Goal: Information Seeking & Learning: Compare options

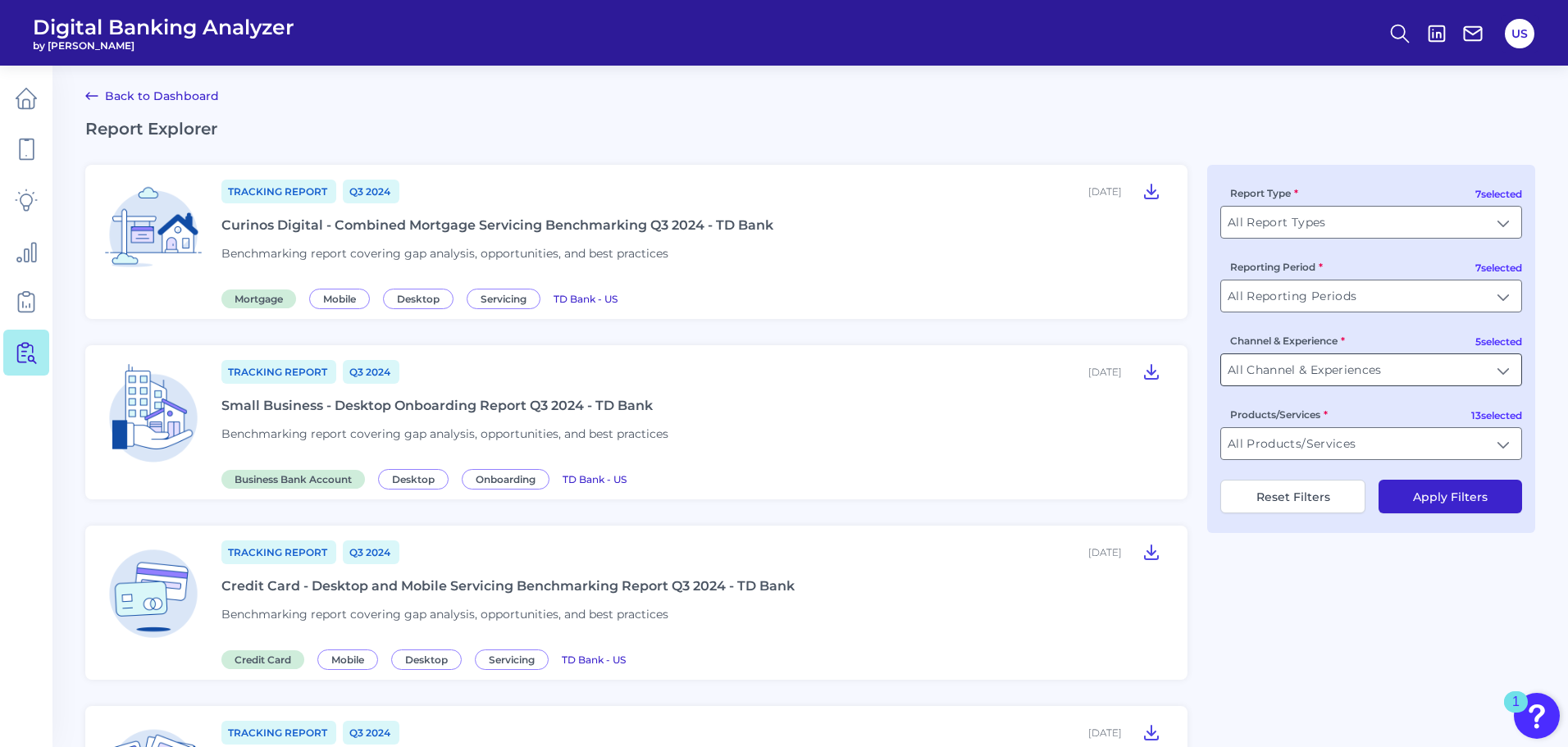
click at [1365, 371] on input "All Channel & Experiences" at bounding box center [1371, 369] width 300 height 31
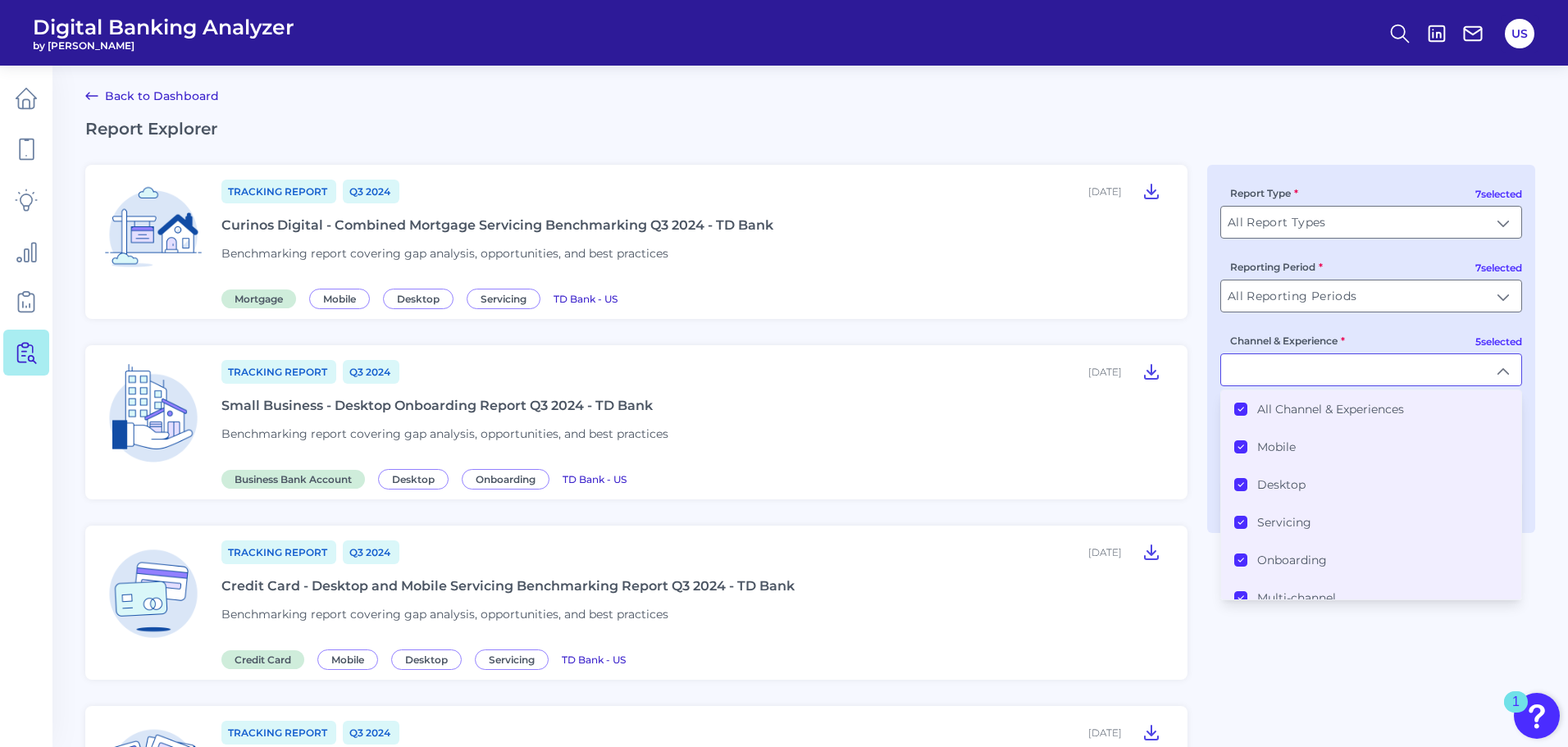
type input "All Channel & Experiences"
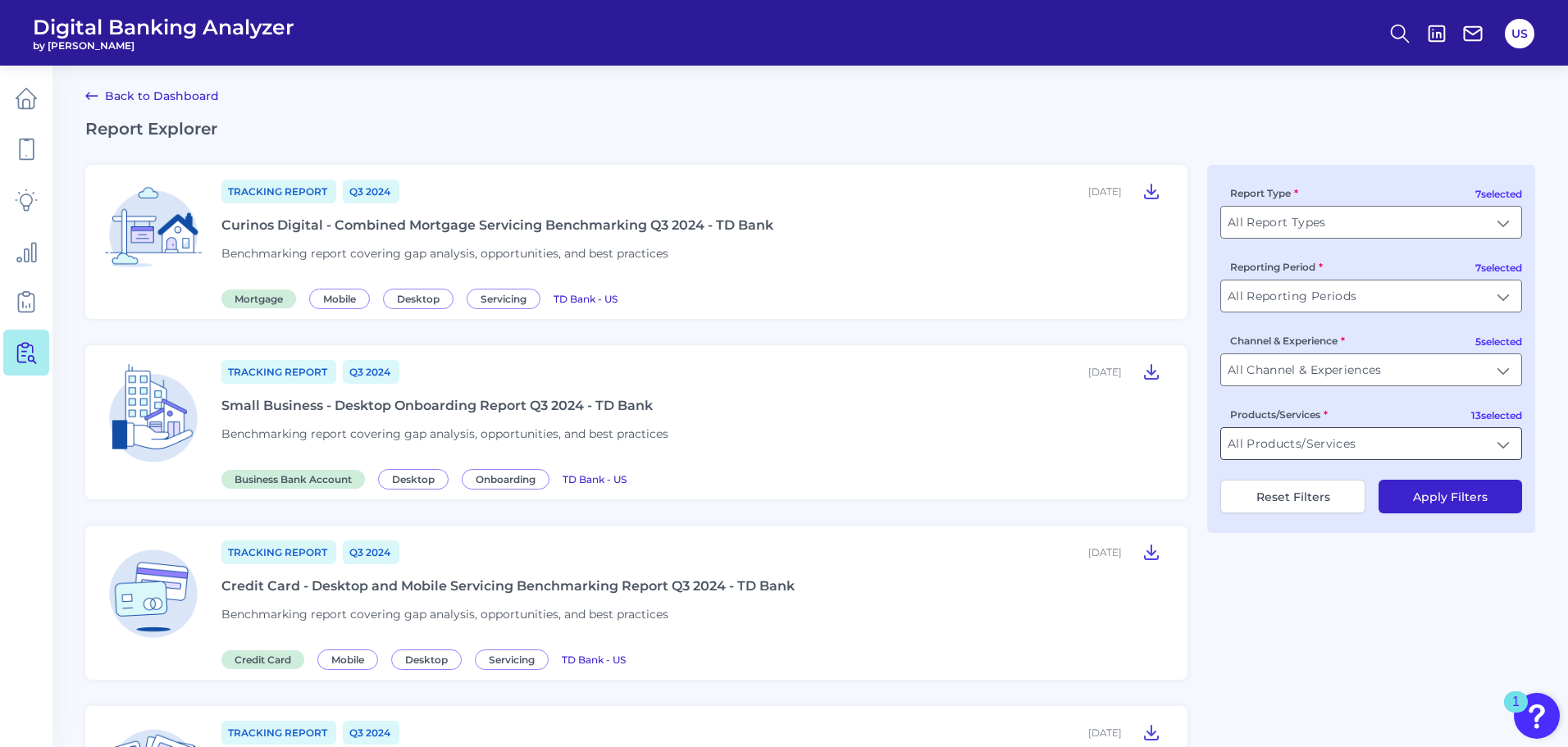
click at [1343, 448] on input "All Products/Services" at bounding box center [1371, 443] width 300 height 31
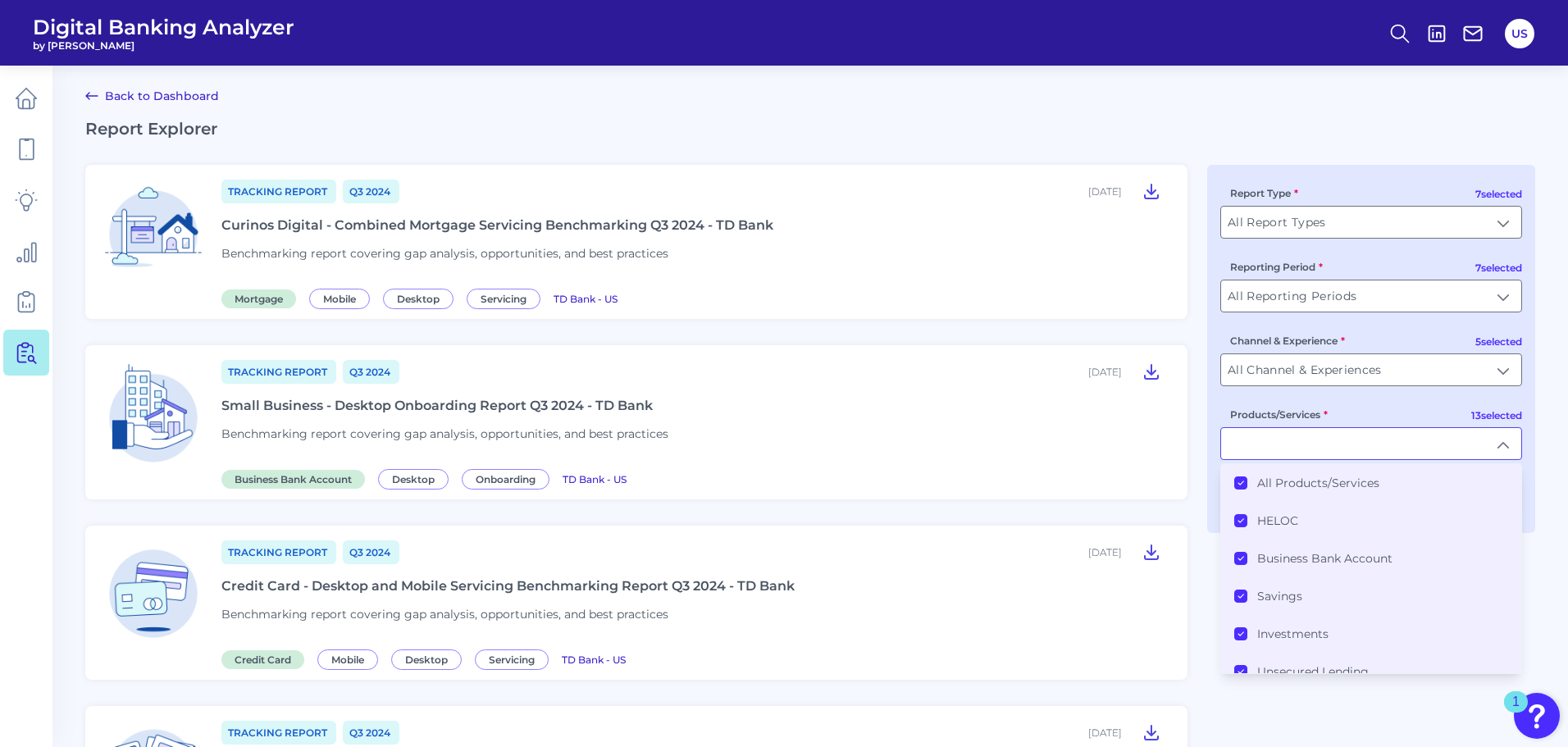
click at [1233, 472] on li "All Products/Services" at bounding box center [1371, 483] width 300 height 38
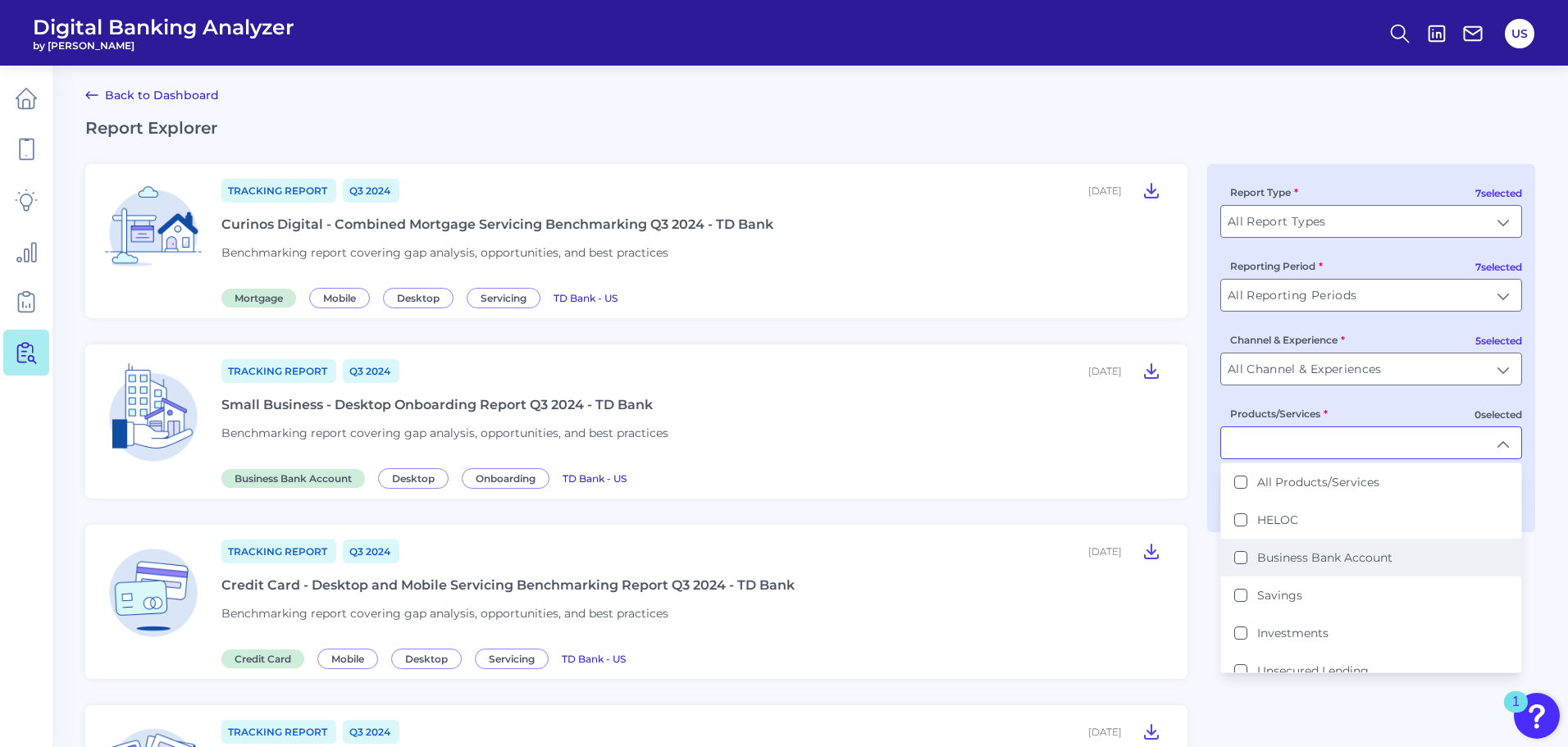
click at [1244, 556] on Account "Business Bank Account" at bounding box center [1240, 557] width 13 height 13
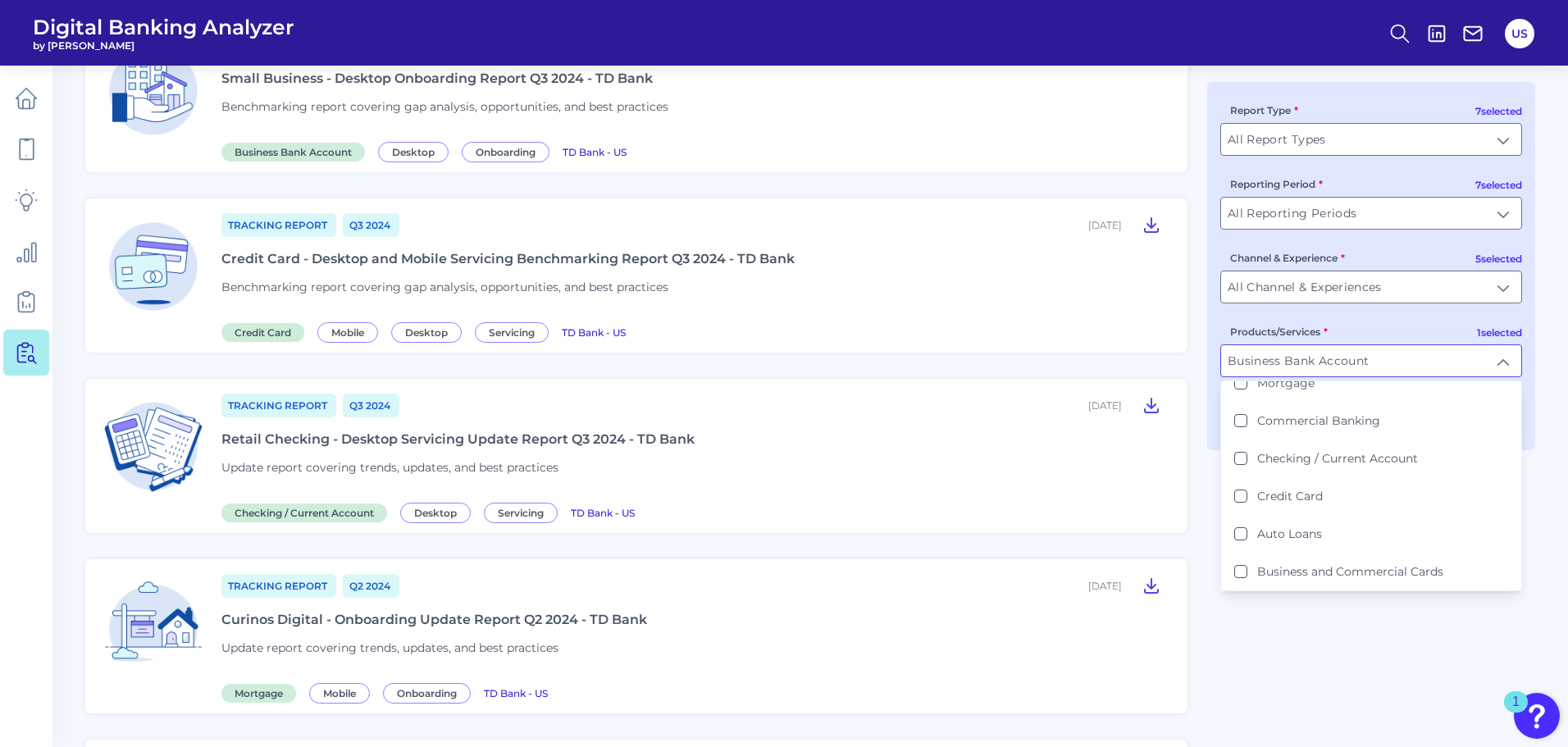
scroll to position [330, 0]
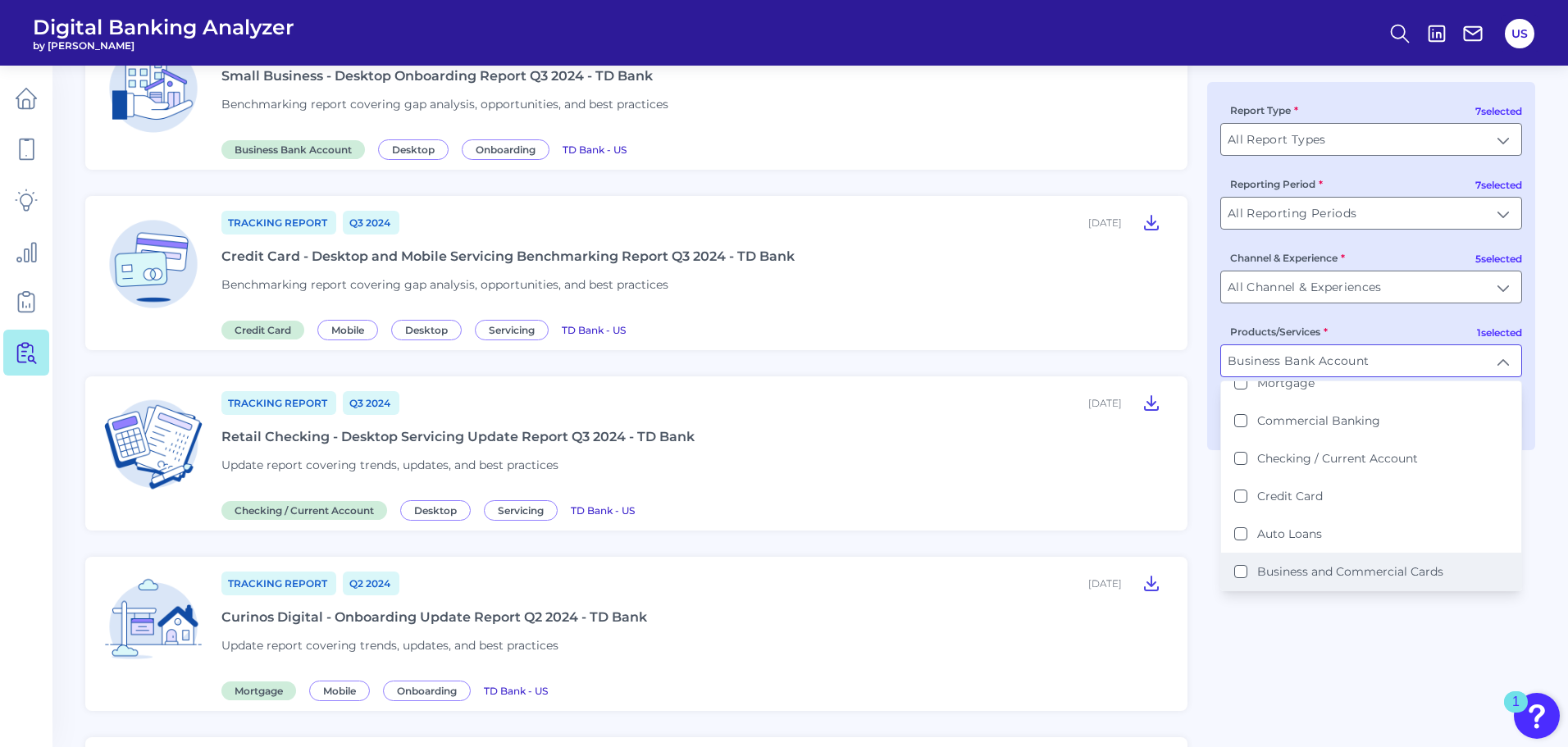
click at [1293, 565] on label "Business and Commercial Cards" at bounding box center [1350, 571] width 186 height 14
type input "Business Bank Account, Business and Commercial Cards"
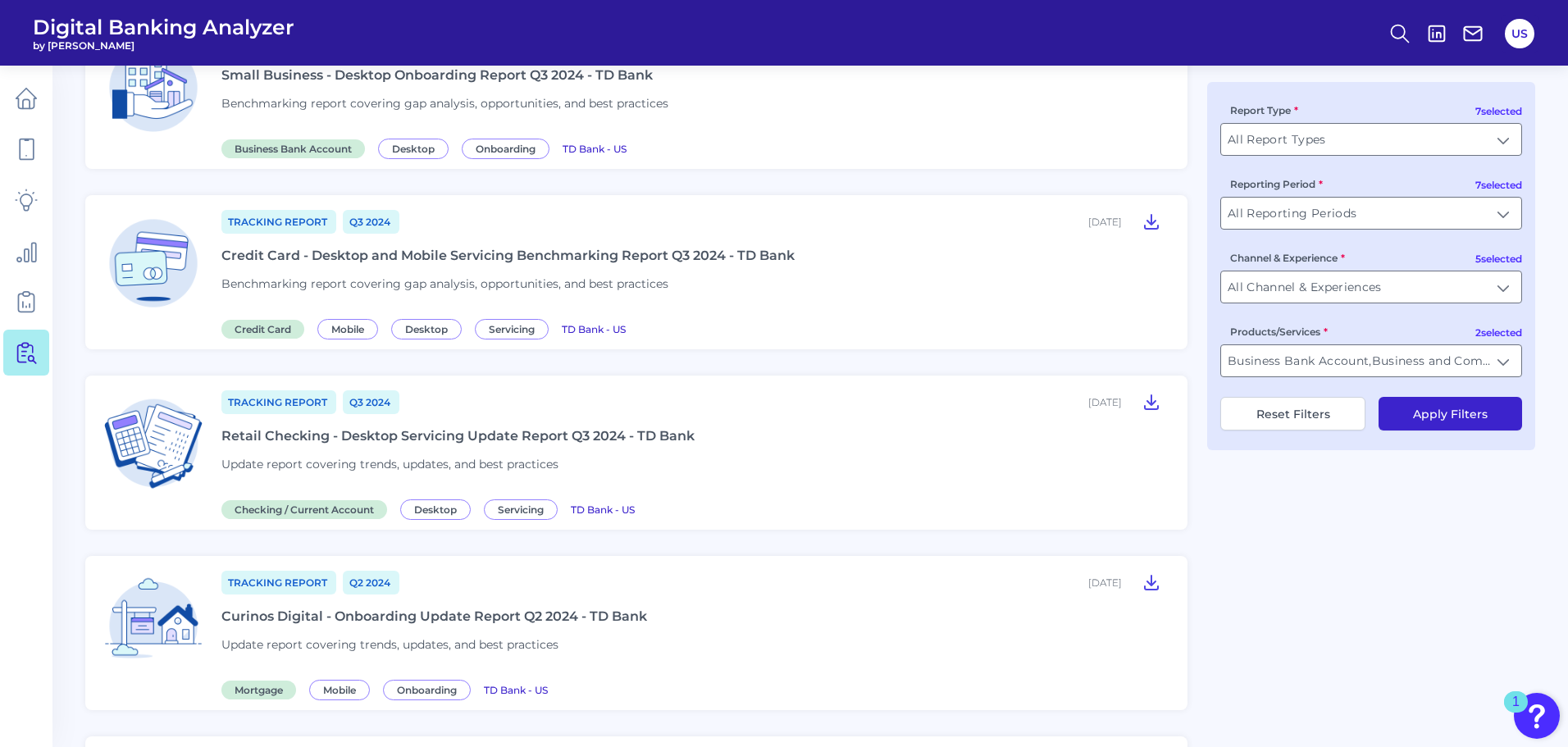
click at [1443, 418] on button "Apply Filters" at bounding box center [1451, 414] width 143 height 34
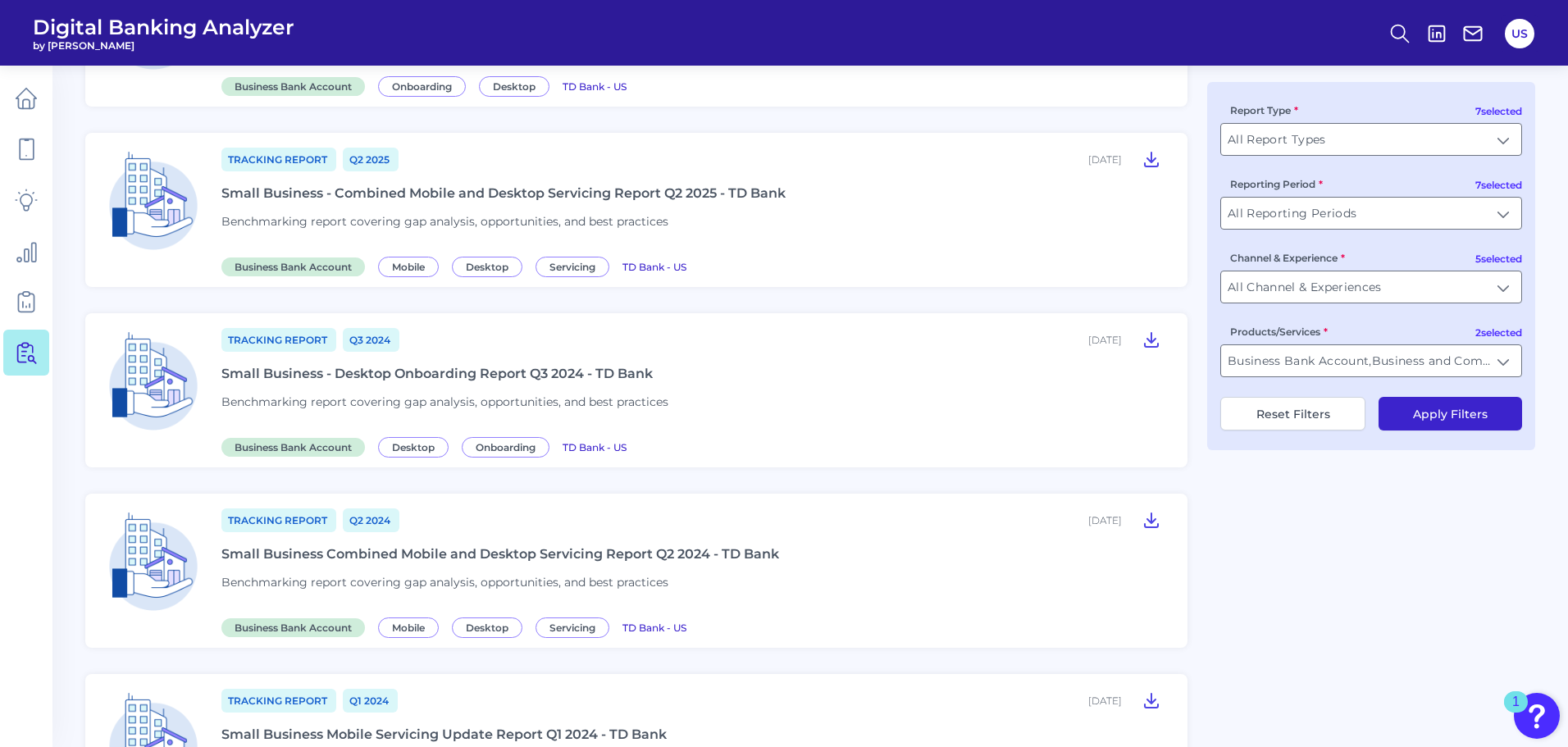
scroll to position [265, 0]
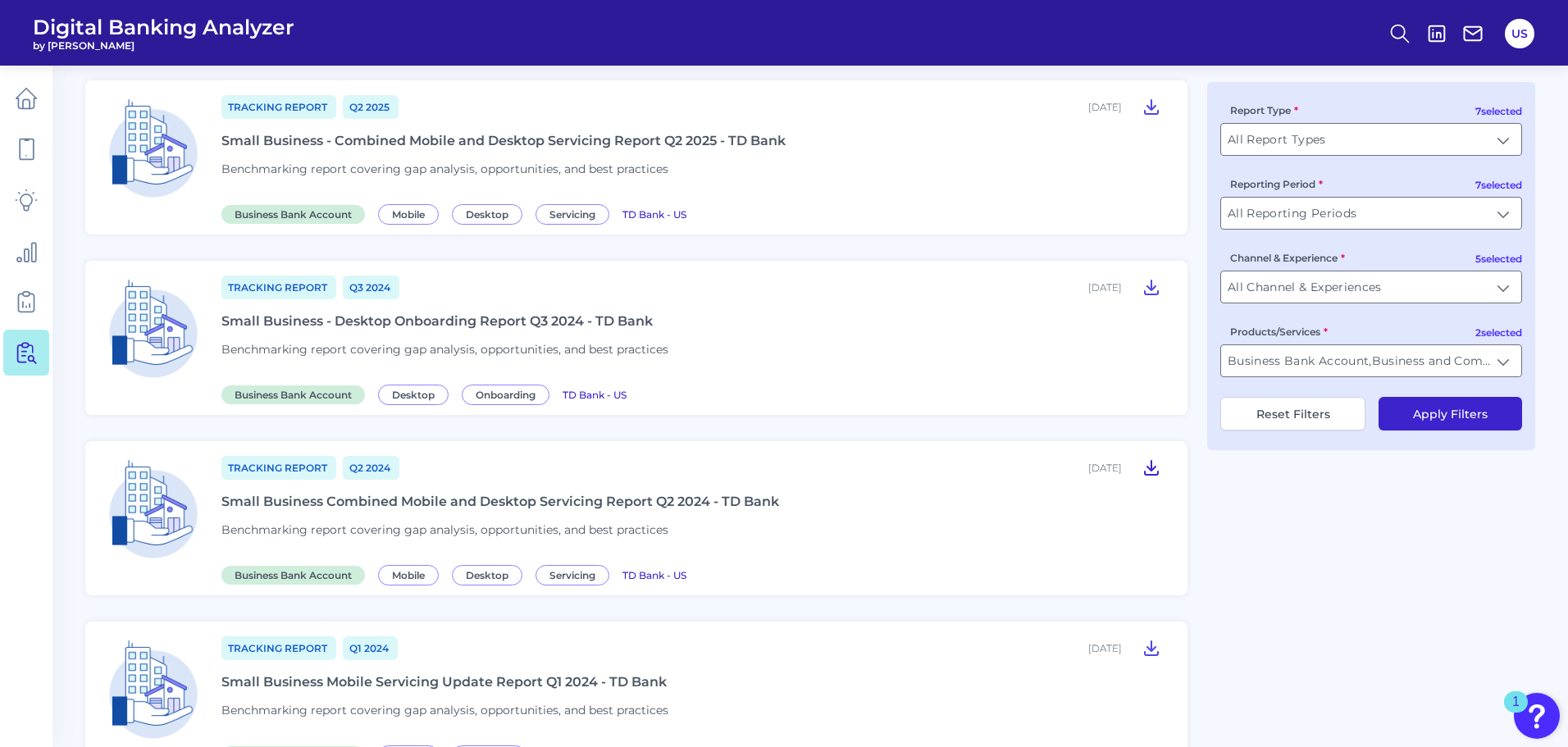
click at [1147, 465] on icon at bounding box center [1151, 468] width 20 height 20
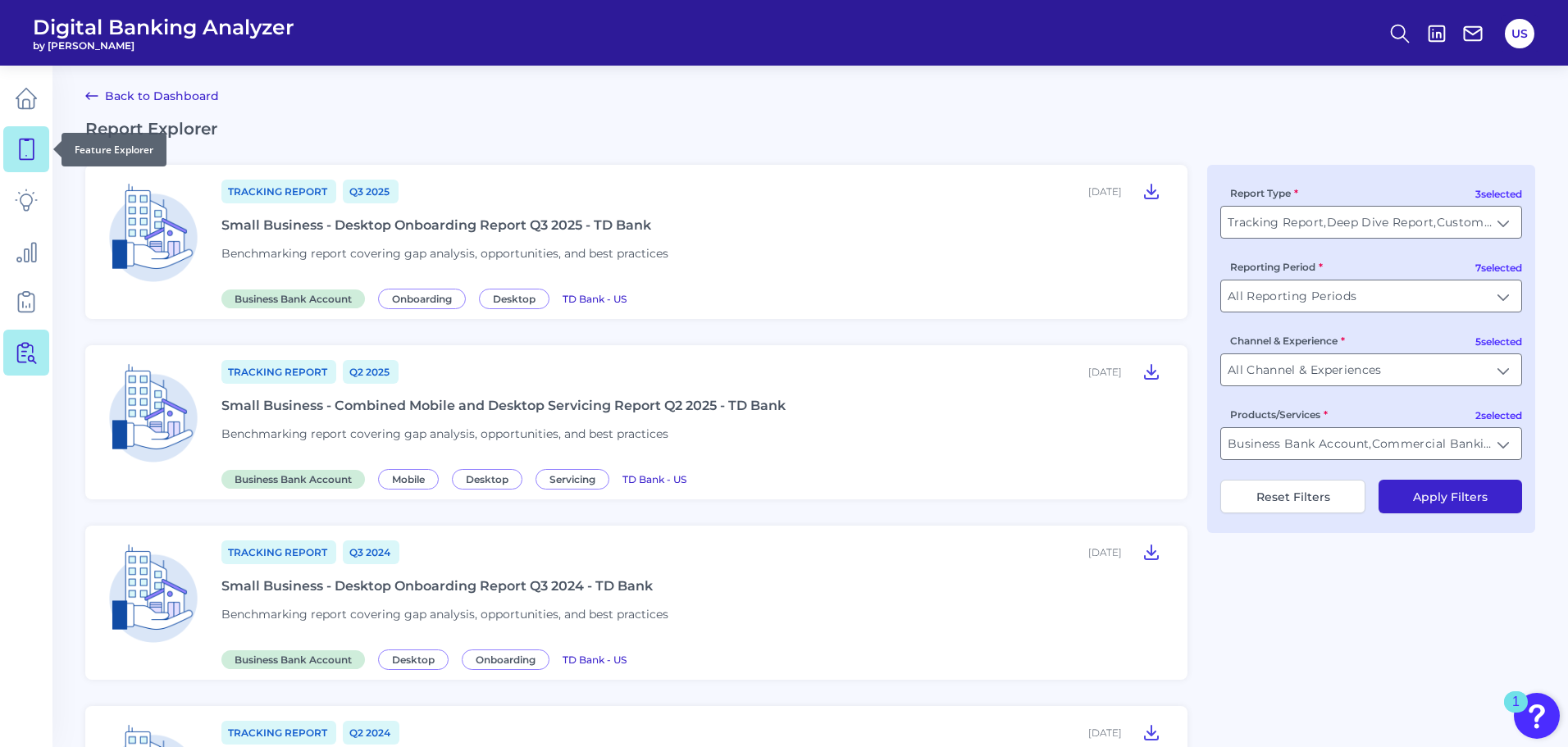
click at [44, 159] on link at bounding box center [26, 149] width 46 height 46
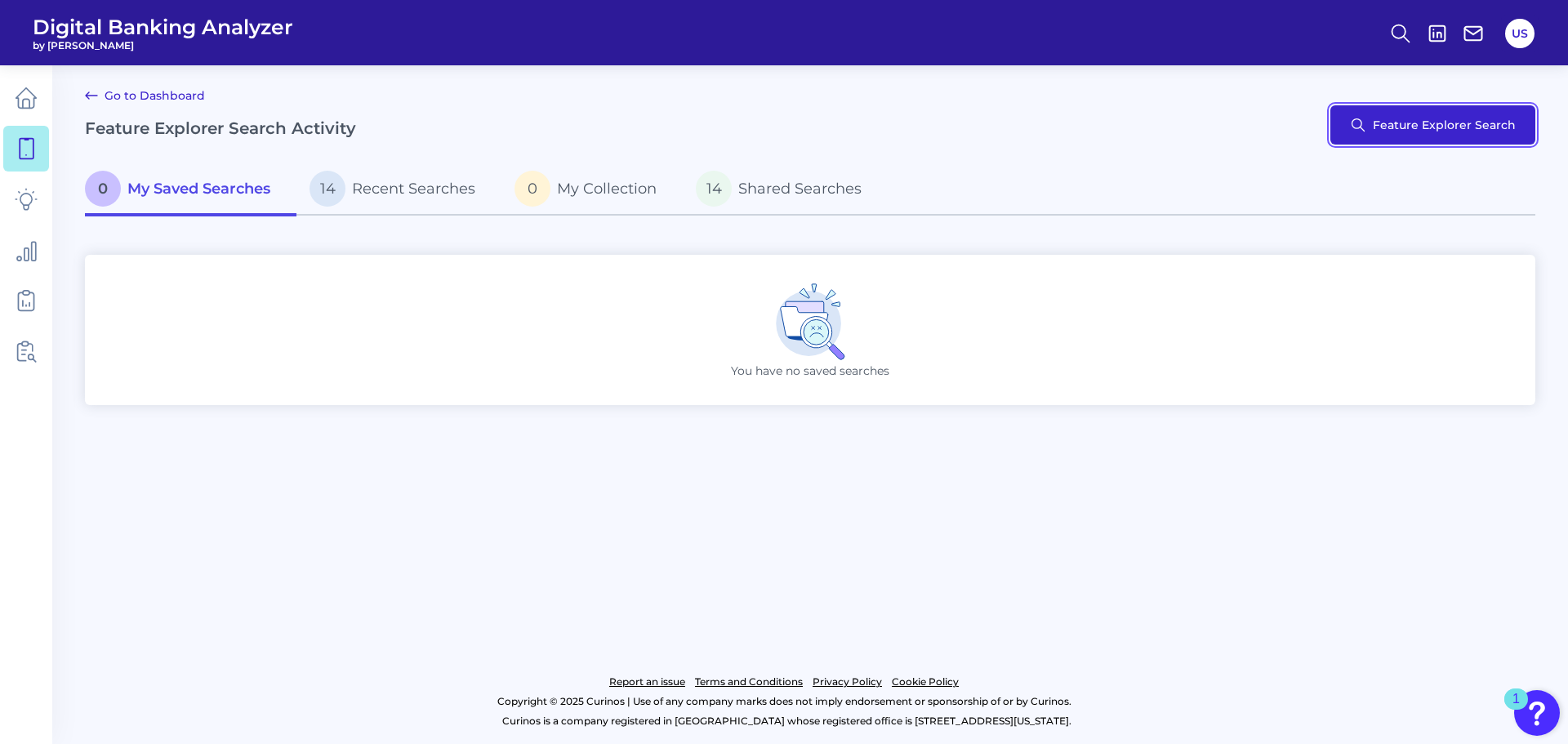
click at [1409, 130] on button "Feature Explorer Search" at bounding box center [1433, 125] width 205 height 39
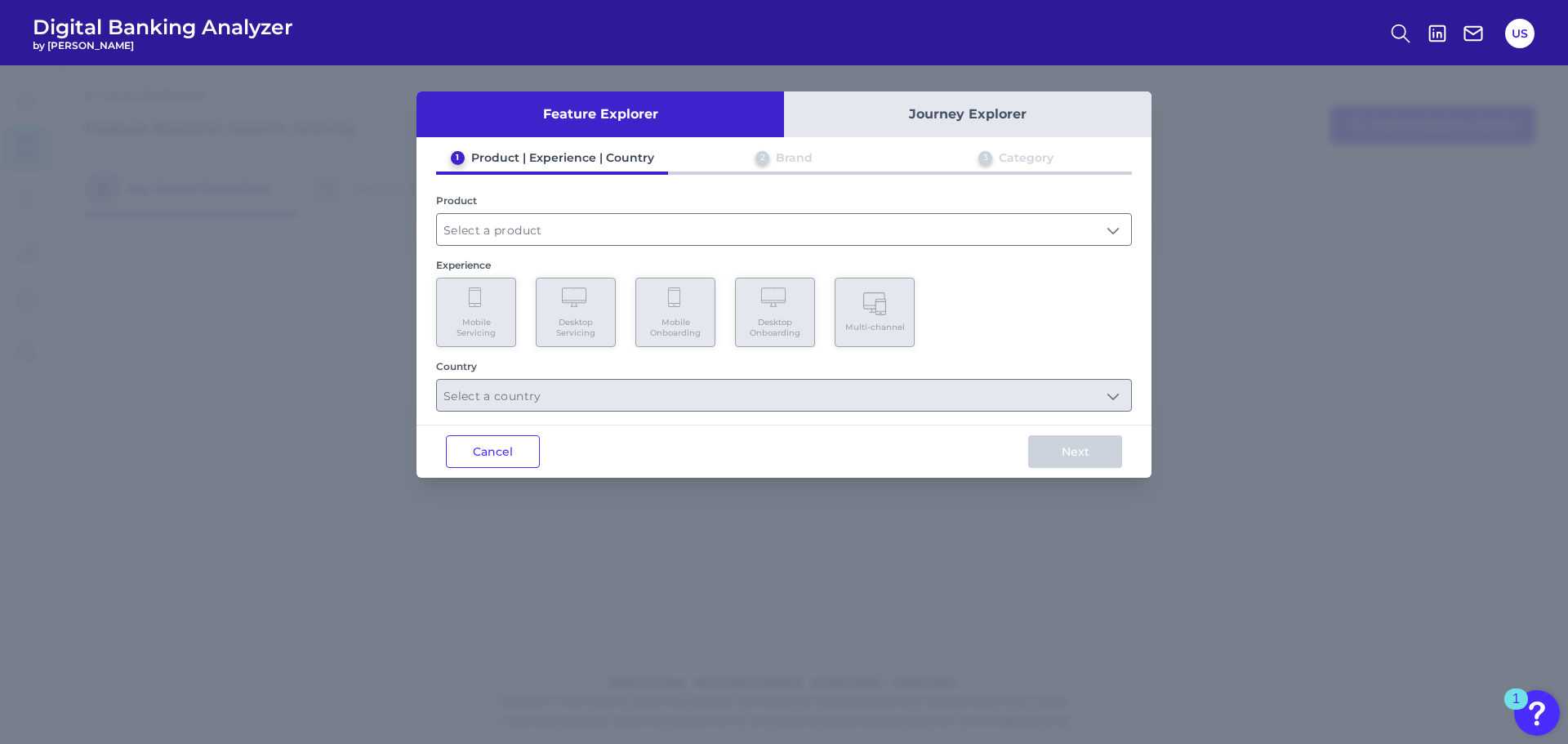
click at [882, 108] on button "Journey Explorer" at bounding box center [968, 114] width 368 height 45
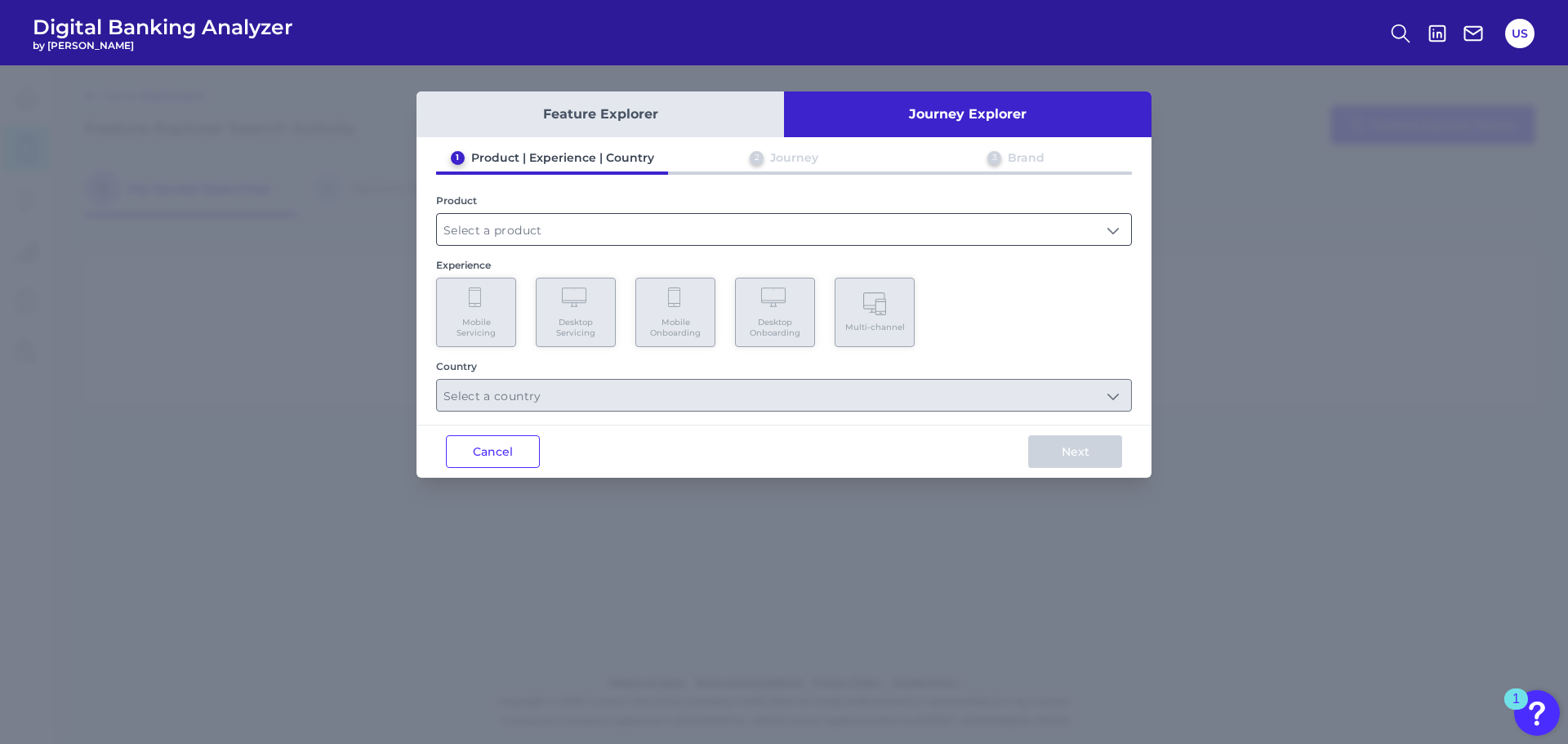
click at [769, 236] on input "text" at bounding box center [784, 229] width 694 height 31
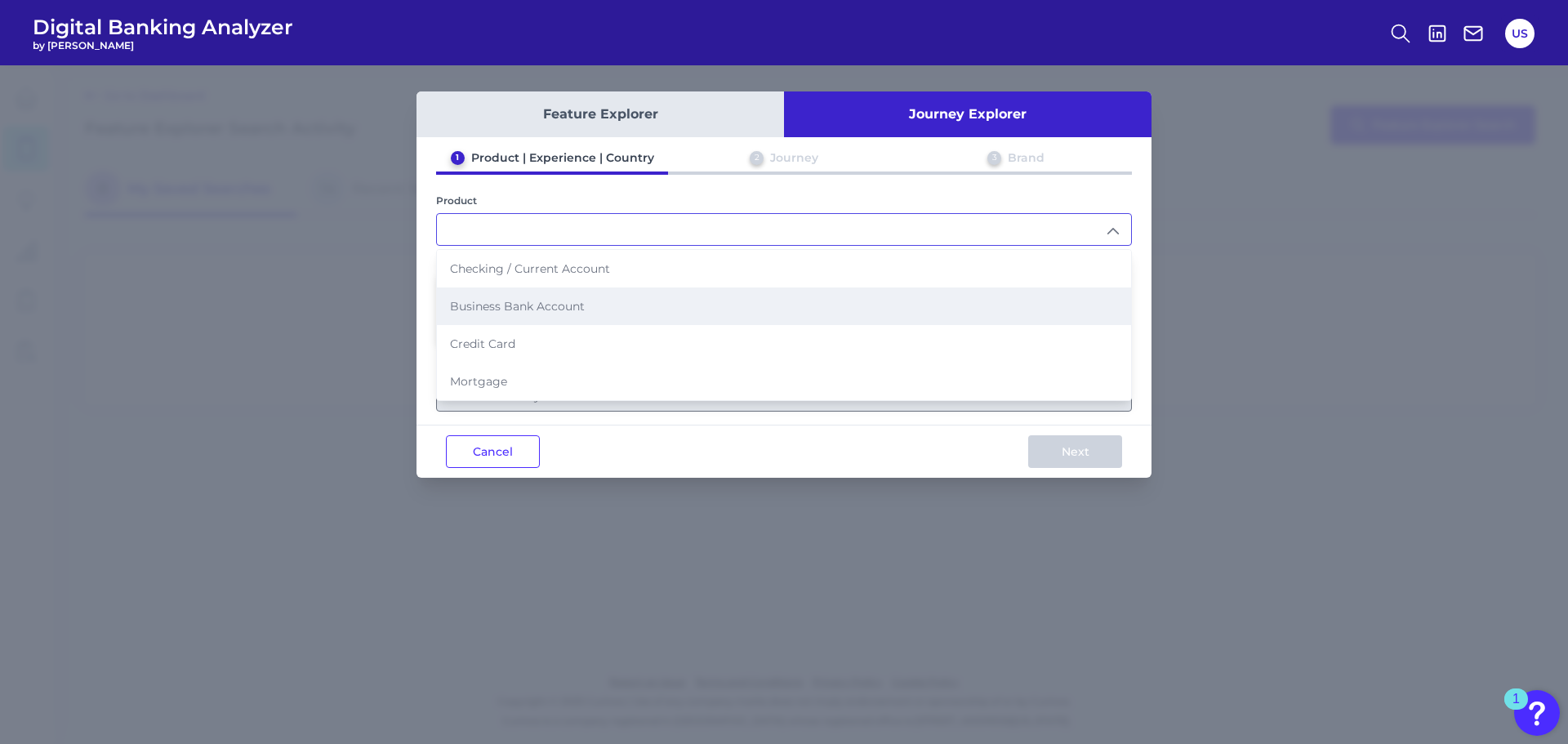
click at [718, 303] on li "Business Bank Account" at bounding box center [784, 306] width 694 height 37
type input "Business Bank Account"
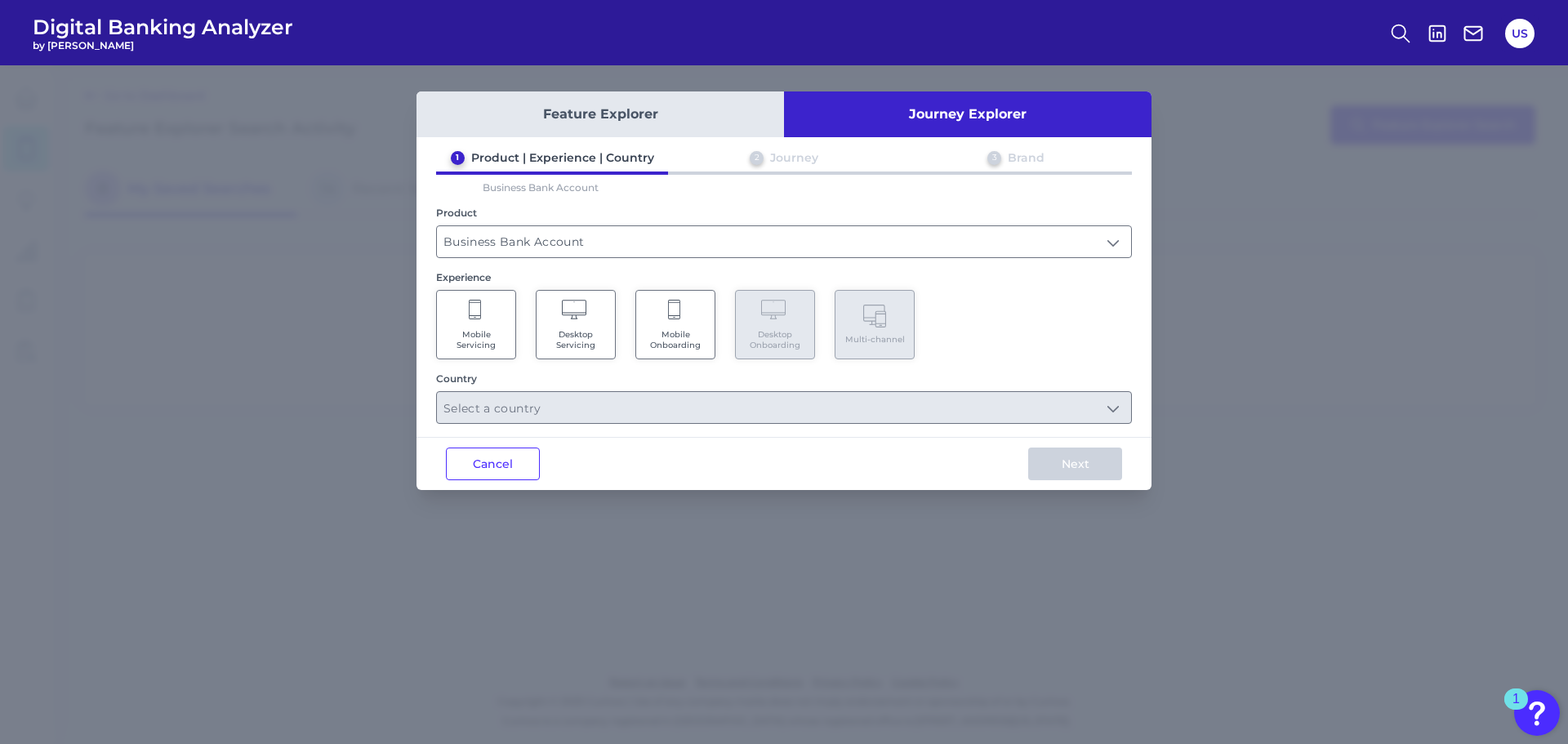
click at [581, 329] on span "Desktop Servicing" at bounding box center [576, 340] width 62 height 21
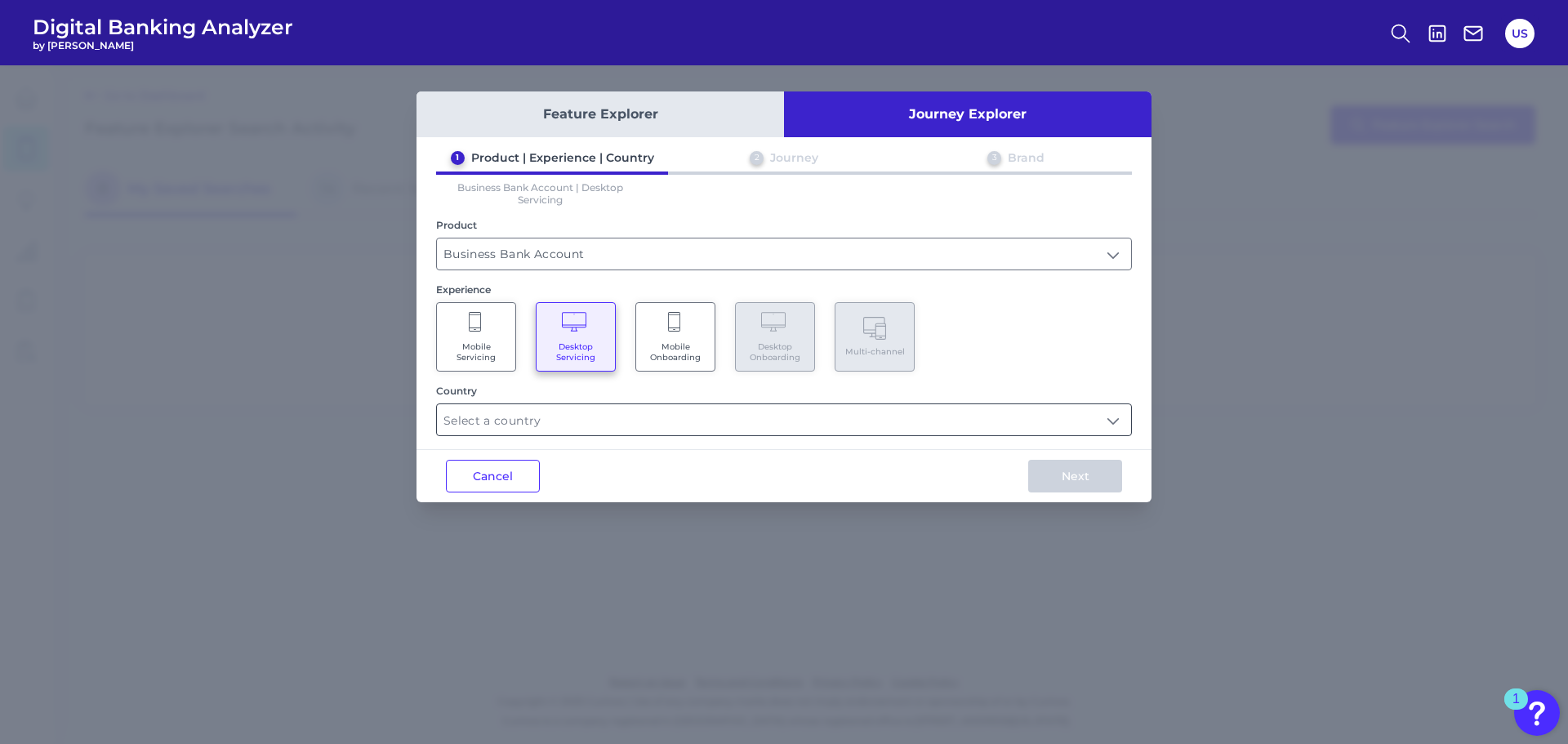
click at [610, 432] on input "text" at bounding box center [784, 419] width 694 height 31
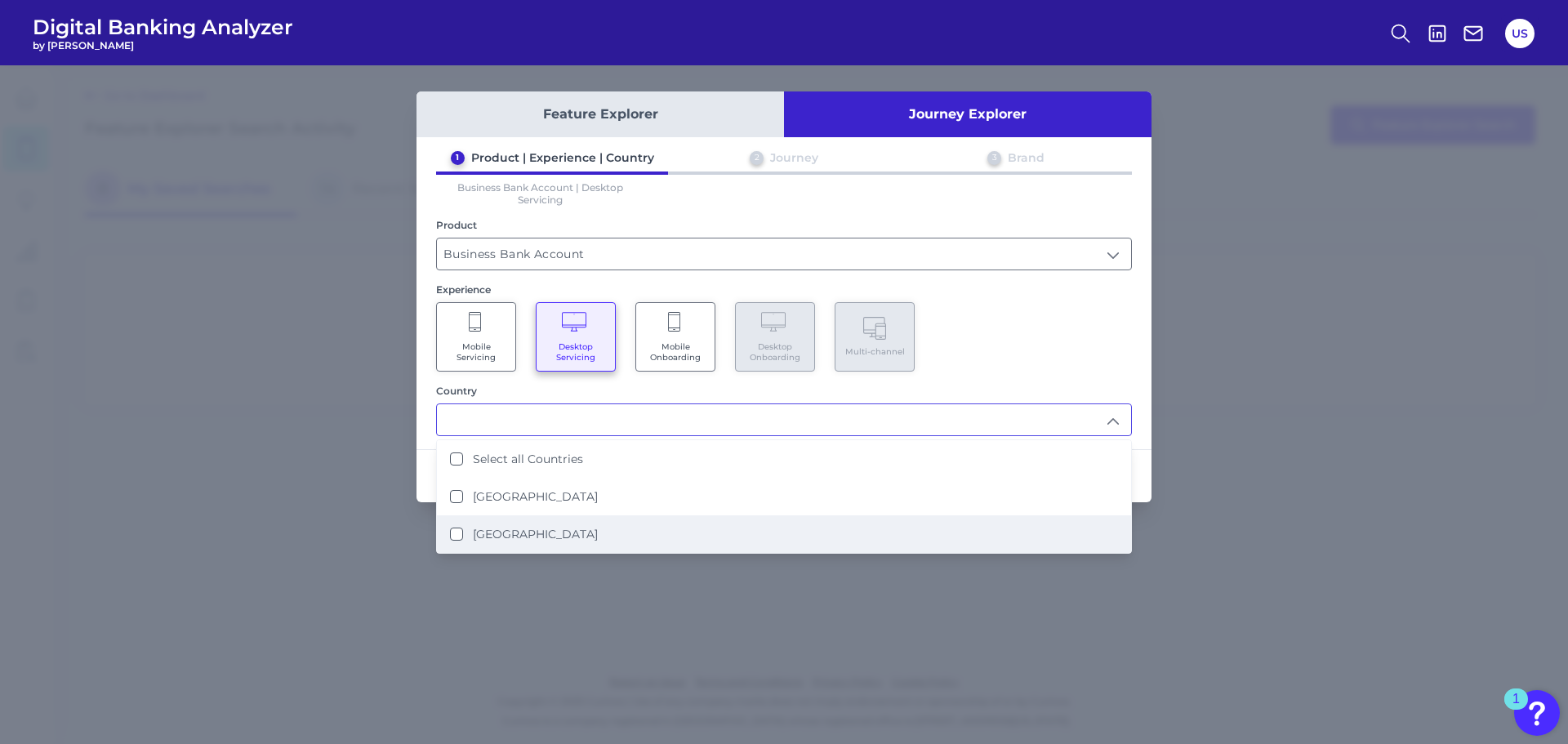
click at [605, 525] on li "[GEOGRAPHIC_DATA]" at bounding box center [784, 534] width 694 height 37
type input "[GEOGRAPHIC_DATA]"
click at [1004, 368] on div "Mobile Servicing Desktop Servicing Mobile Onboarding Desktop Onboarding Multi-c…" at bounding box center [784, 337] width 696 height 70
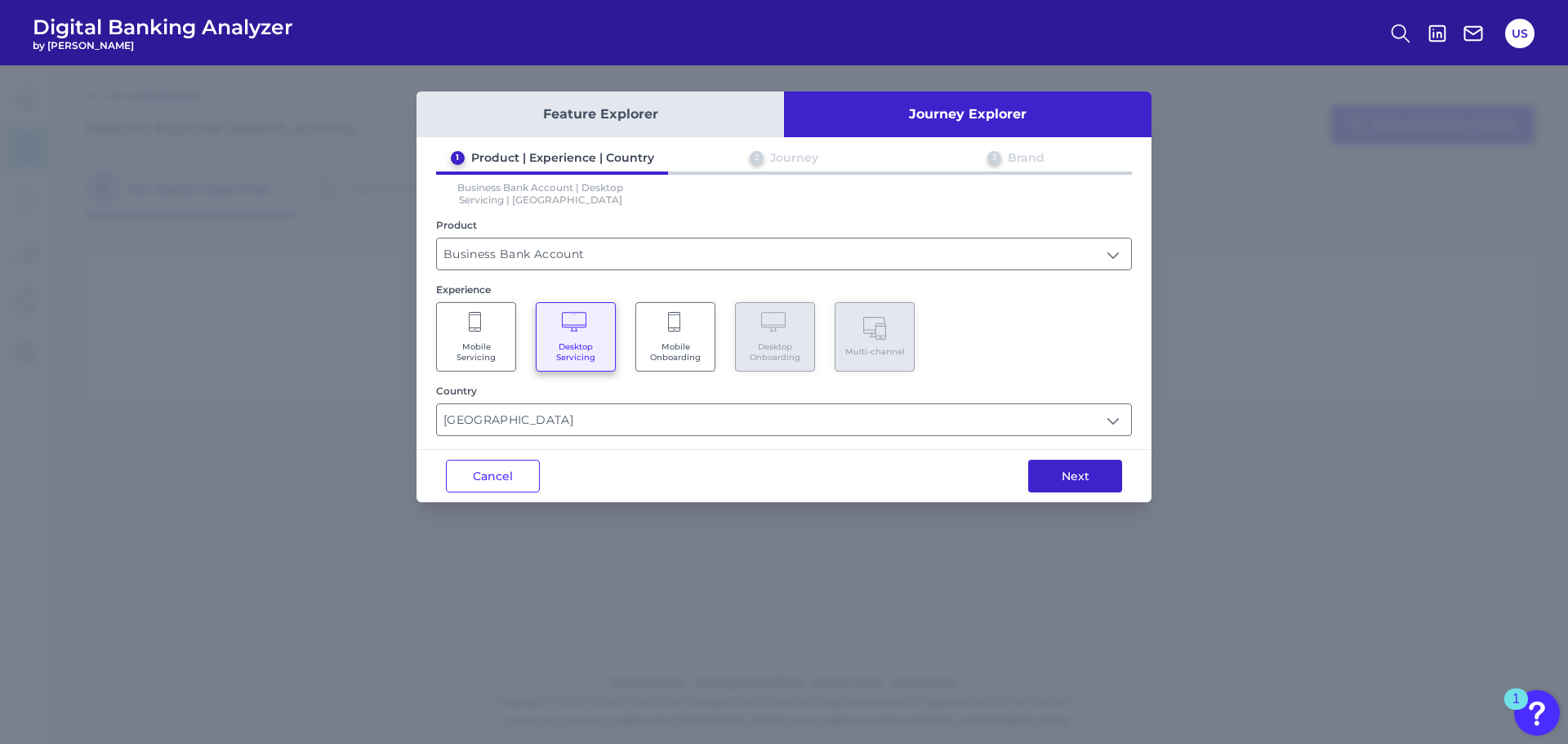
click at [1049, 477] on button "Next" at bounding box center [1074, 475] width 94 height 33
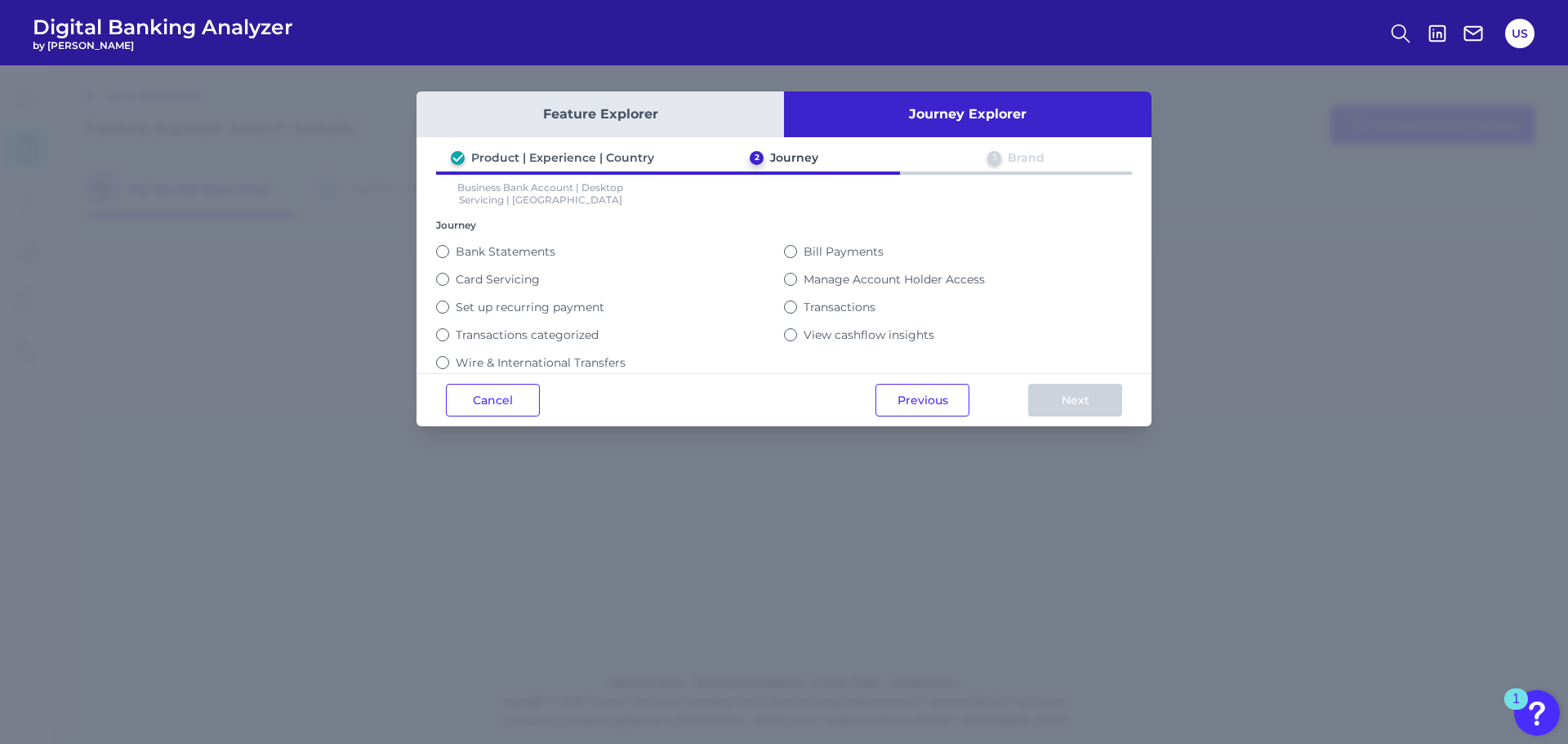
click at [805, 338] on label "View cashflow insights" at bounding box center [869, 335] width 130 height 14
click at [797, 338] on button "View cashflow insights" at bounding box center [791, 335] width 13 height 13
click at [1074, 414] on button "Next" at bounding box center [1074, 400] width 94 height 33
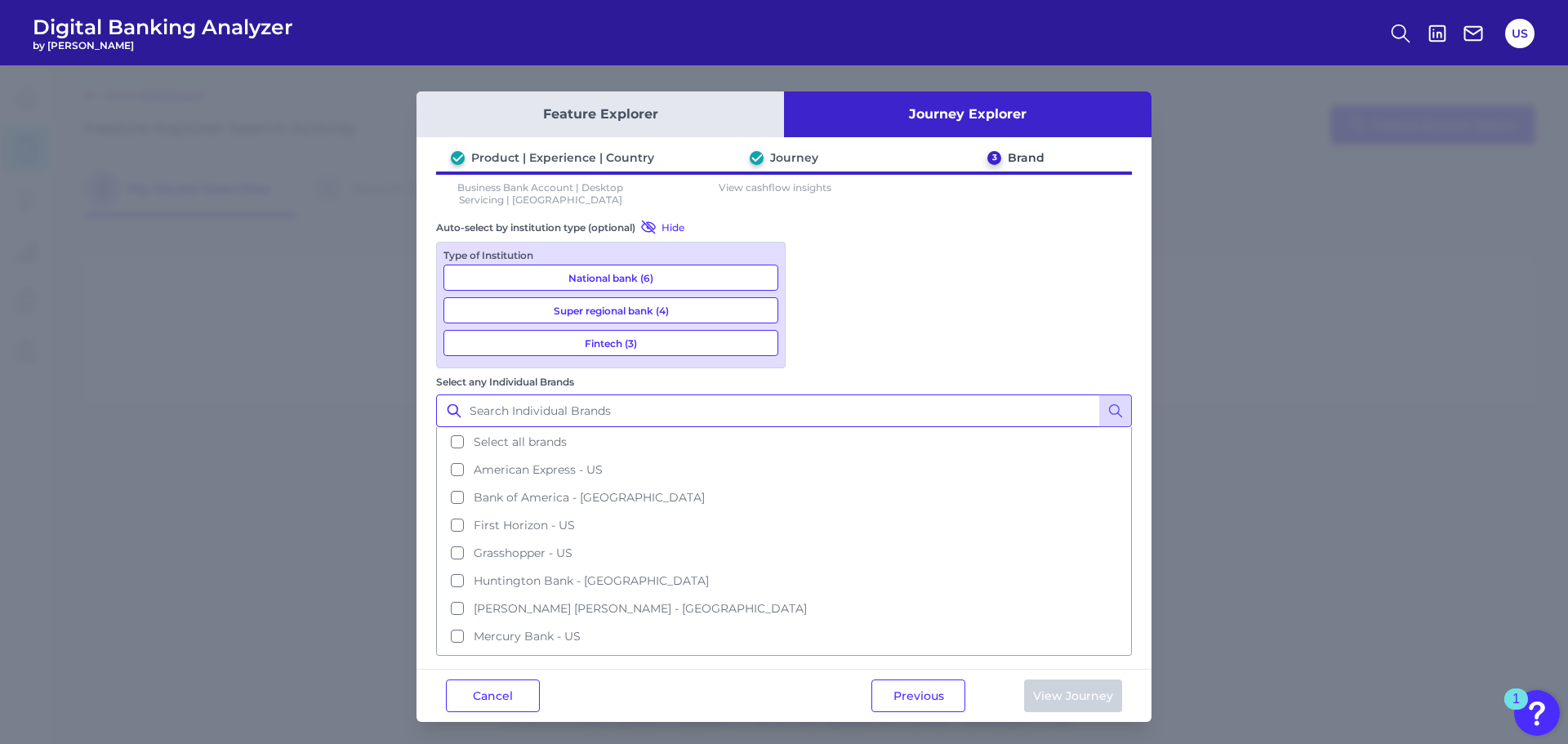
click at [887, 394] on input "Select any Individual Brands" at bounding box center [784, 410] width 696 height 33
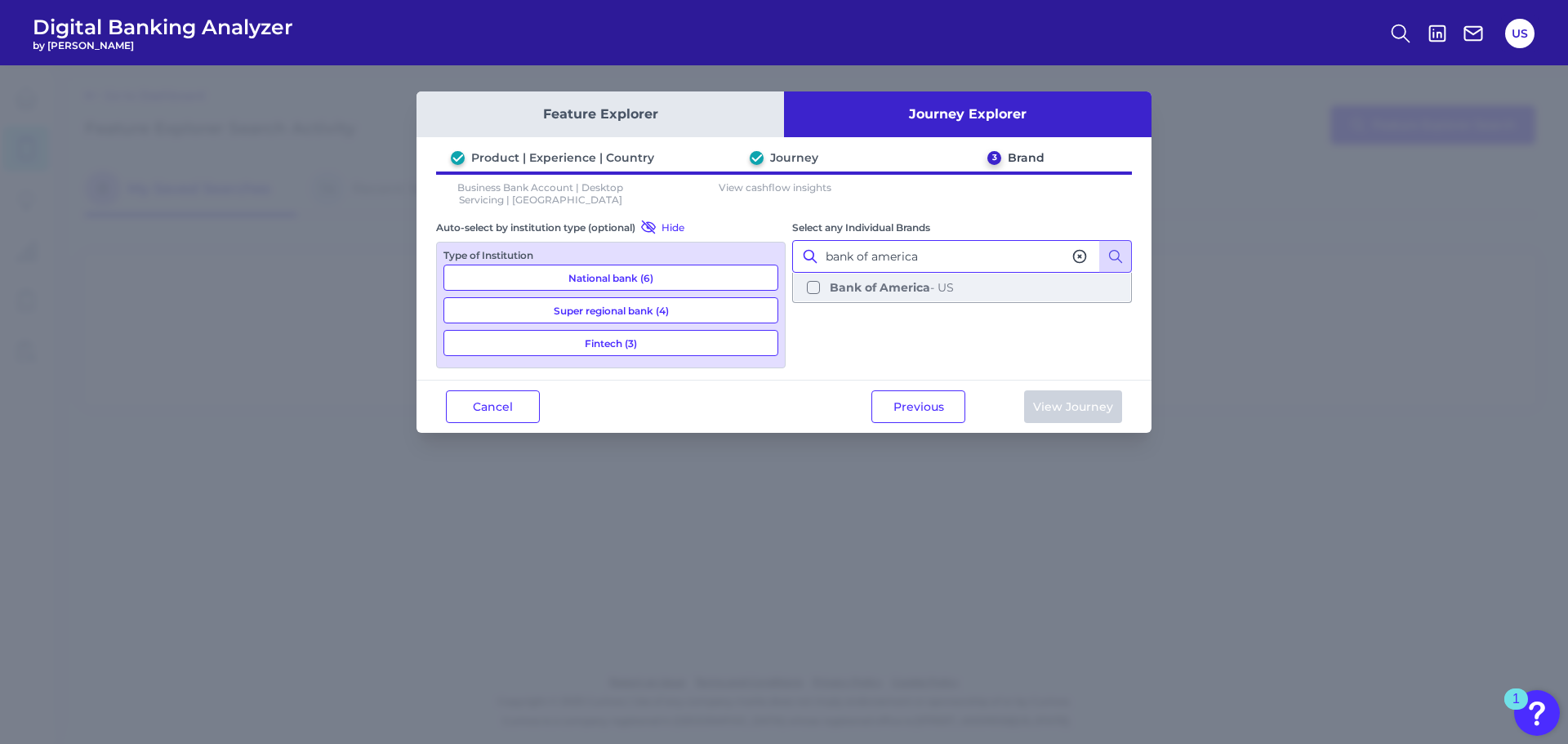
click at [899, 284] on b "Bank of America" at bounding box center [880, 287] width 101 height 14
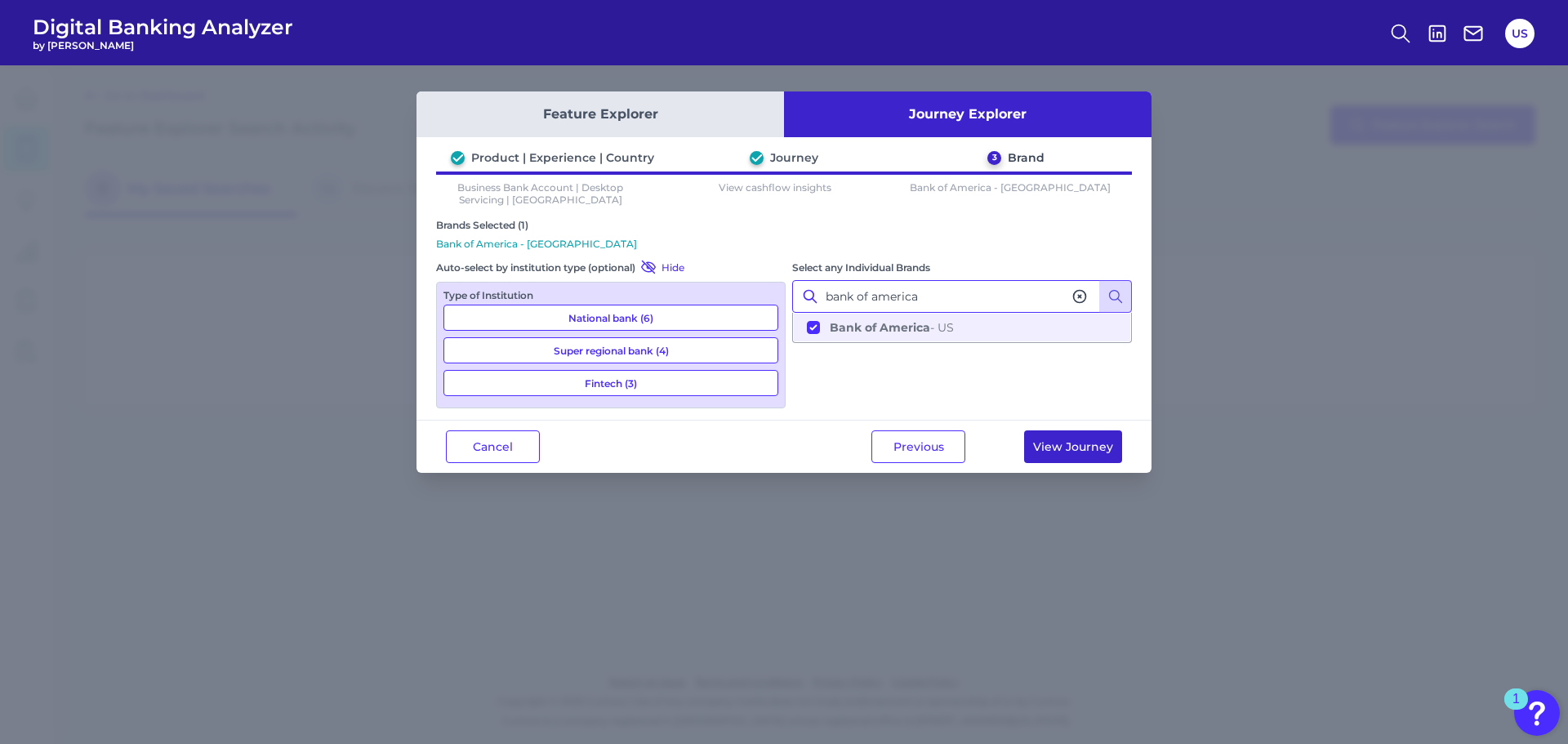
type input "bank of america"
click at [1058, 448] on button "View Journey" at bounding box center [1074, 446] width 98 height 33
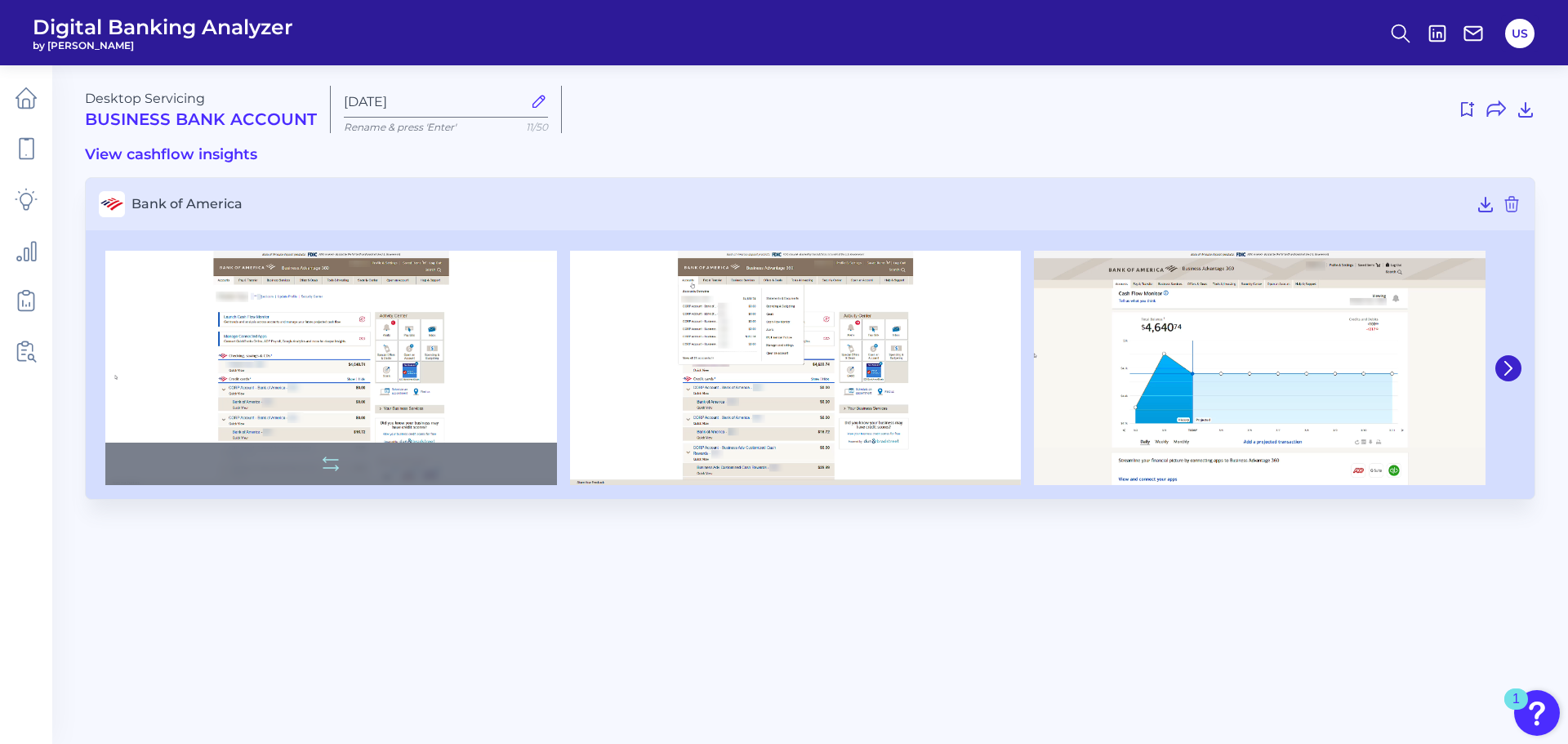
click at [469, 373] on img at bounding box center [331, 368] width 452 height 236
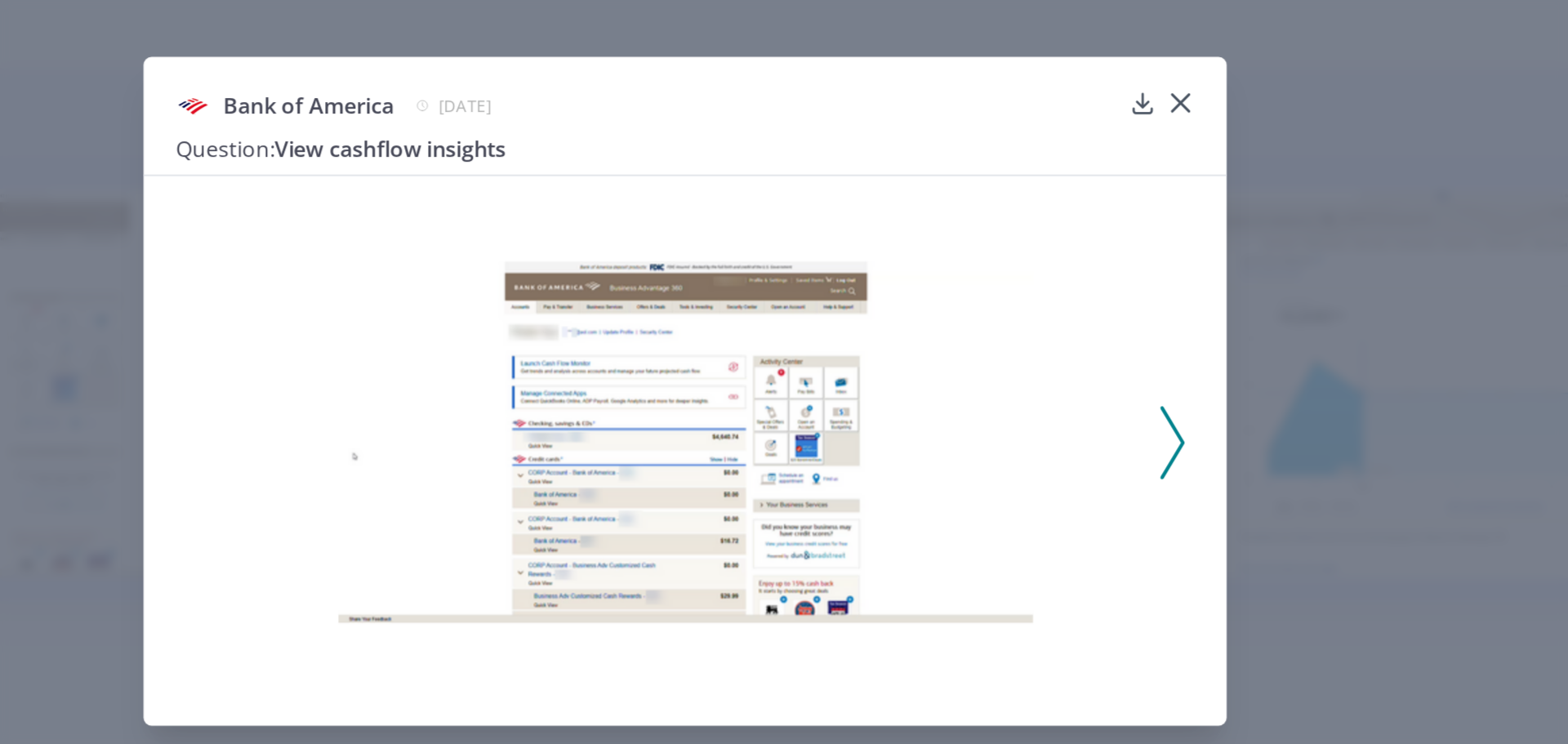
click at [1074, 399] on icon at bounding box center [1078, 402] width 14 height 44
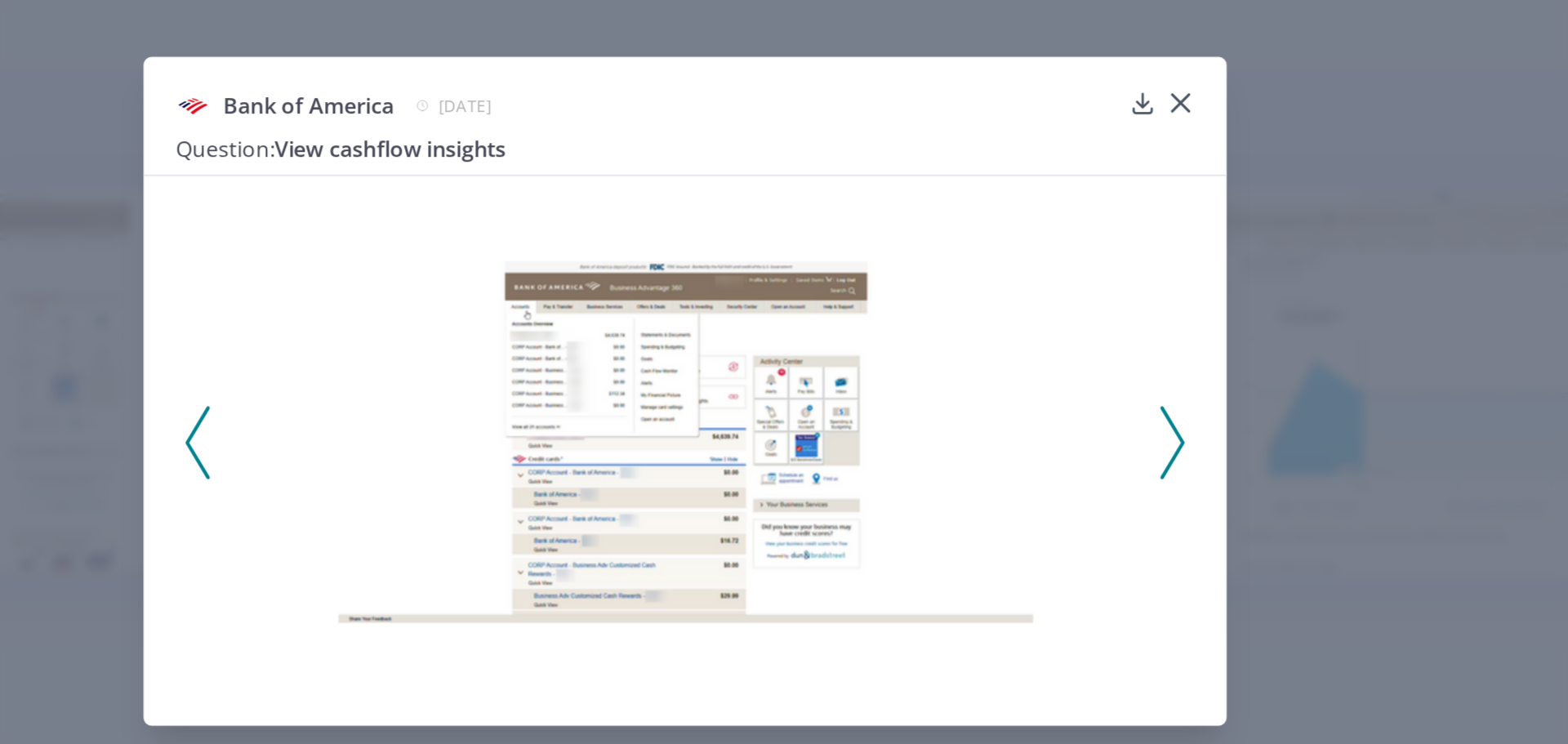
click at [1074, 399] on icon at bounding box center [1078, 402] width 14 height 44
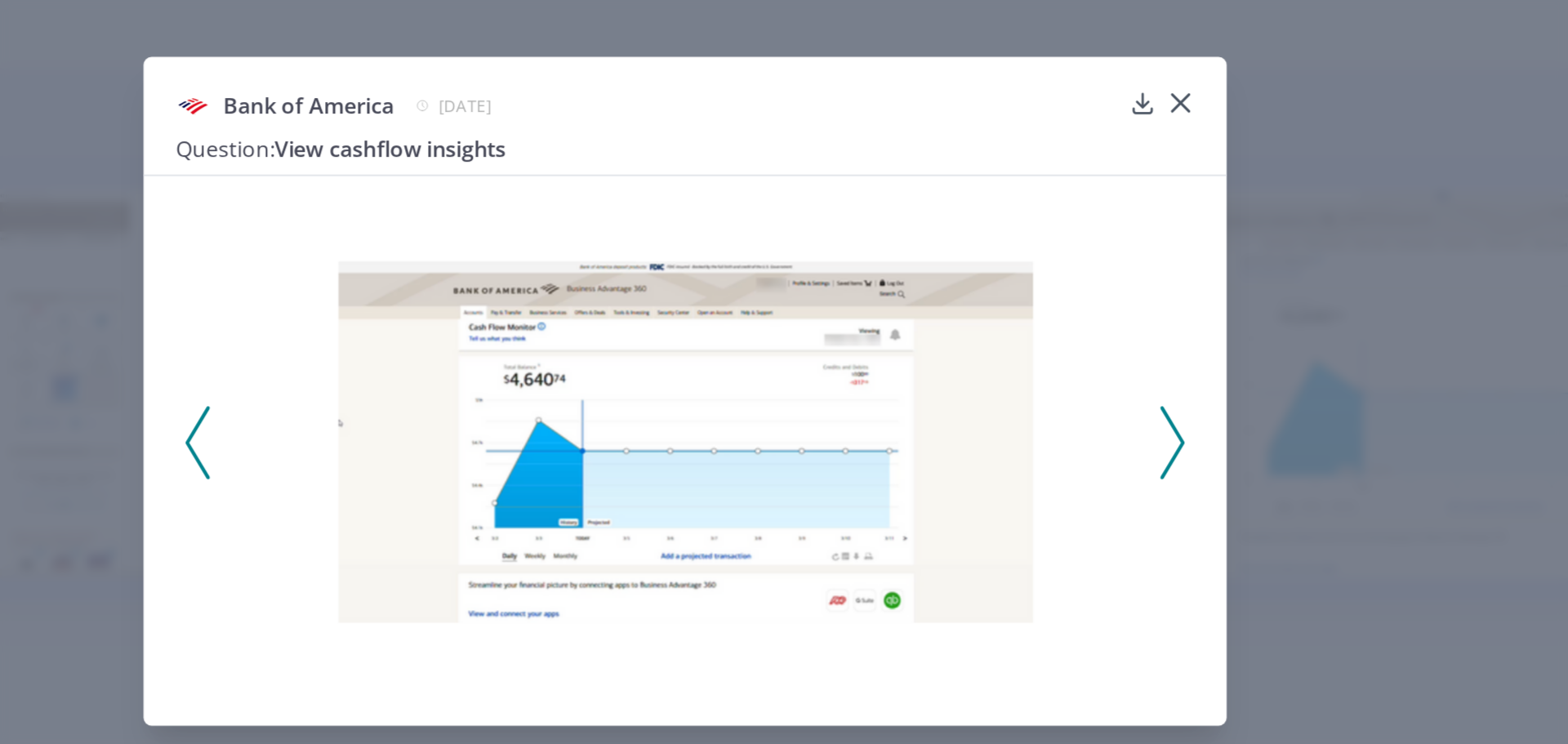
click at [1074, 399] on icon at bounding box center [1078, 402] width 14 height 44
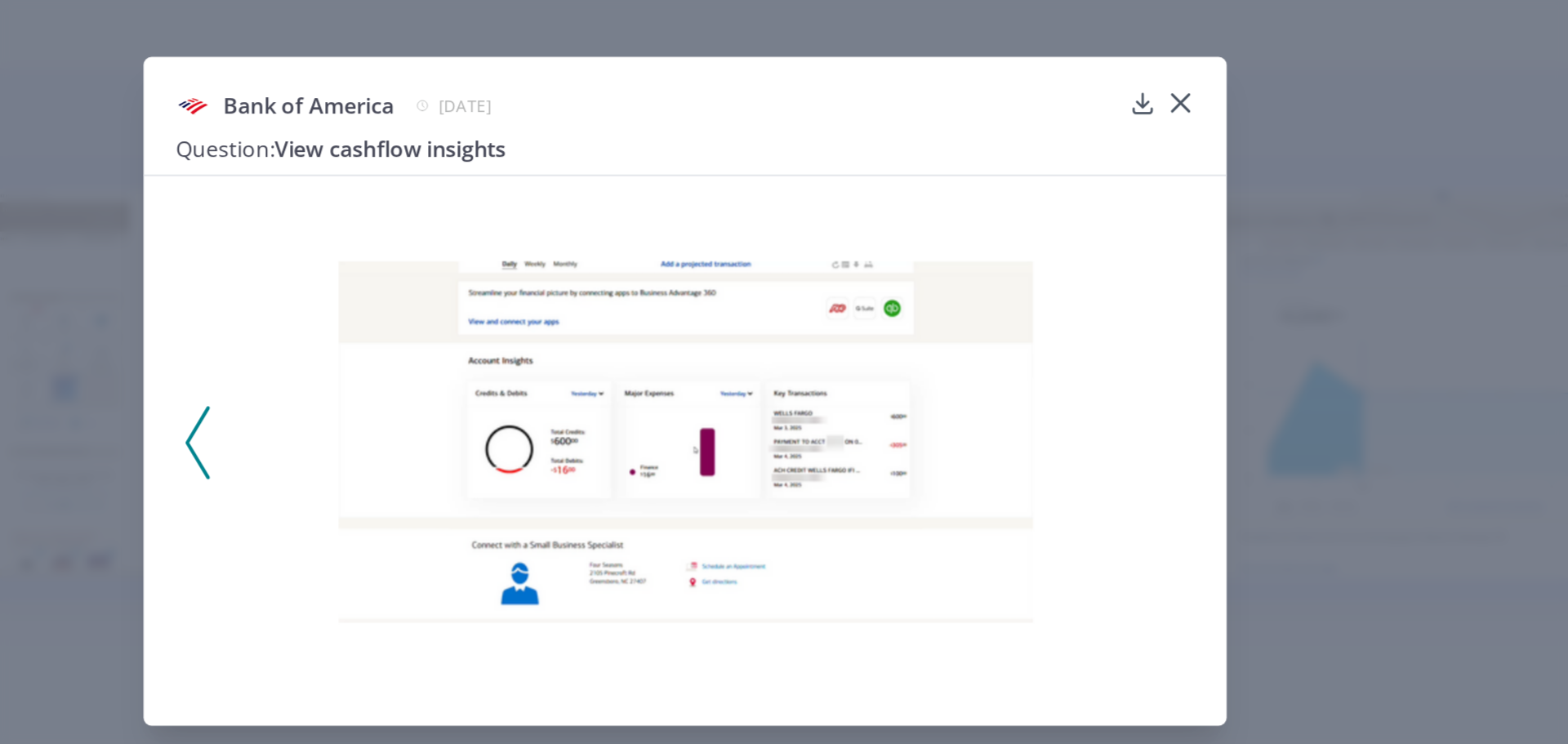
click at [1074, 399] on div at bounding box center [784, 398] width 653 height 313
click at [475, 395] on div at bounding box center [784, 398] width 653 height 313
click at [488, 400] on icon at bounding box center [490, 402] width 14 height 44
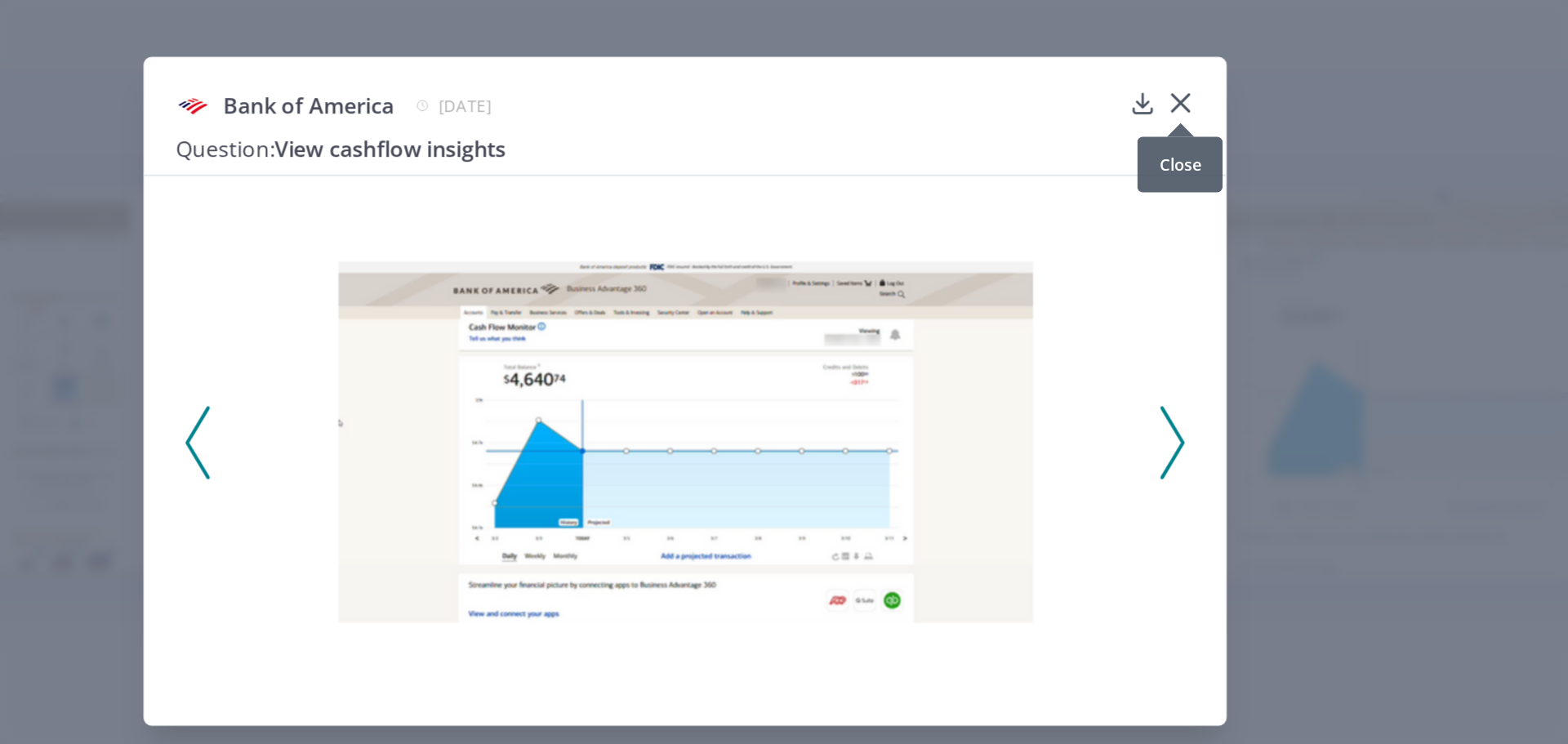
click at [1086, 203] on div at bounding box center [1083, 211] width 16 height 16
click at [1086, 193] on icon at bounding box center [1083, 198] width 16 height 16
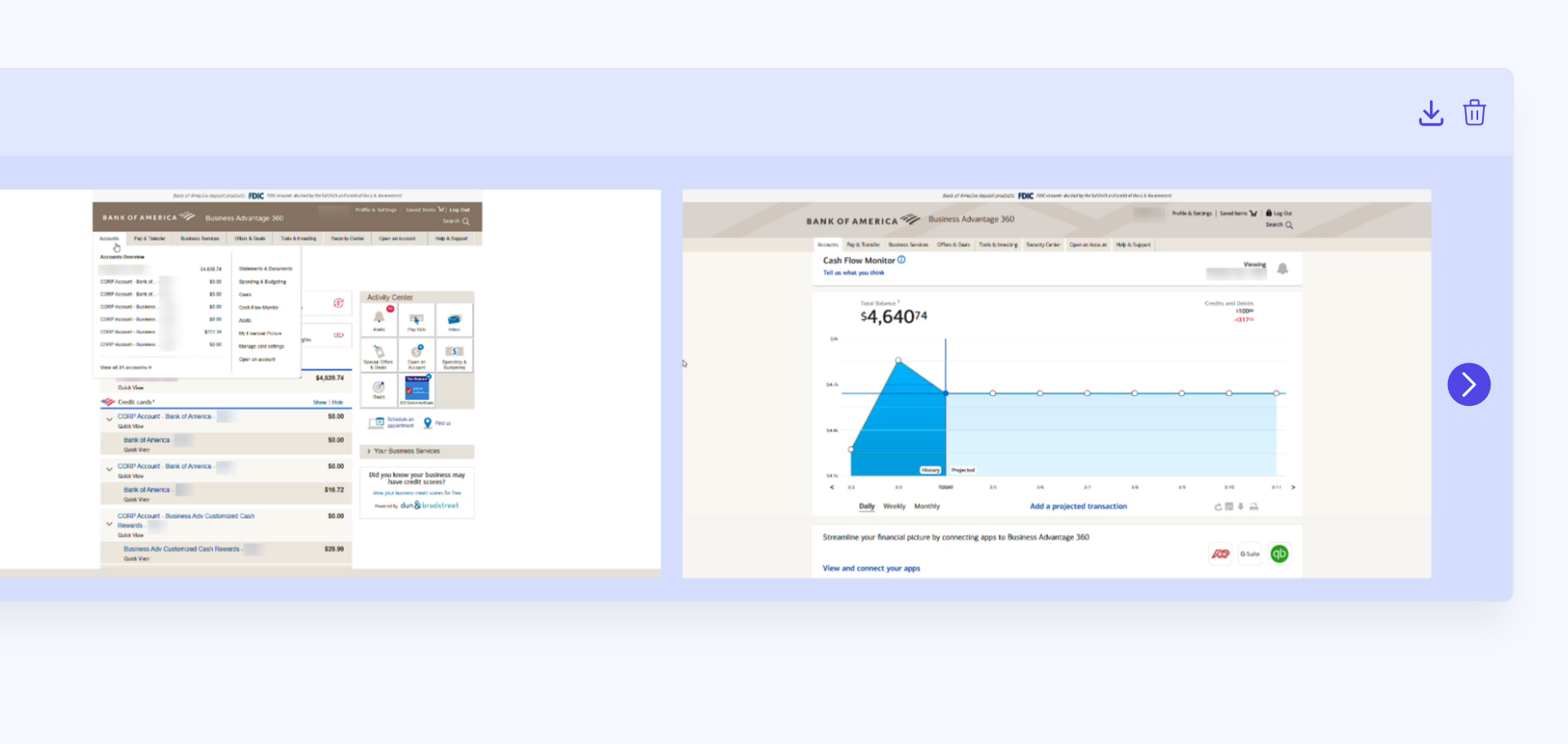
click at [1512, 365] on icon at bounding box center [1508, 368] width 14 height 14
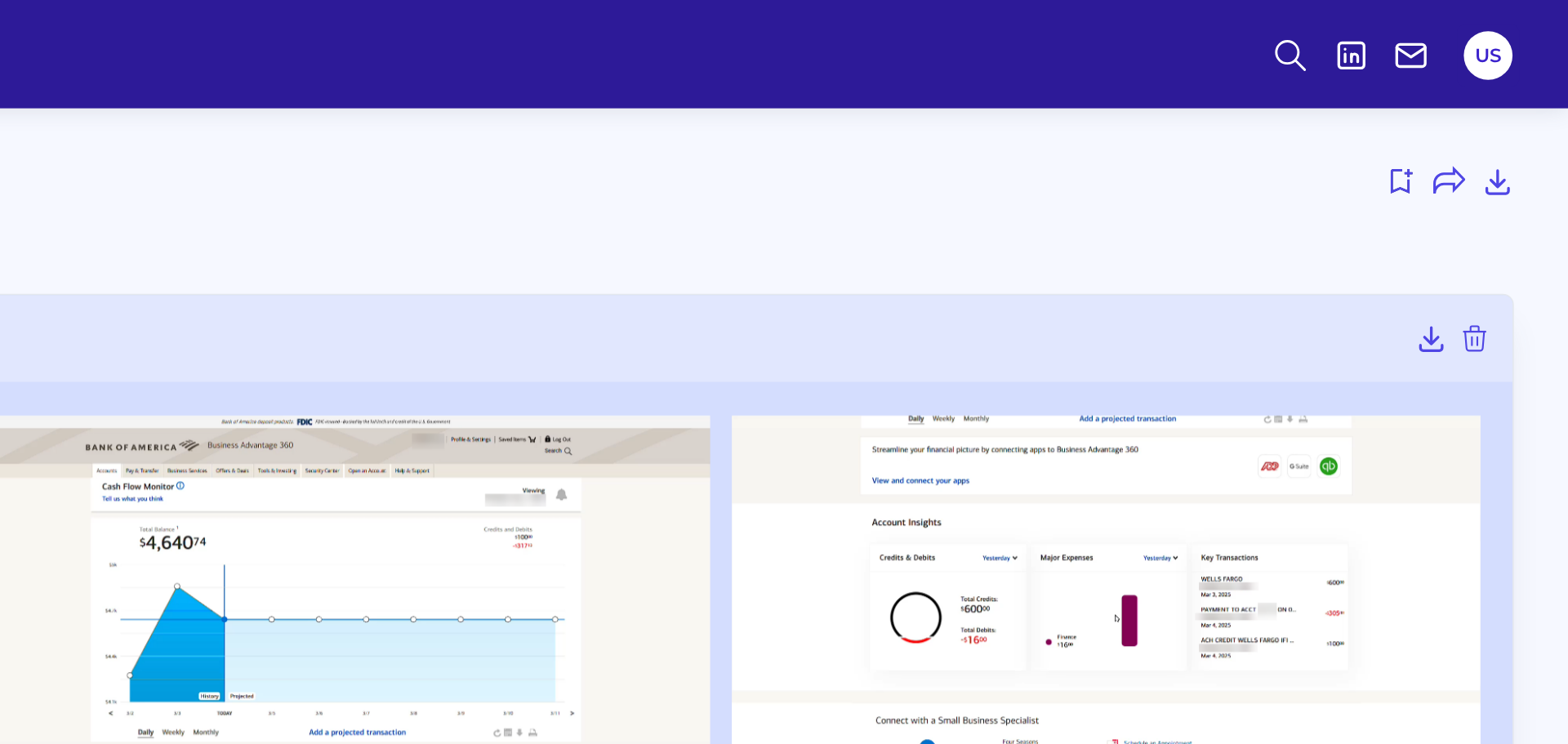
click at [1282, 120] on div at bounding box center [1055, 109] width 960 height 26
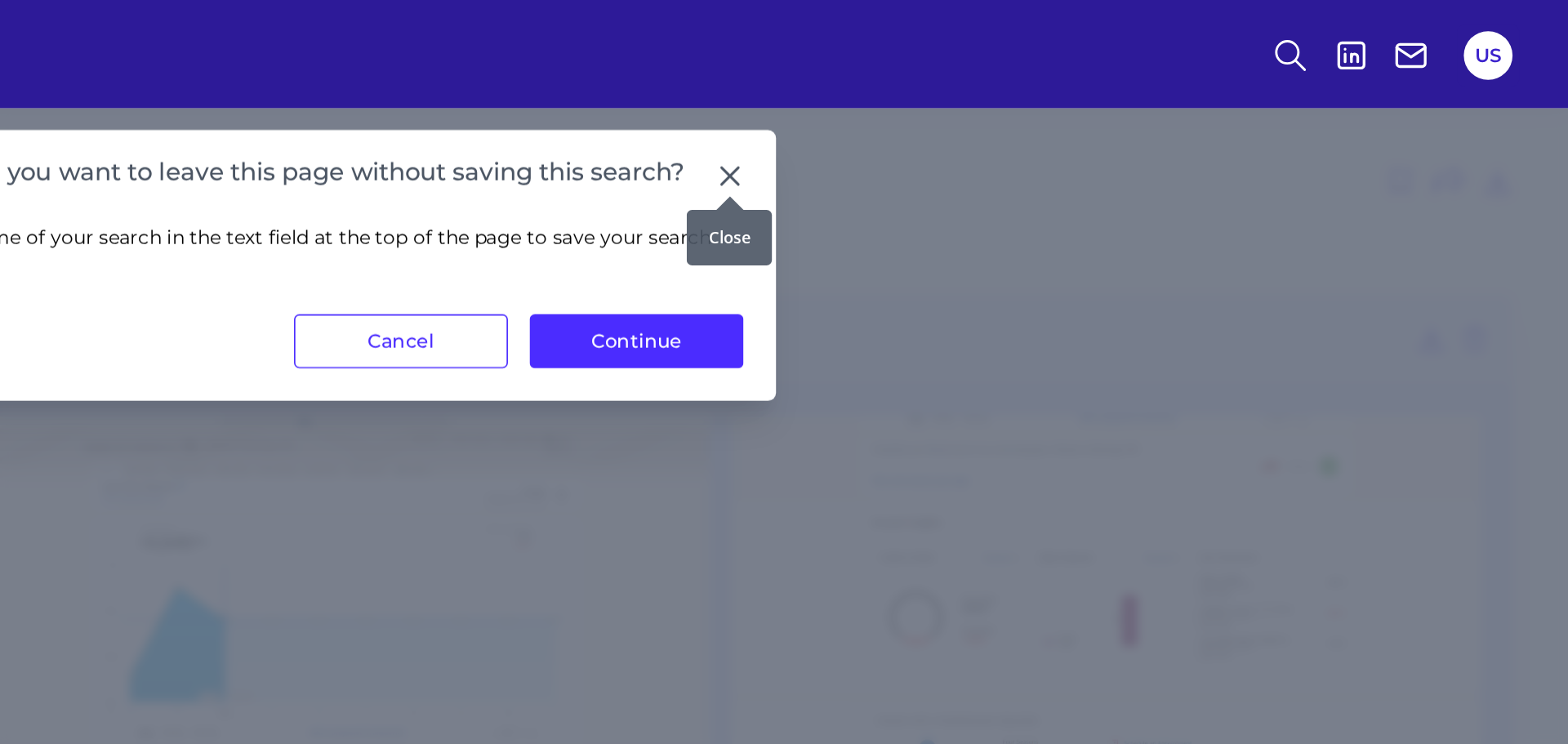
click at [1061, 103] on icon at bounding box center [1062, 105] width 10 height 10
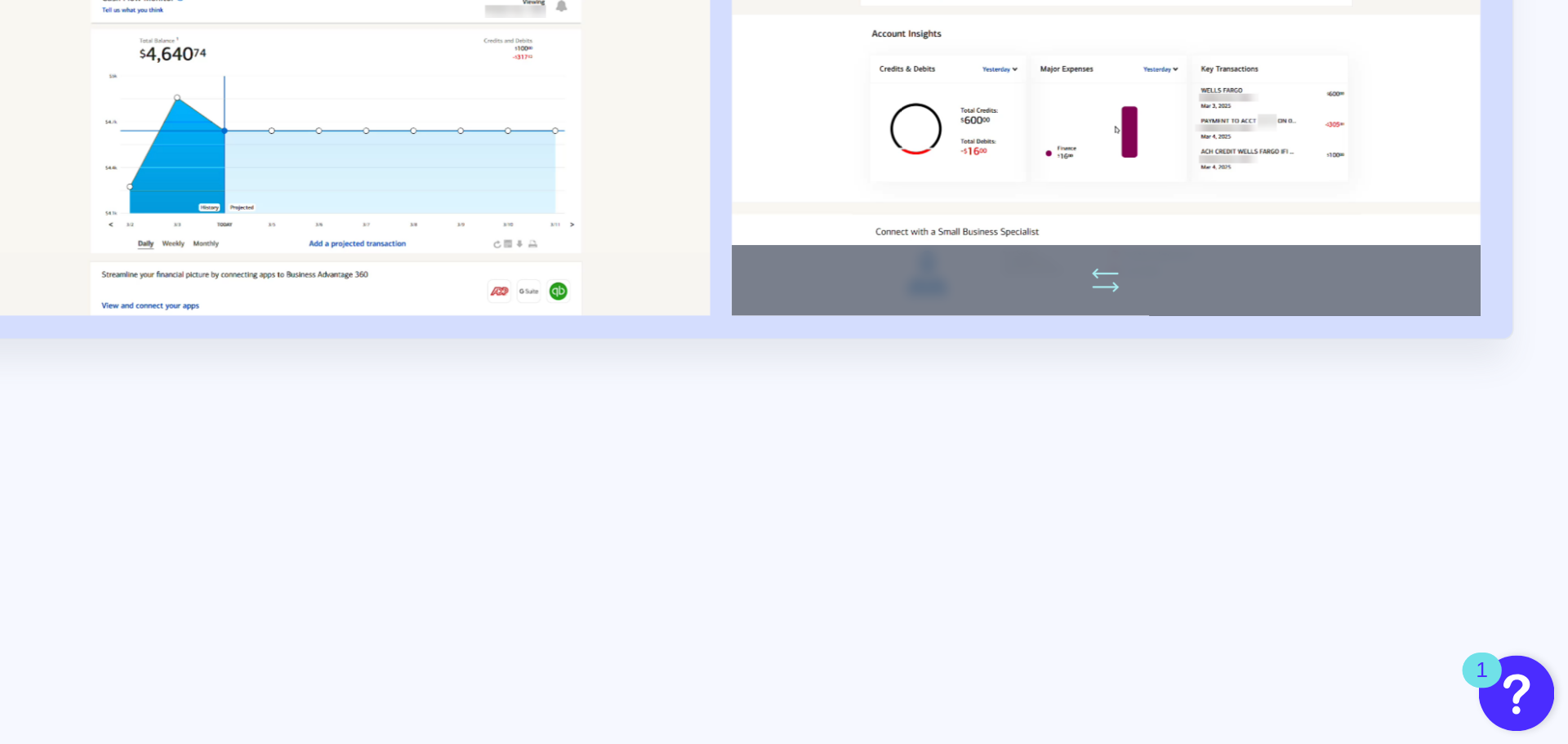
click at [1167, 419] on img at bounding box center [1290, 368] width 452 height 236
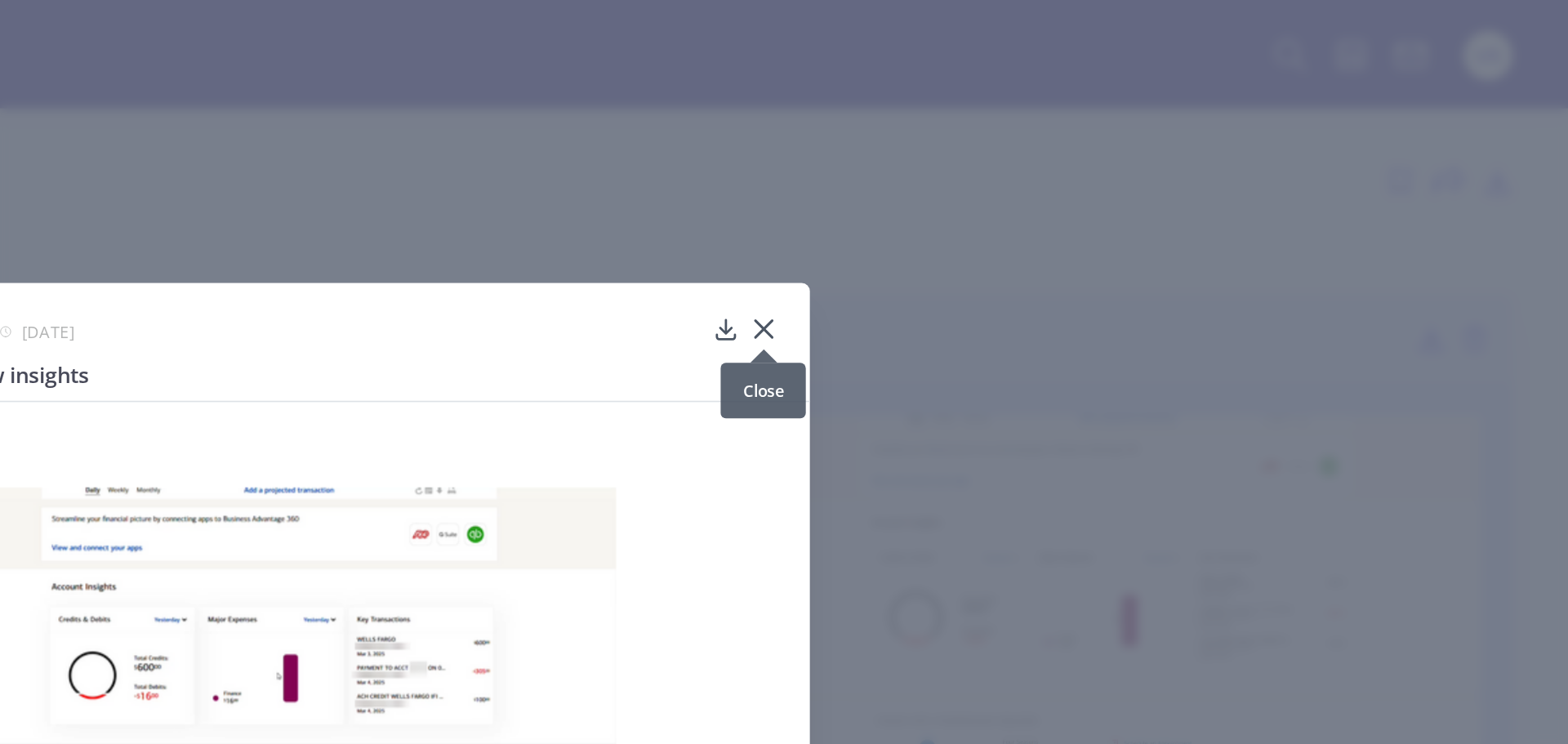
click at [1076, 200] on icon at bounding box center [1083, 198] width 16 height 16
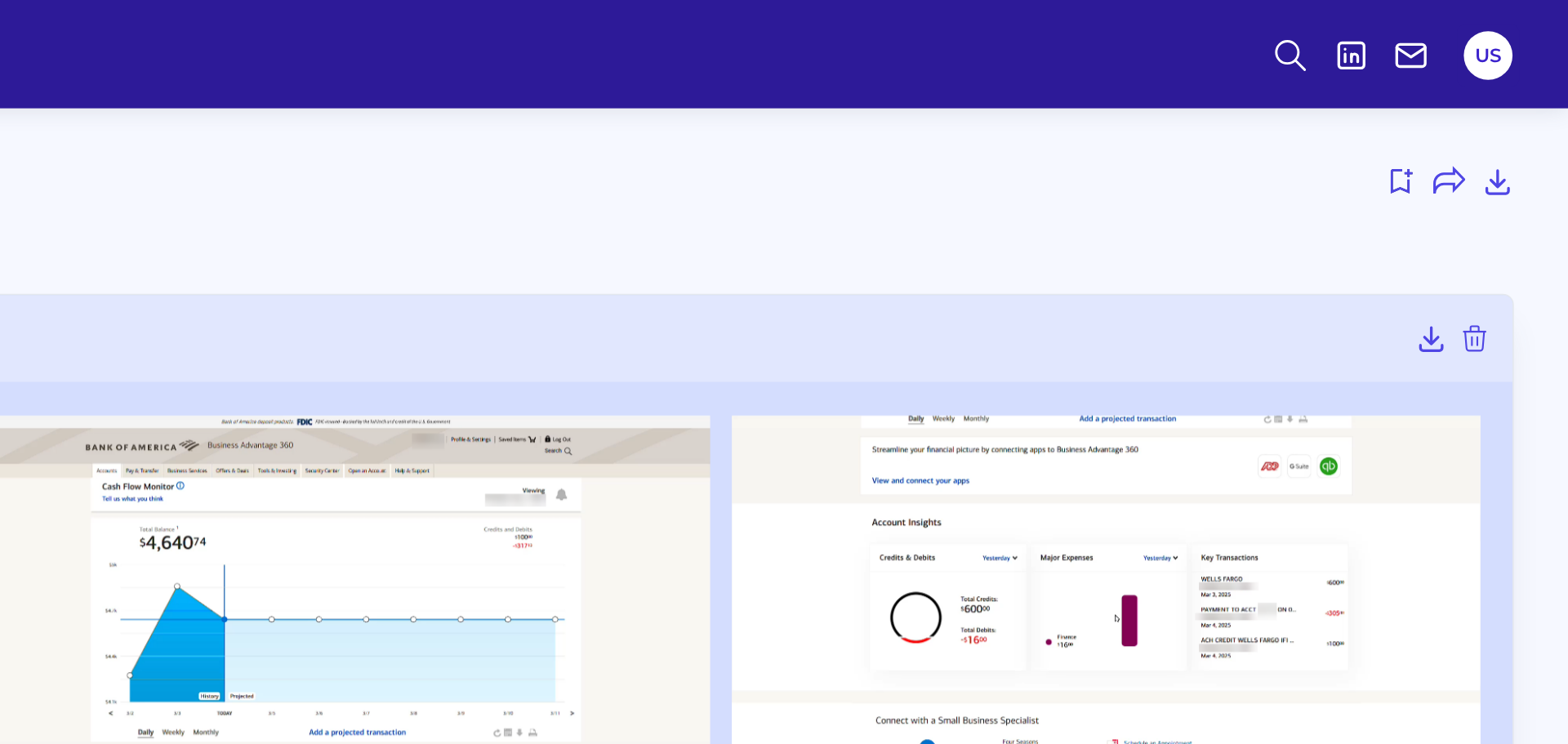
click at [1178, 157] on h3 "View cashflow insights" at bounding box center [810, 155] width 1451 height 18
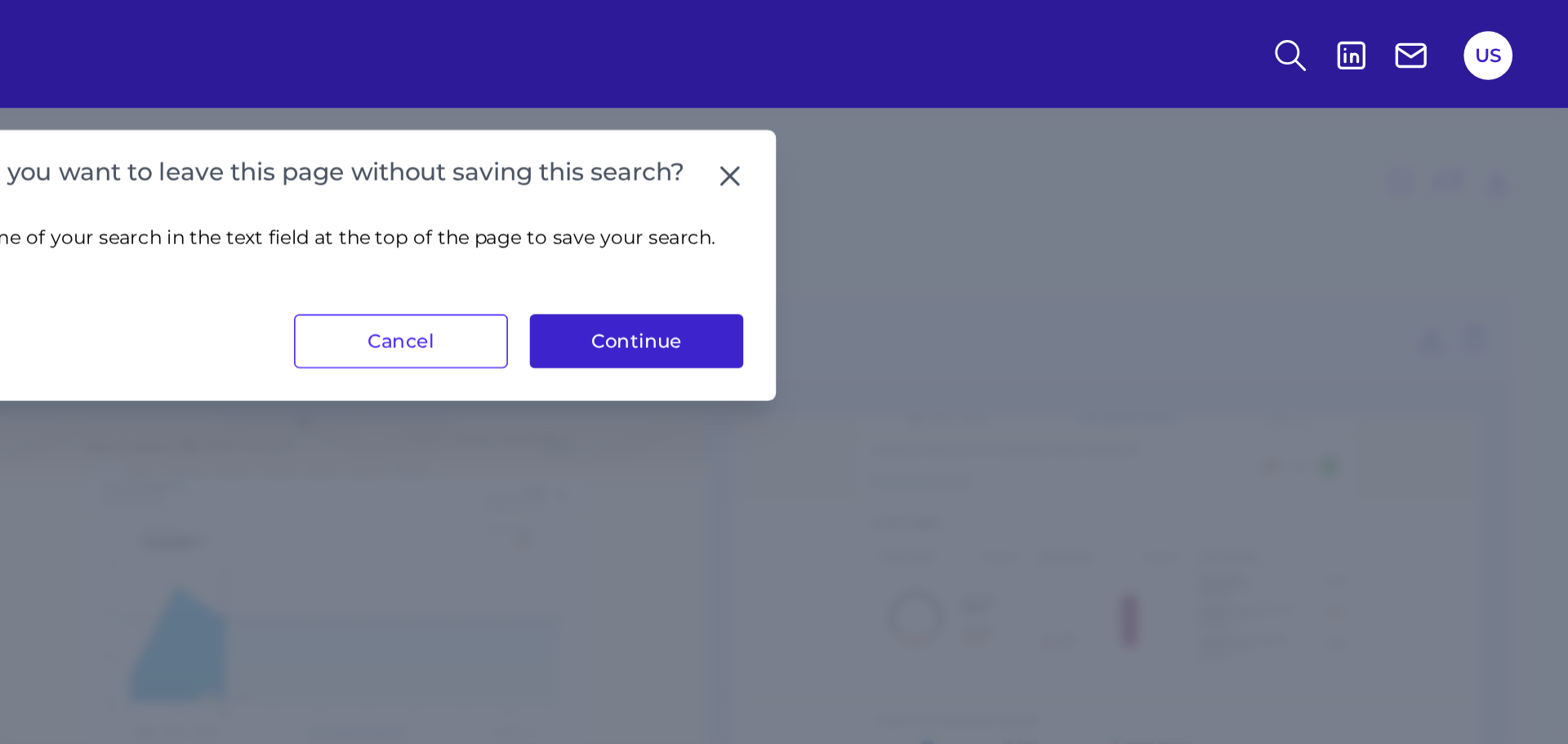
click at [986, 206] on button "Continue" at bounding box center [1006, 205] width 129 height 33
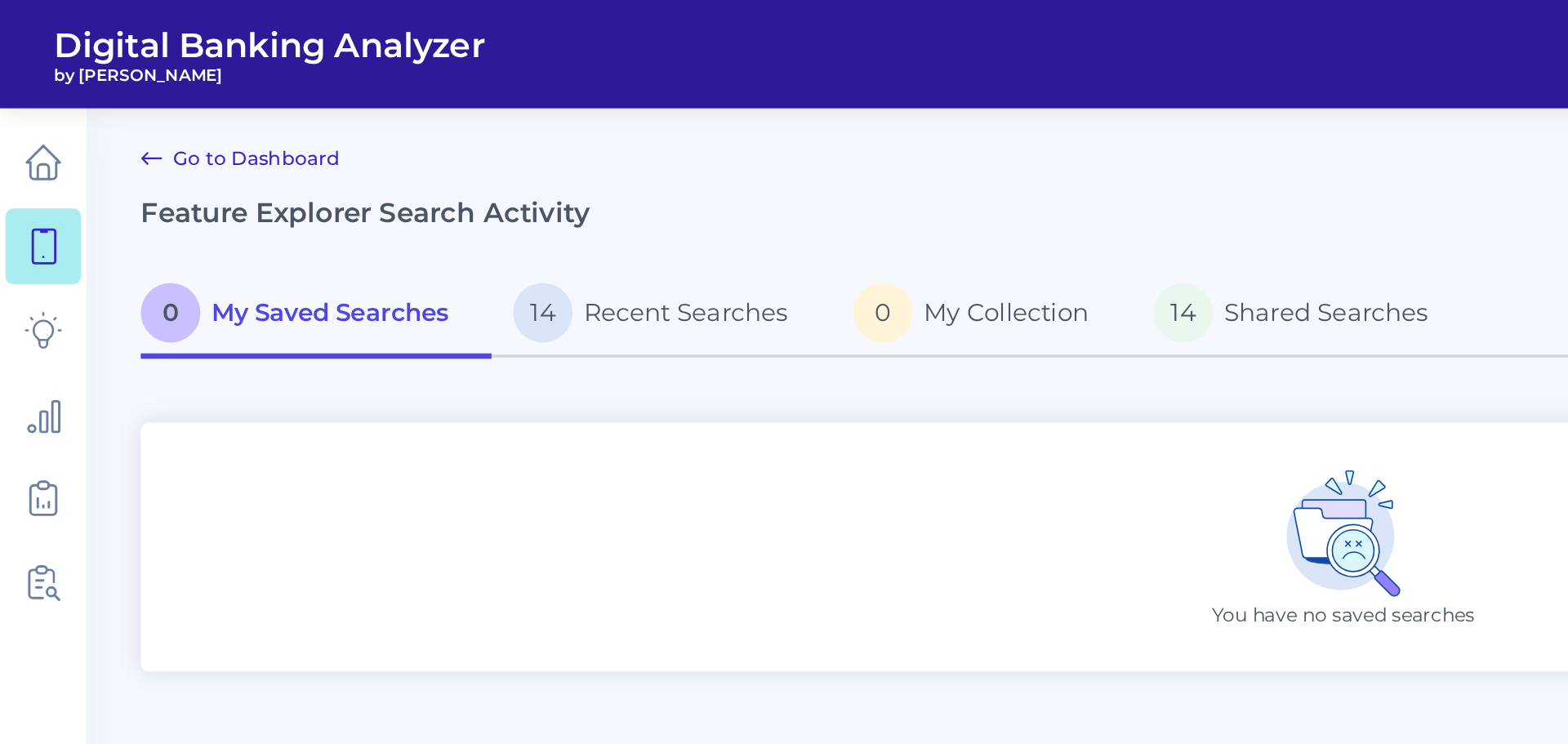
click at [651, 124] on div "Go to Dashboard Feature Explorer Search Activity Feature Explorer Search" at bounding box center [810, 125] width 1451 height 79
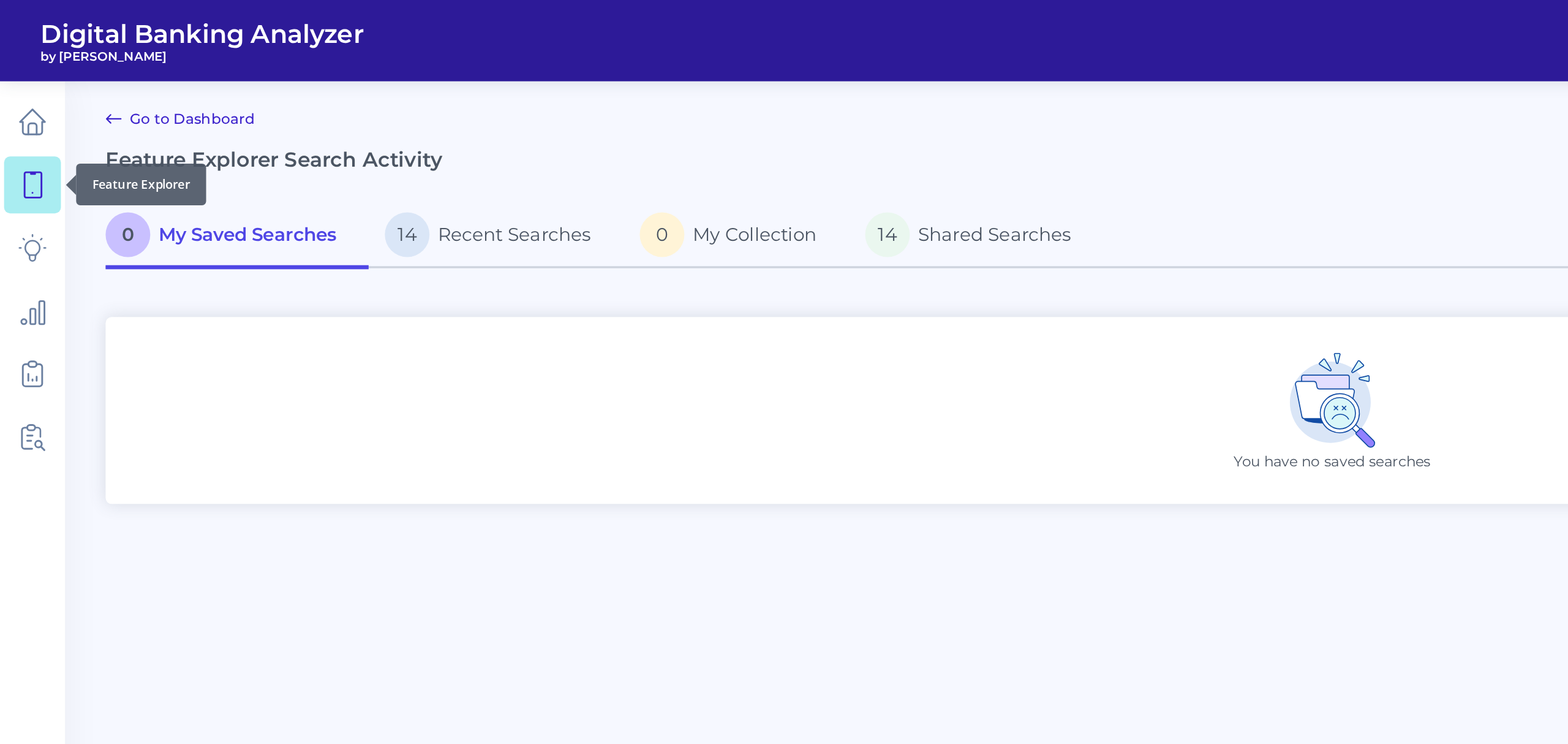
click at [19, 113] on icon at bounding box center [19, 112] width 17 height 17
click at [120, 69] on link "Go to Dashboard" at bounding box center [108, 72] width 90 height 15
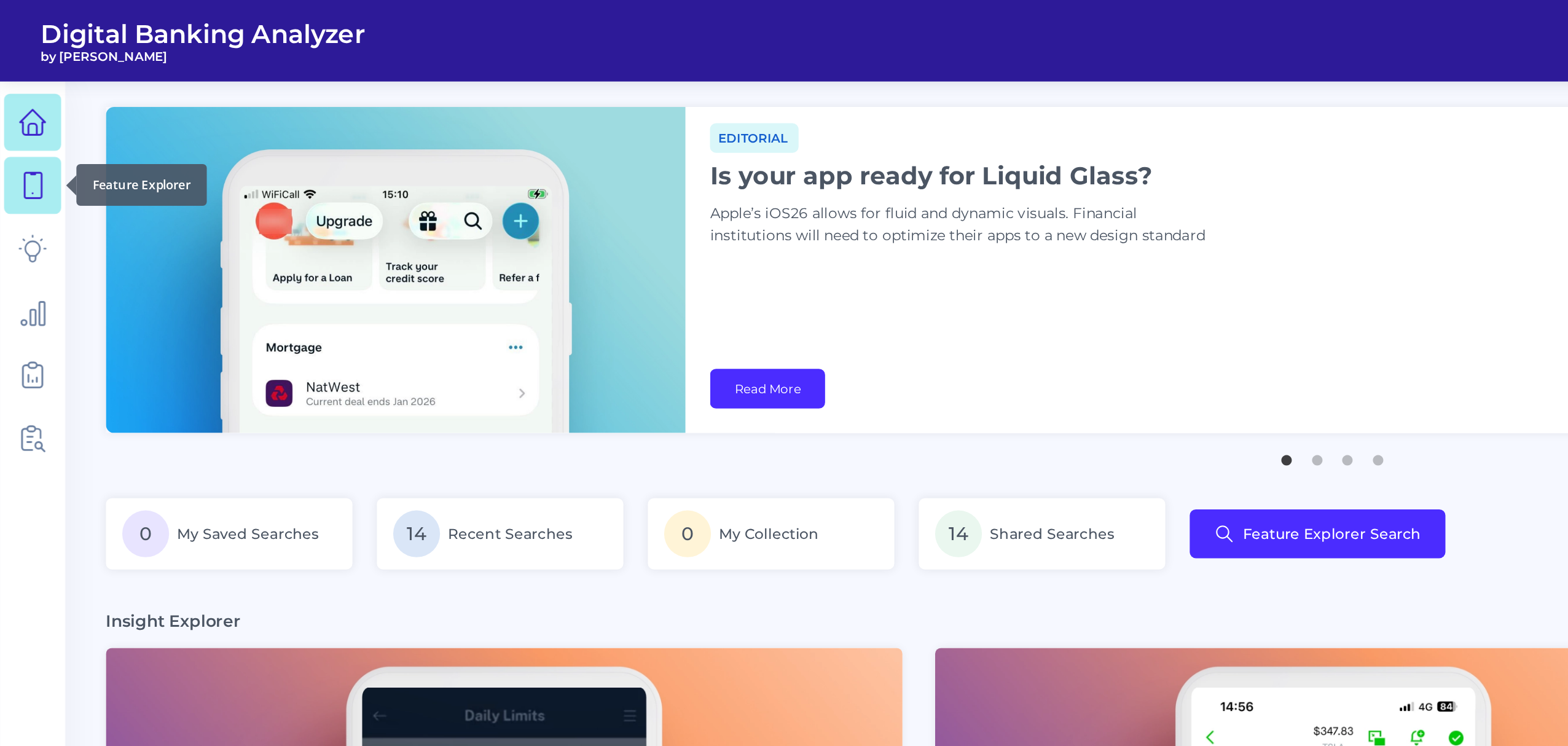
click at [32, 121] on link at bounding box center [19, 111] width 34 height 34
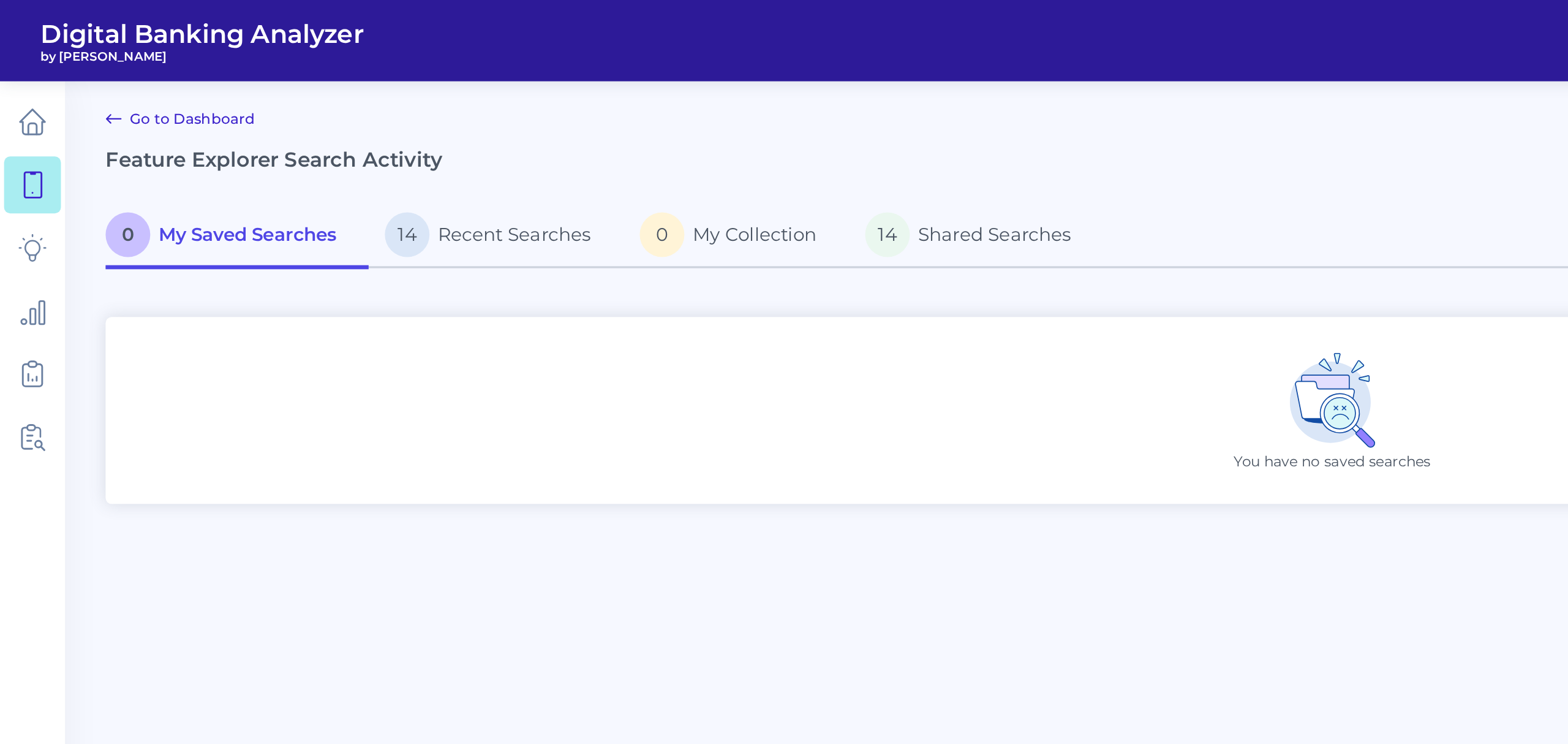
click at [750, 273] on div "You have no saved searches" at bounding box center [803, 248] width 1480 height 113
click at [596, 151] on p "14 Shared Searches" at bounding box center [584, 141] width 124 height 27
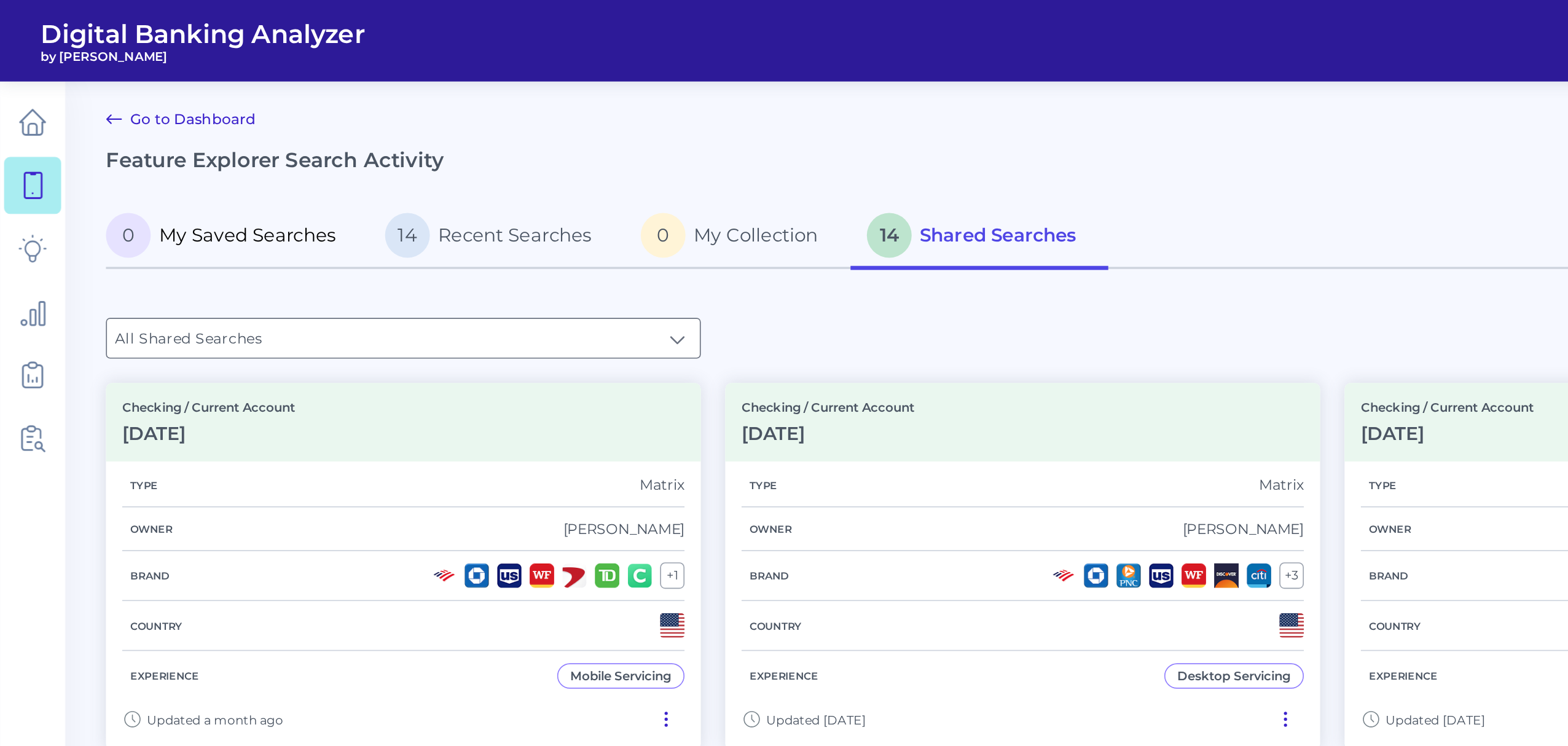
click at [148, 149] on p "0 My Saved Searches" at bounding box center [133, 142] width 139 height 27
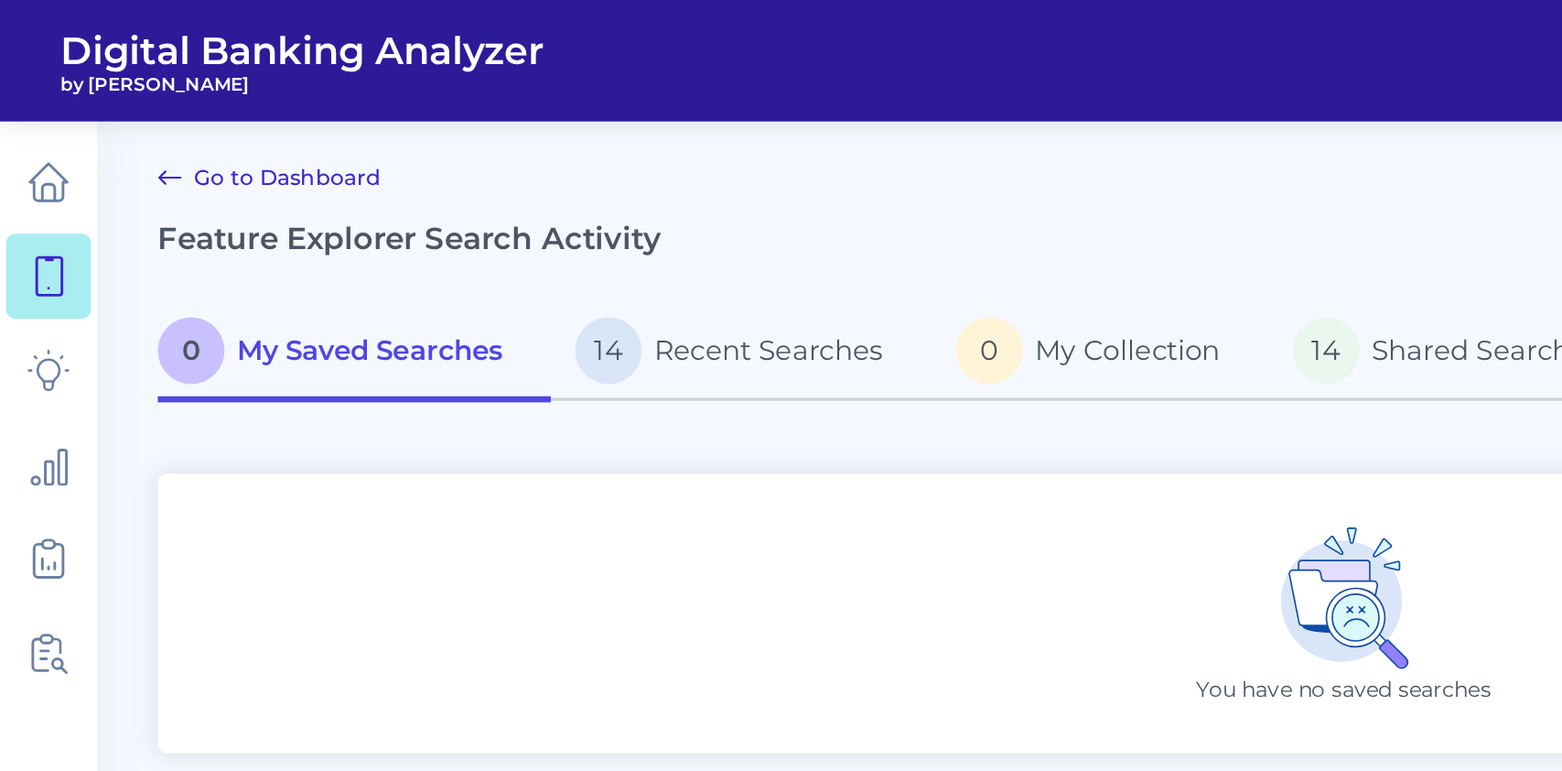
click at [164, 110] on link "Go to Dashboard" at bounding box center [162, 107] width 135 height 22
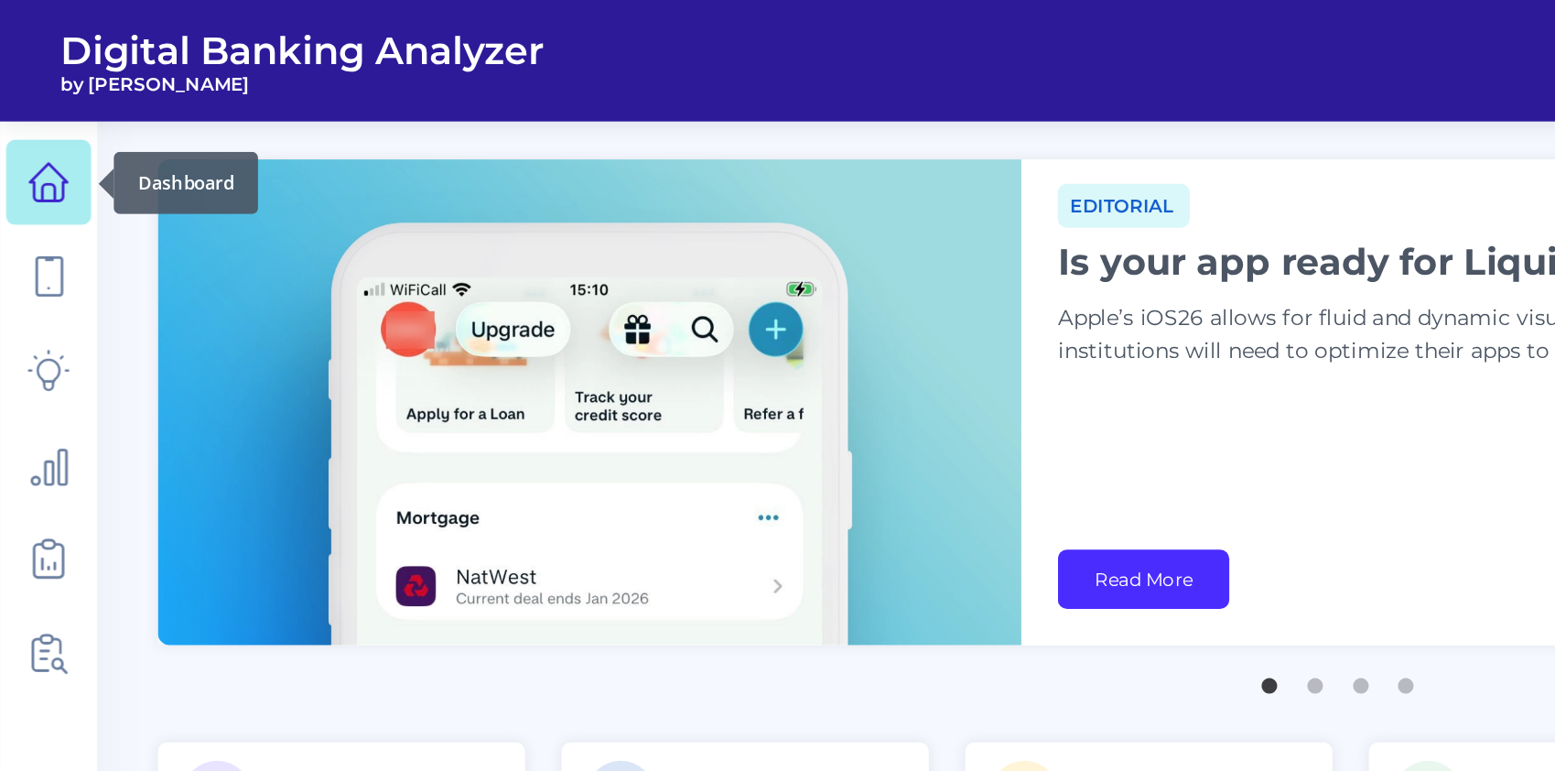
click at [11, 105] on link at bounding box center [29, 109] width 51 height 51
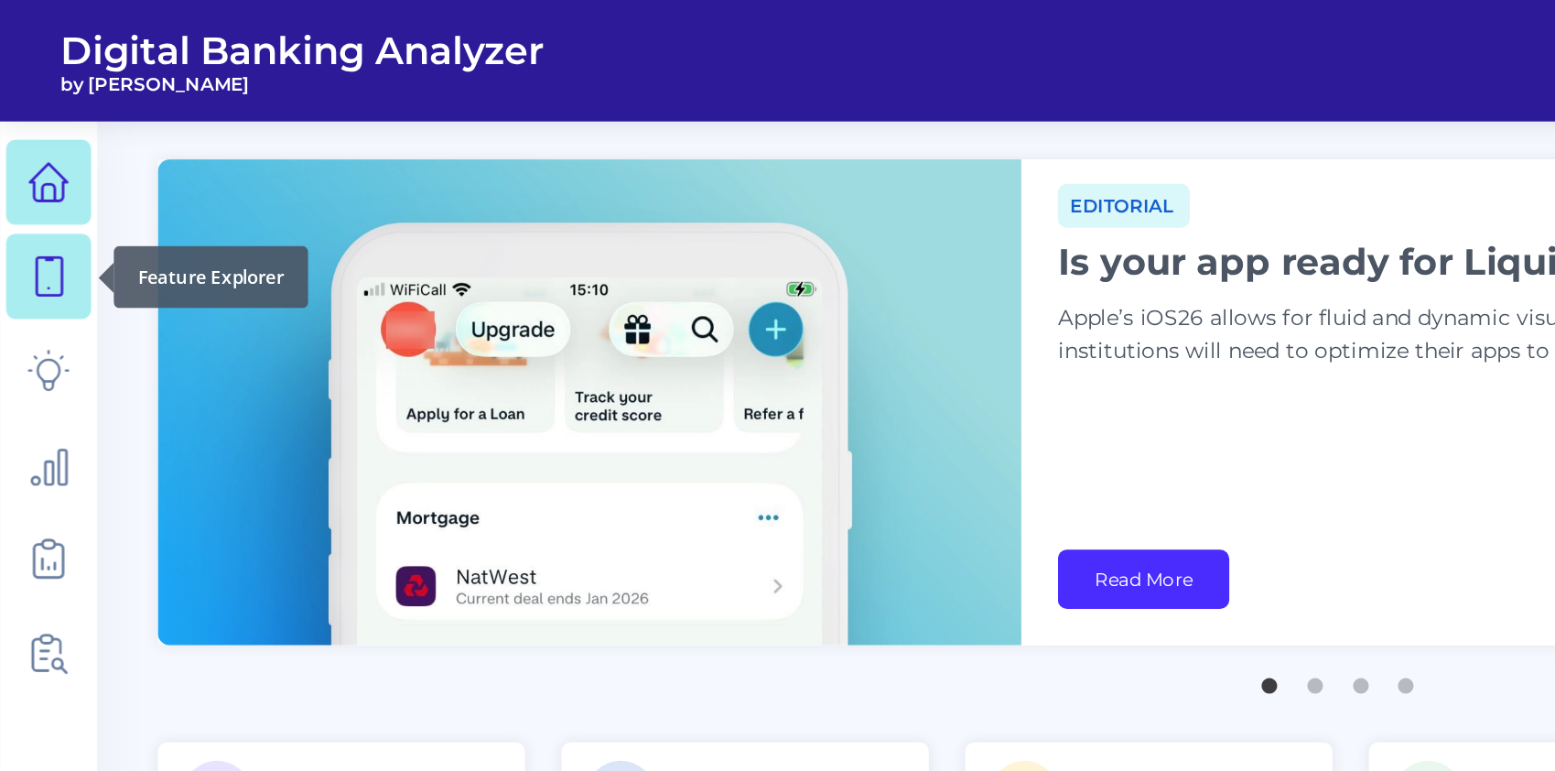
click at [28, 184] on link at bounding box center [29, 166] width 51 height 51
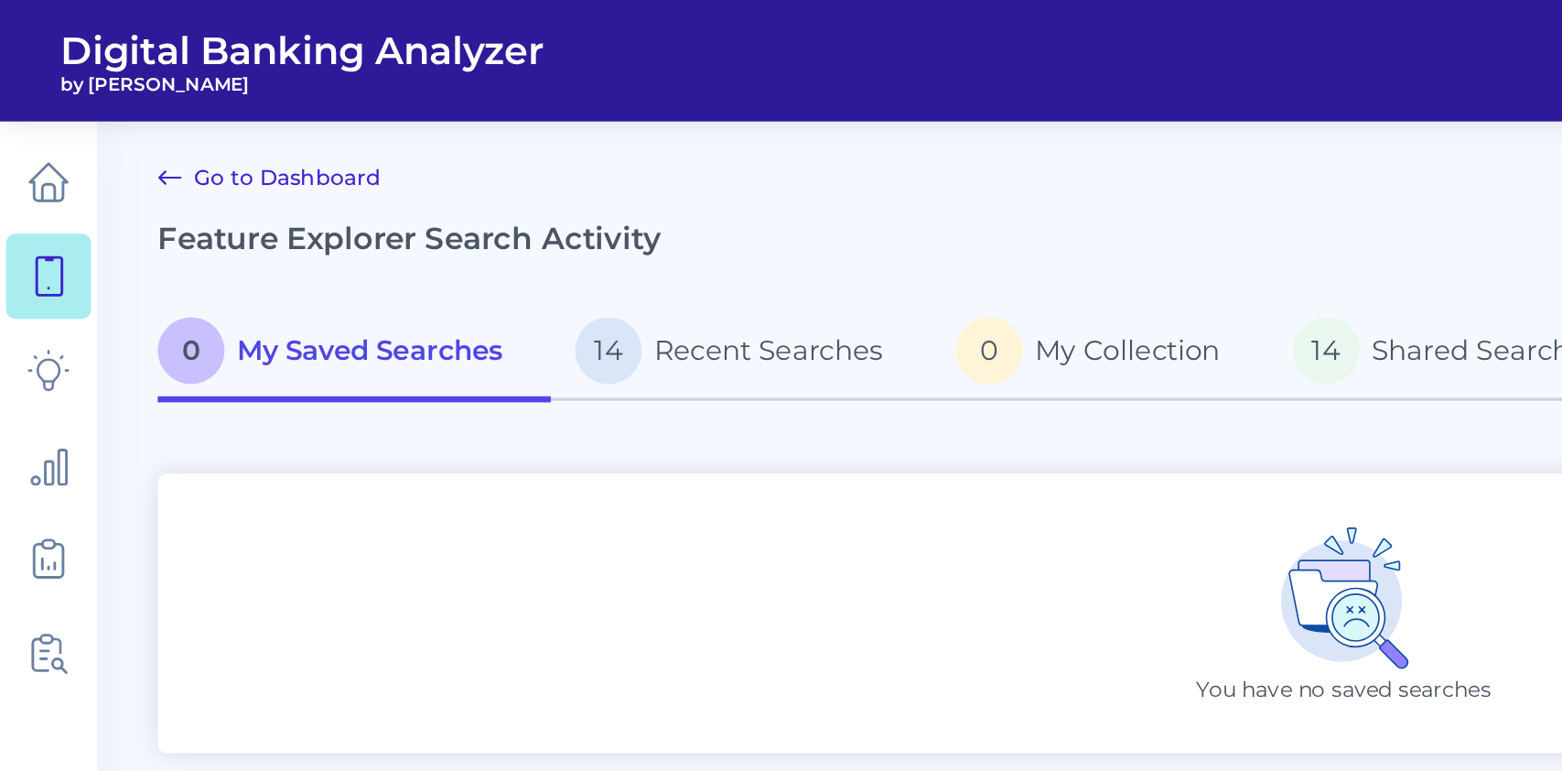
click at [567, 417] on div "You have no saved searches" at bounding box center [810, 370] width 1431 height 168
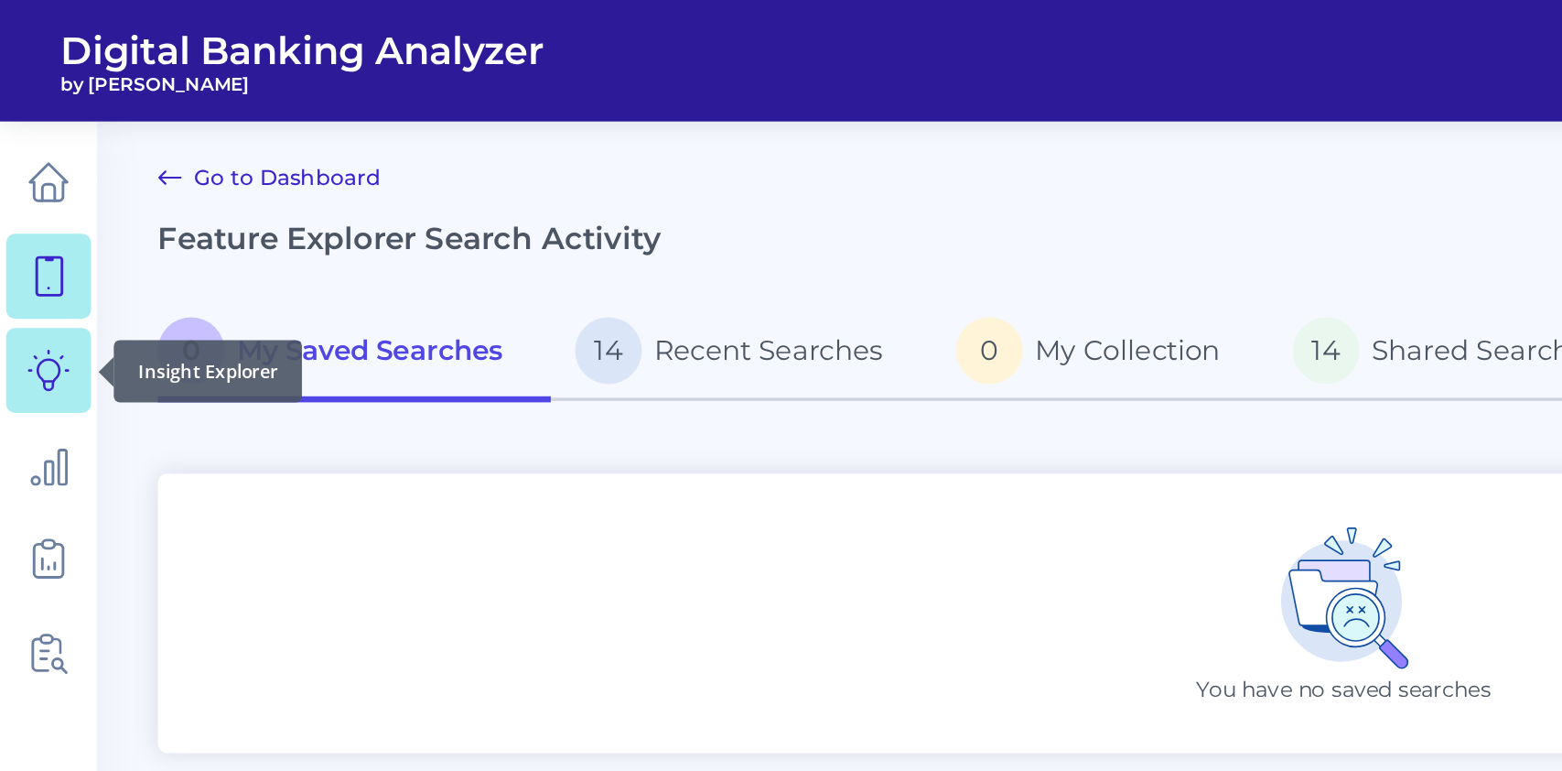
click at [15, 225] on link at bounding box center [29, 223] width 51 height 51
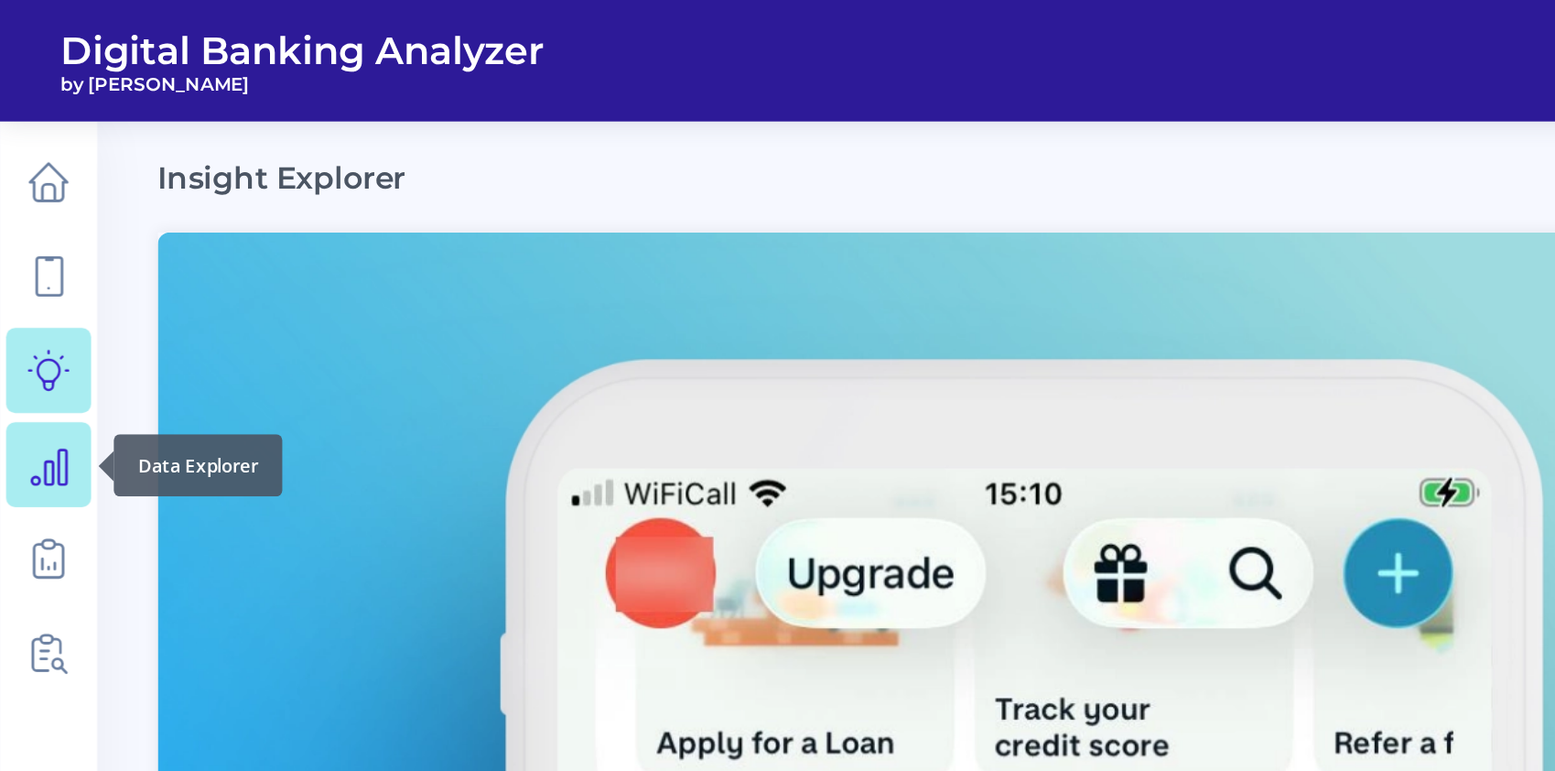
click at [24, 290] on icon at bounding box center [29, 280] width 26 height 26
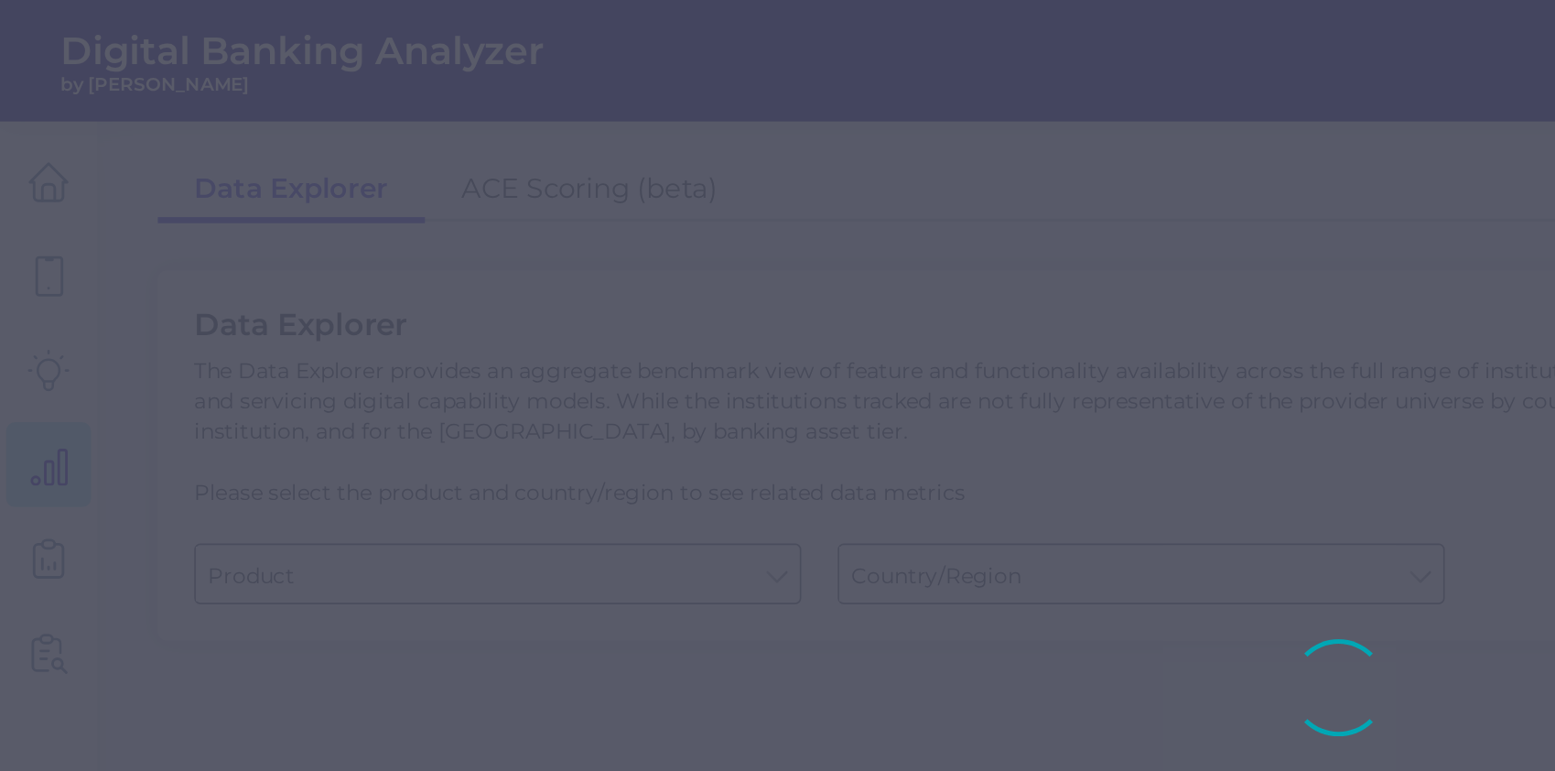
type input "Business Bank Account"
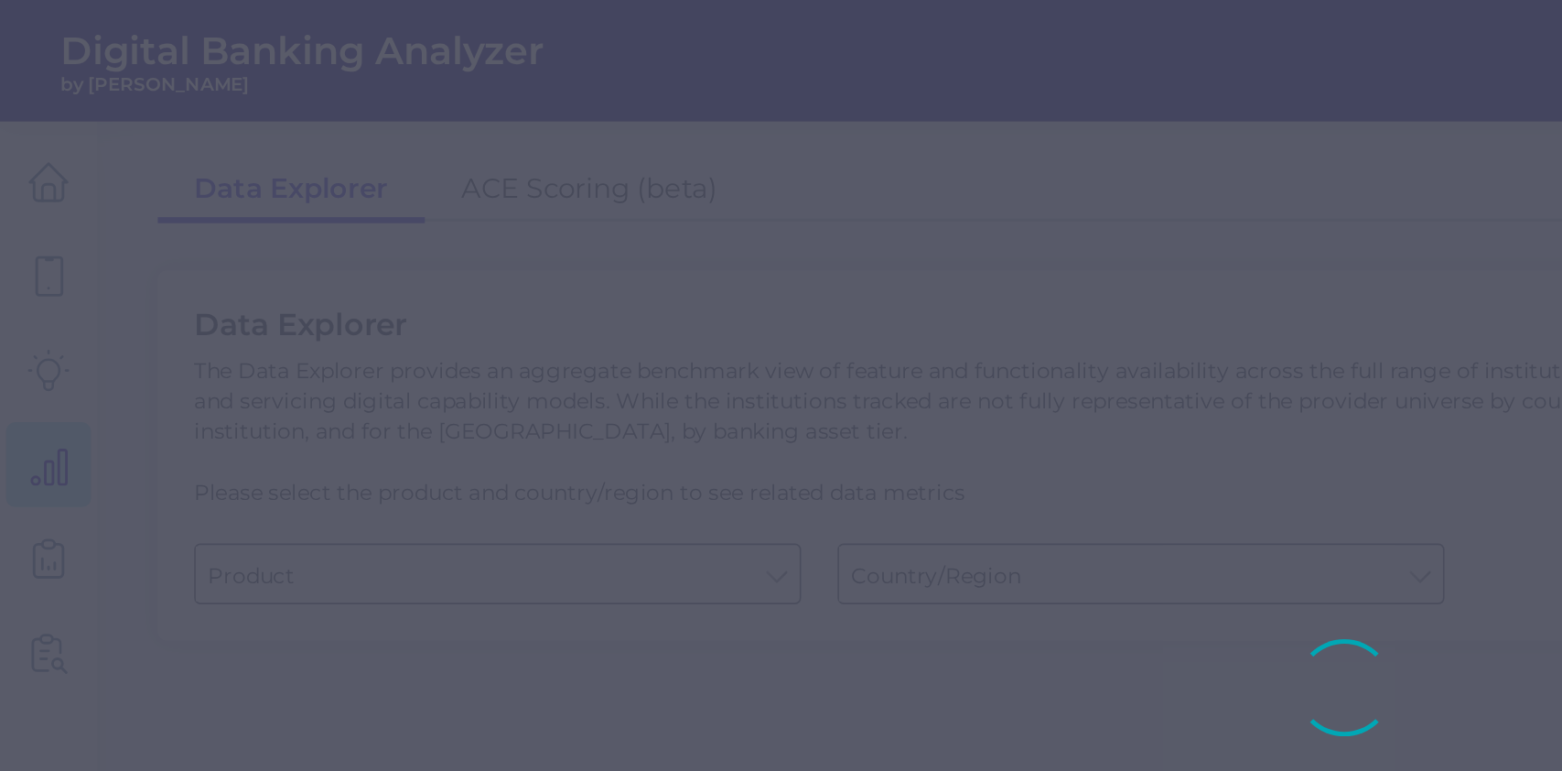
type input "United States"
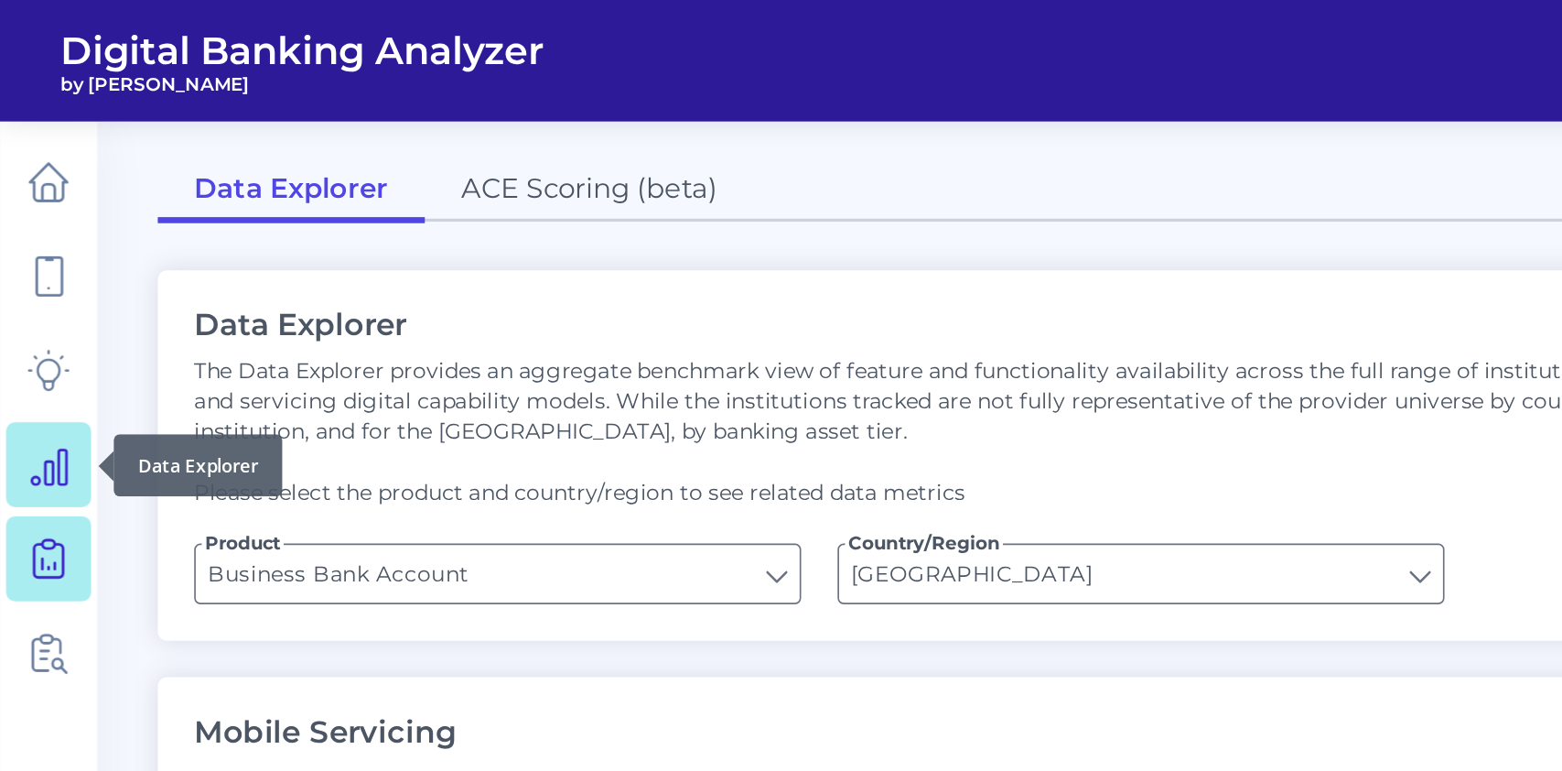
type input "Type of Institution"
type input "Login"
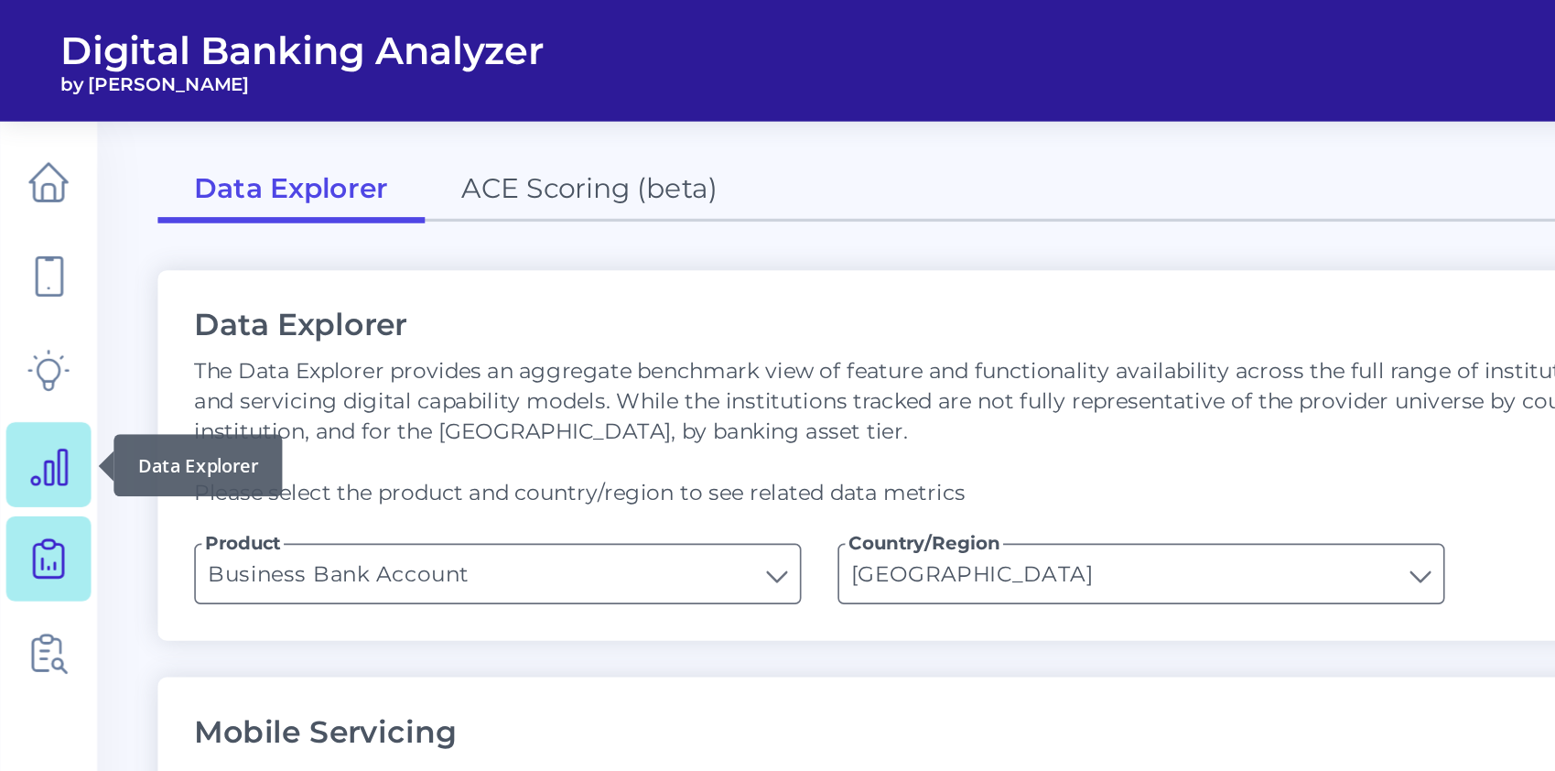
type input "Pre-login Features"
type input "Channel"
type input "Does it offer third-party single sign on?"
type input "Can you apply for the PRODUCT as a new to brand customer on ANY digital channel?"
click at [25, 332] on icon at bounding box center [29, 337] width 26 height 26
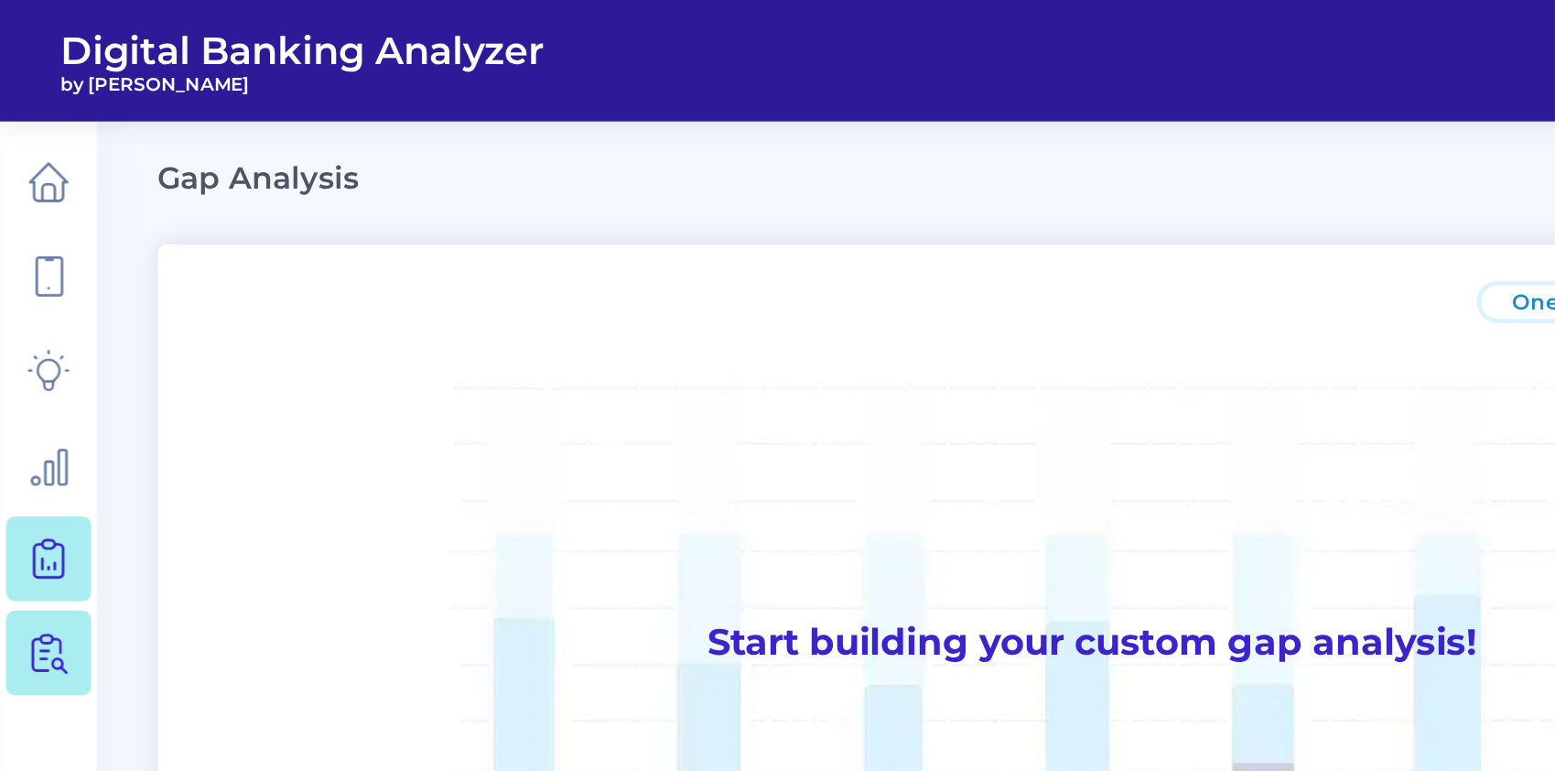
type input "Checking / Current Account"
type input "Mobile Servicing"
type input "Pre-Login Area, New Customer Onboarding, Login & Authentication, Accounts and t…"
type input "United States"
type input "TD Bank"
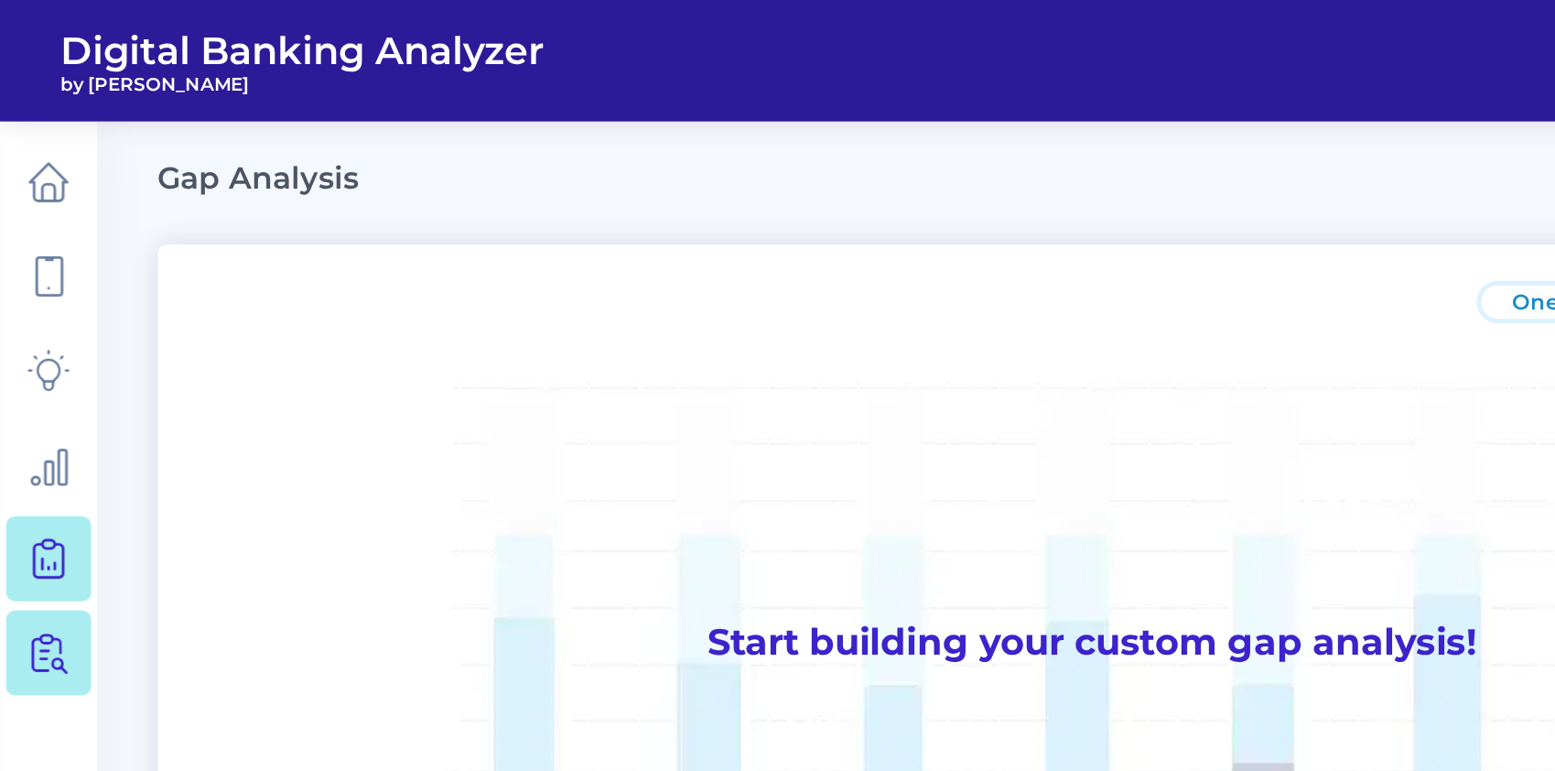
type input "All Select individual brands"
type input "All Countries"
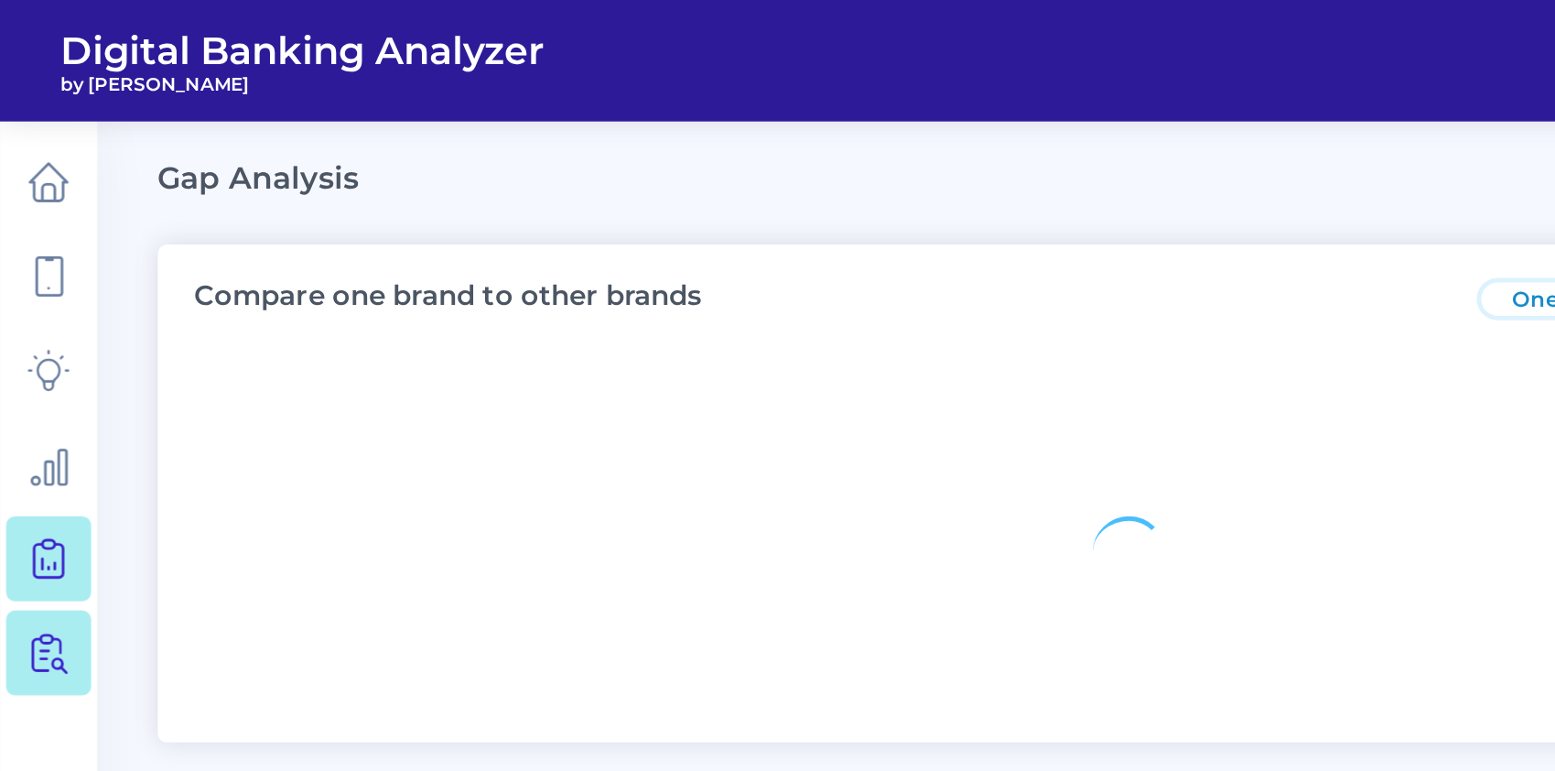
type input "All Journeys"
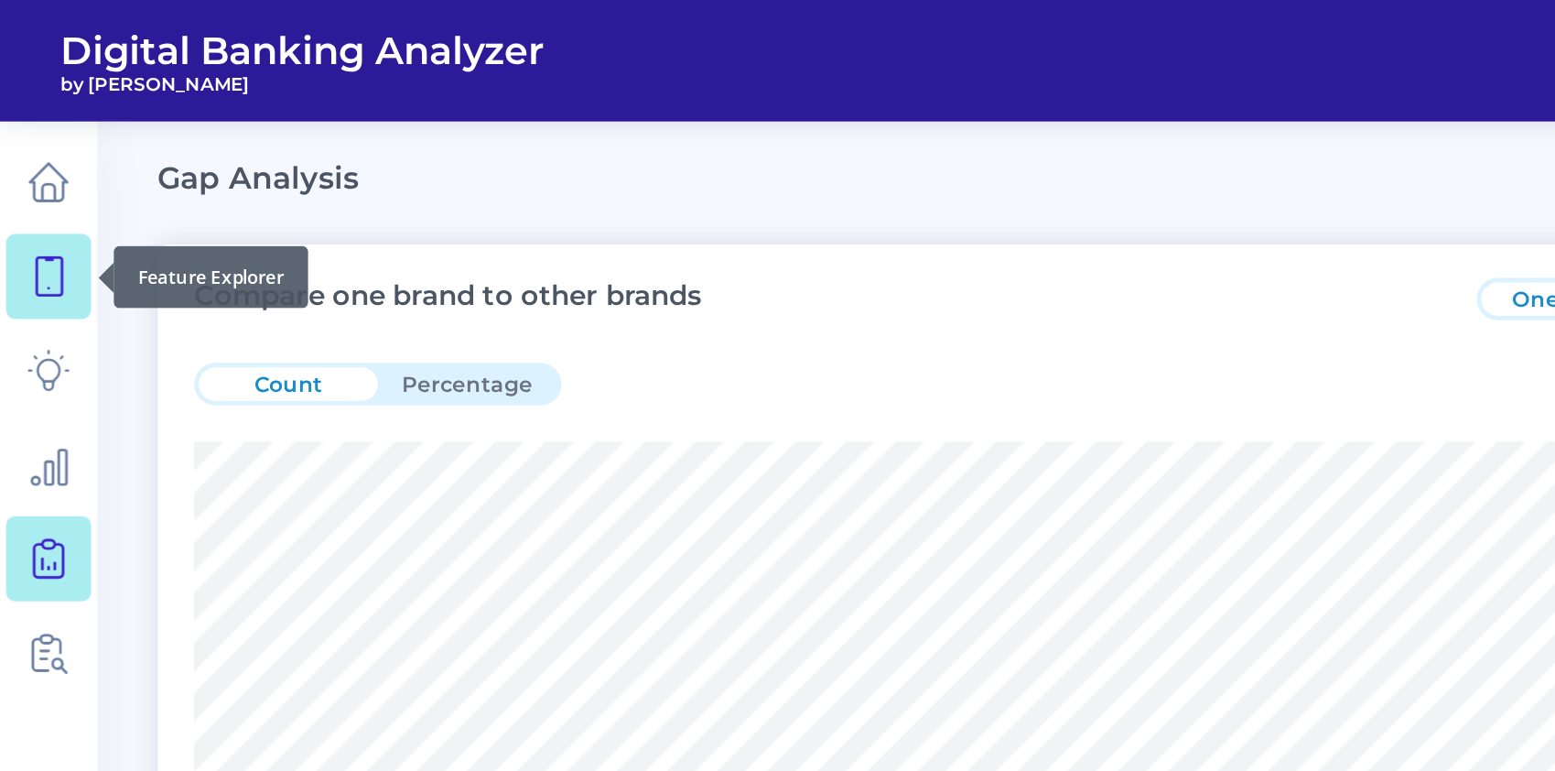
click at [18, 178] on icon at bounding box center [29, 167] width 26 height 26
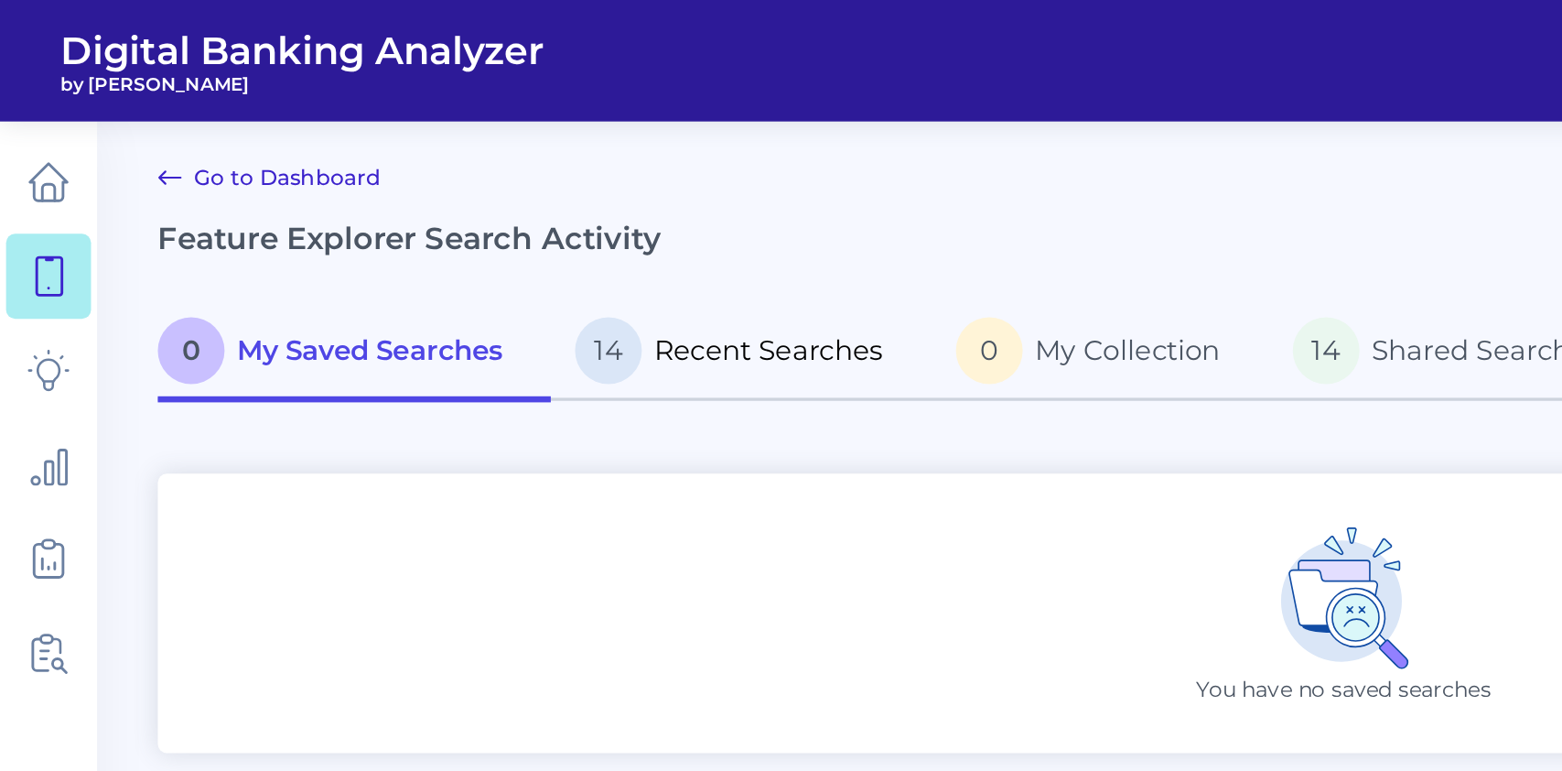
click at [426, 210] on span "Recent Searches" at bounding box center [463, 211] width 138 height 20
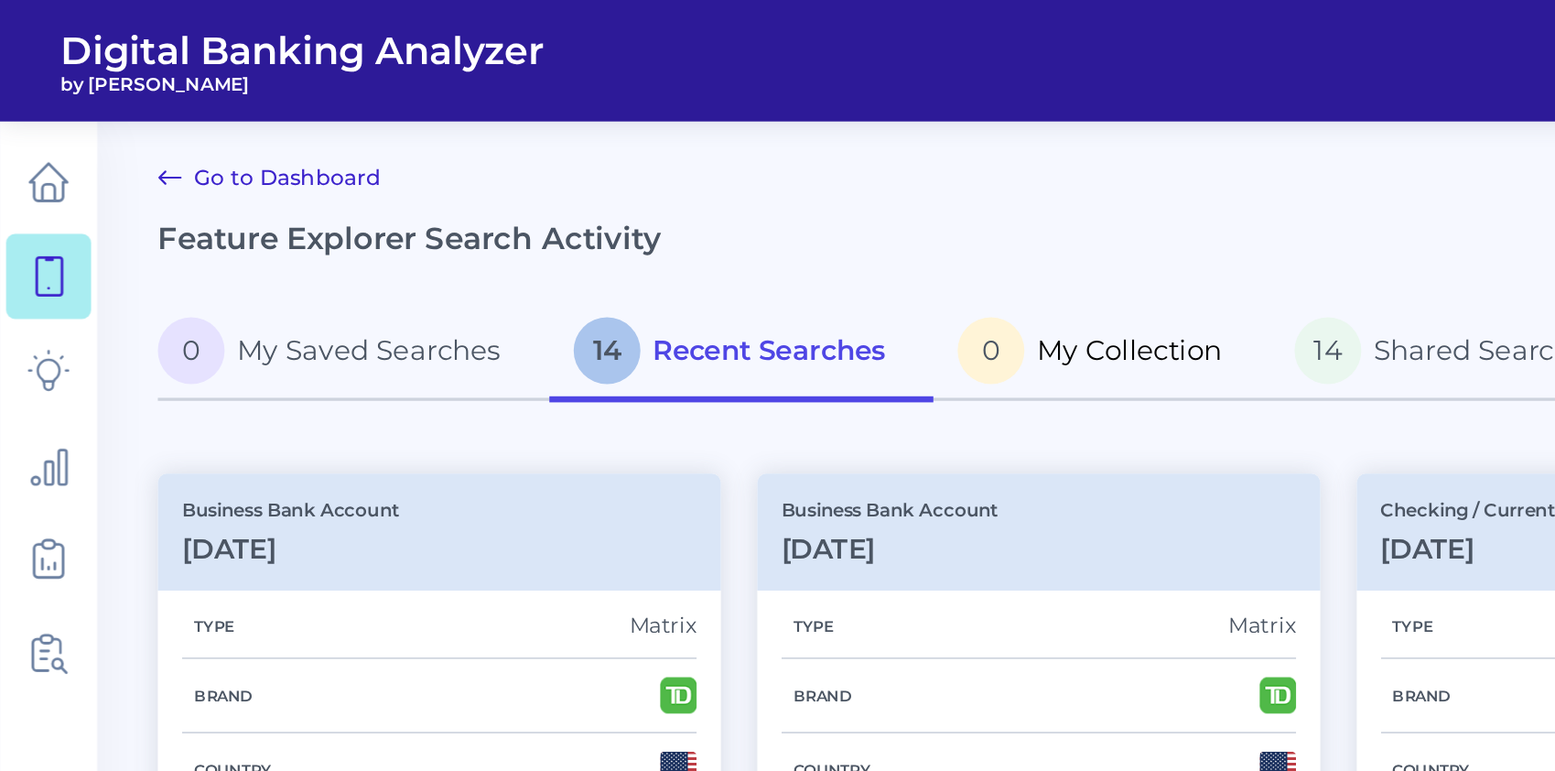
click at [620, 215] on p "0 My Collection" at bounding box center [657, 211] width 159 height 40
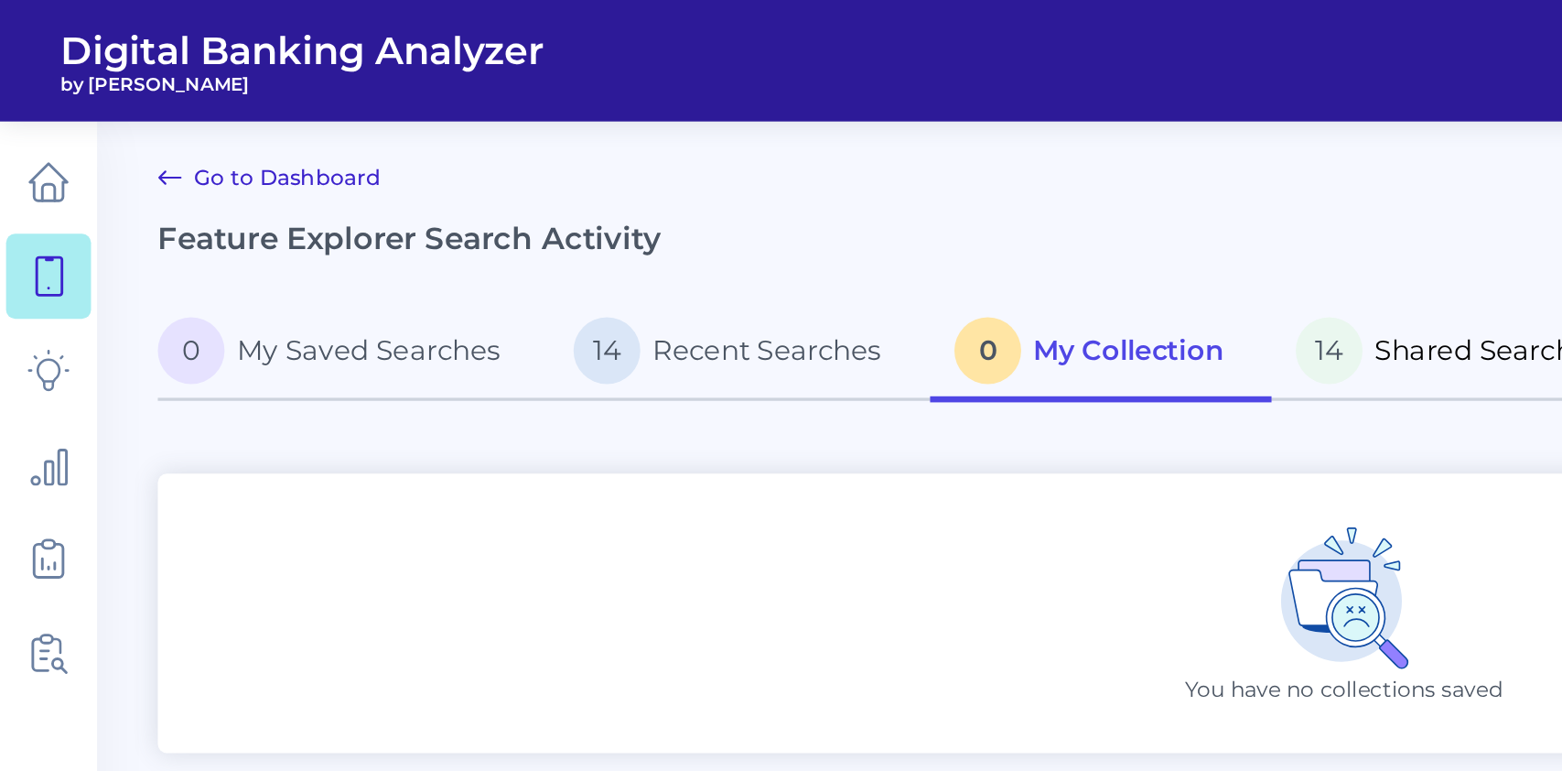
click at [844, 208] on span "Shared Searches" at bounding box center [898, 211] width 138 height 20
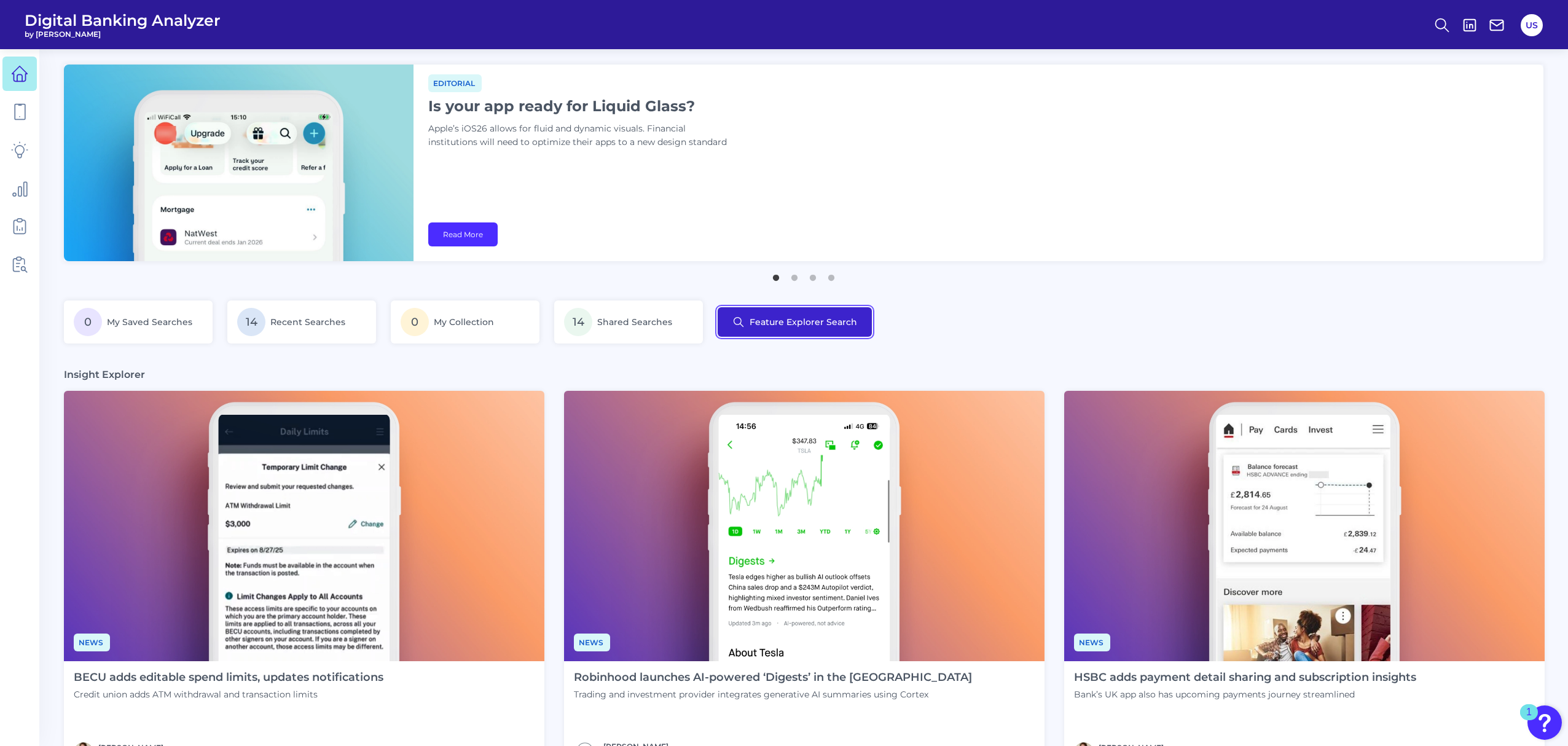
click at [795, 310] on button "Feature Explorer Search" at bounding box center [795, 322] width 154 height 30
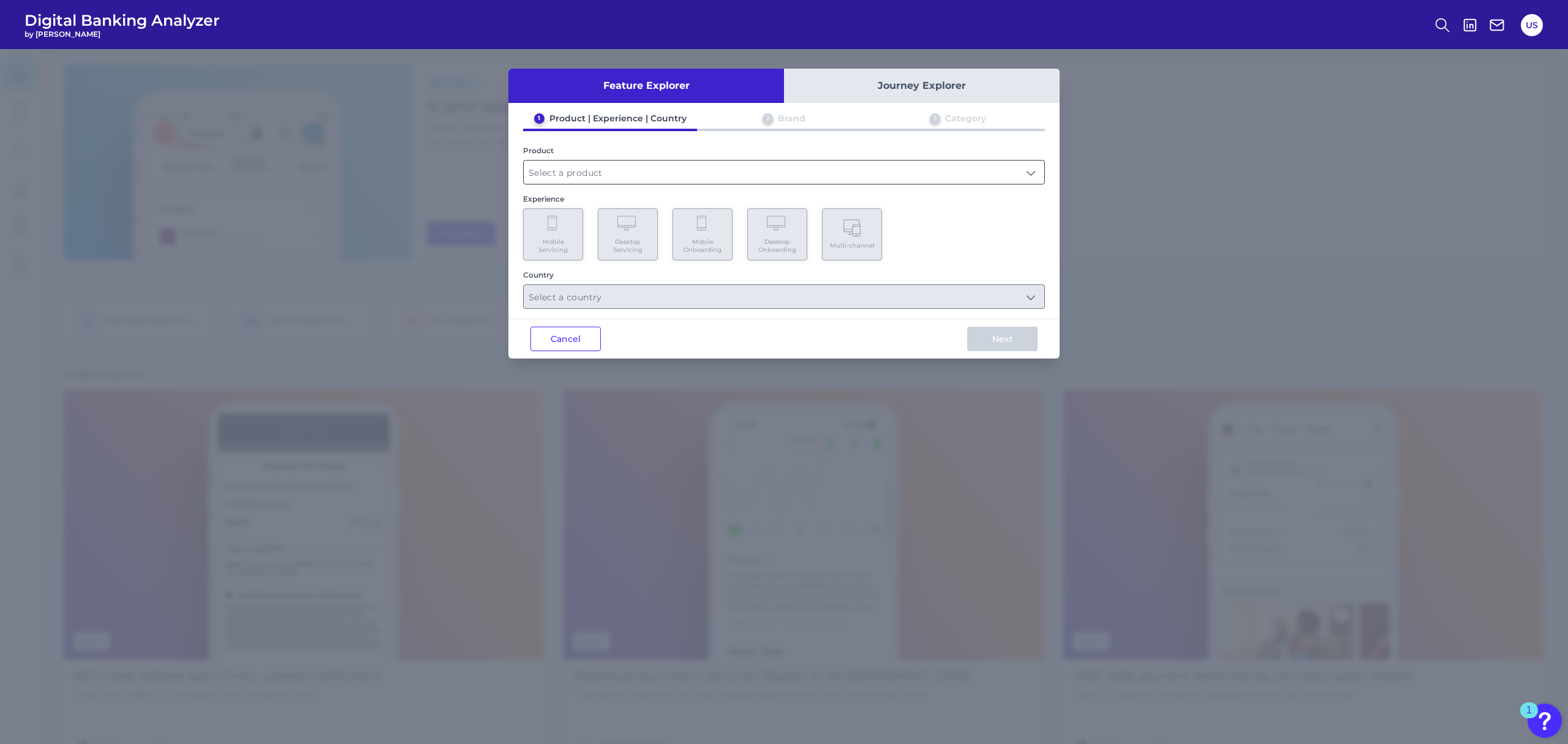
click at [606, 163] on input "text" at bounding box center [784, 172] width 521 height 23
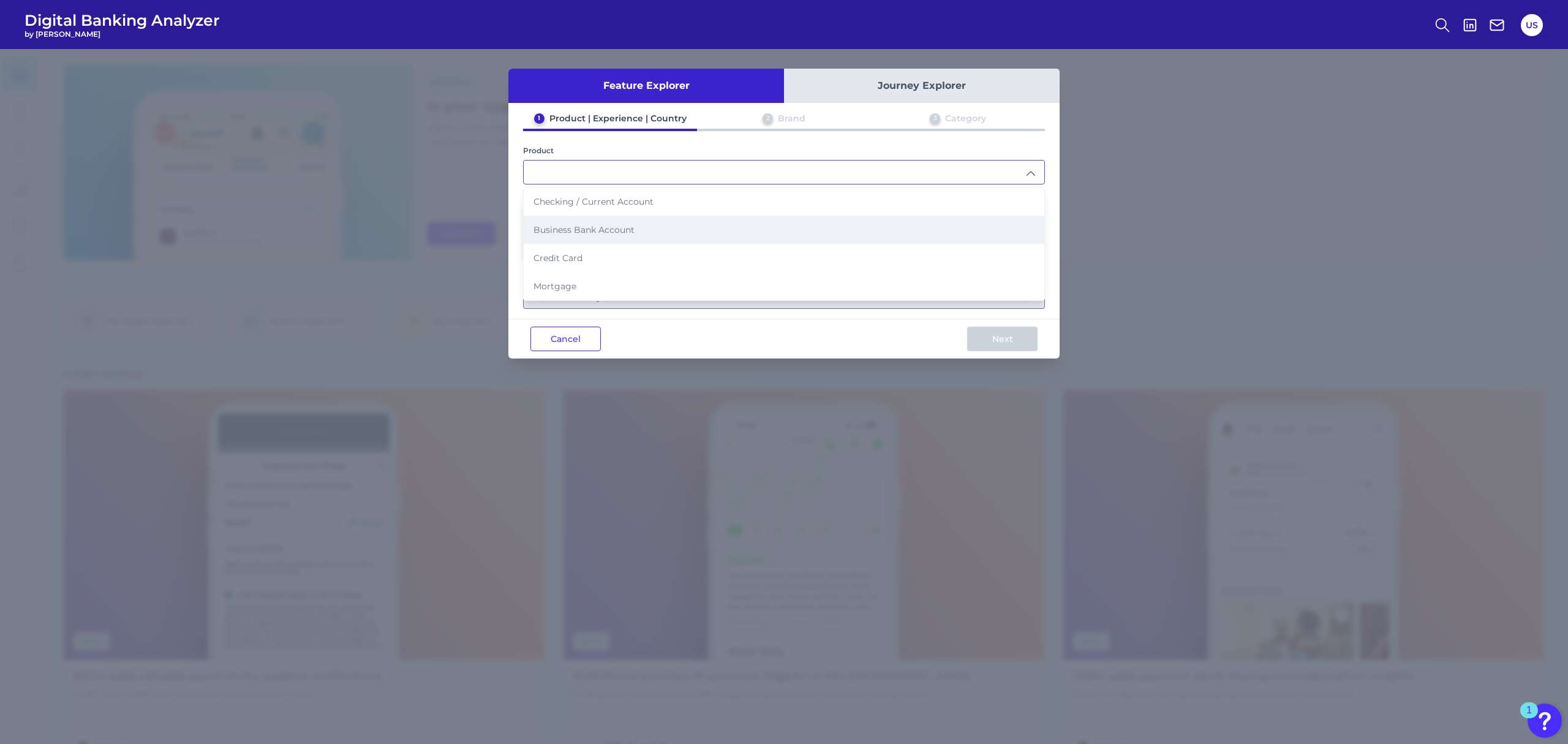
click at [623, 228] on span "Business Bank Account" at bounding box center [584, 230] width 101 height 11
type input "Business Bank Account"
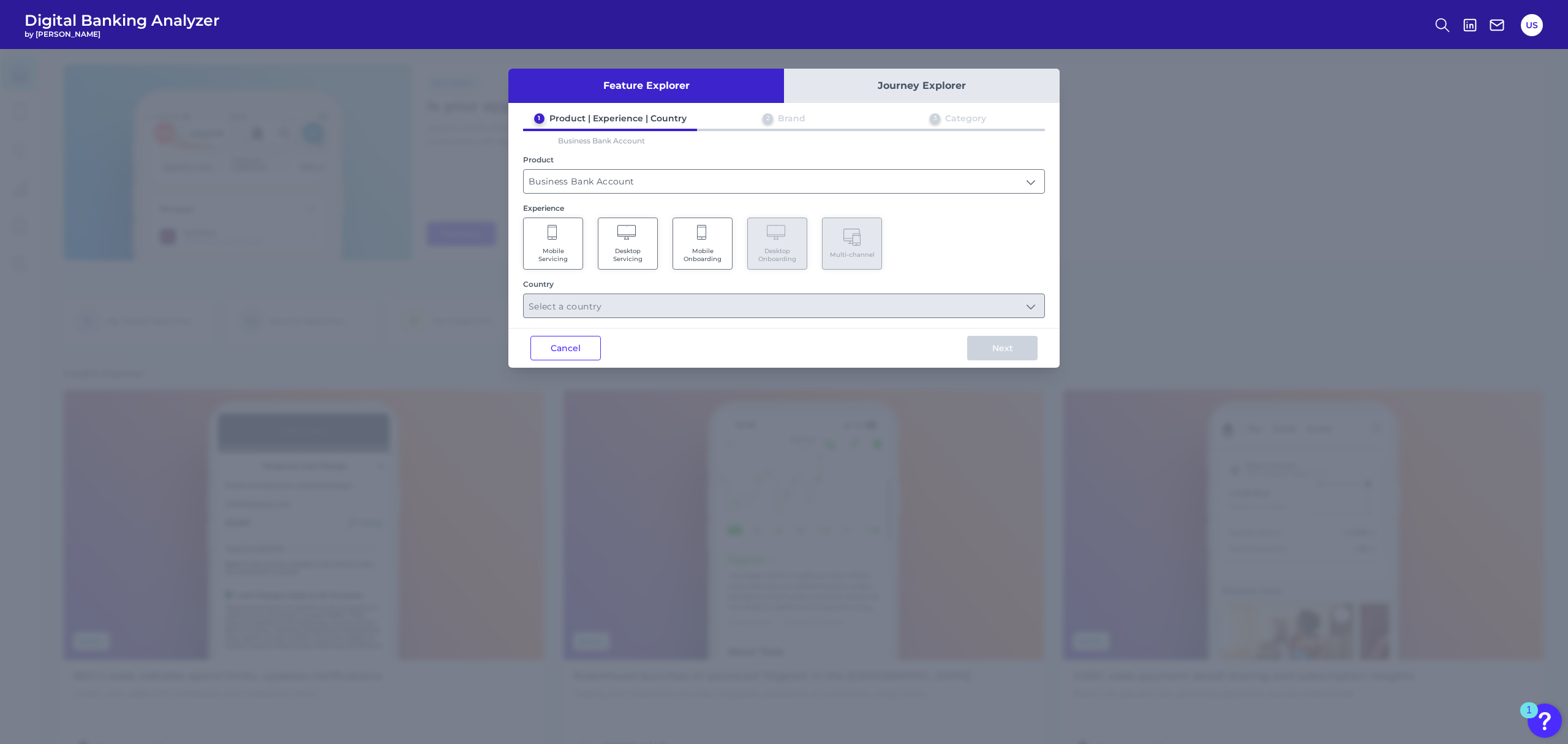
click at [630, 254] on span "Desktop Servicing" at bounding box center [628, 255] width 47 height 16
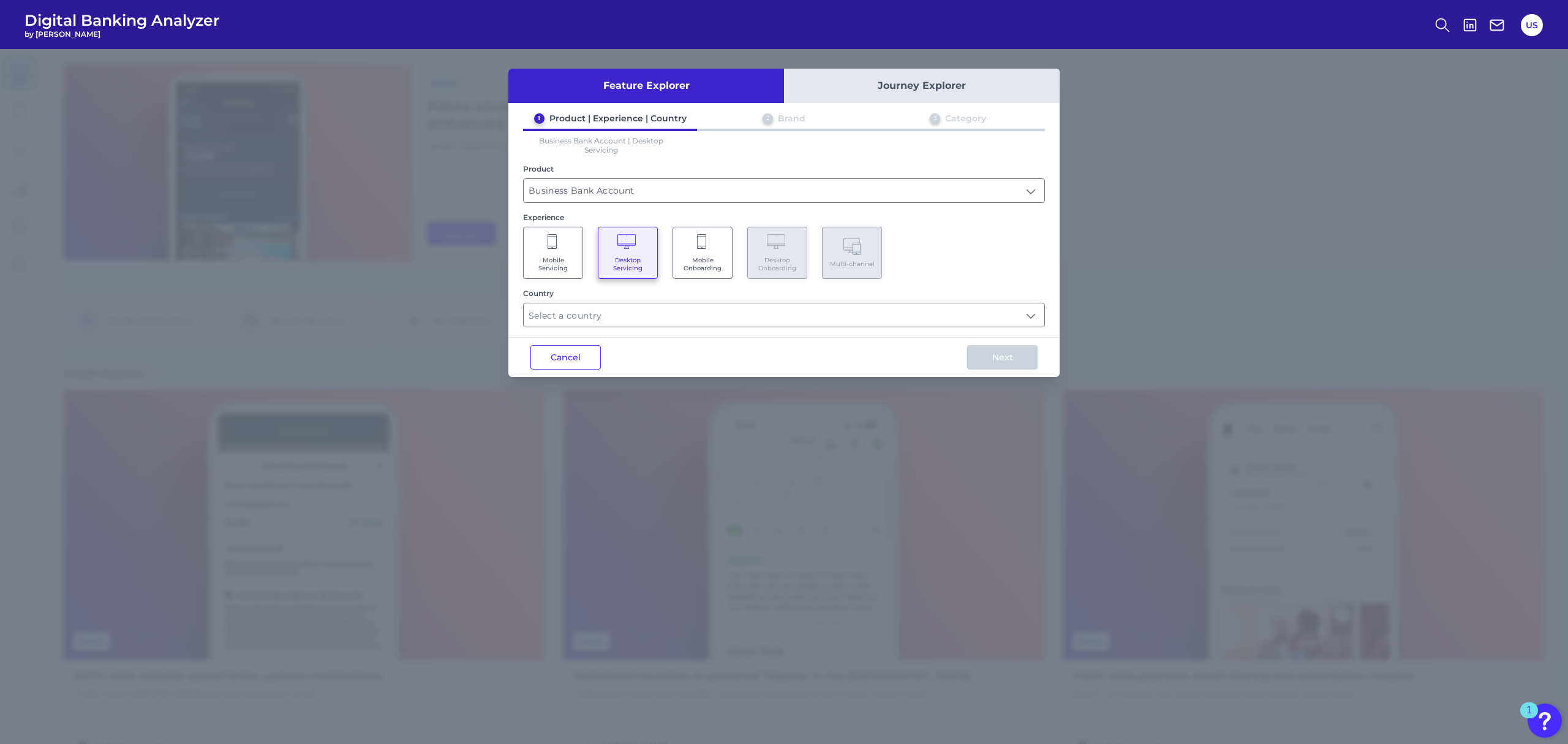
click at [563, 258] on span "Mobile Servicing" at bounding box center [553, 265] width 47 height 16
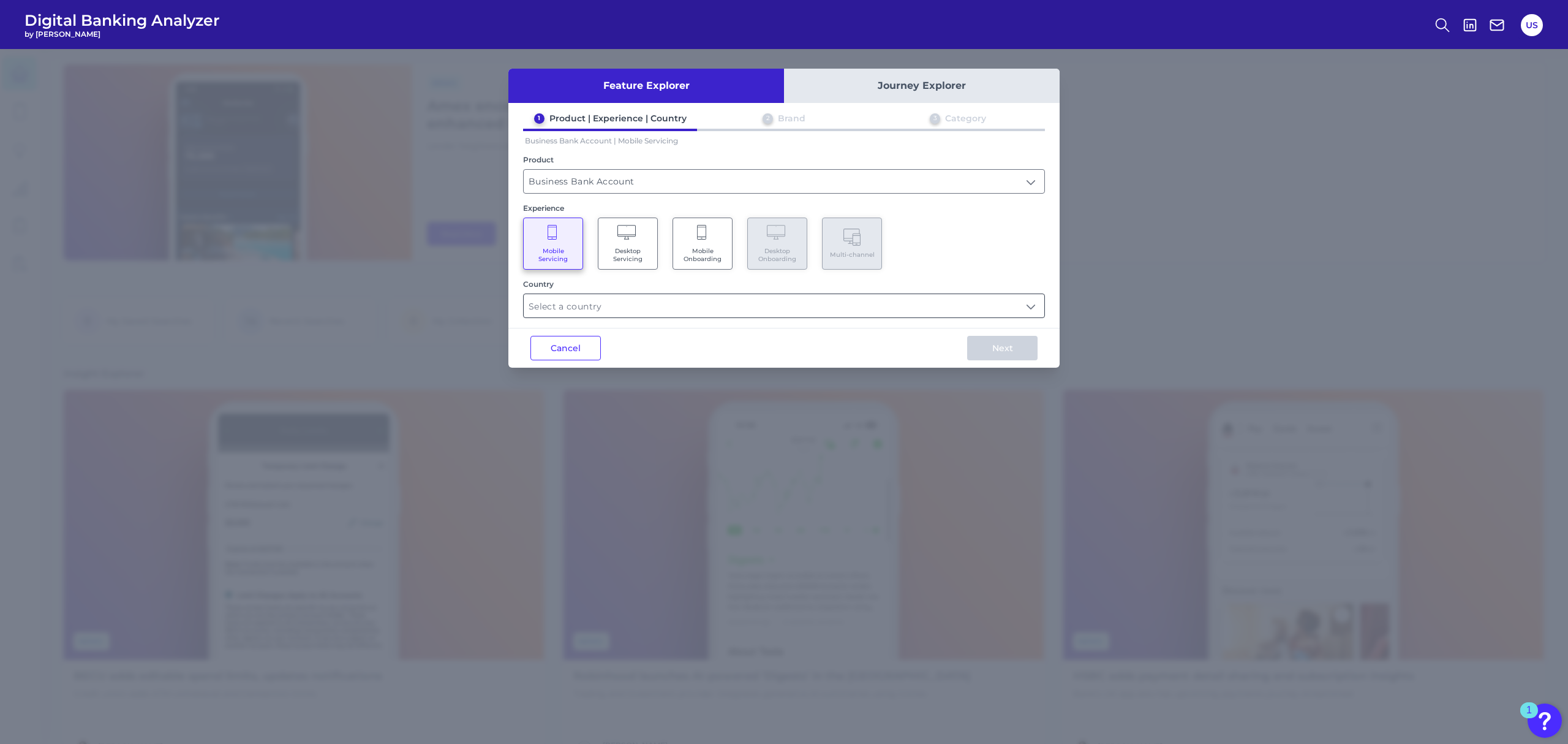
click at [682, 305] on input "text" at bounding box center [784, 305] width 521 height 23
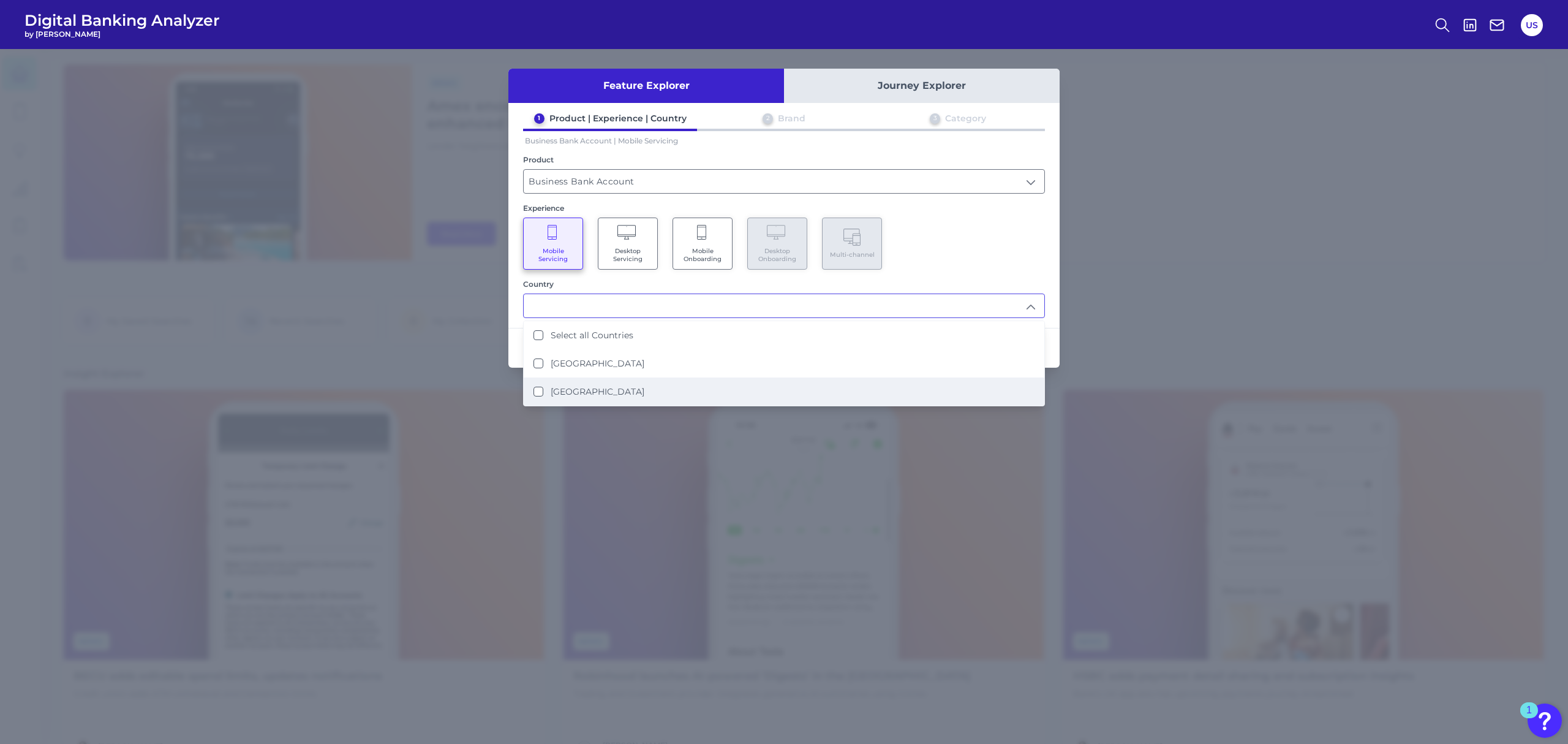
click at [695, 391] on li "United States" at bounding box center [784, 392] width 521 height 28
type input "United States"
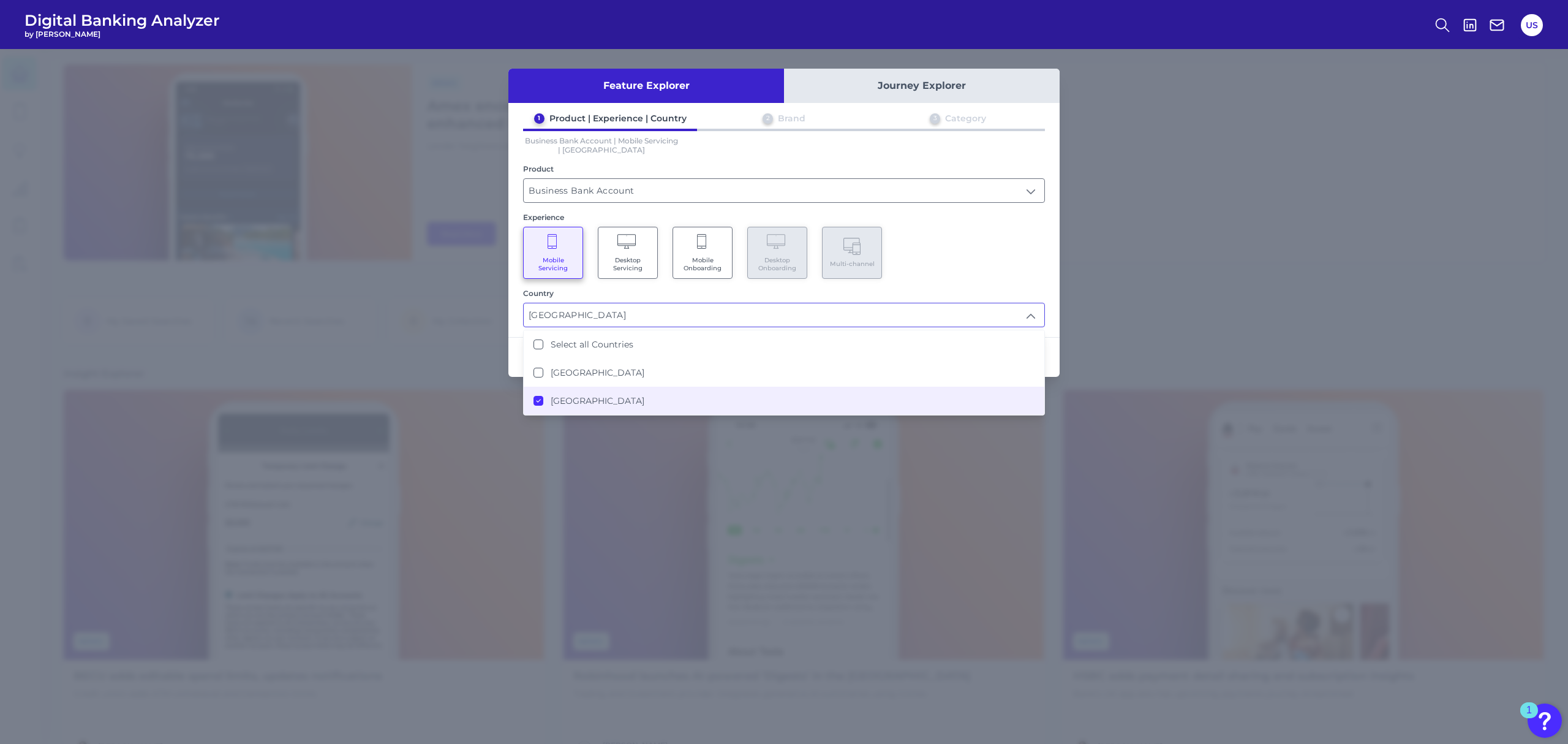
click at [918, 248] on div "Mobile Servicing Desktop Servicing Mobile Onboarding Desktop Onboarding Multi-c…" at bounding box center [784, 253] width 522 height 52
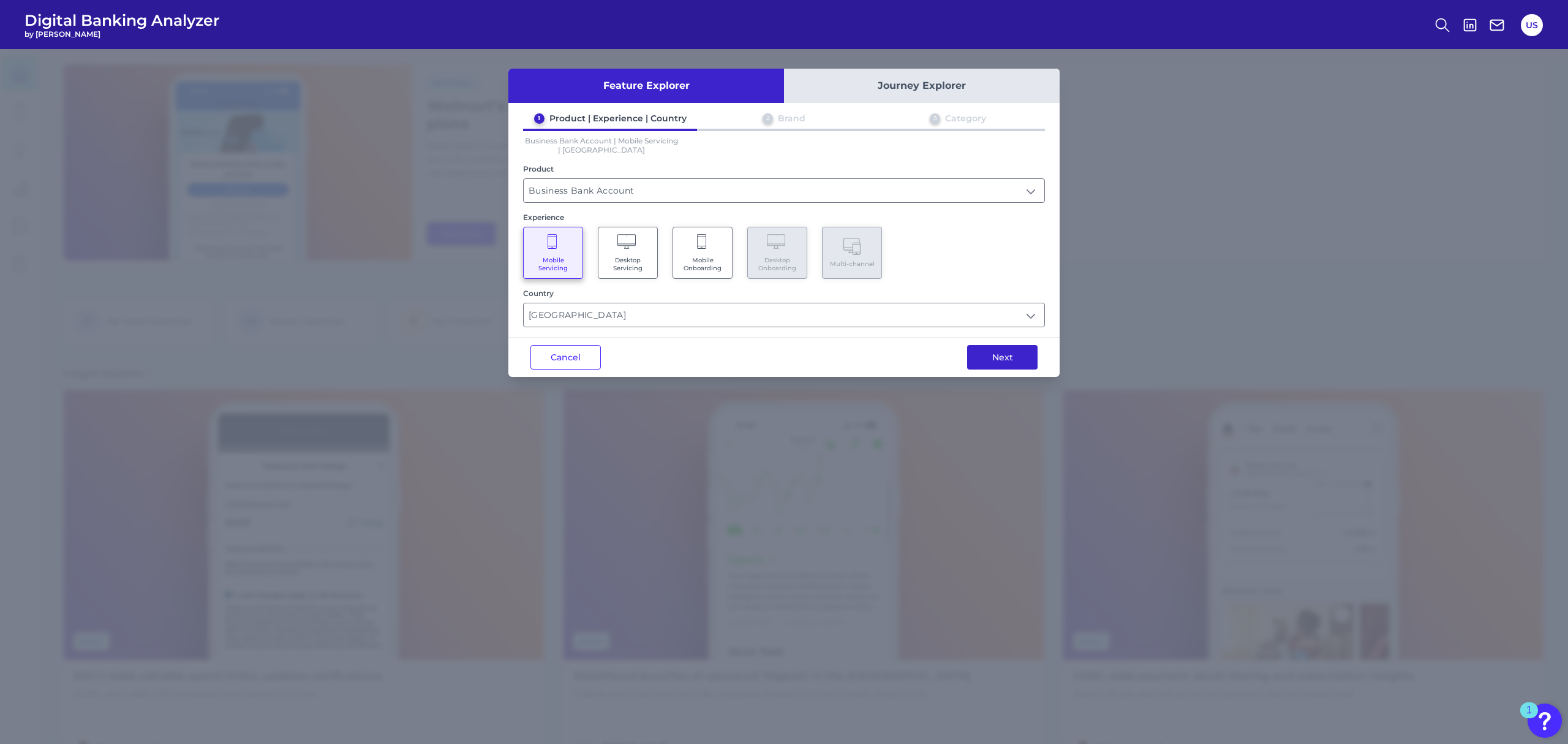
click at [980, 356] on button "Next" at bounding box center [1002, 357] width 70 height 25
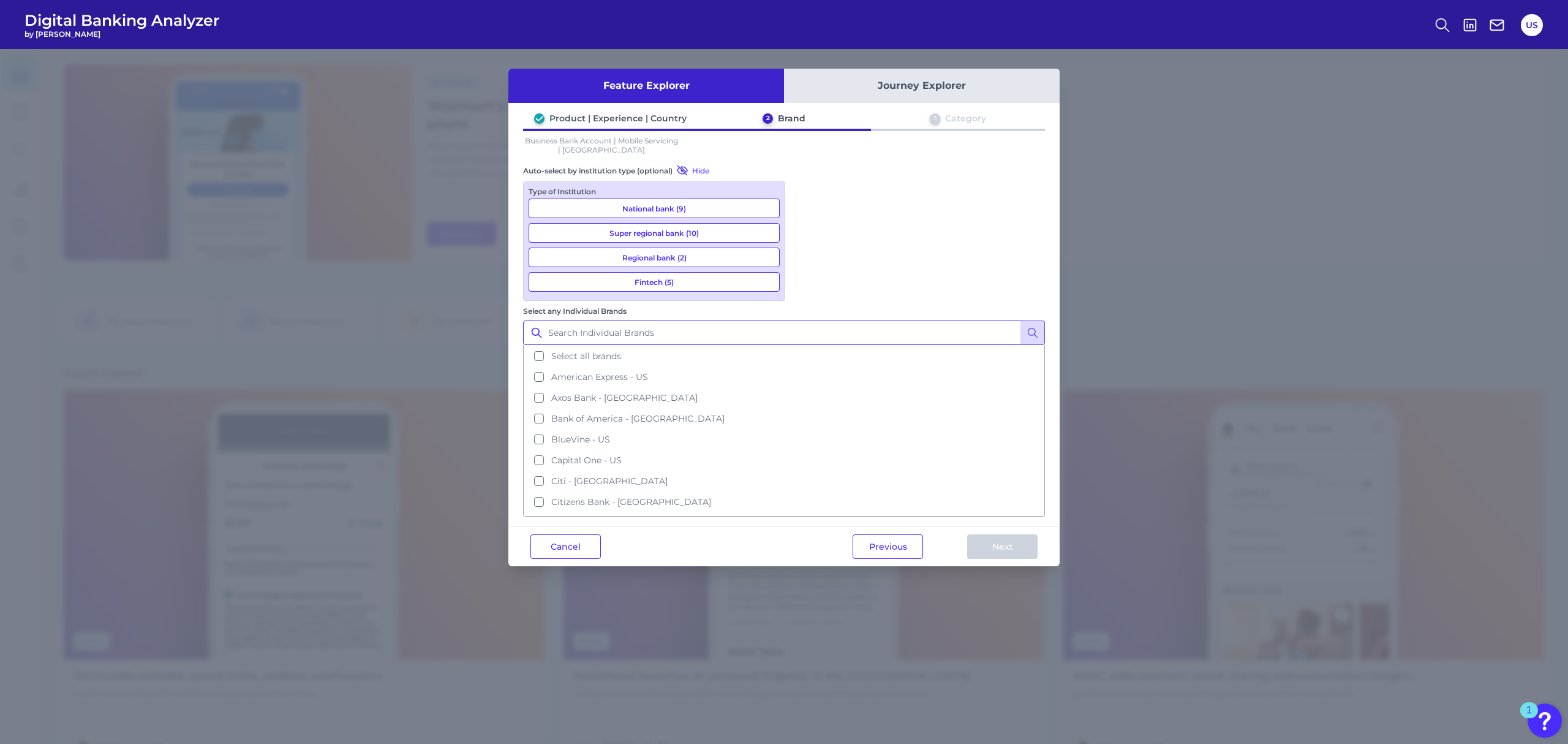
click at [829, 321] on input "Select any Individual Brands" at bounding box center [784, 333] width 522 height 25
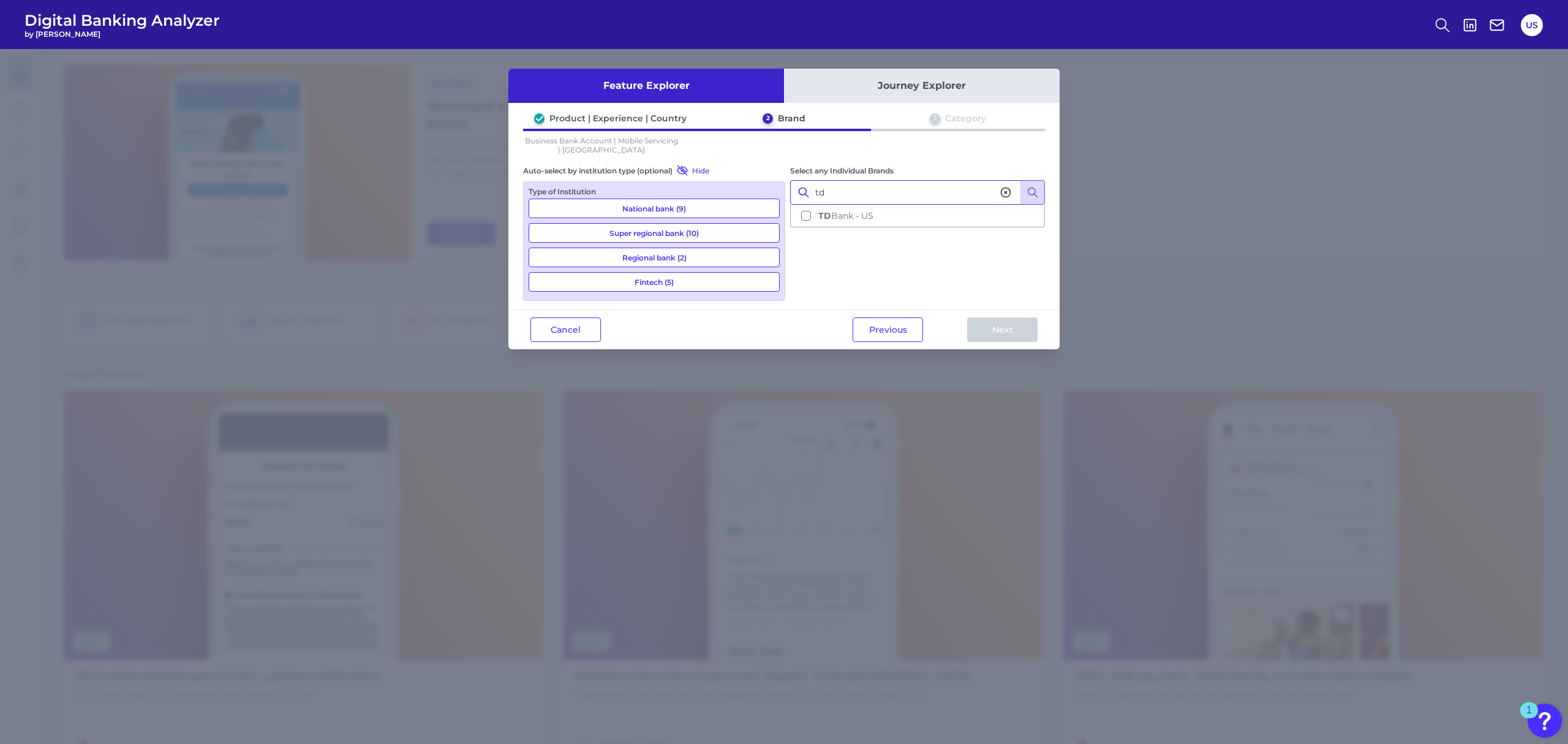
type input "td"
click at [877, 90] on button "Journey Explorer" at bounding box center [922, 86] width 276 height 34
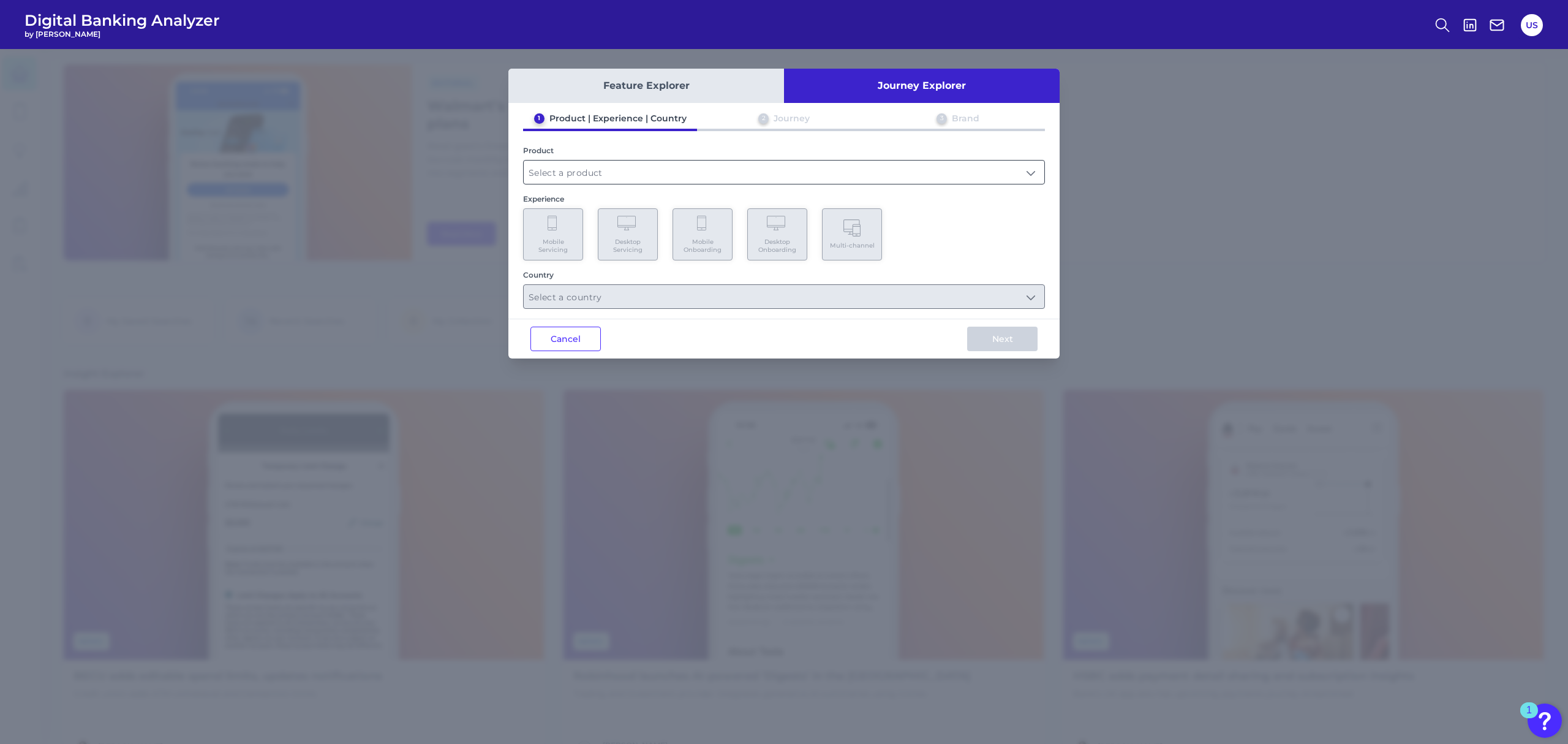
click at [604, 177] on input "text" at bounding box center [784, 172] width 521 height 23
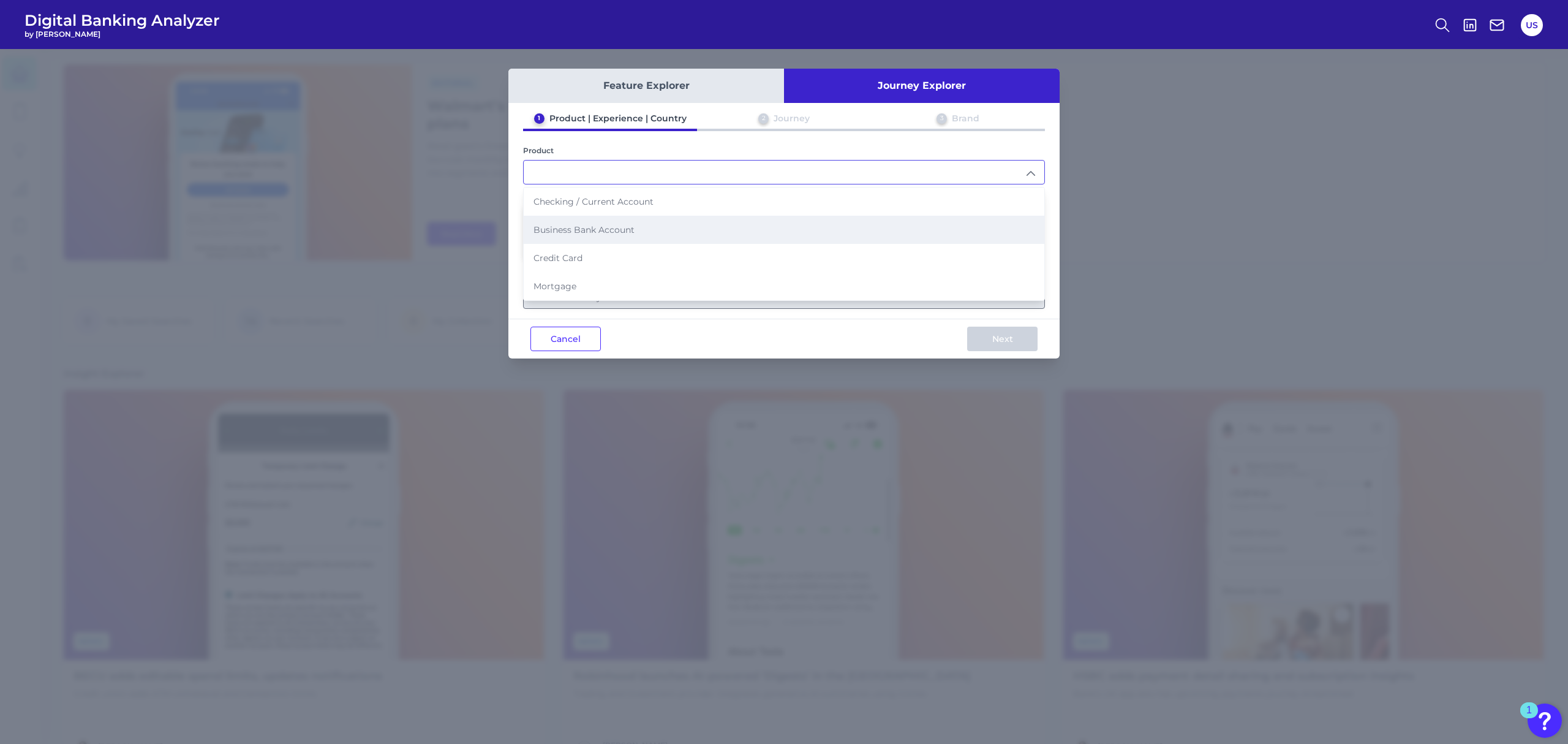
click at [623, 228] on span "Business Bank Account" at bounding box center [584, 230] width 101 height 11
type input "Business Bank Account"
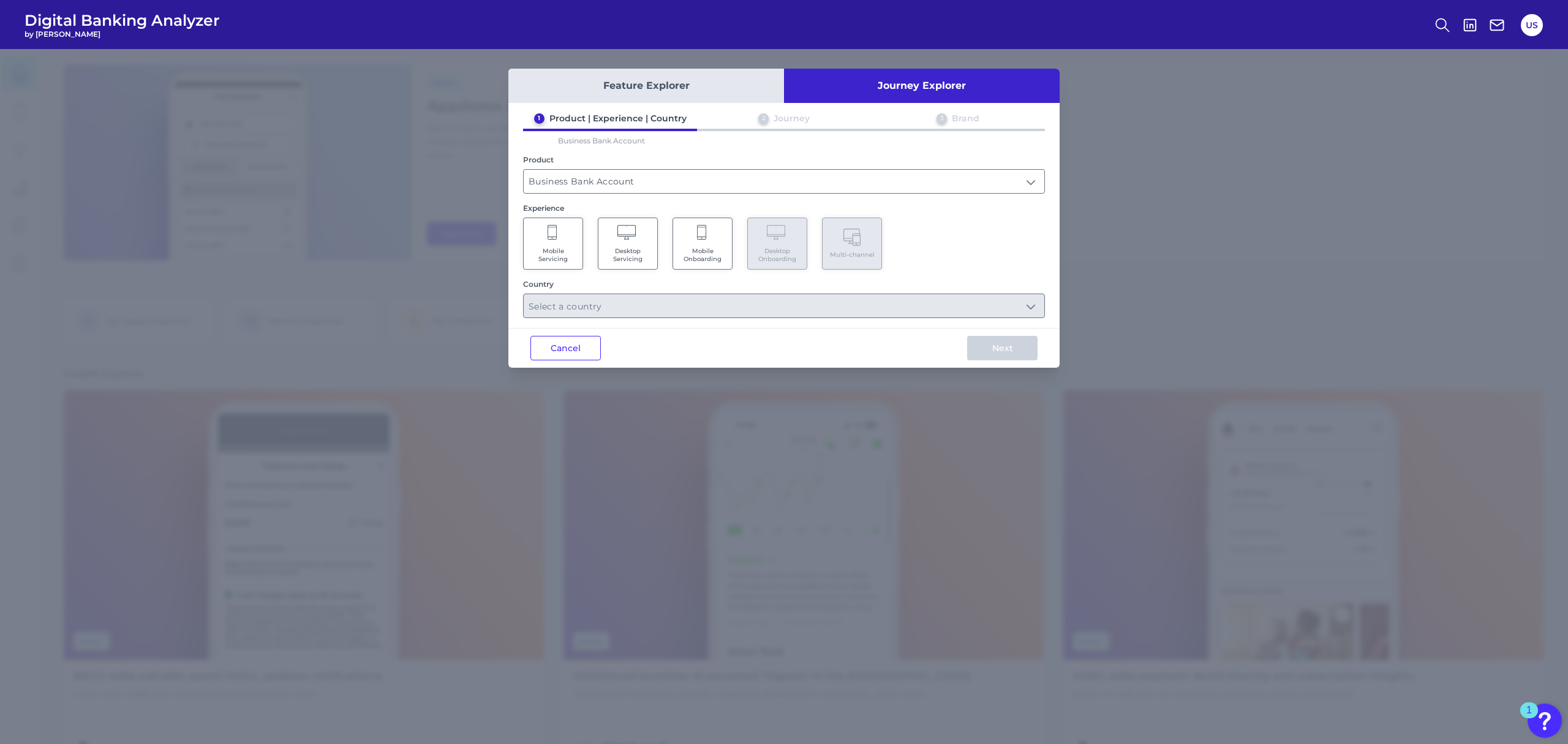
click at [883, 96] on button "Journey Explorer" at bounding box center [922, 86] width 276 height 34
click at [719, 97] on button "Feature Explorer" at bounding box center [646, 86] width 276 height 34
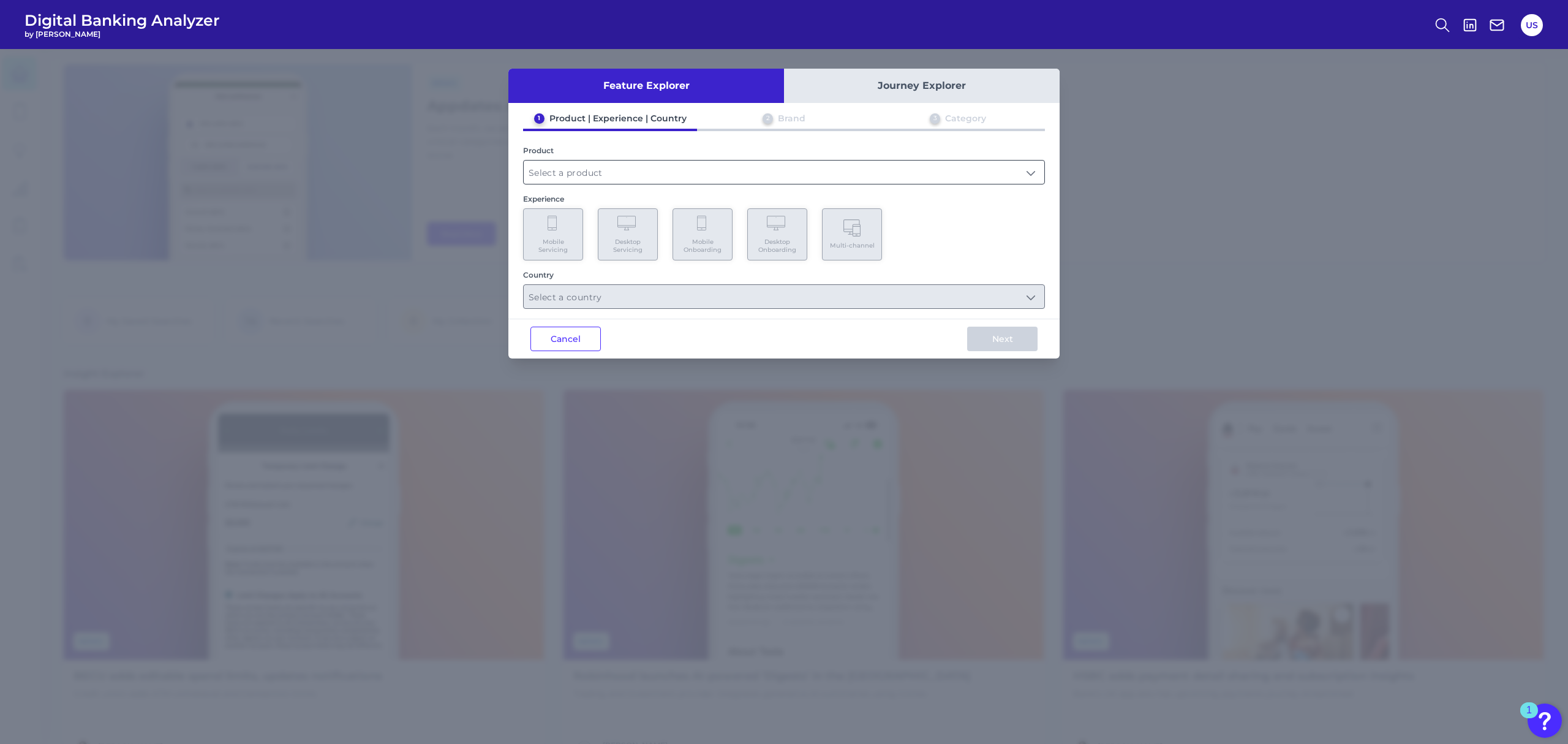
click at [635, 165] on input "text" at bounding box center [784, 172] width 521 height 23
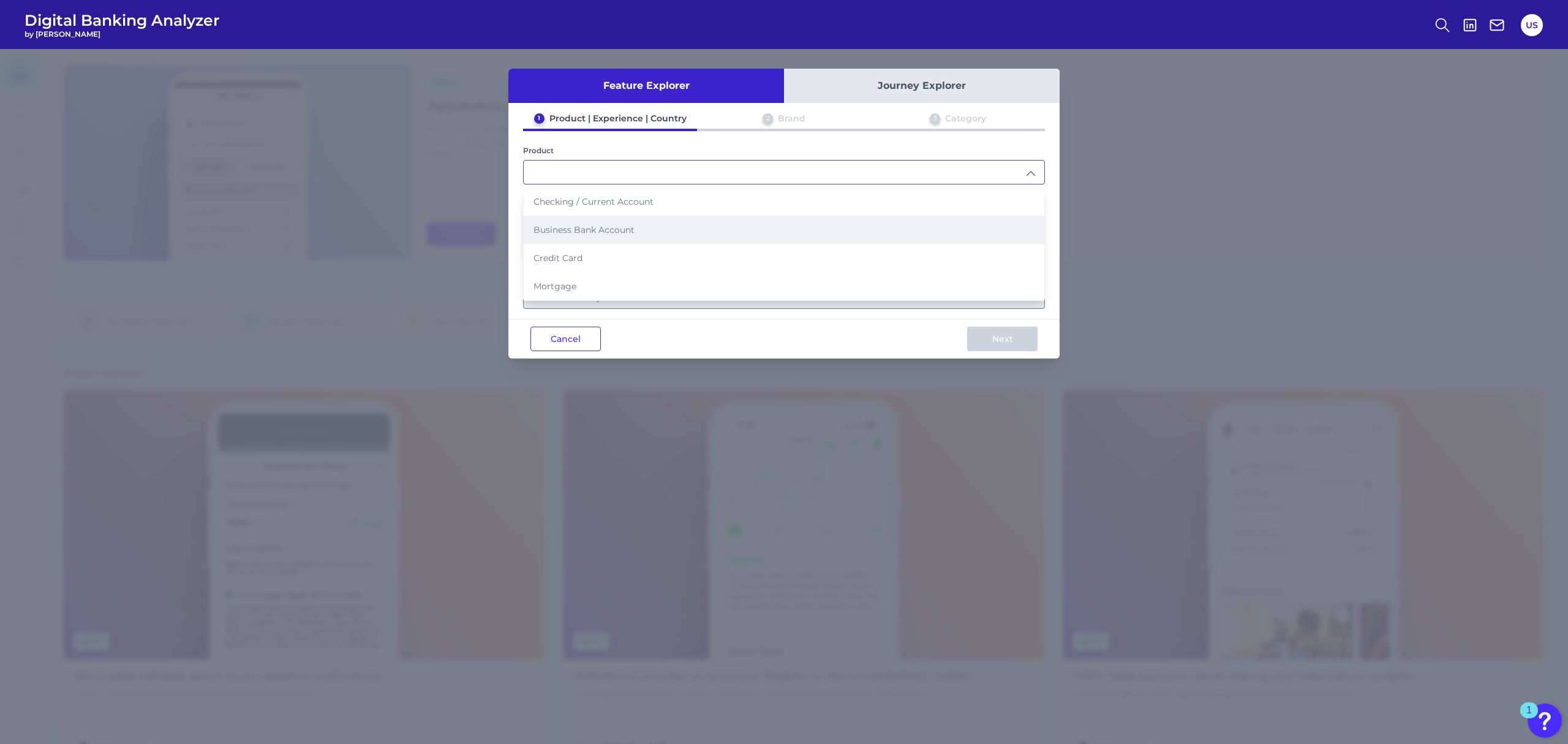
click at [643, 227] on li "Business Bank Account" at bounding box center [784, 230] width 521 height 28
type input "Business Bank Account"
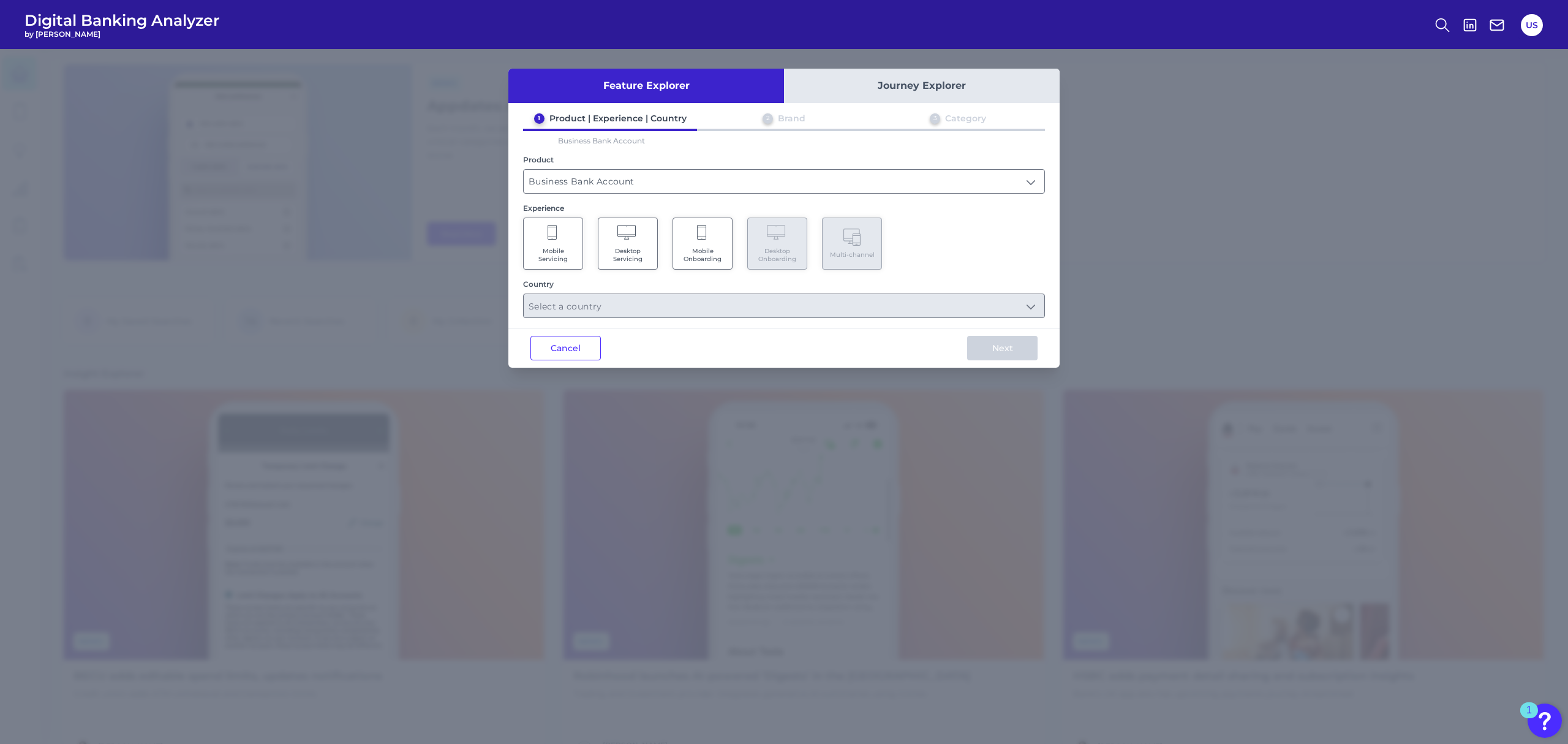
click at [630, 240] on icon at bounding box center [628, 234] width 21 height 17
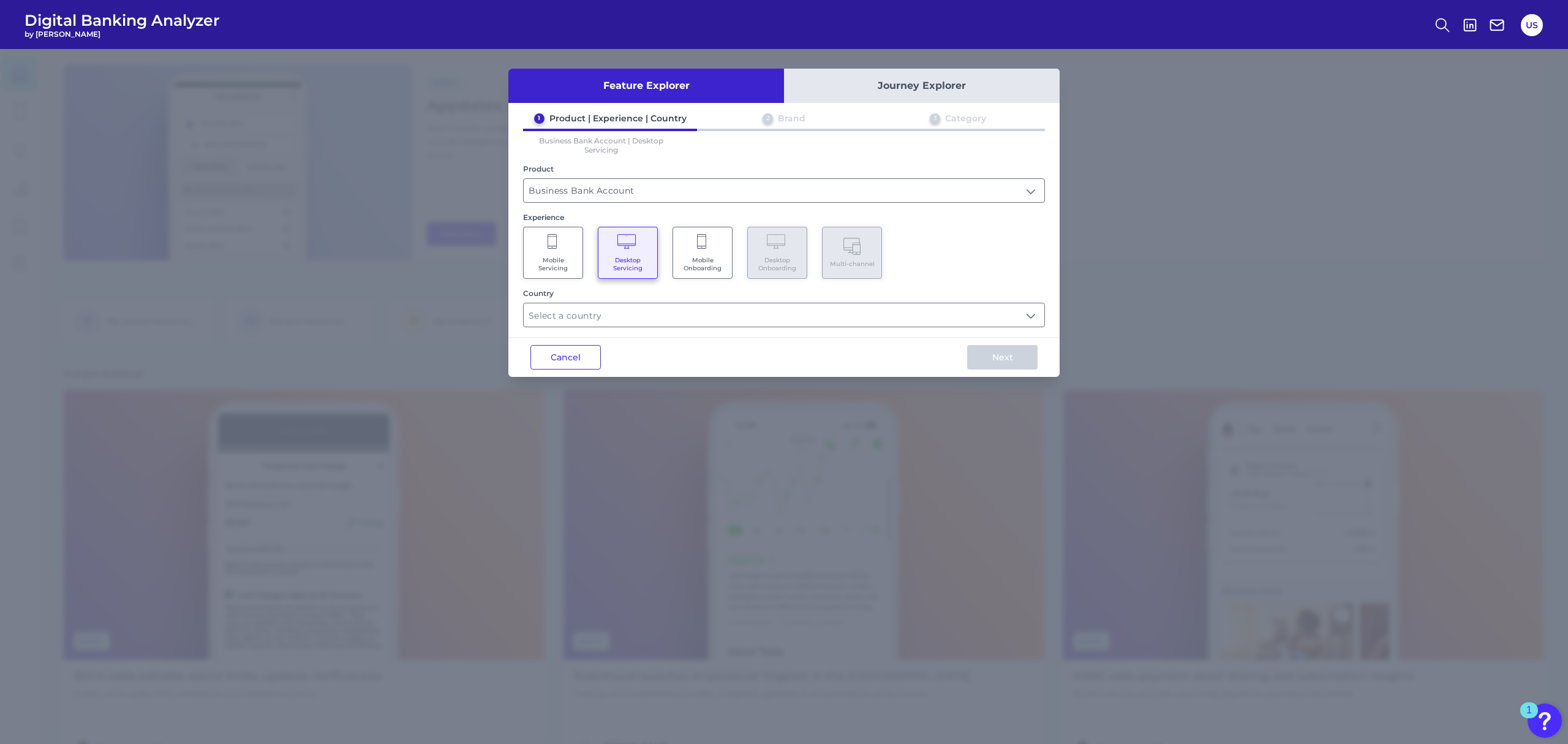
click at [571, 253] on Servicing "Mobile Servicing" at bounding box center [553, 253] width 60 height 52
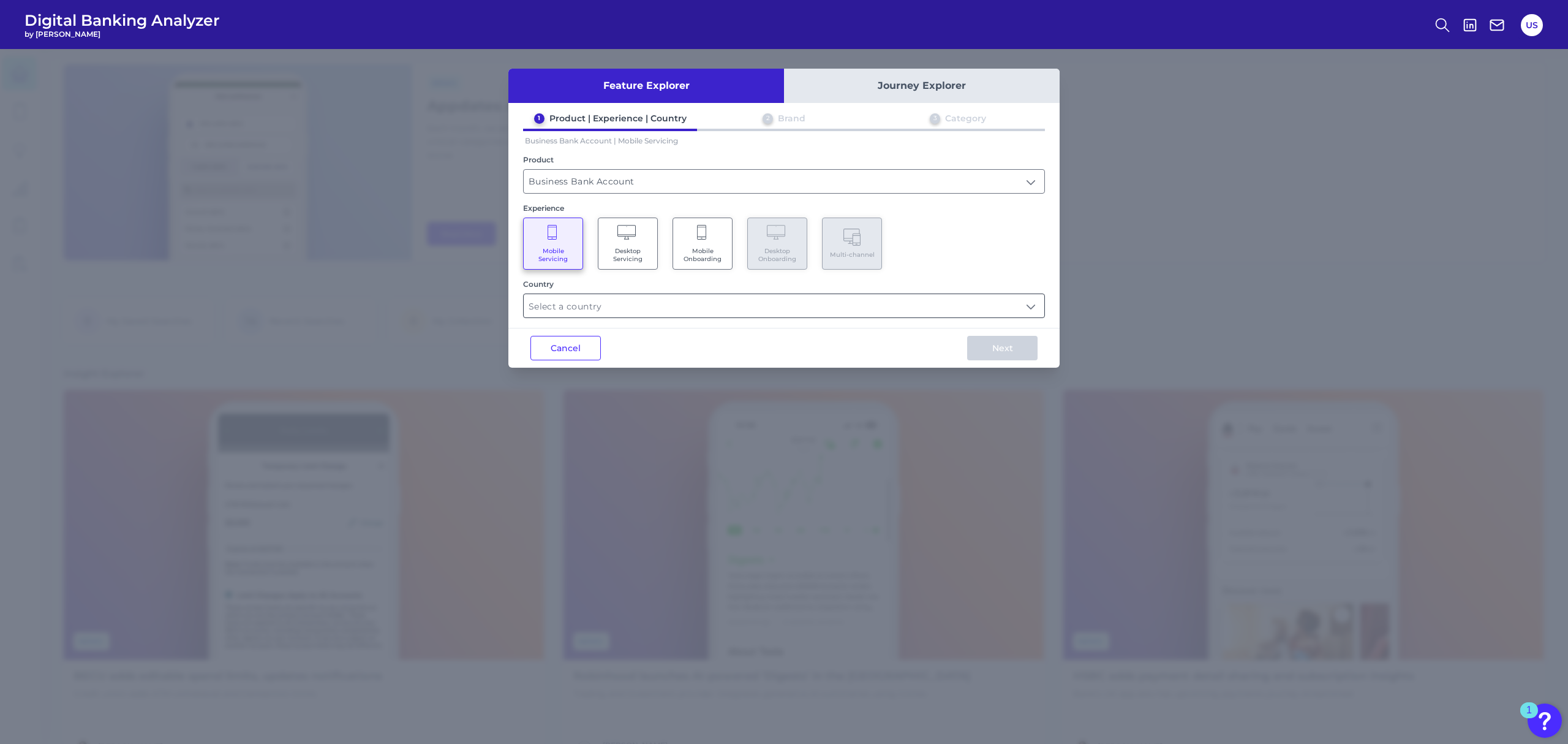
click at [628, 316] on div at bounding box center [784, 305] width 522 height 25
click at [657, 310] on input "text" at bounding box center [784, 305] width 521 height 23
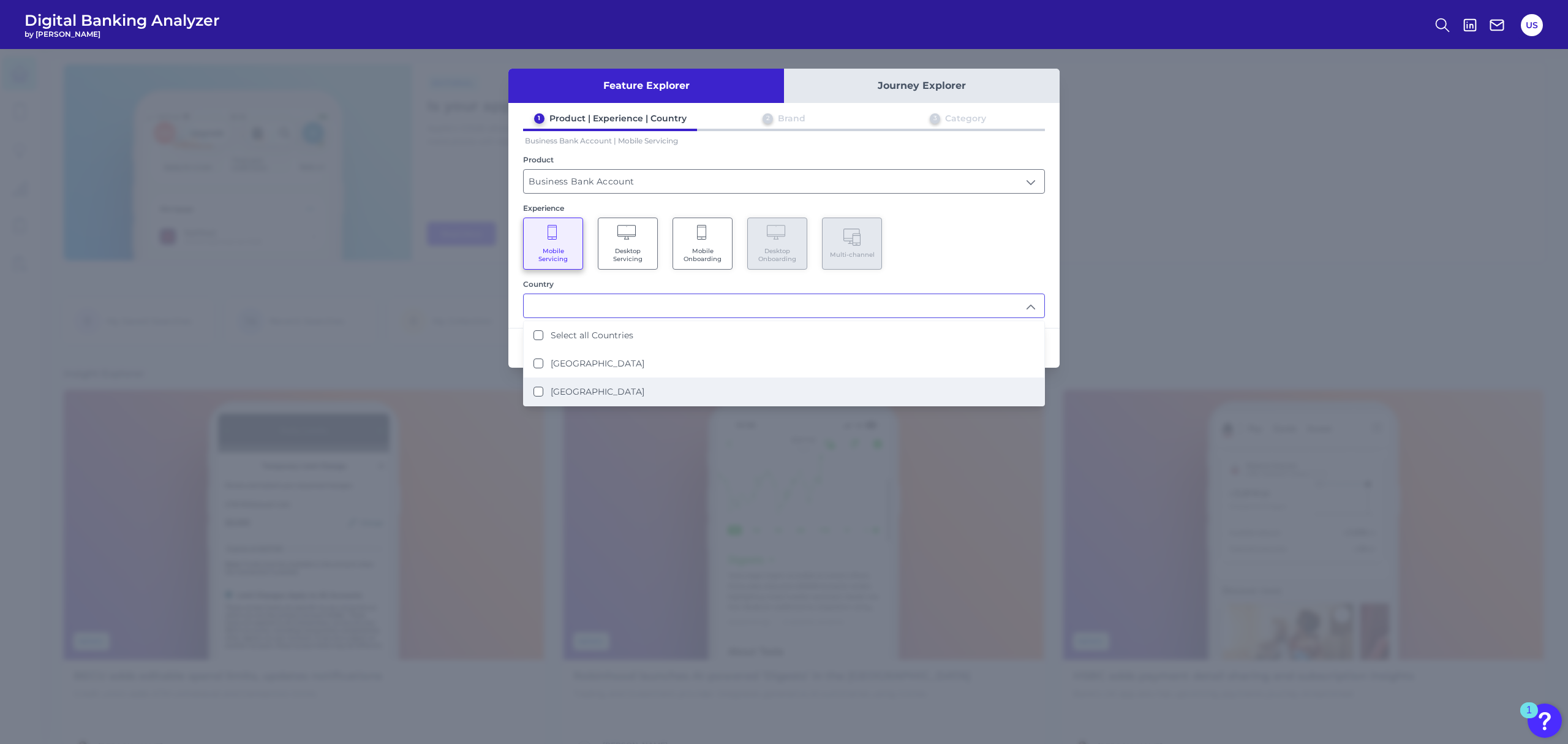
click at [645, 382] on li "United States" at bounding box center [784, 392] width 521 height 28
type input "United States"
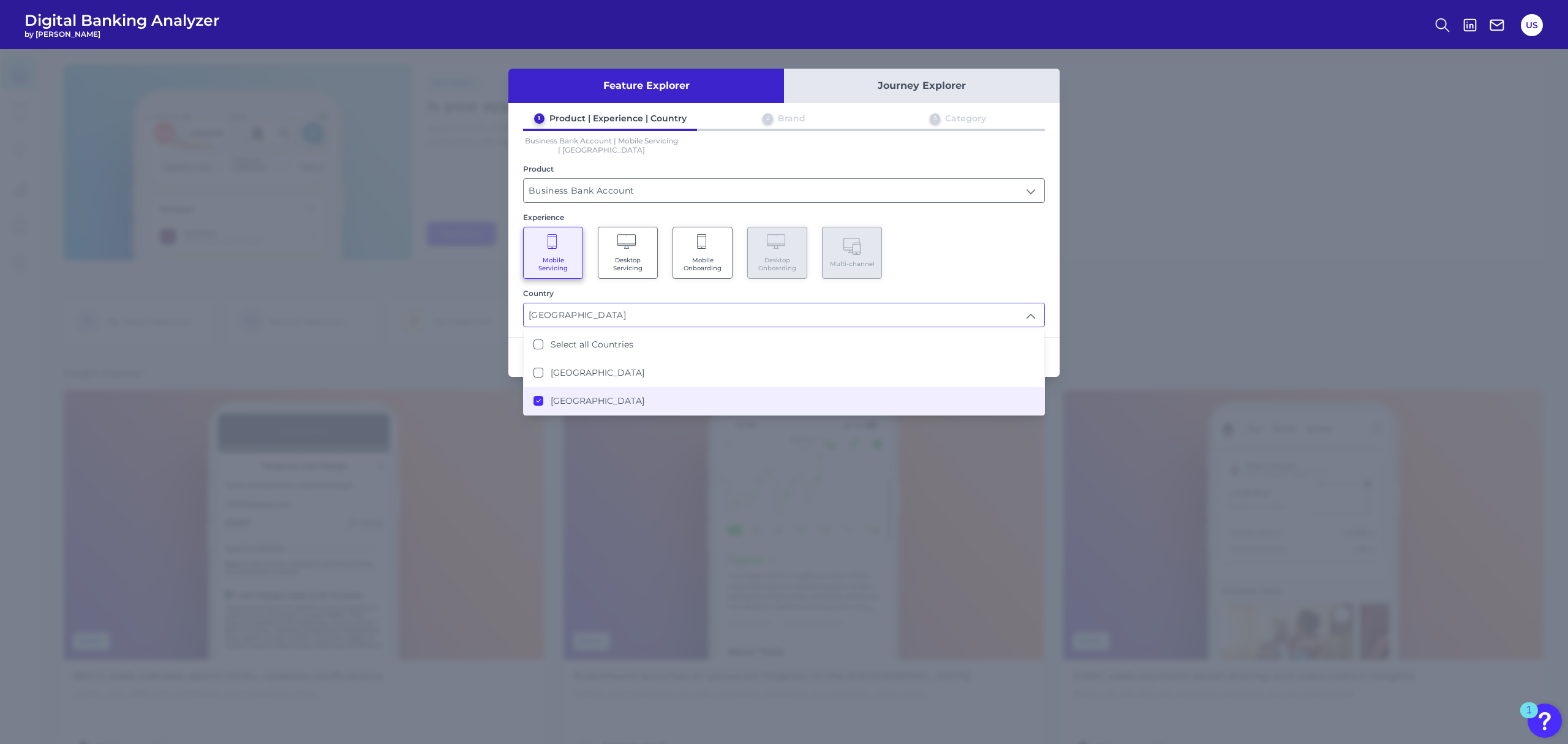
click at [968, 219] on div "Experience" at bounding box center [784, 218] width 522 height 9
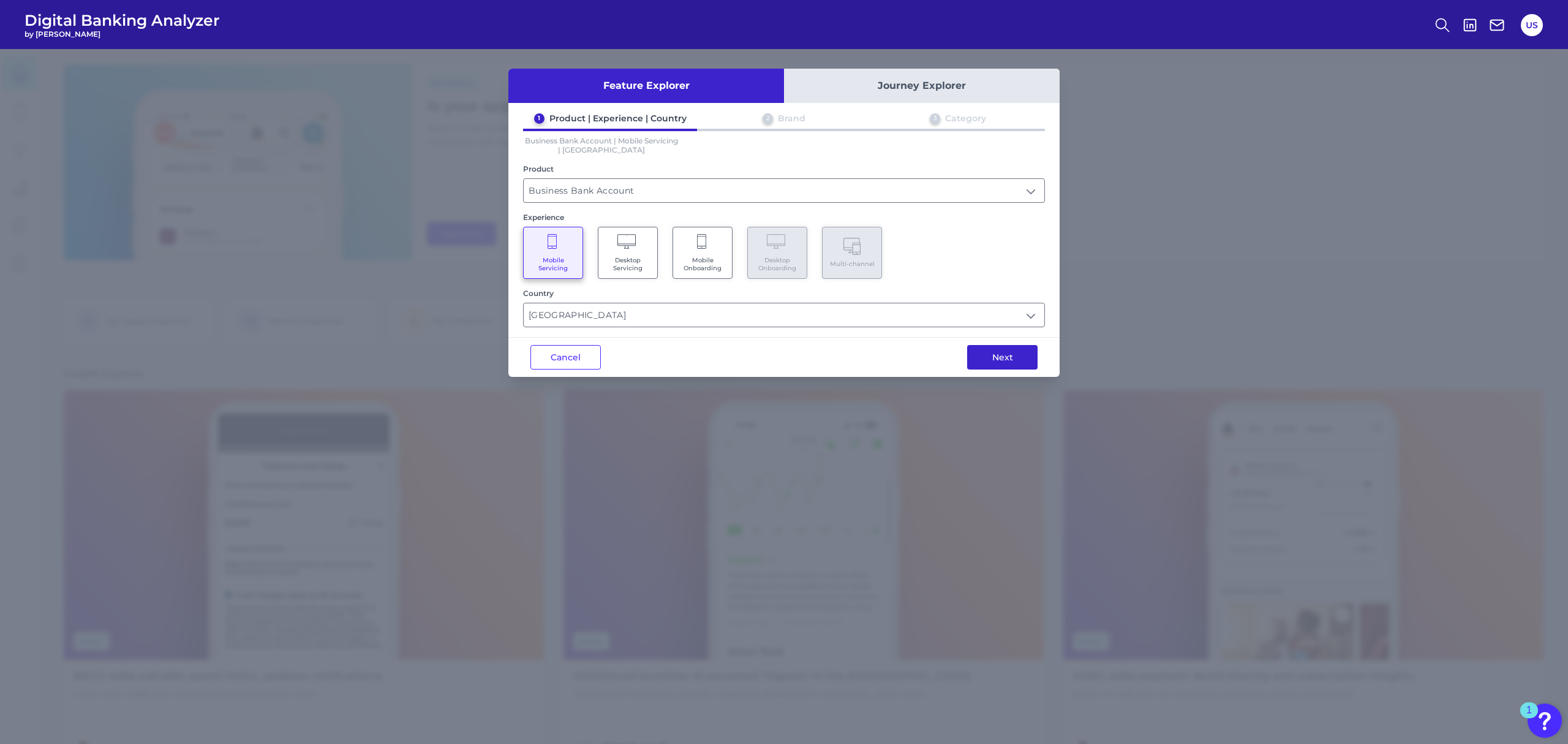
click at [990, 351] on button "Next" at bounding box center [1002, 357] width 70 height 25
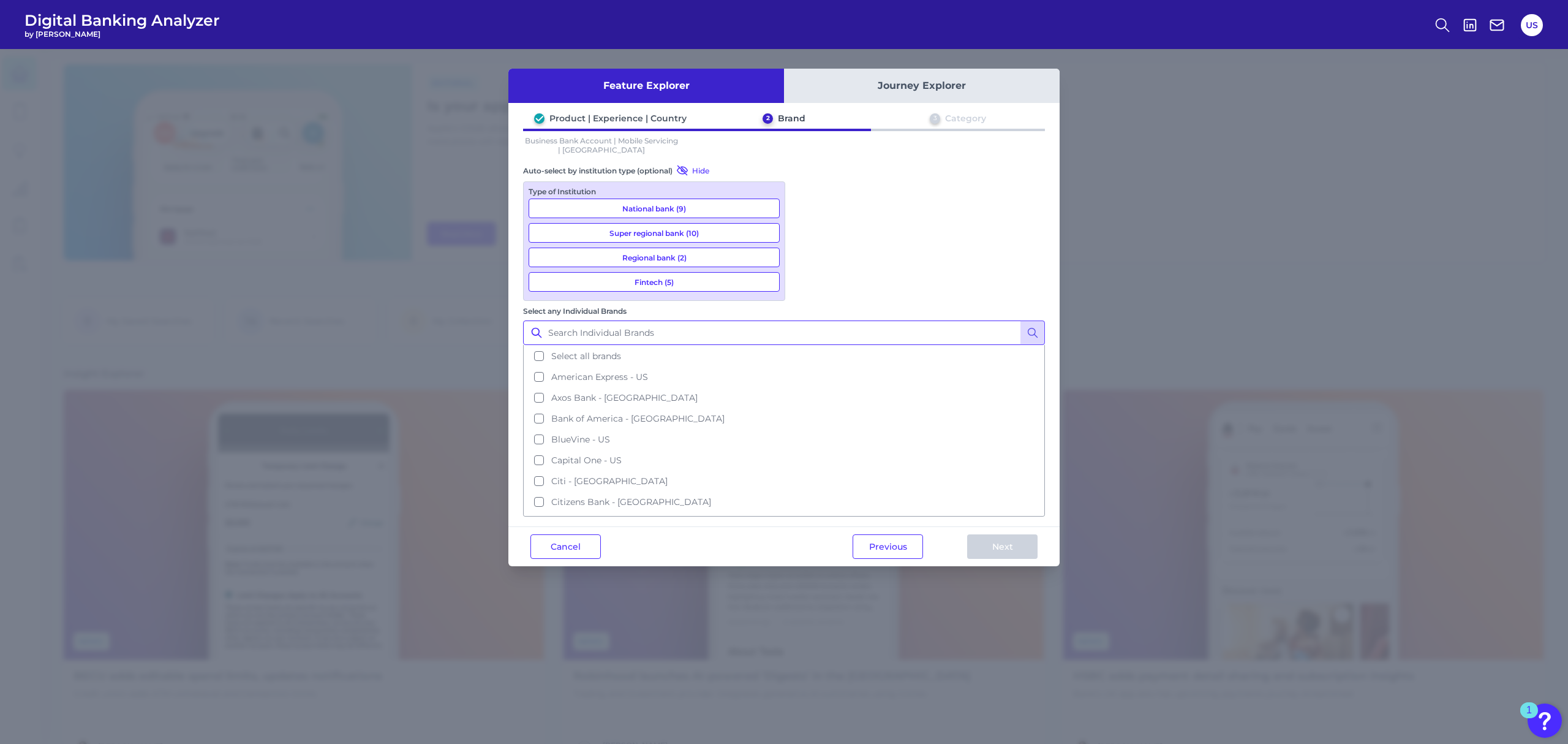
drag, startPoint x: 826, startPoint y: 195, endPoint x: 819, endPoint y: 196, distance: 7.1
click at [826, 321] on input "Select any Individual Brands" at bounding box center [784, 333] width 522 height 25
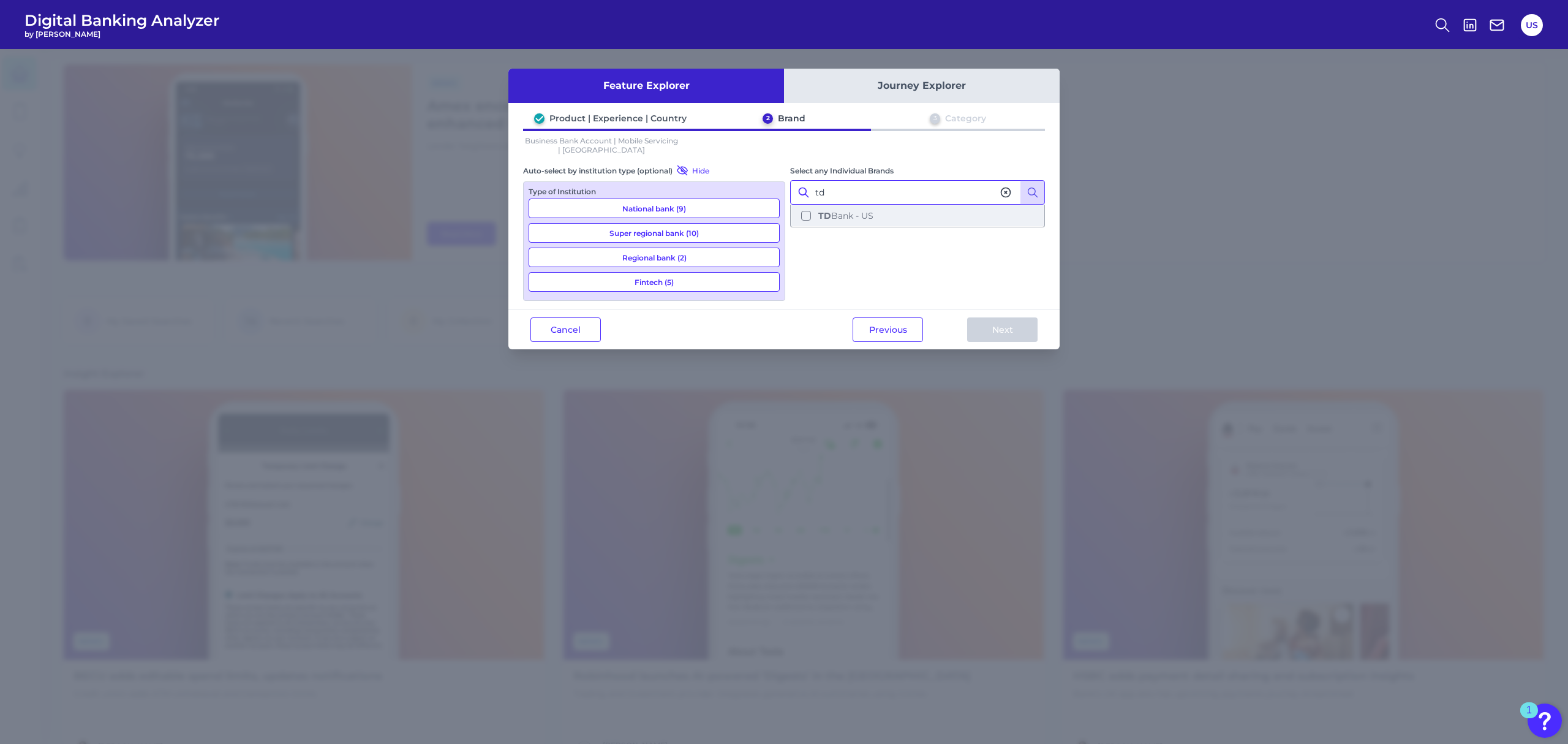
click at [823, 212] on b "TD" at bounding box center [824, 216] width 13 height 11
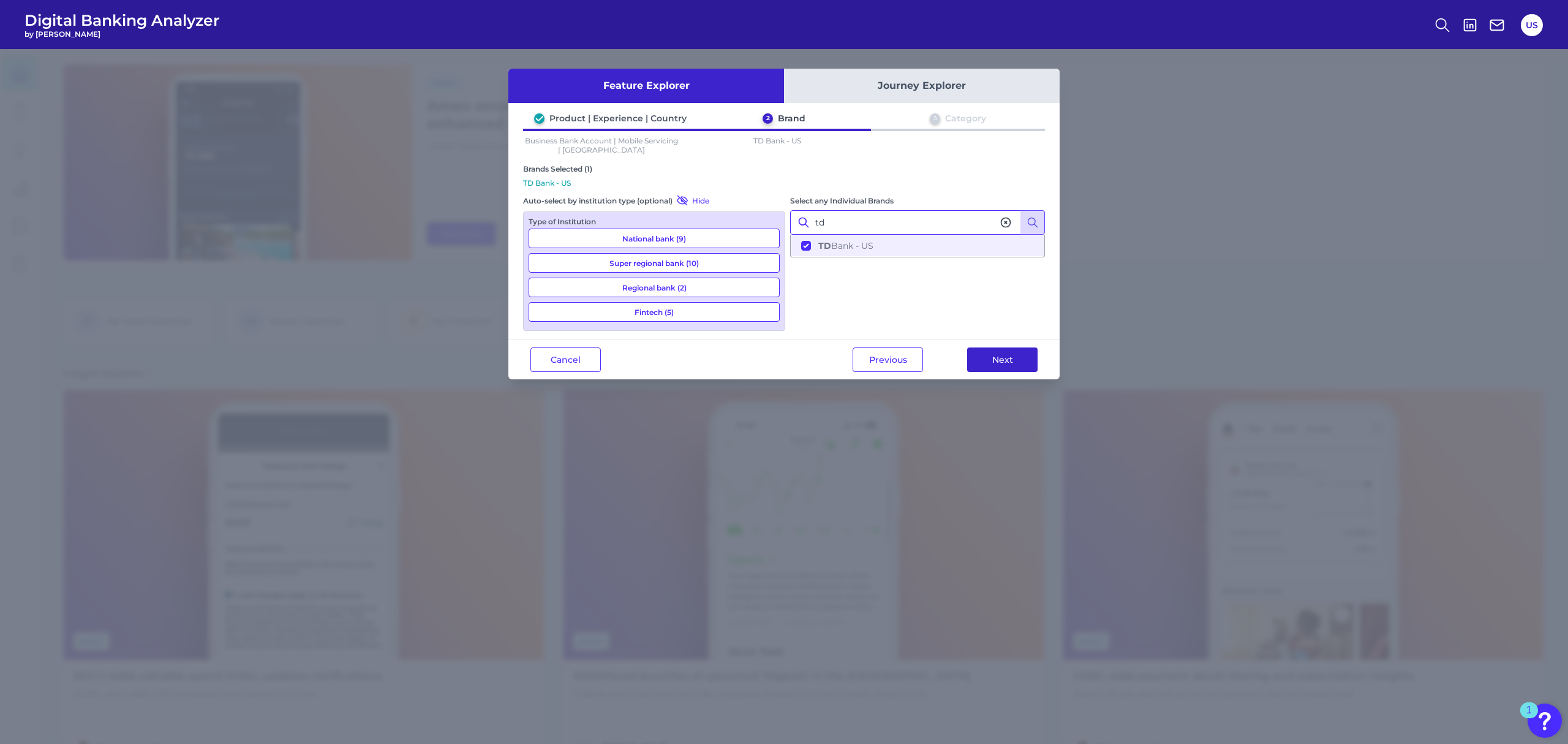
type input "td"
click at [998, 357] on button "Next" at bounding box center [1002, 360] width 70 height 25
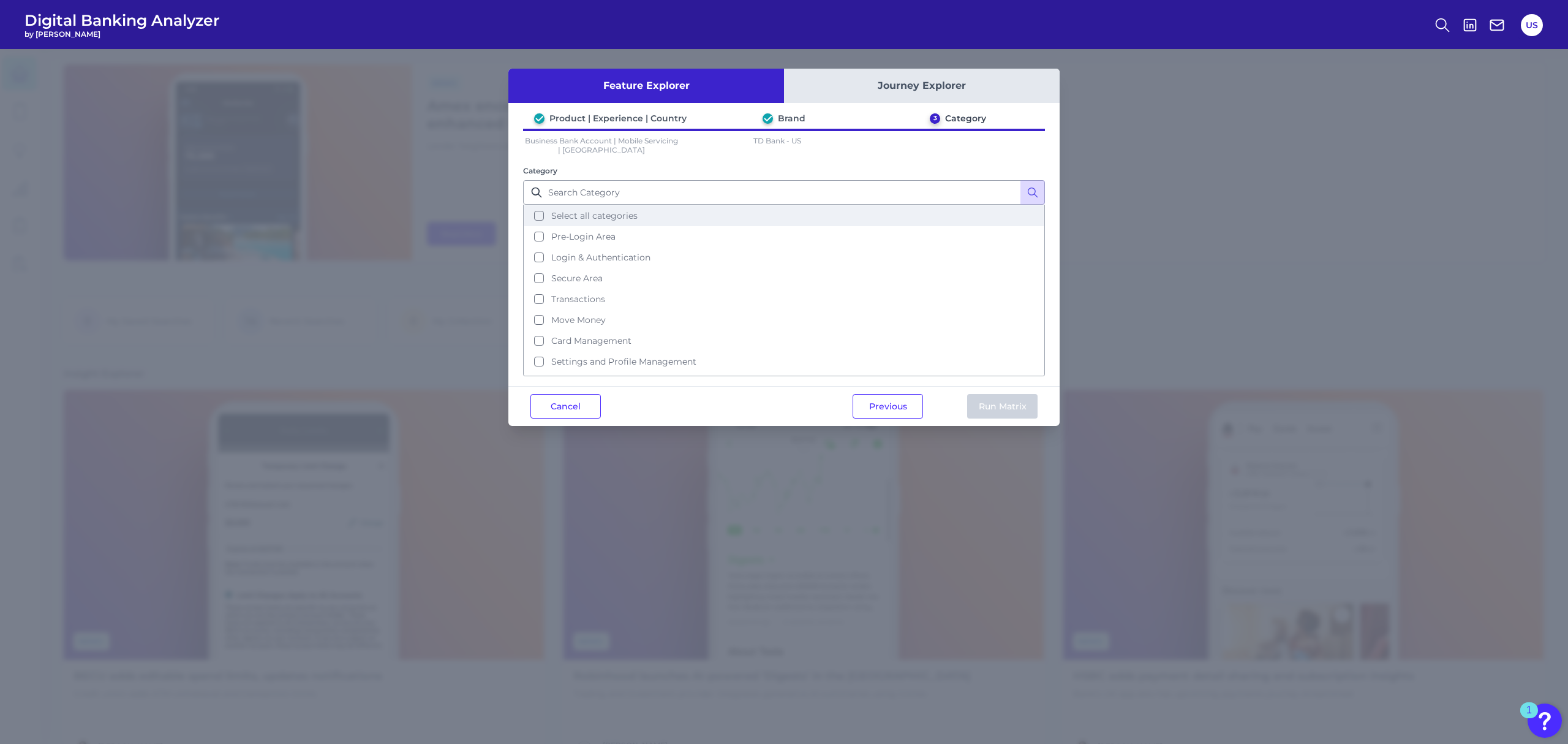
click at [612, 214] on span "Select all categories" at bounding box center [594, 216] width 86 height 11
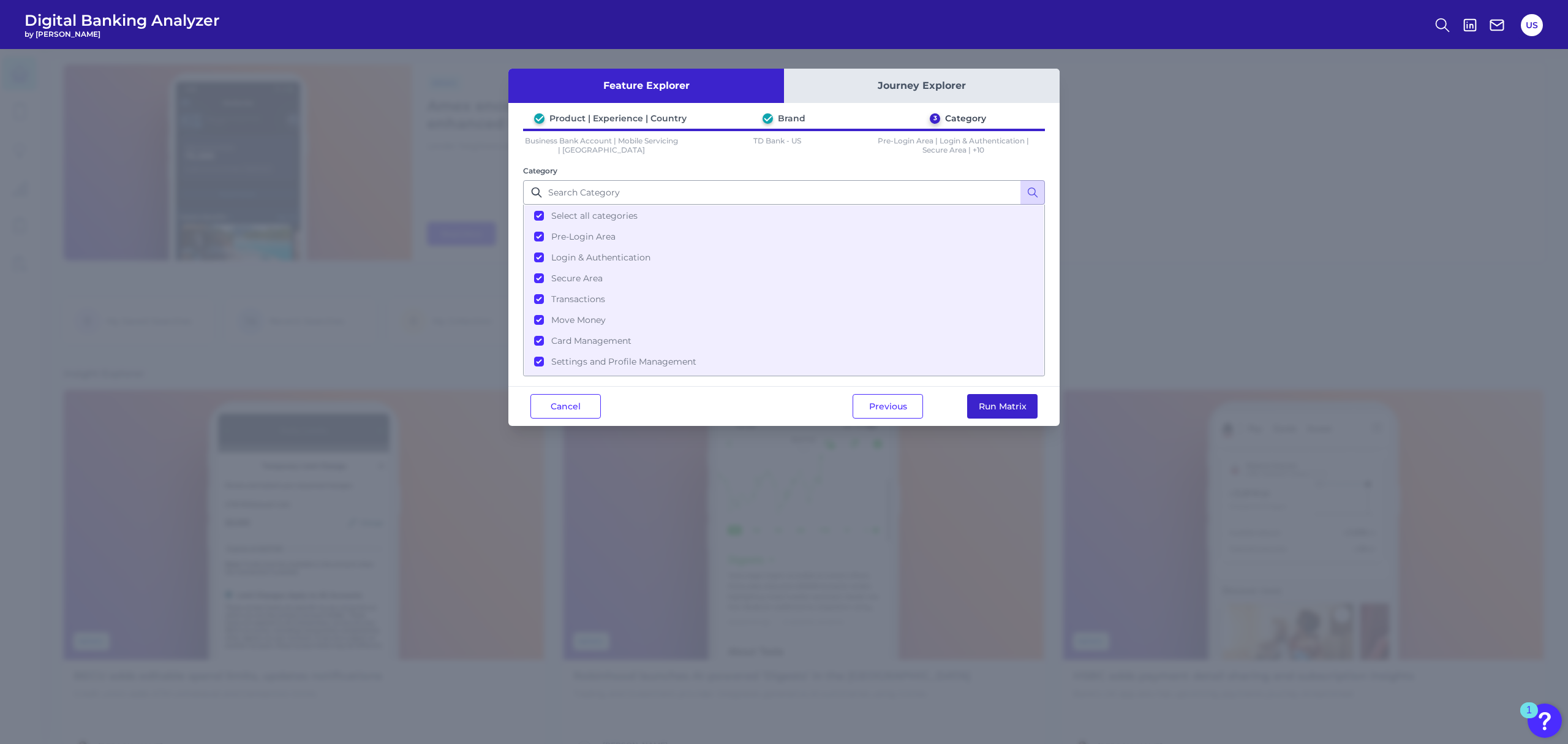
click at [984, 404] on button "Run Matrix" at bounding box center [1002, 406] width 70 height 25
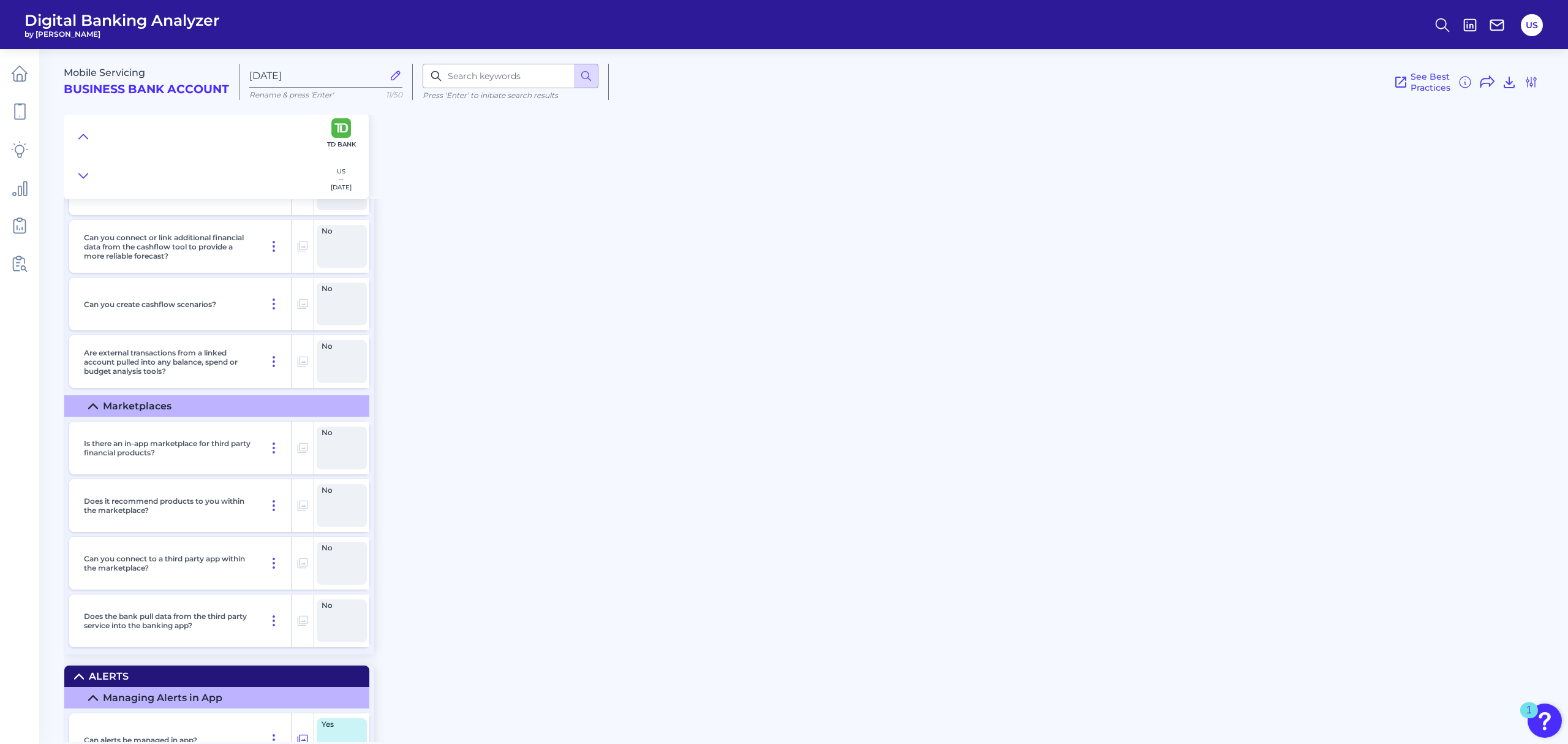
scroll to position [14220, 0]
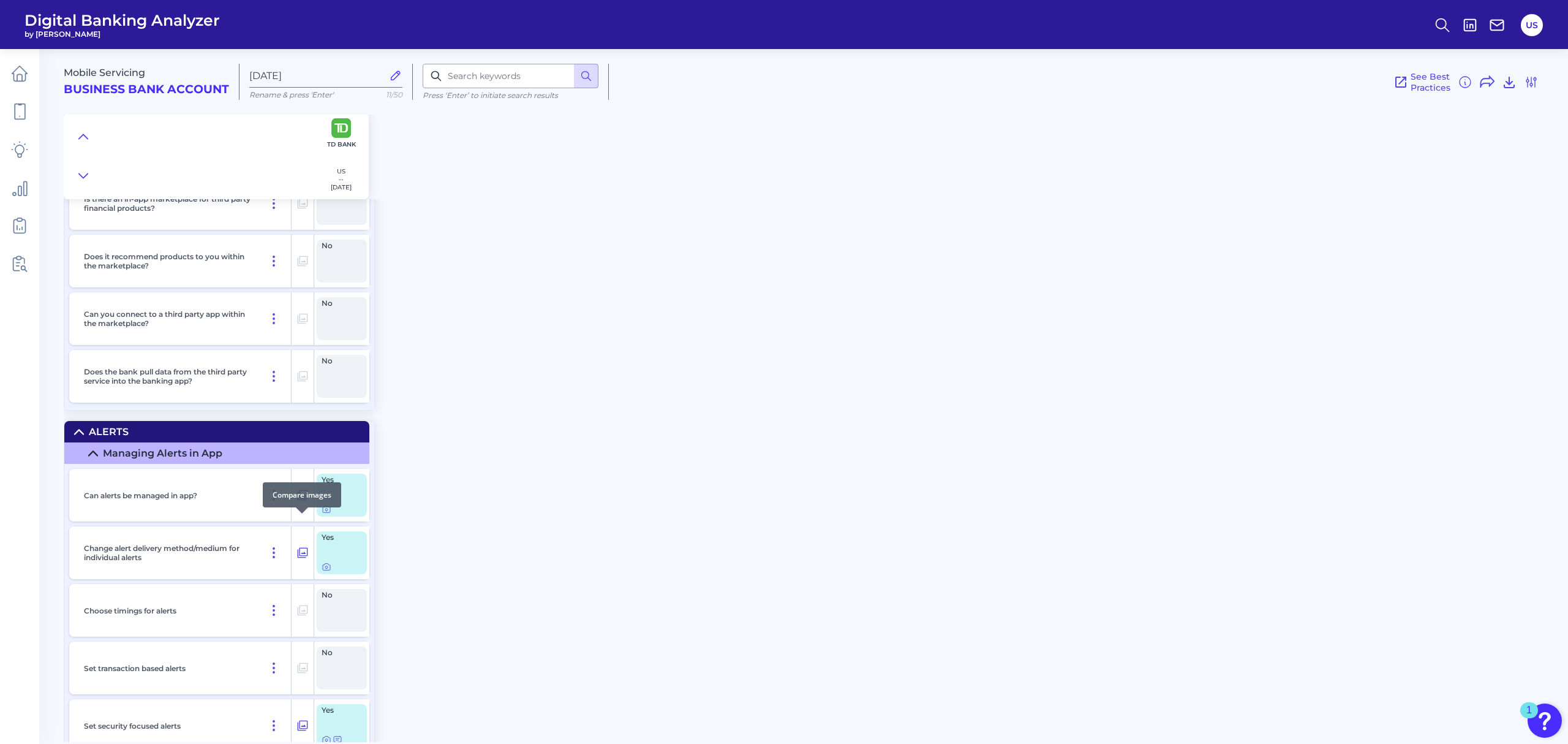
click at [302, 503] on icon at bounding box center [302, 496] width 12 height 15
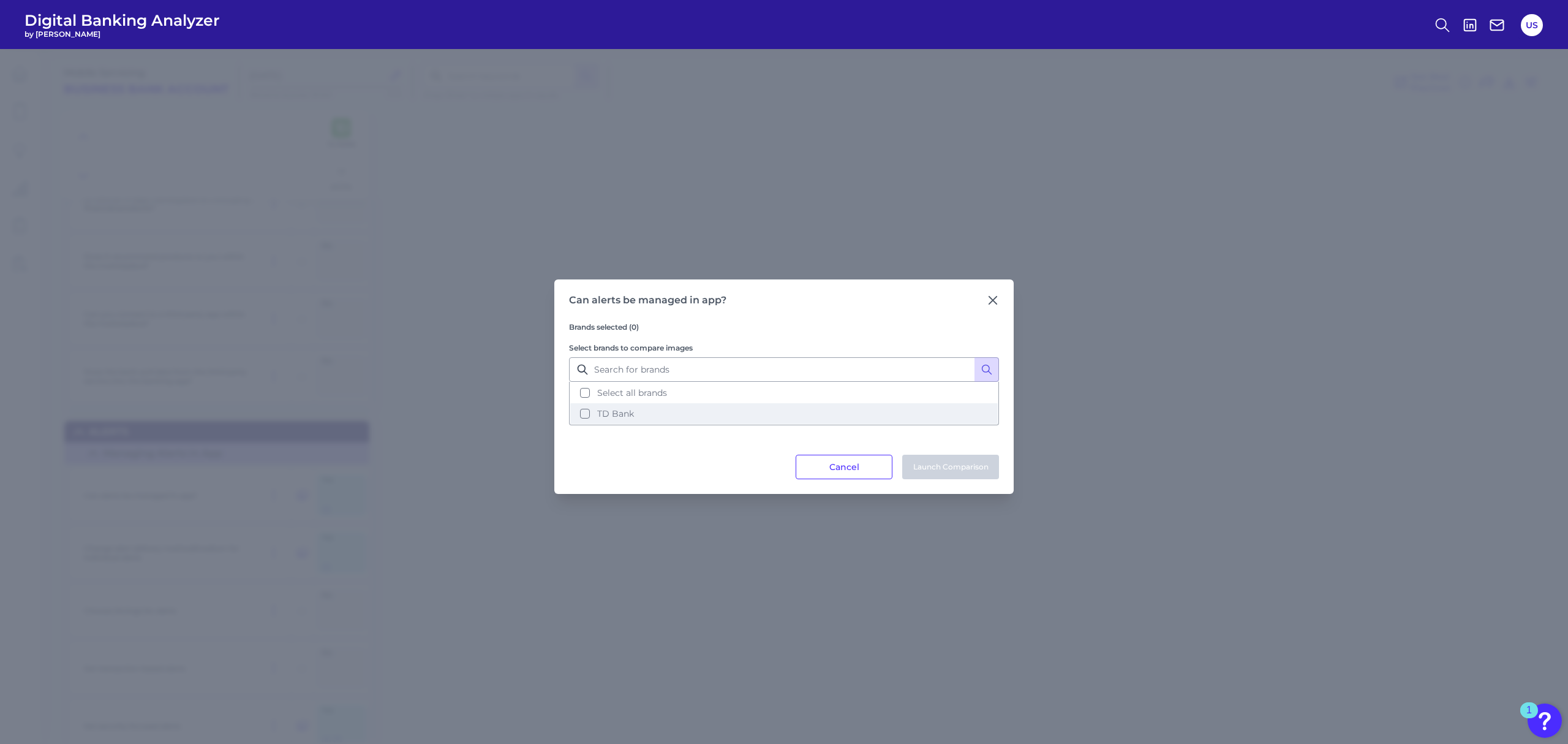
click at [621, 412] on span "TD Bank" at bounding box center [615, 414] width 37 height 11
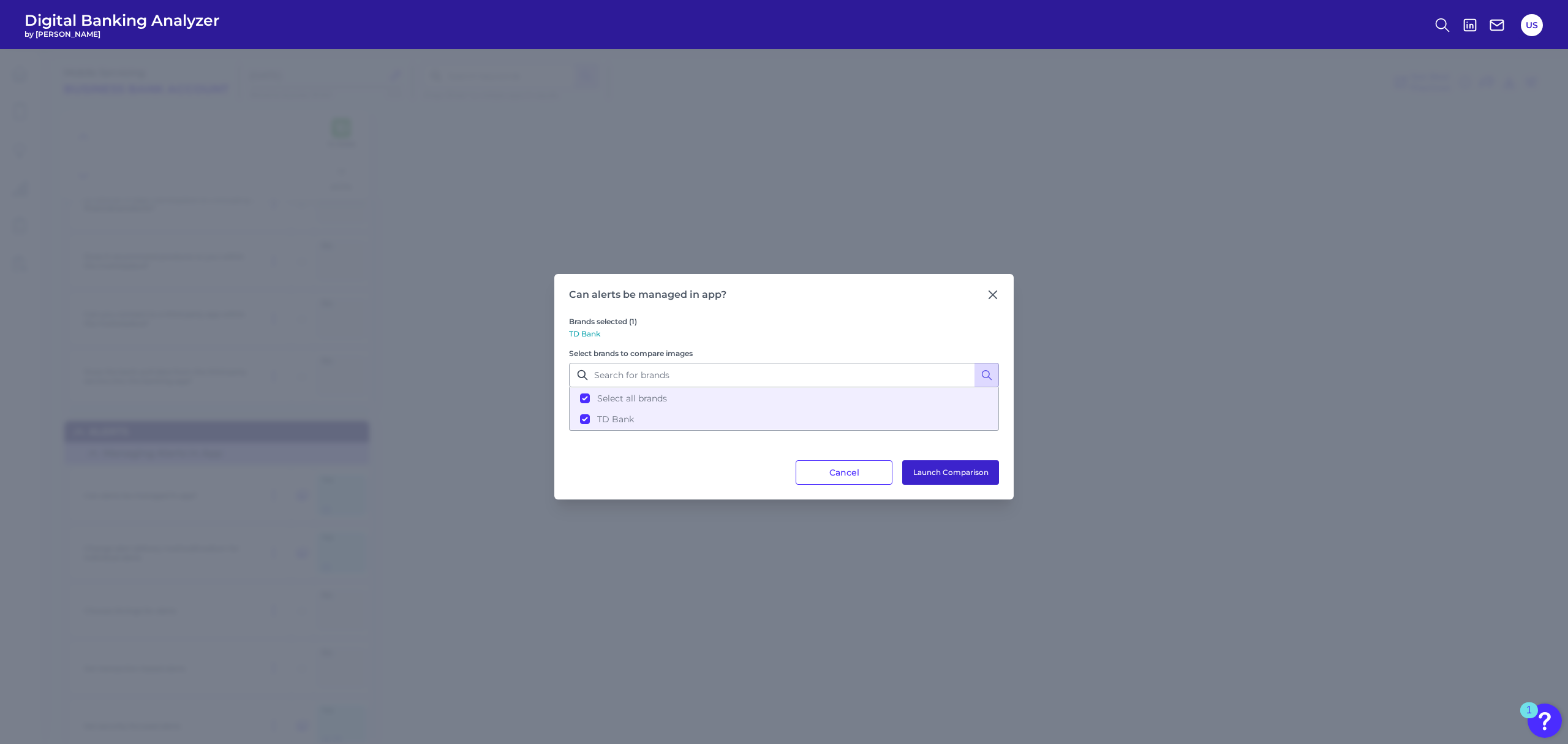
click at [936, 472] on button "Launch Comparison" at bounding box center [950, 472] width 97 height 25
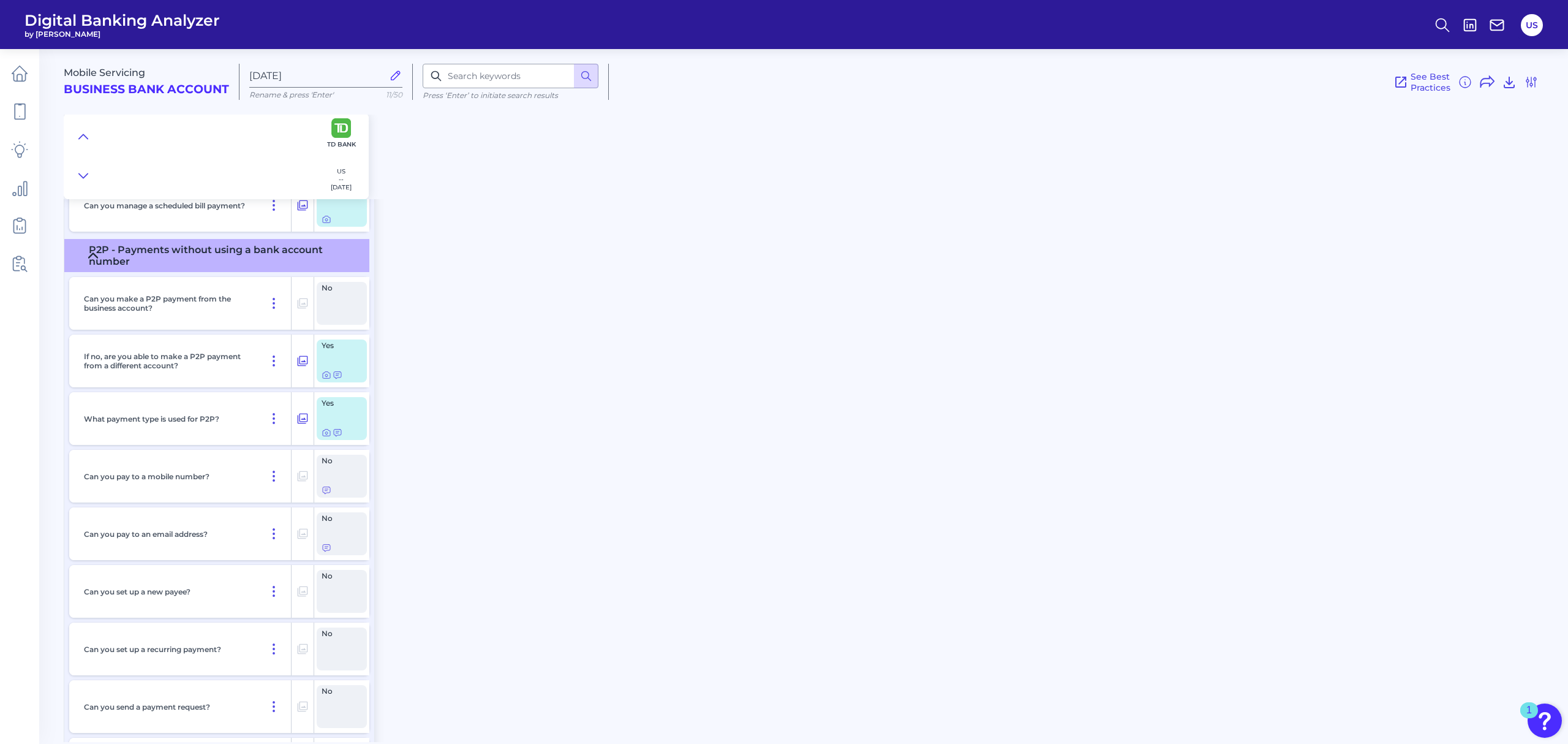
scroll to position [5884, 0]
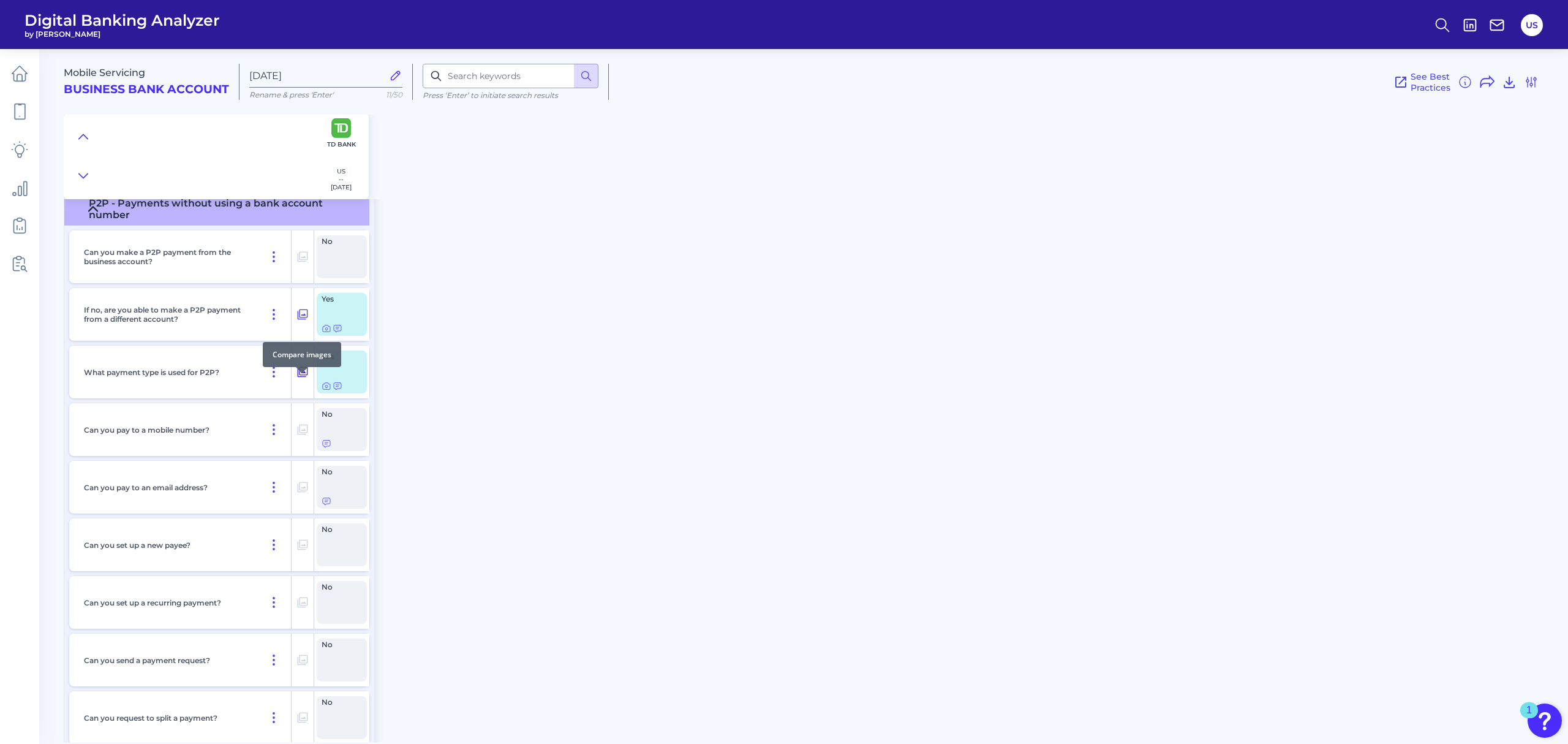
click at [307, 380] on icon at bounding box center [302, 372] width 12 height 15
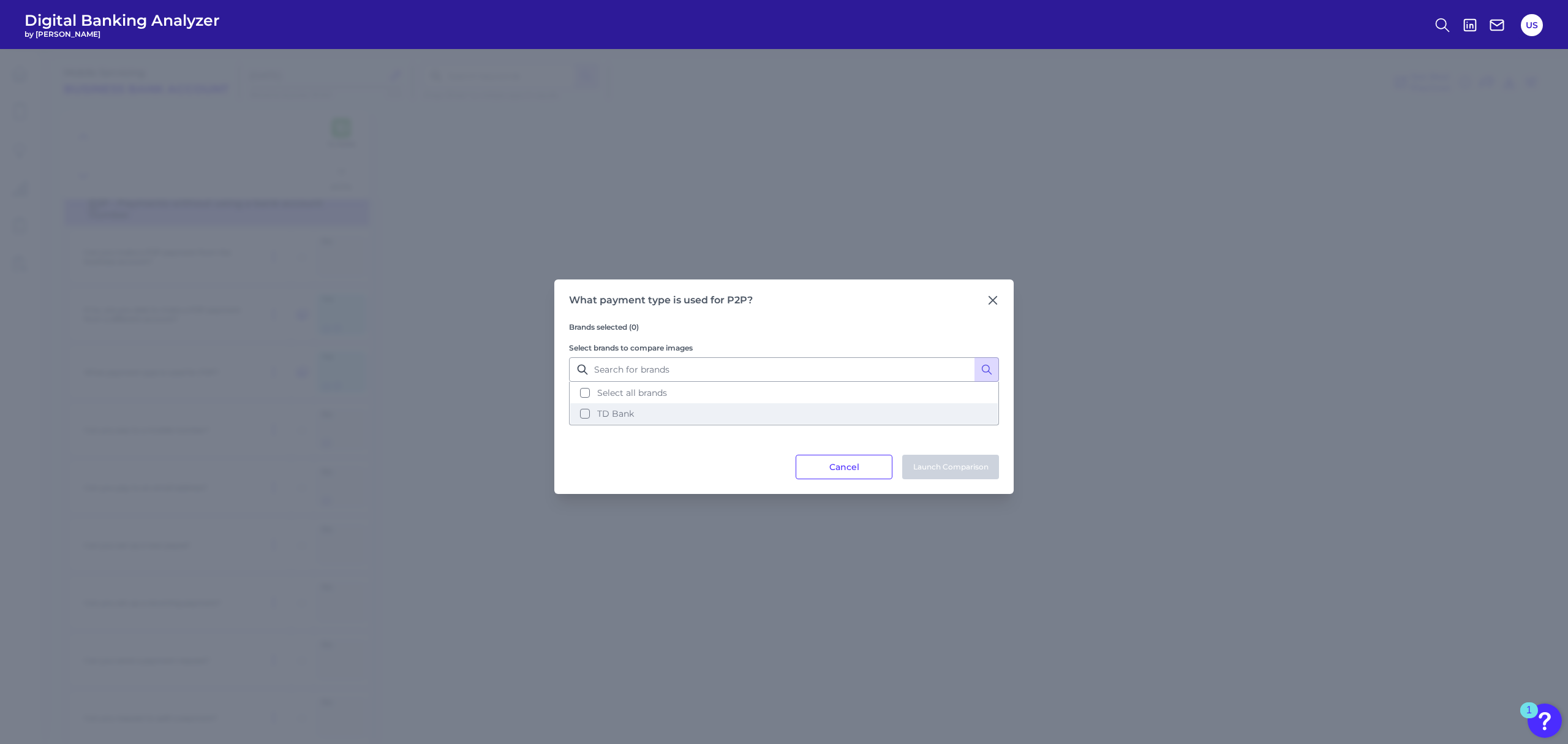
click at [647, 415] on button "TD Bank" at bounding box center [784, 413] width 428 height 21
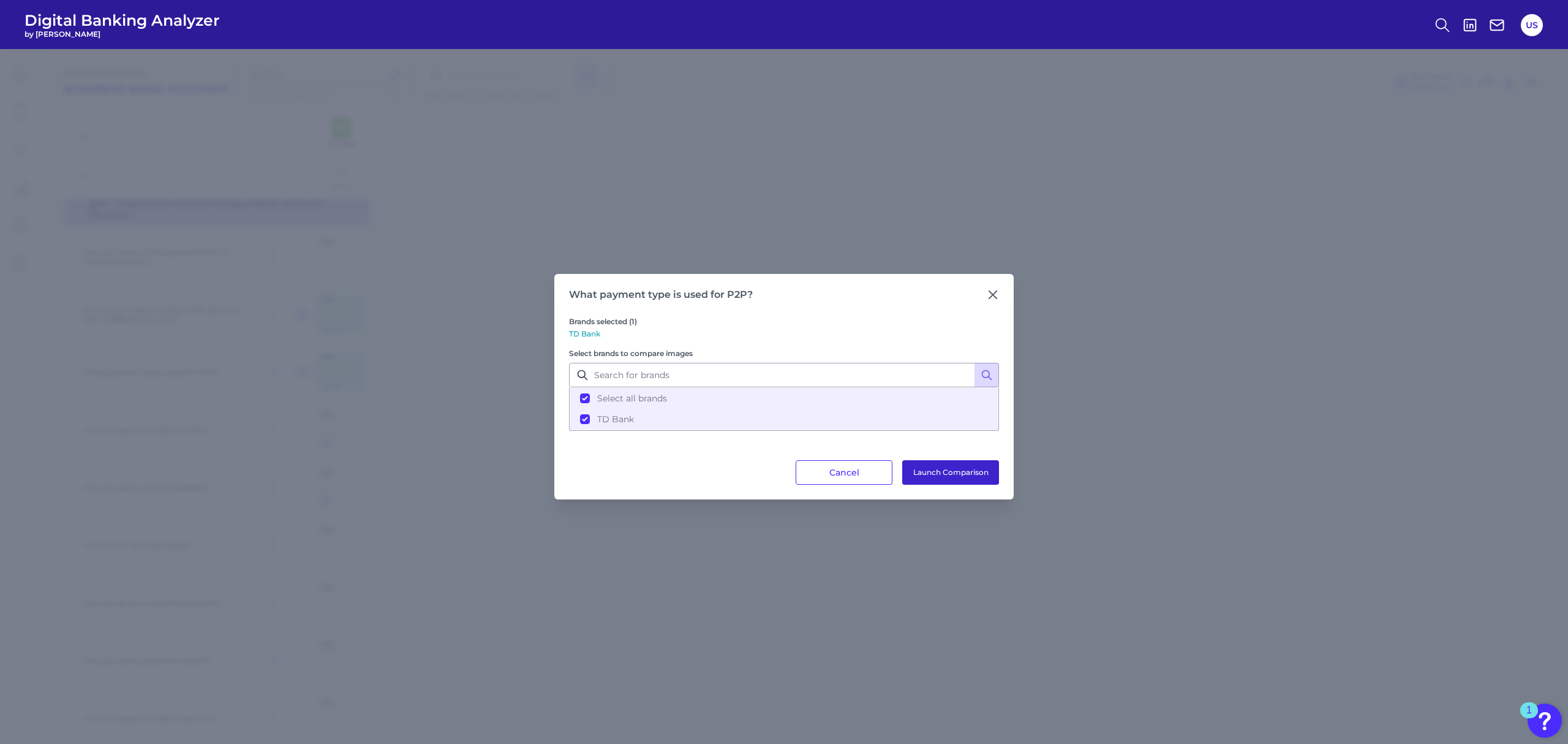
click at [975, 473] on button "Launch Comparison" at bounding box center [950, 472] width 97 height 25
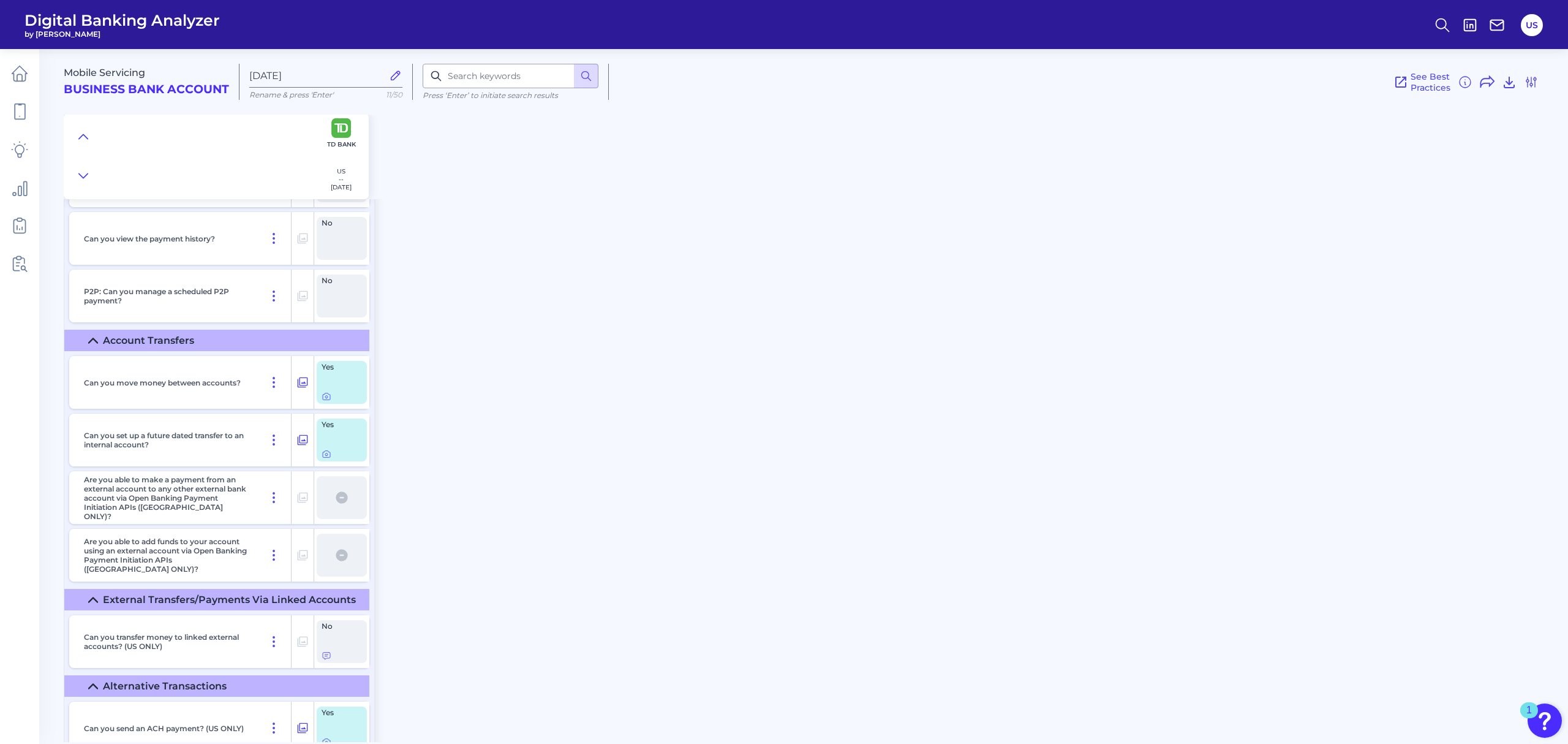
scroll to position [6537, 0]
click at [307, 387] on icon at bounding box center [303, 382] width 11 height 11
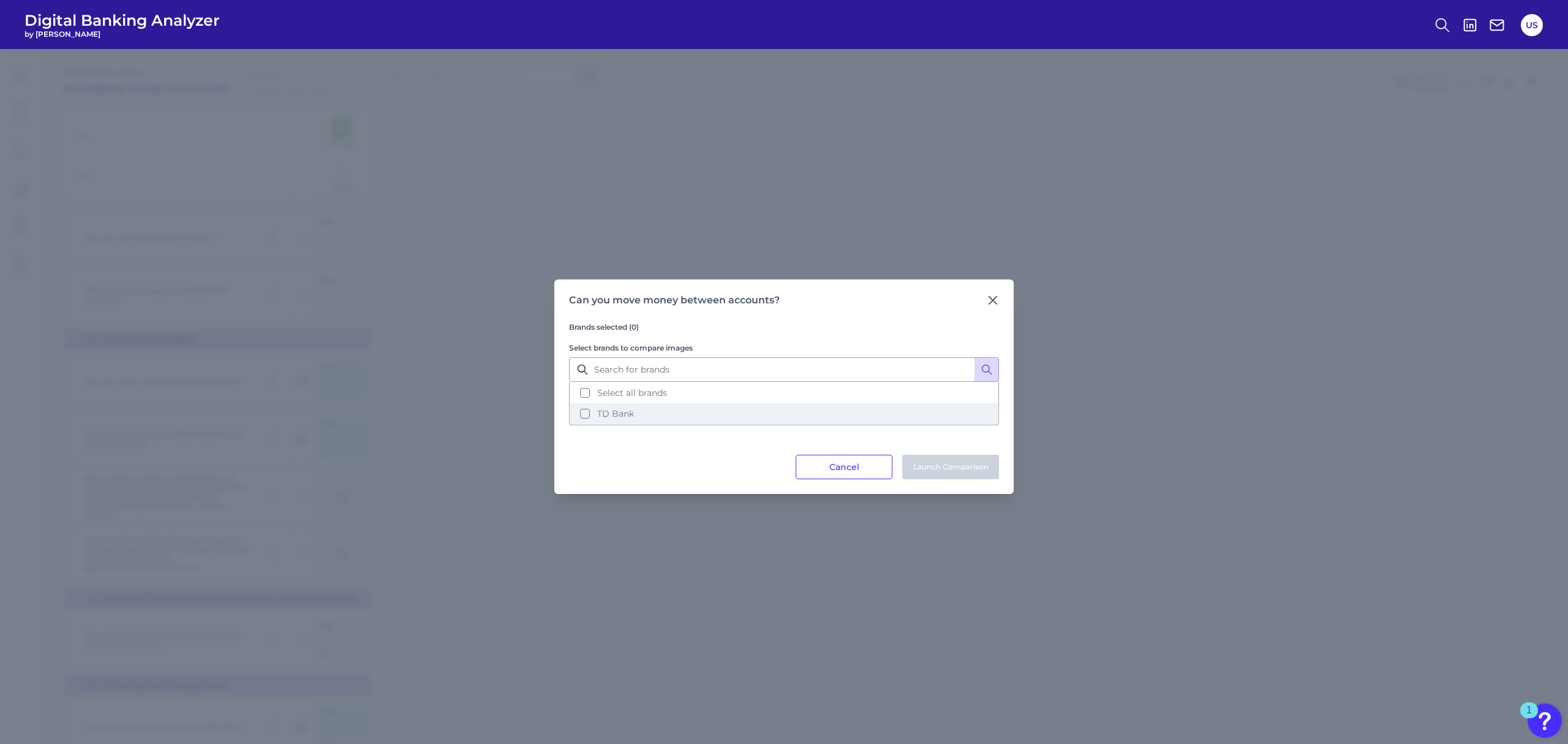
click at [737, 417] on button "TD Bank" at bounding box center [784, 413] width 428 height 21
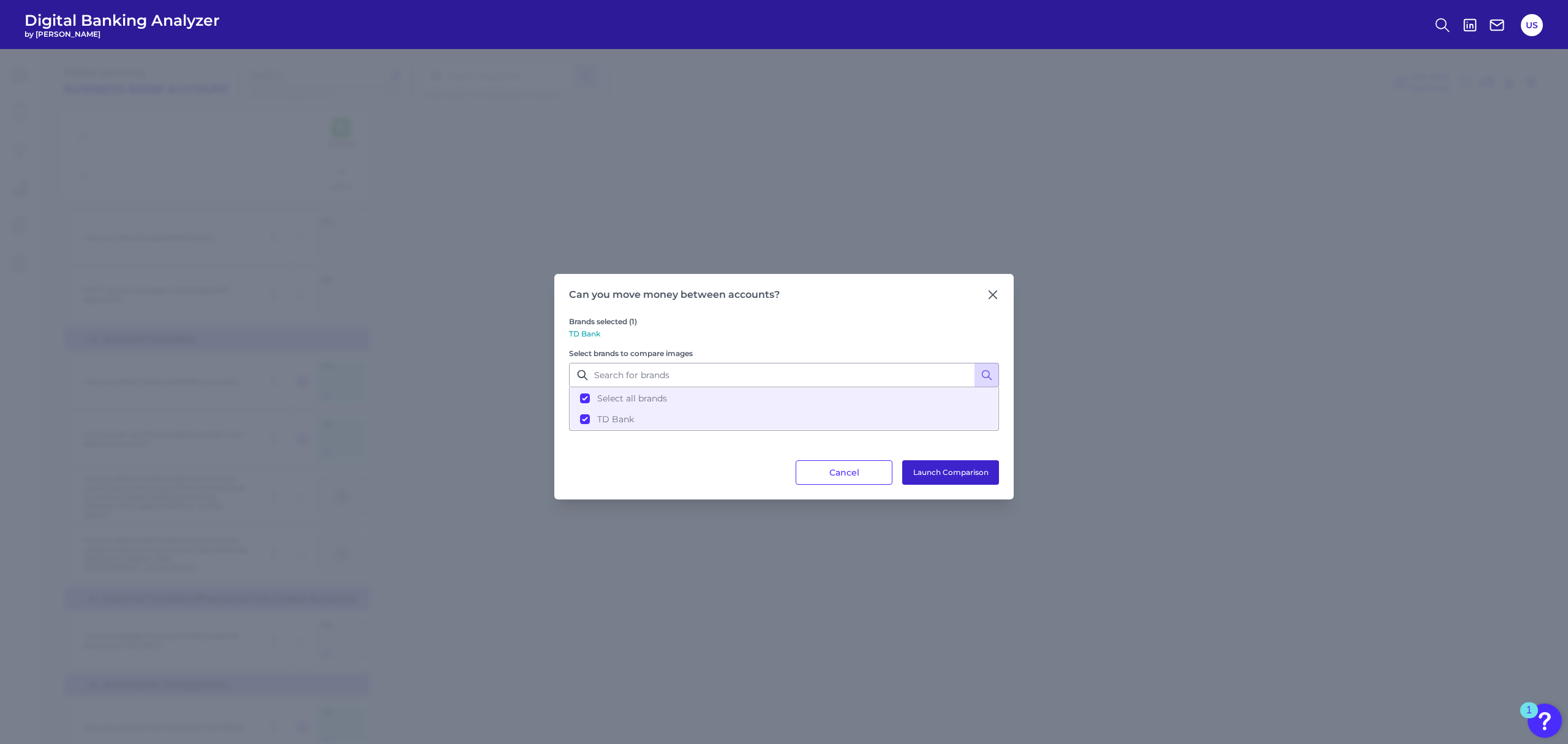
click at [940, 467] on button "Launch Comparison" at bounding box center [950, 472] width 97 height 25
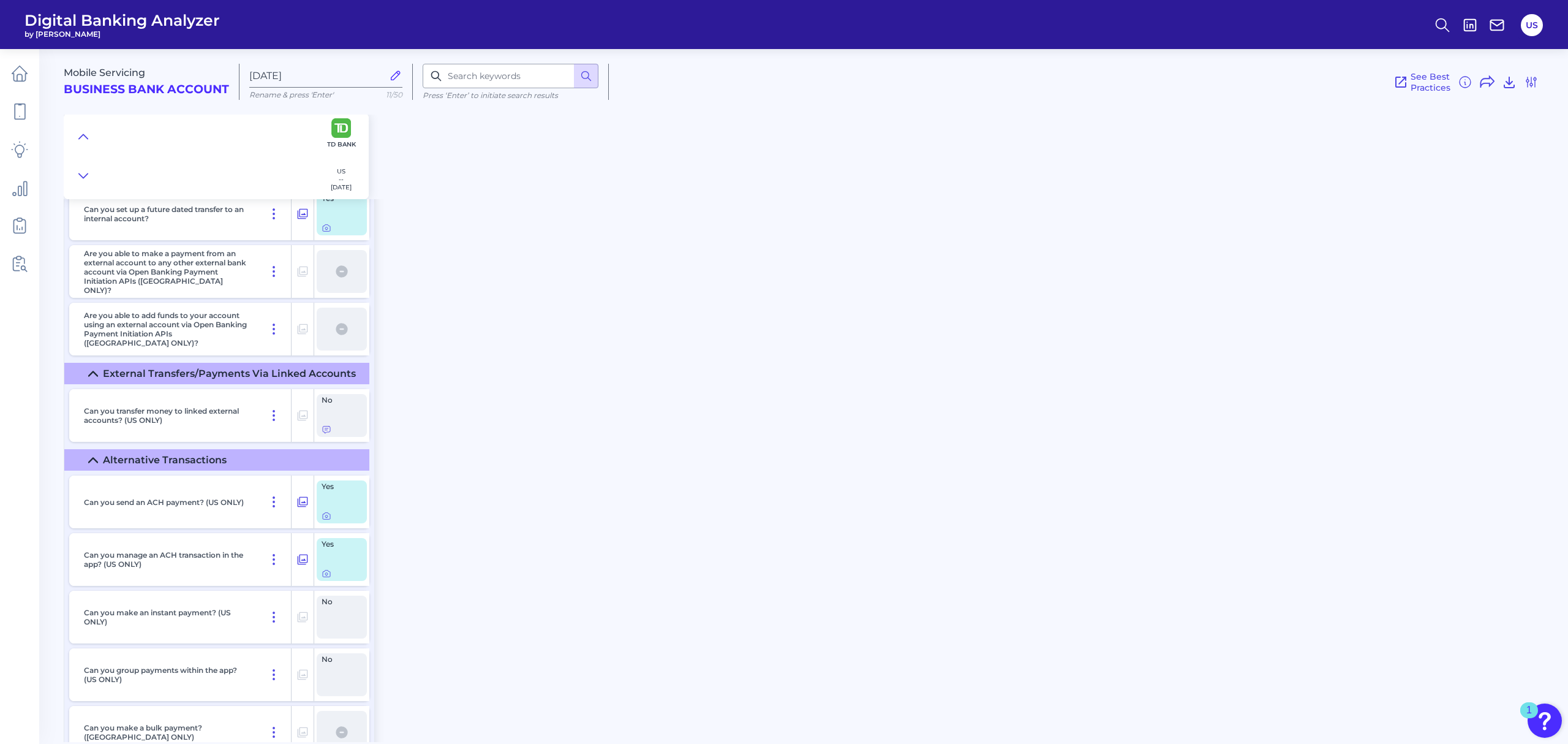
scroll to position [6782, 0]
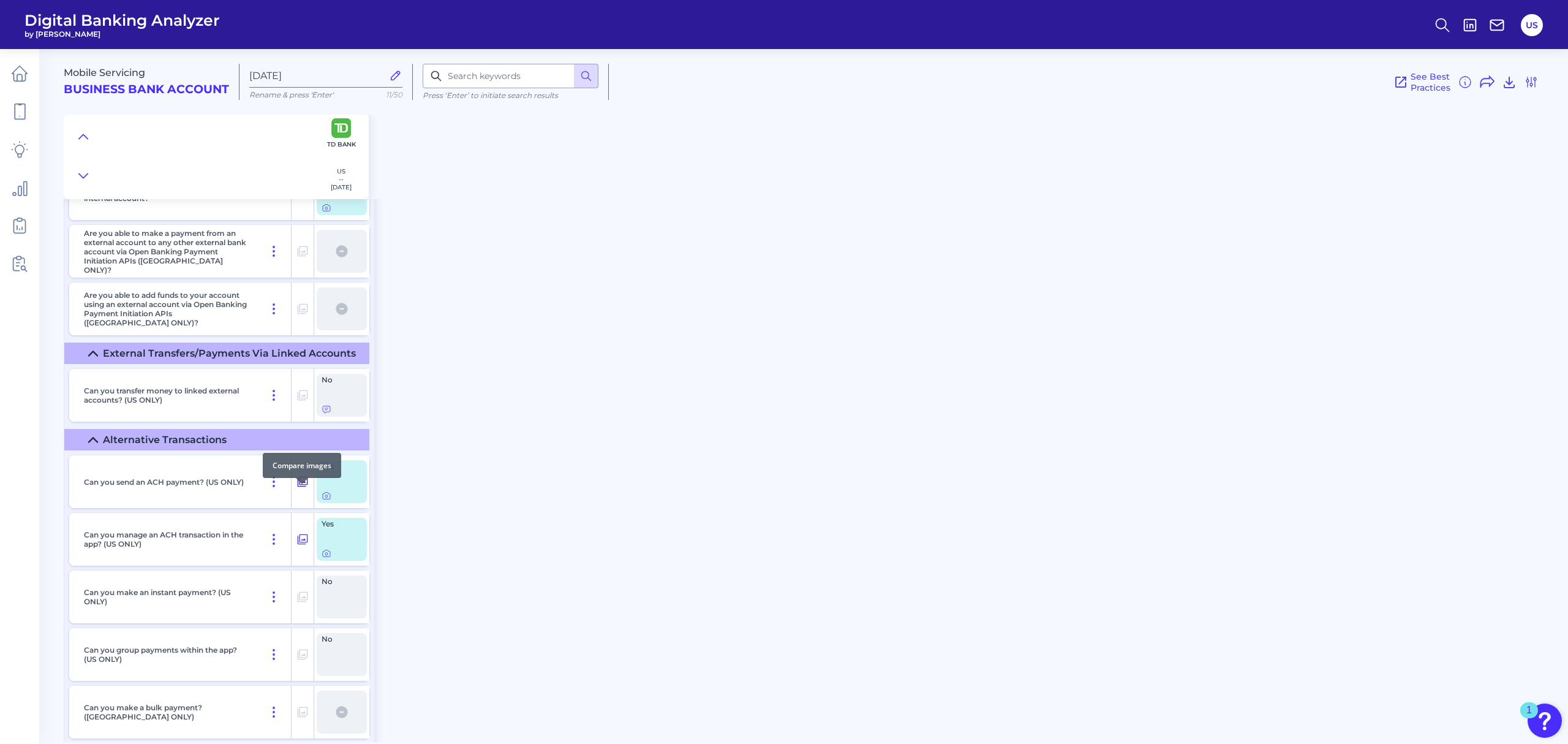
click at [299, 489] on icon at bounding box center [302, 481] width 12 height 15
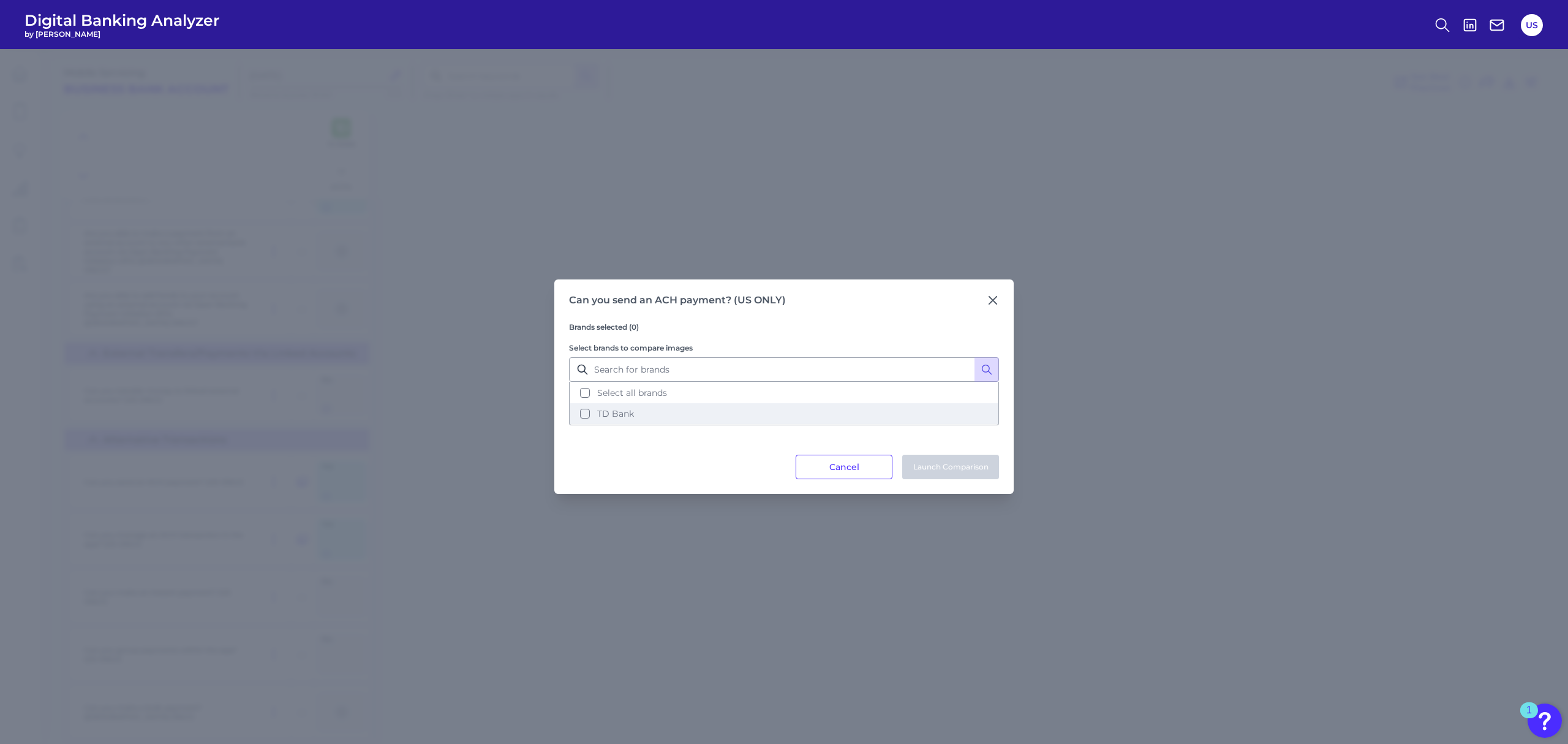
click at [699, 411] on button "TD Bank" at bounding box center [784, 413] width 428 height 21
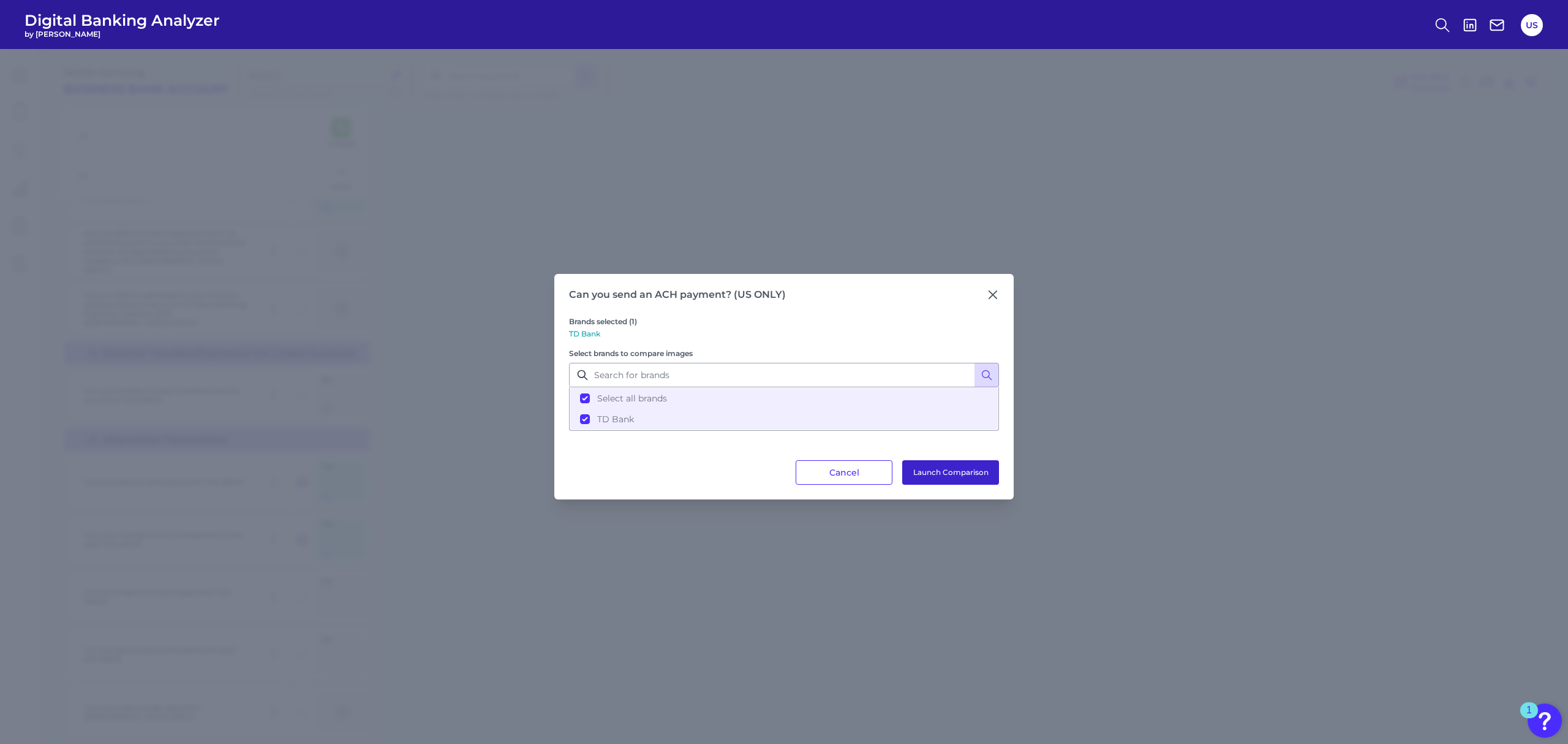
click at [944, 473] on button "Launch Comparison" at bounding box center [950, 472] width 97 height 25
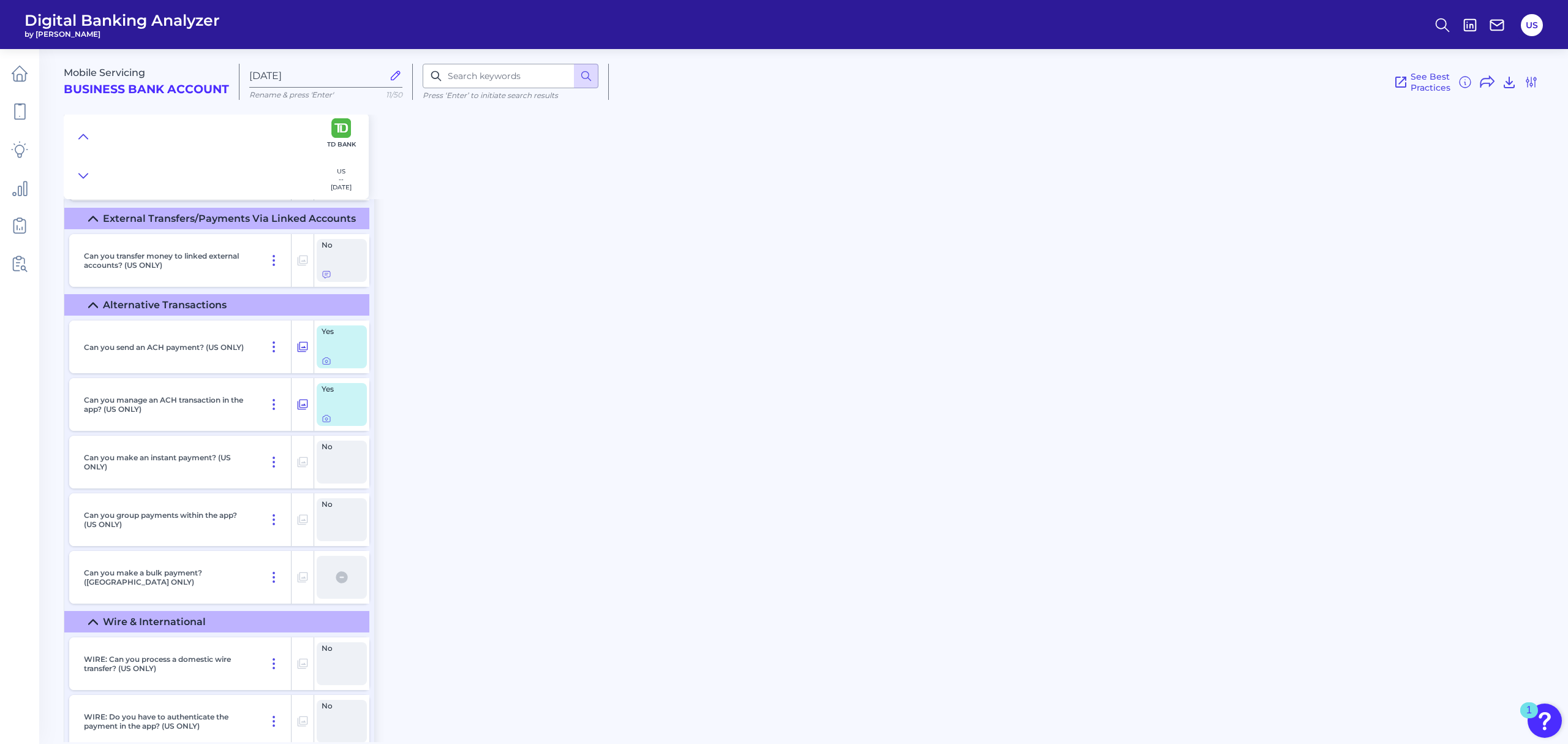
scroll to position [6946, 0]
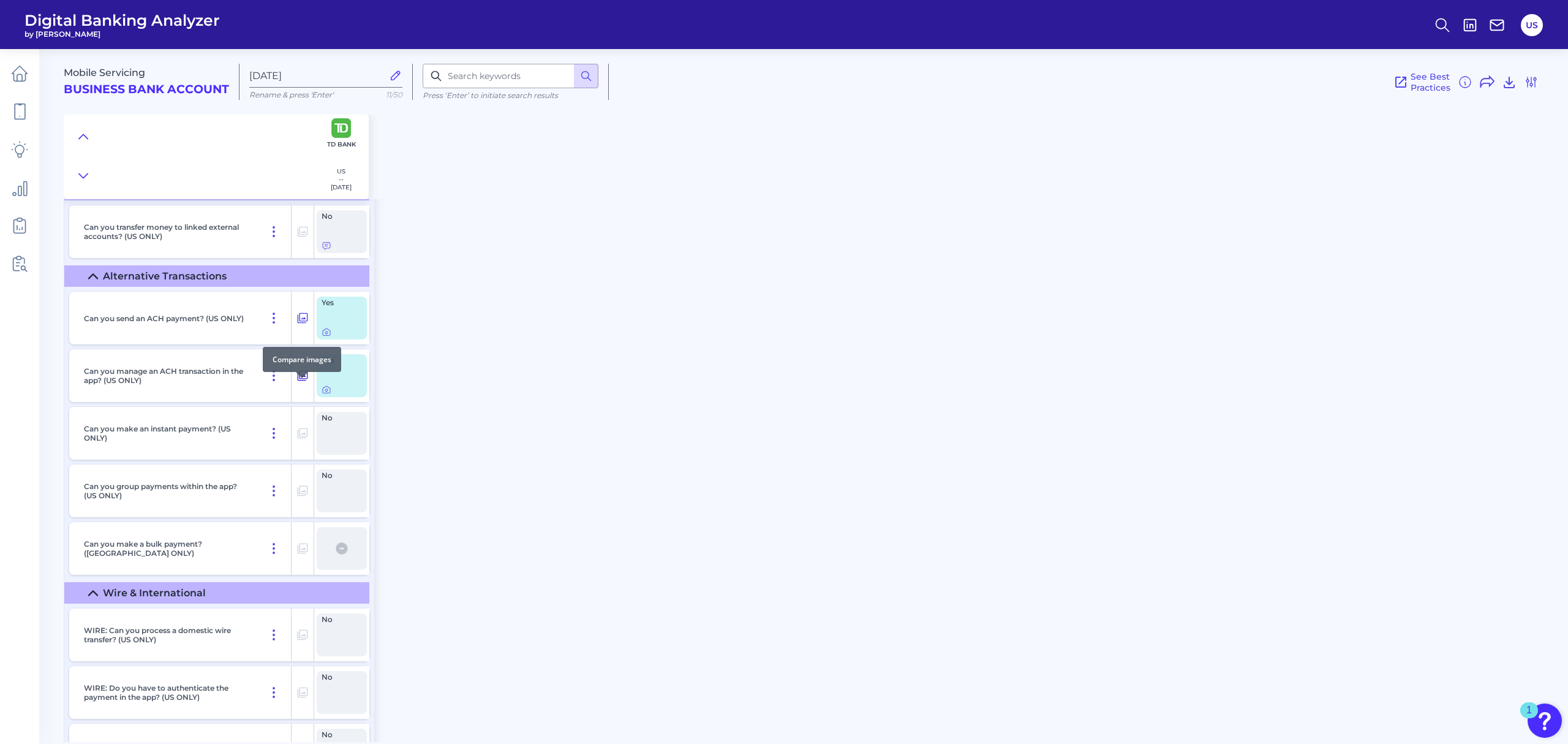
click at [304, 381] on icon at bounding box center [303, 376] width 11 height 11
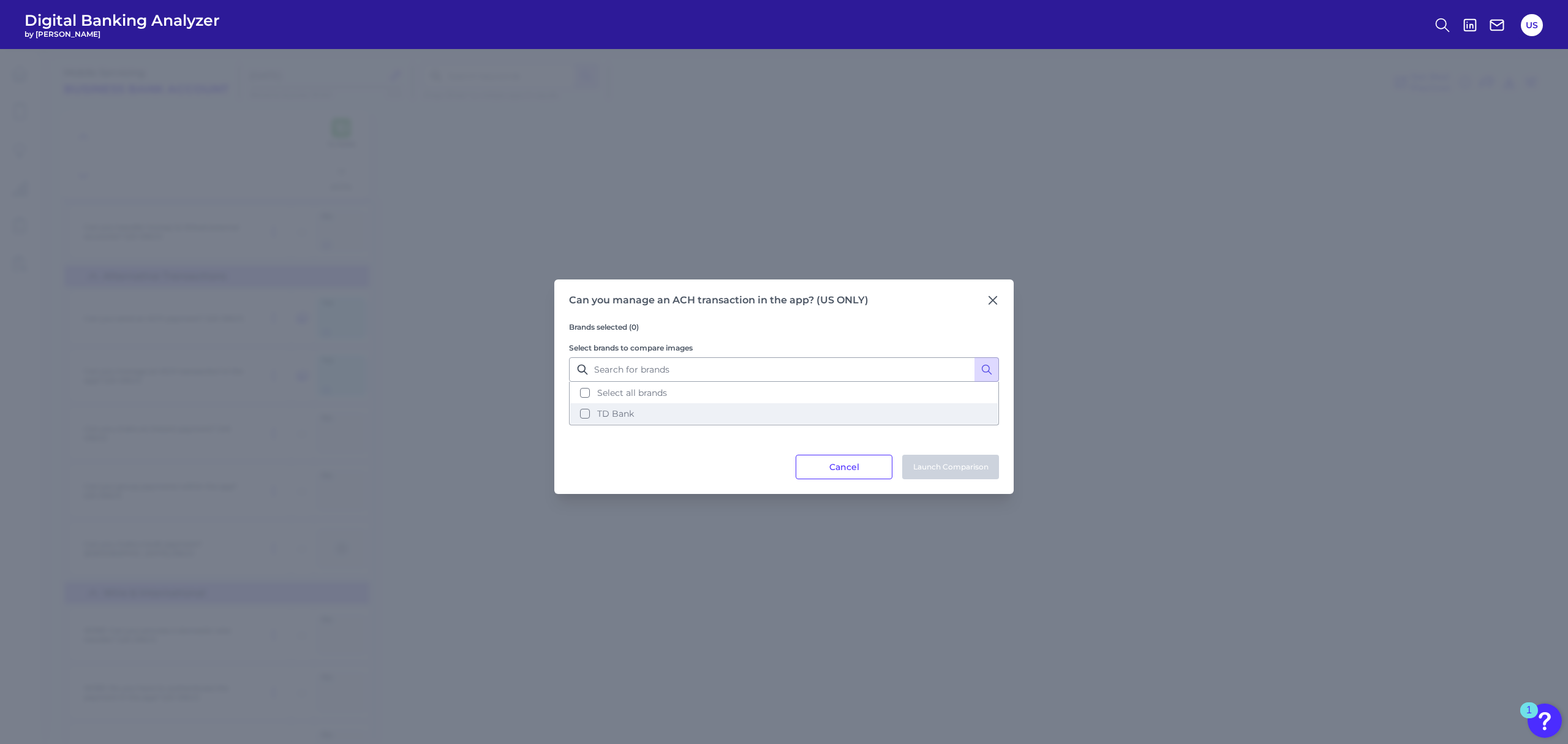
click at [755, 417] on button "TD Bank" at bounding box center [784, 413] width 428 height 21
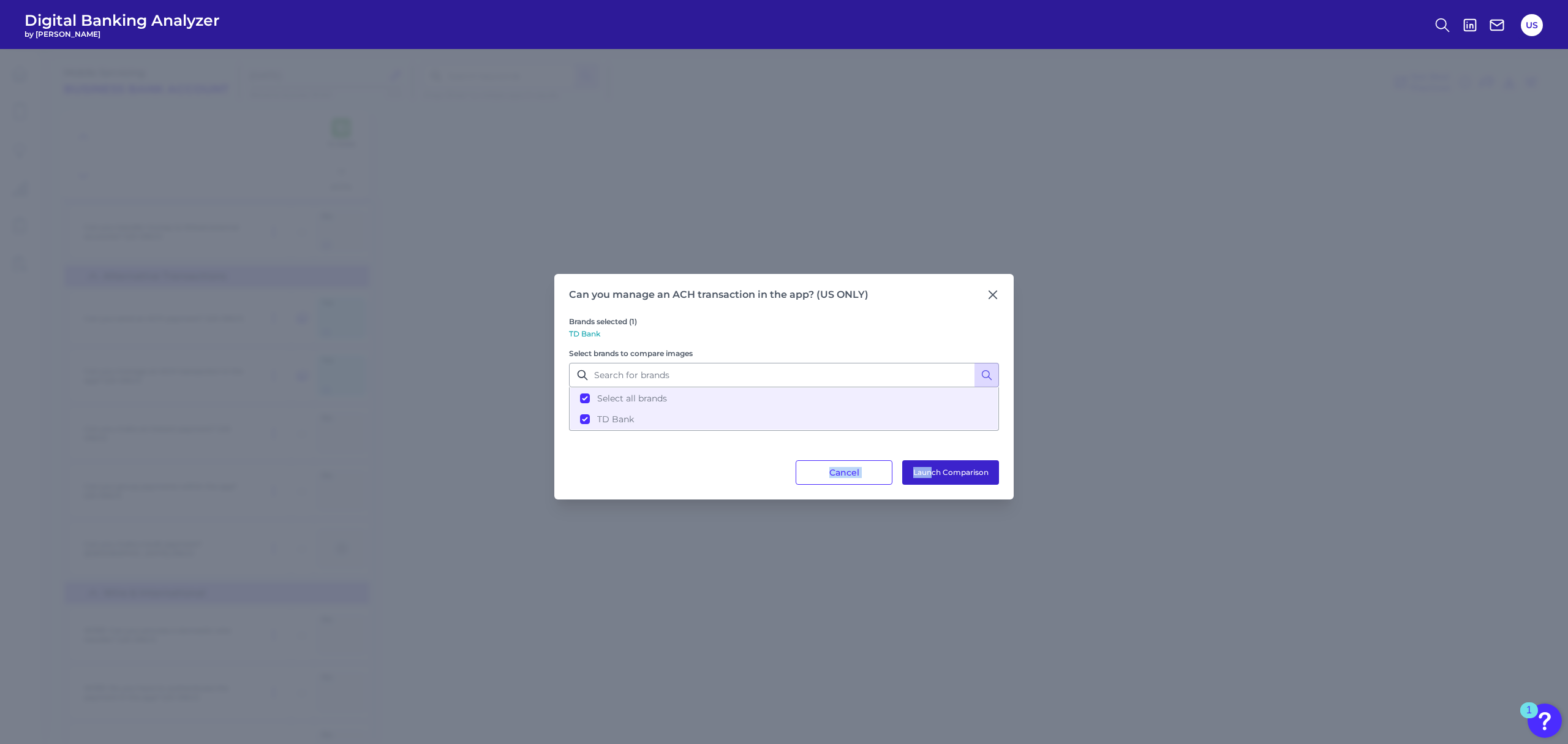
click at [932, 461] on div "Can you manage an ACH transaction in the app? (US ONLY) Brands selected (1) TD …" at bounding box center [784, 386] width 459 height 226
click at [932, 461] on button "Launch Comparison" at bounding box center [950, 472] width 97 height 25
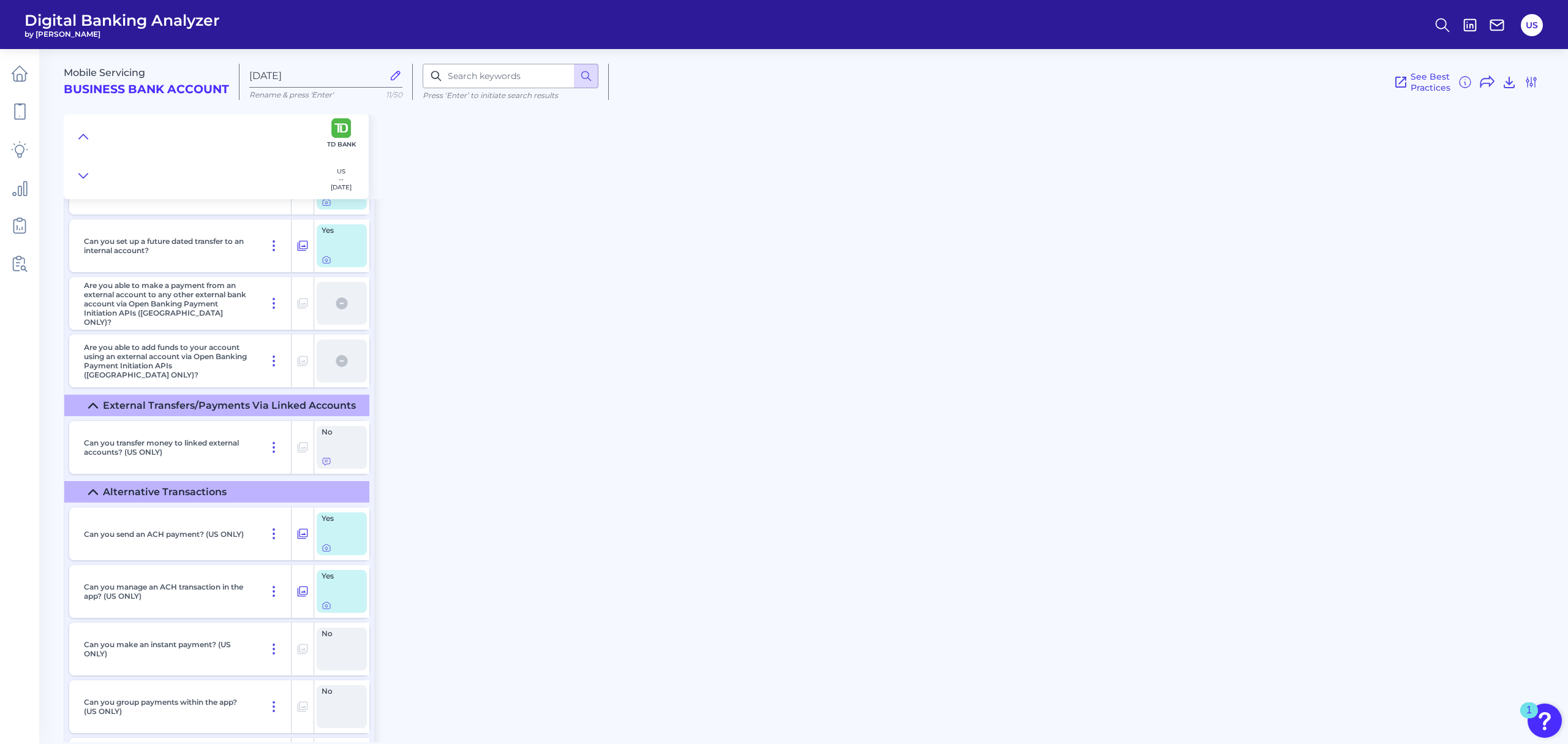
scroll to position [6701, 0]
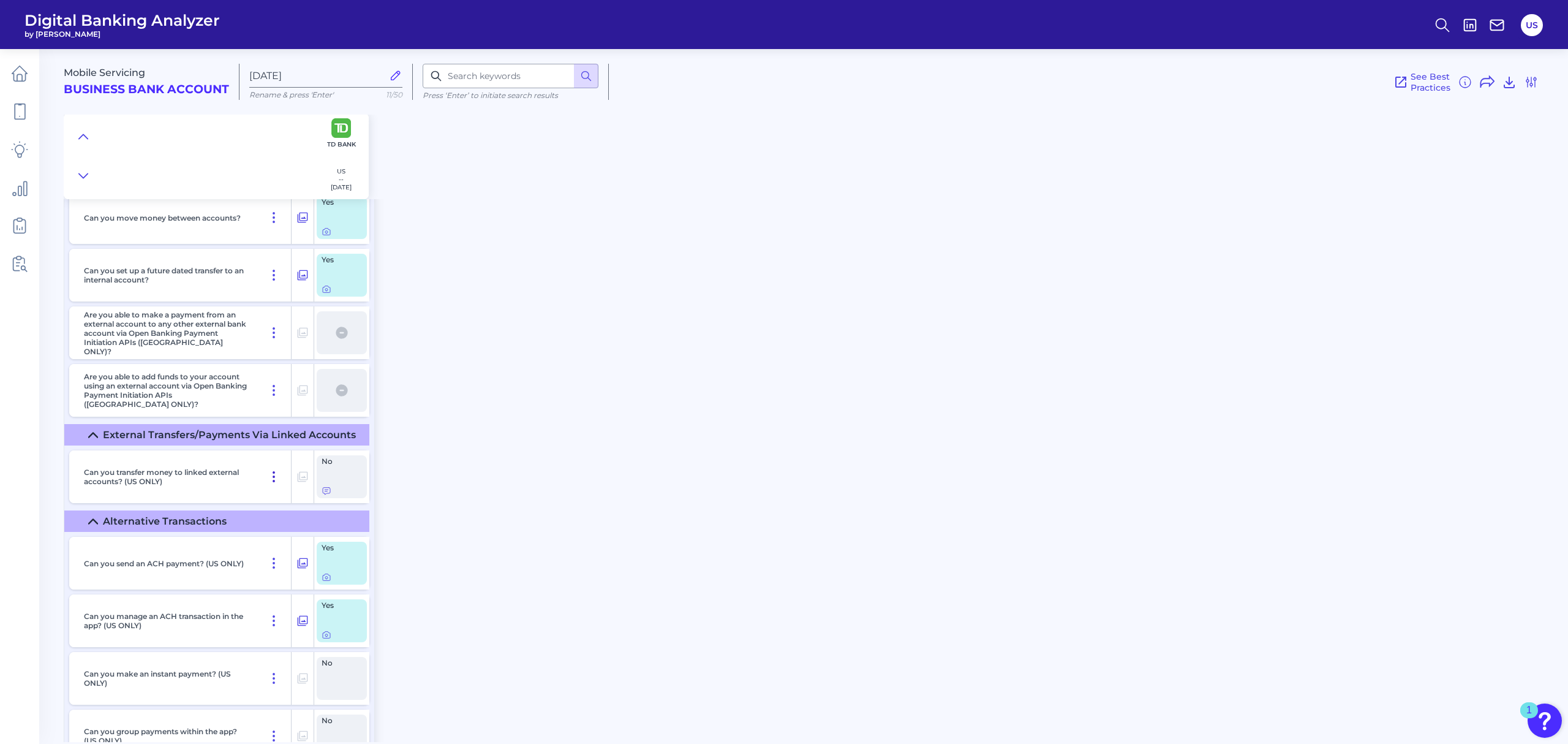
click at [272, 484] on icon at bounding box center [274, 477] width 15 height 15
click at [324, 496] on icon at bounding box center [327, 491] width 10 height 10
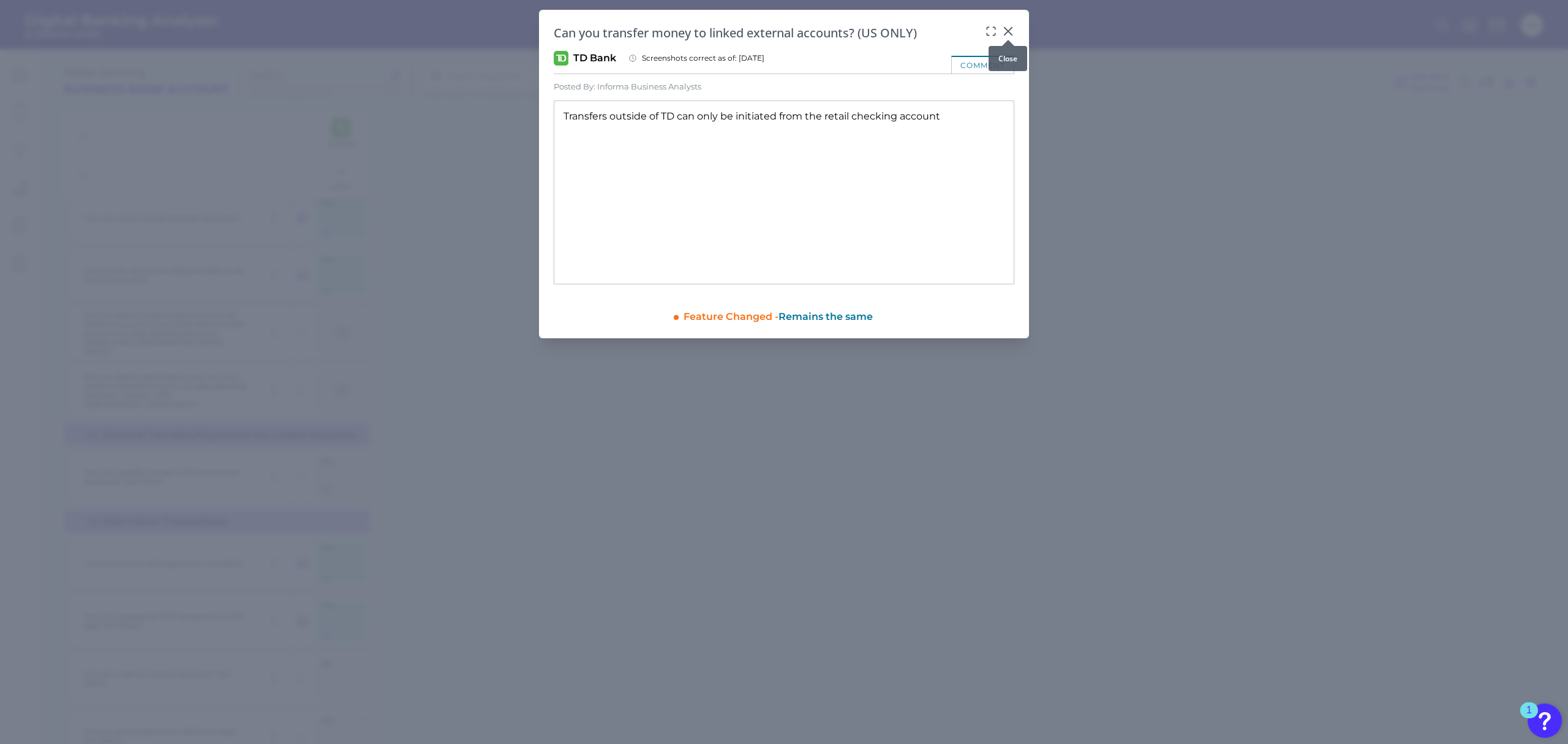
click at [1009, 30] on icon at bounding box center [1008, 31] width 7 height 7
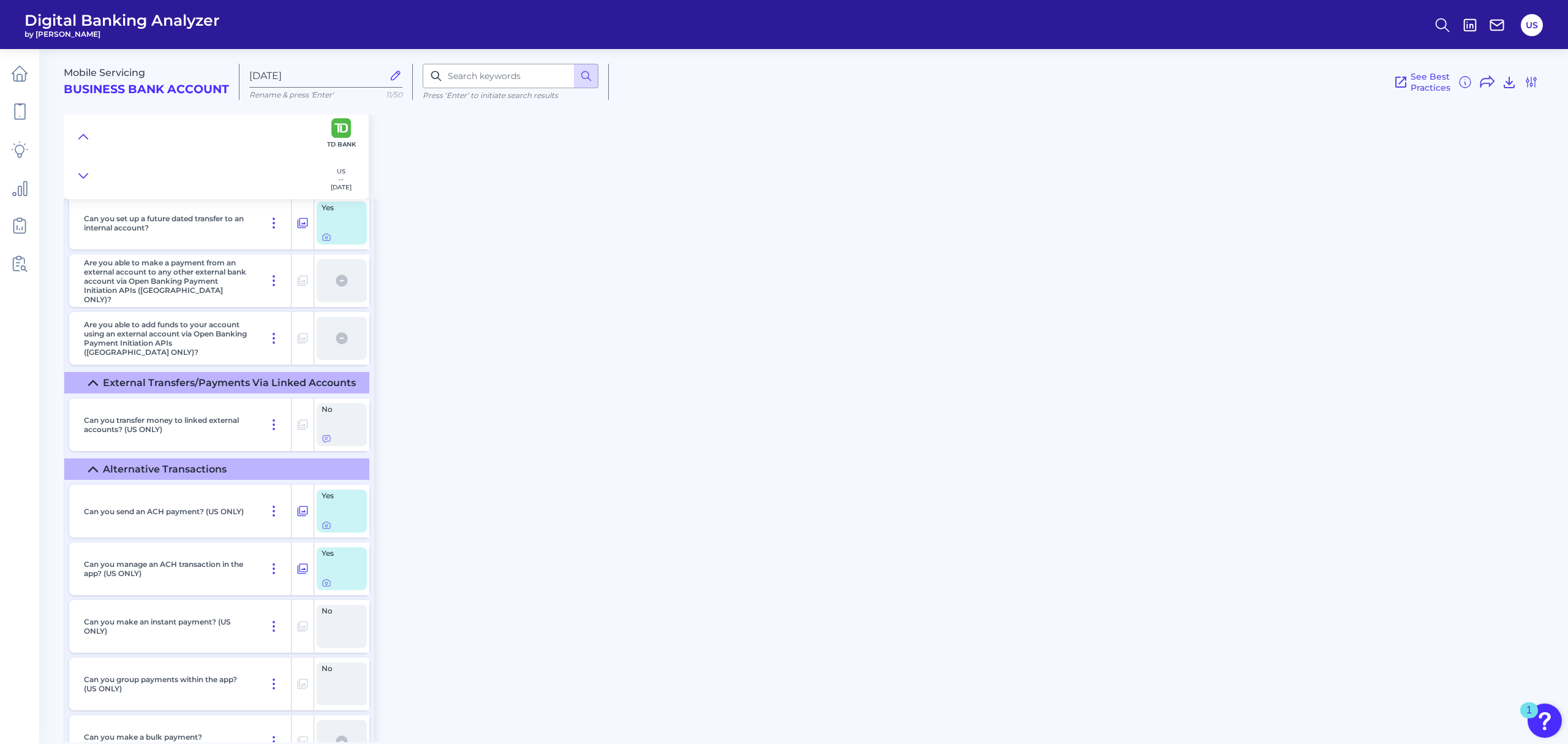
scroll to position [6782, 0]
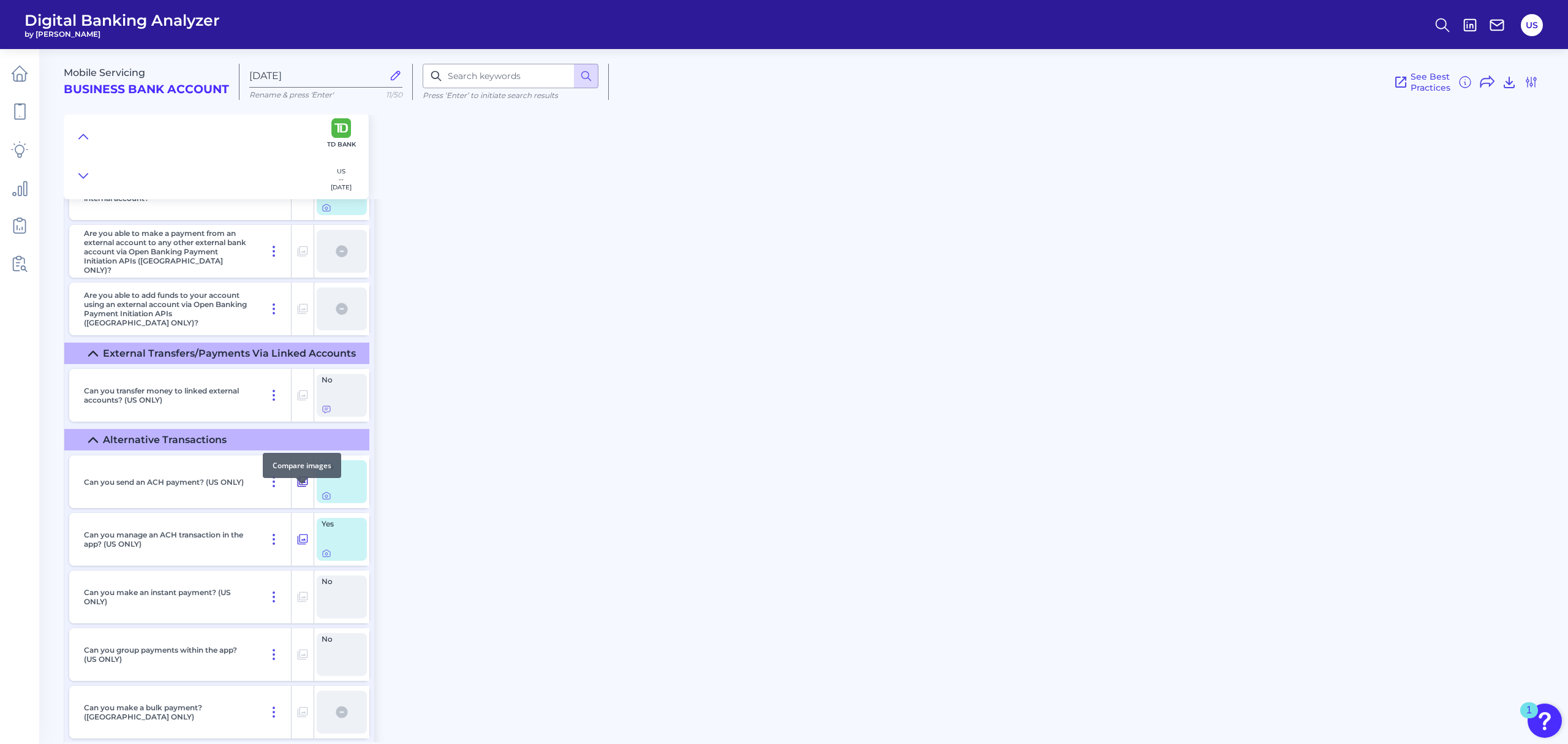
click at [297, 489] on icon at bounding box center [302, 481] width 12 height 15
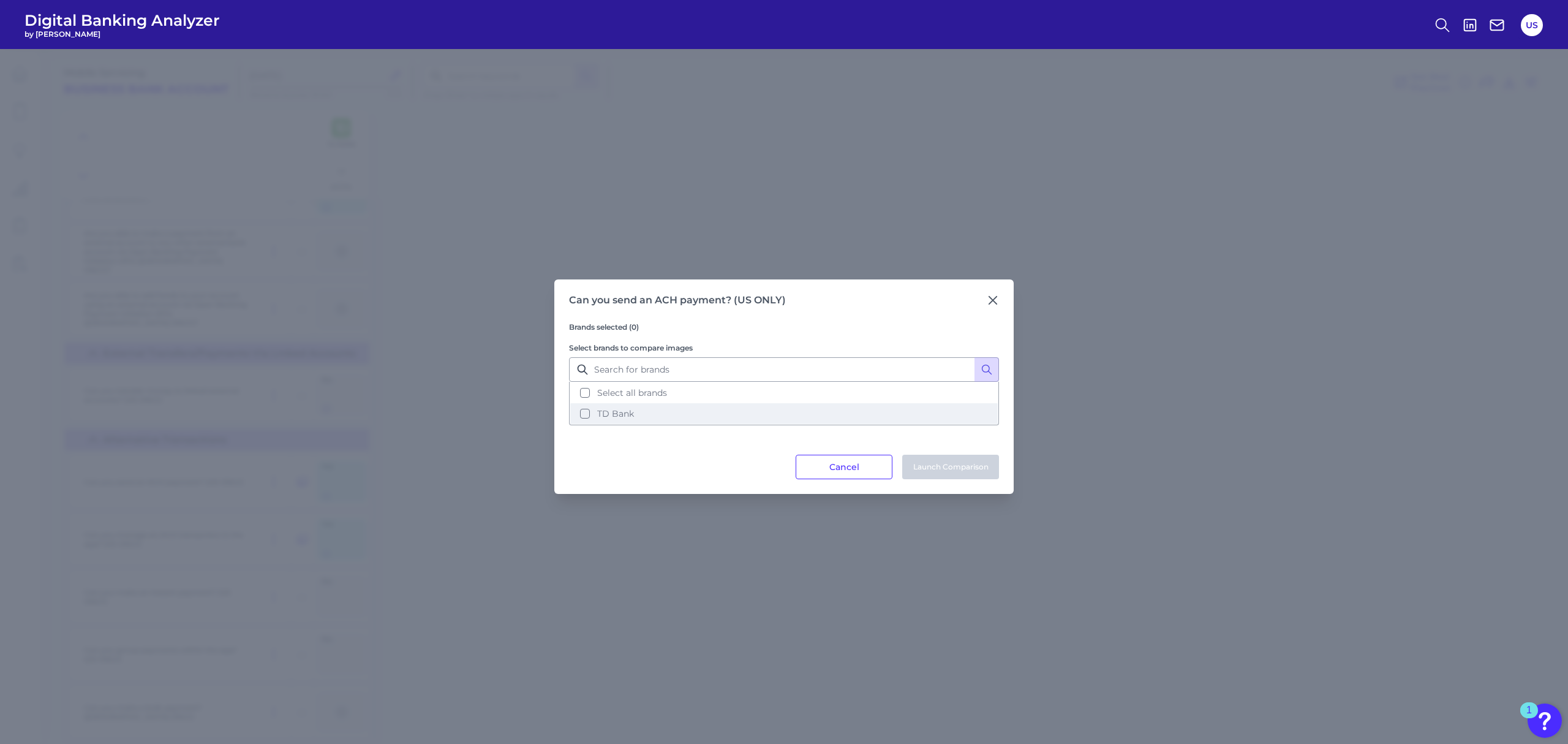
click at [660, 419] on button "TD Bank" at bounding box center [784, 413] width 428 height 21
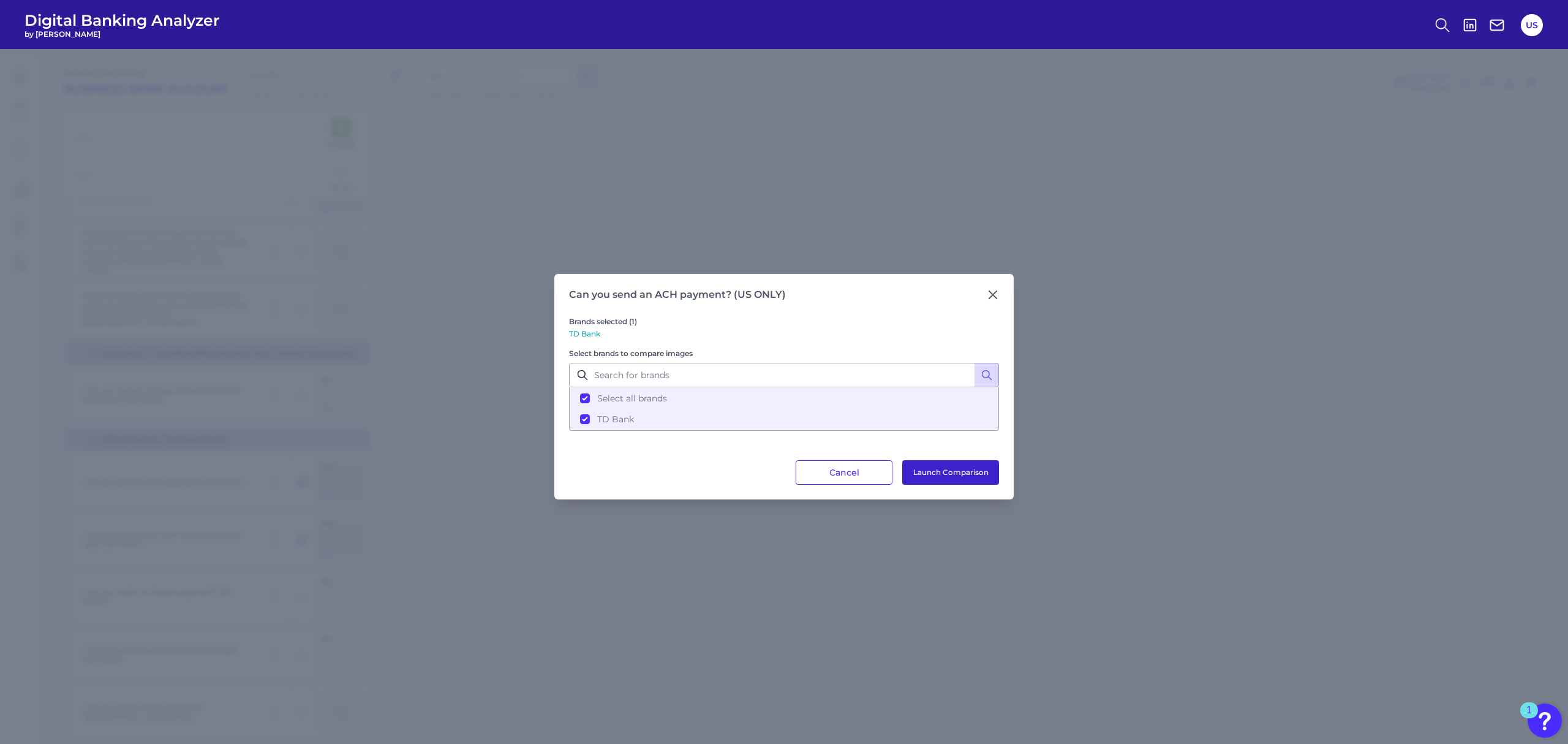
click at [944, 473] on button "Launch Comparison" at bounding box center [950, 472] width 97 height 25
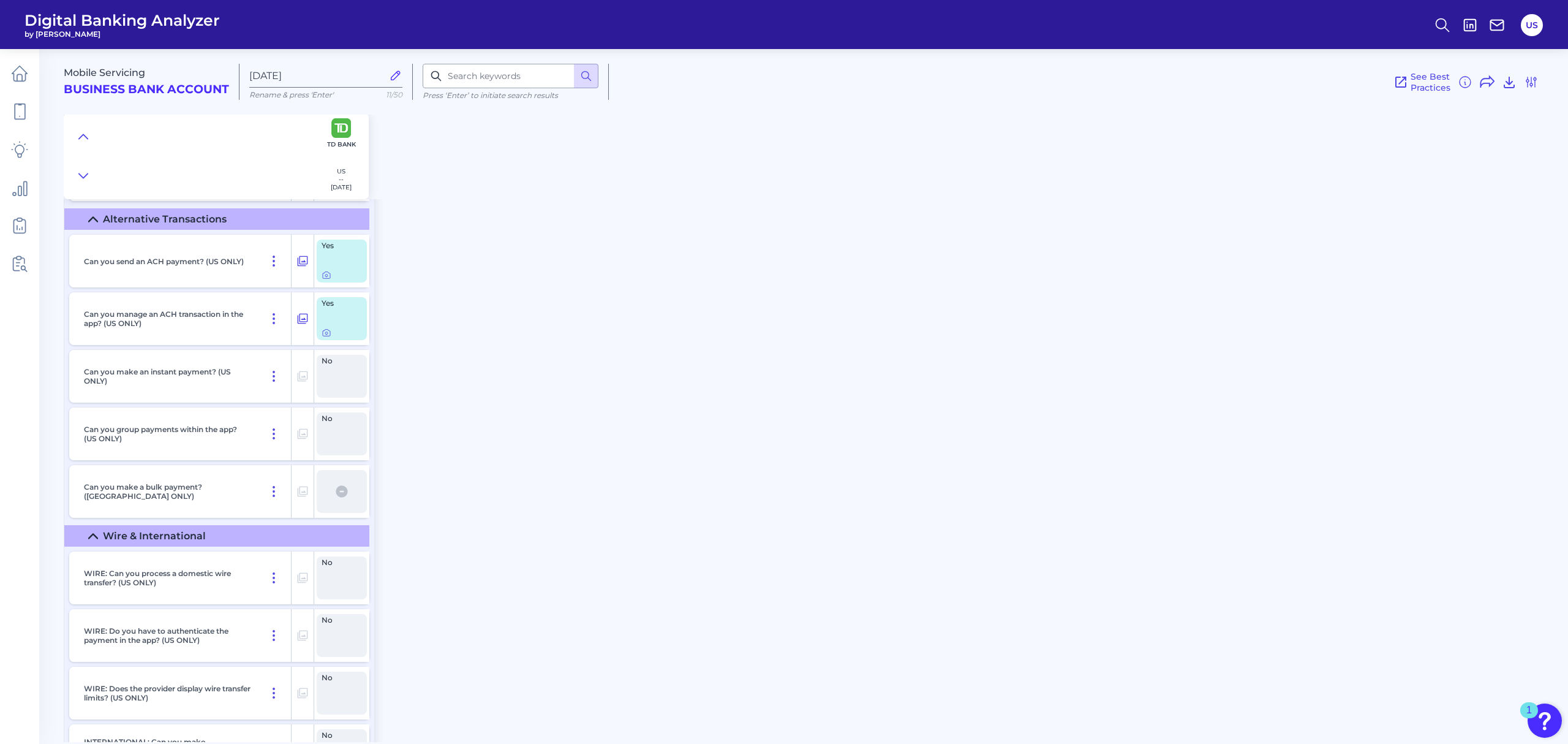
scroll to position [6865, 0]
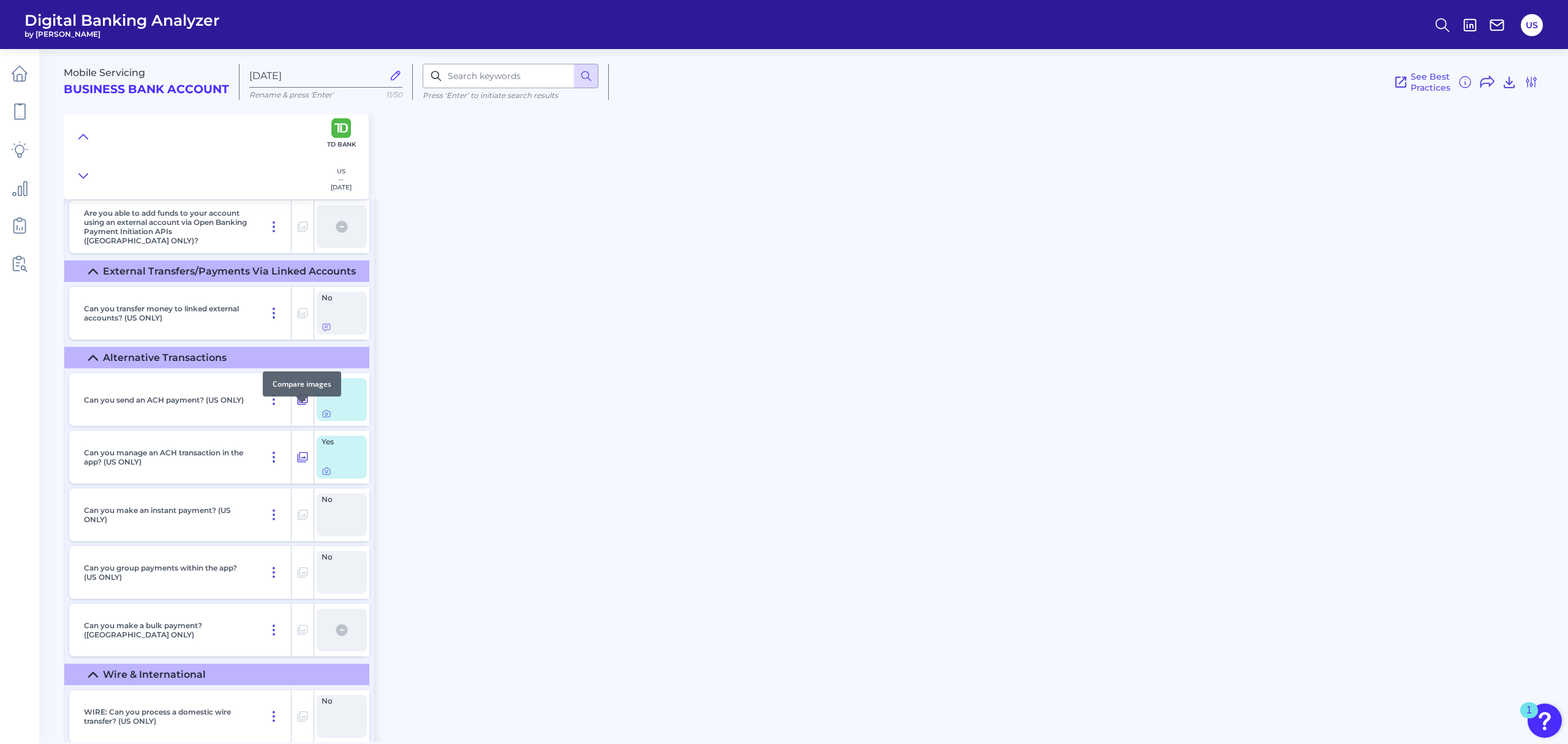
click at [305, 407] on icon at bounding box center [302, 400] width 12 height 15
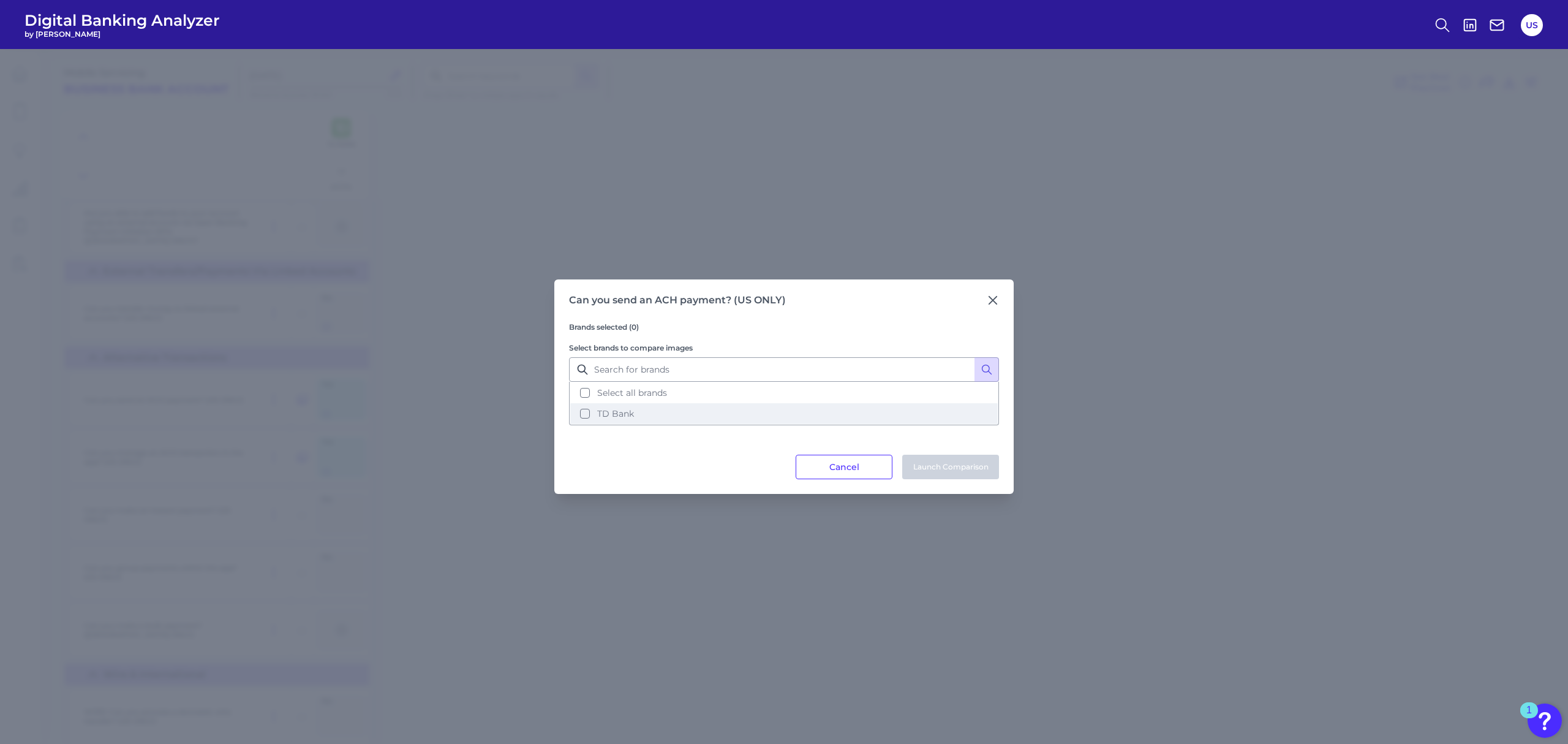
click at [731, 413] on button "TD Bank" at bounding box center [784, 413] width 428 height 21
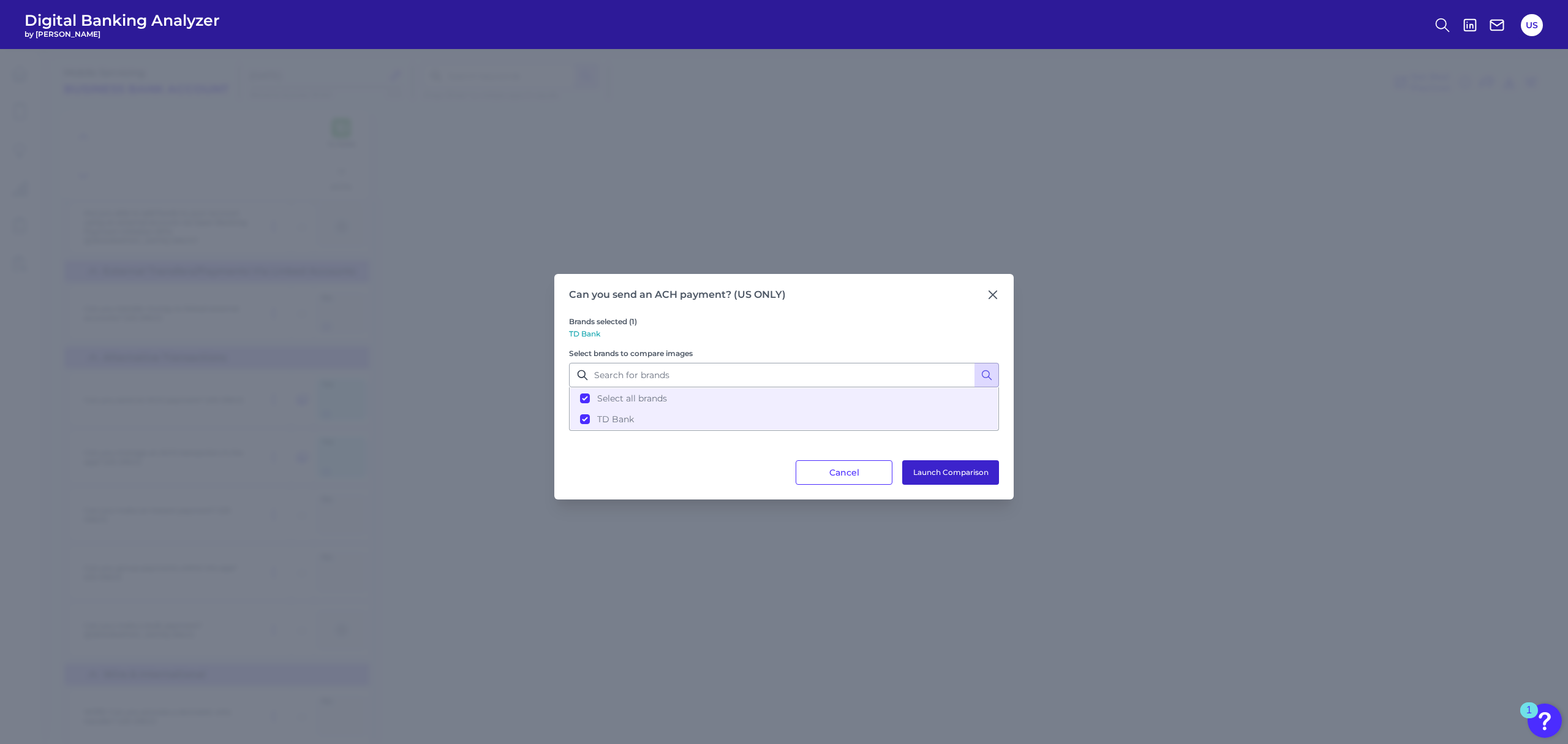
click at [954, 474] on button "Launch Comparison" at bounding box center [950, 472] width 97 height 25
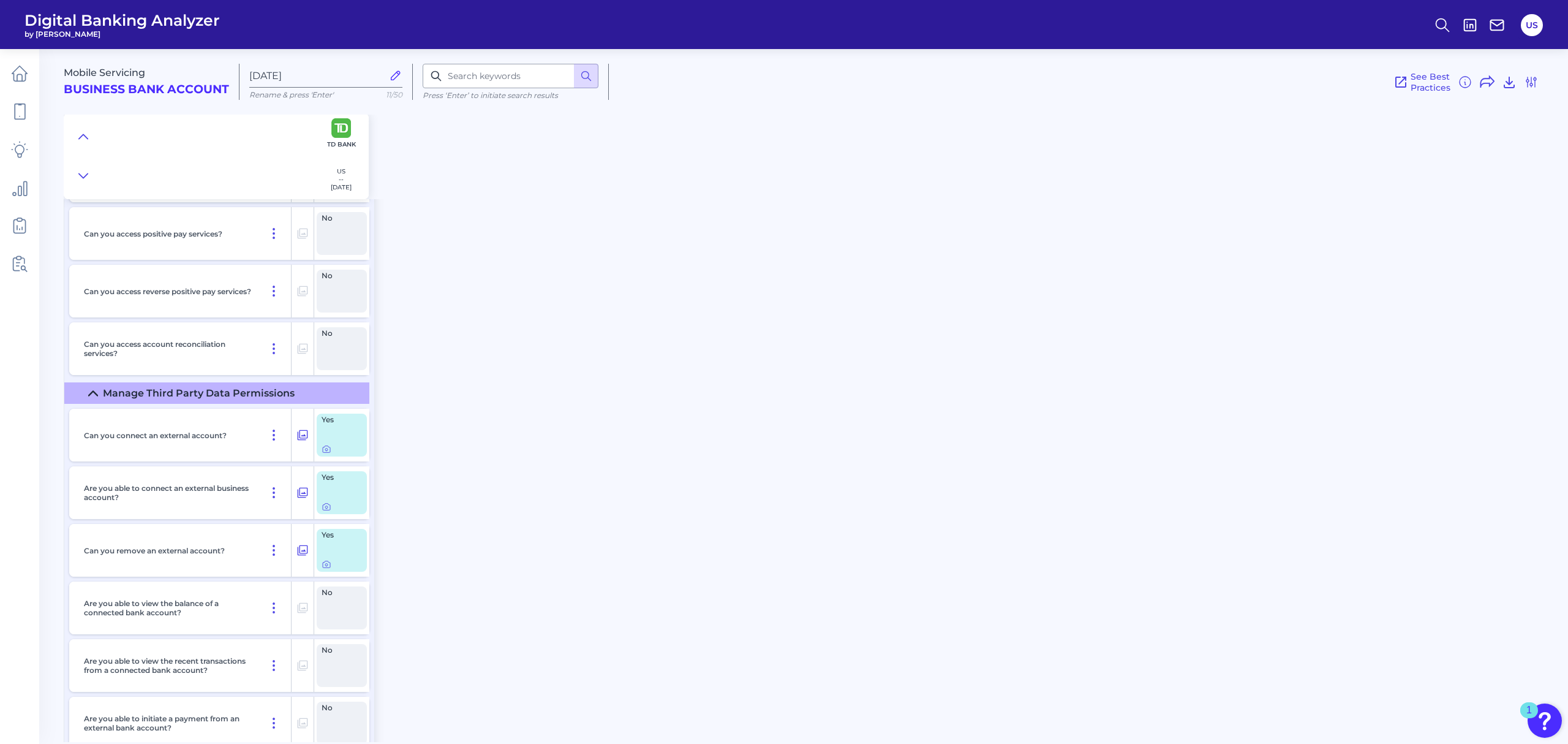
scroll to position [11441, 0]
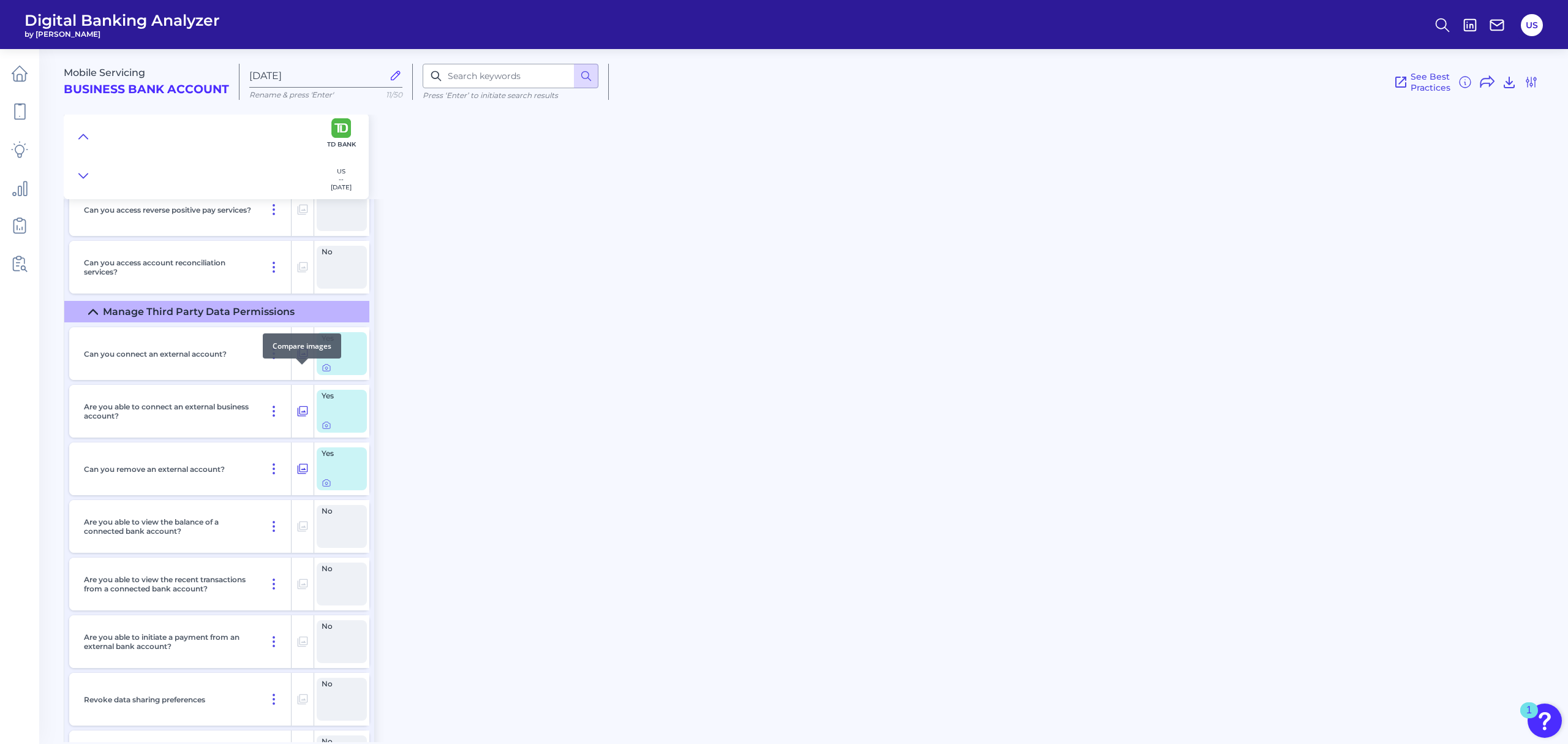
click at [297, 361] on icon at bounding box center [302, 354] width 12 height 15
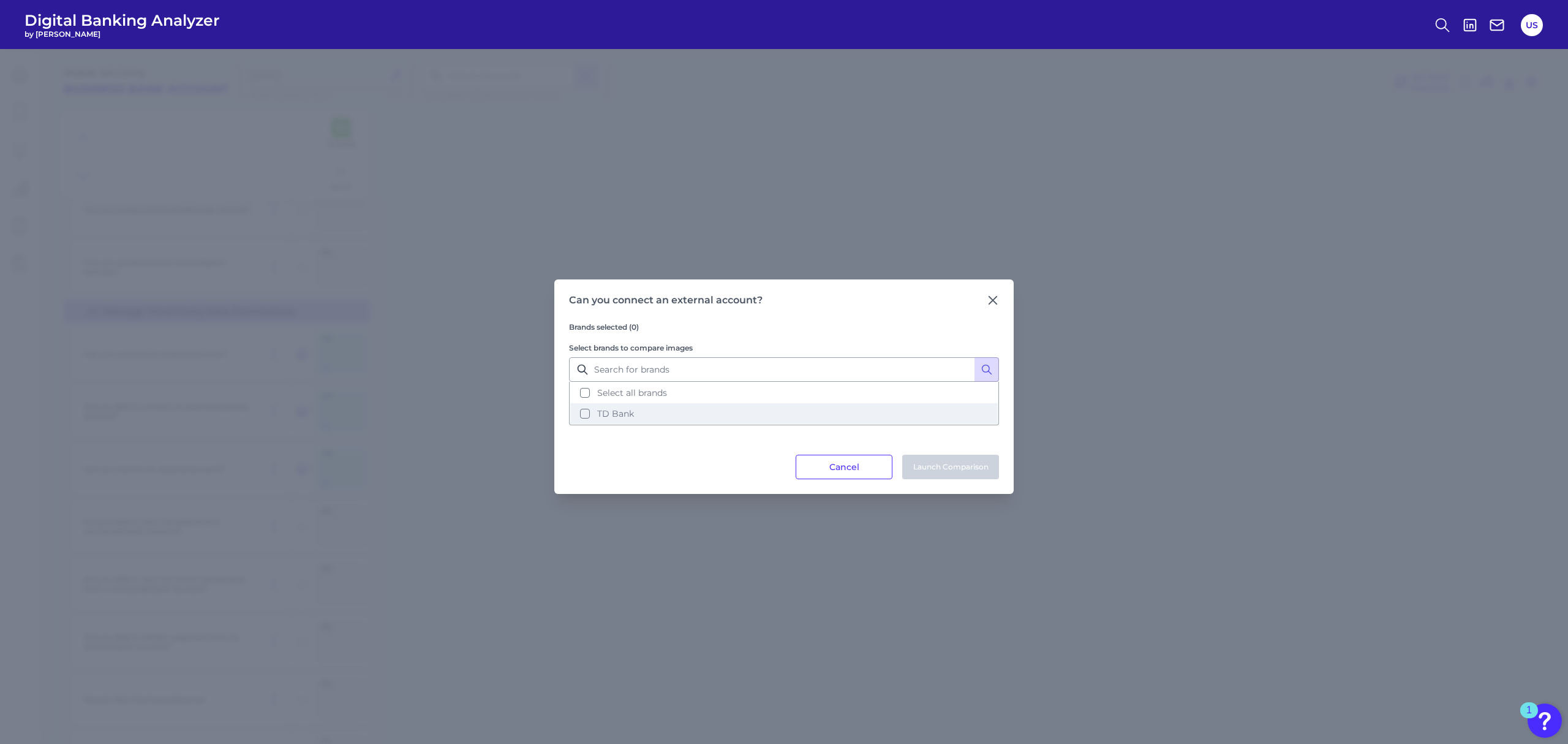
click at [632, 418] on button "TD Bank" at bounding box center [784, 413] width 428 height 21
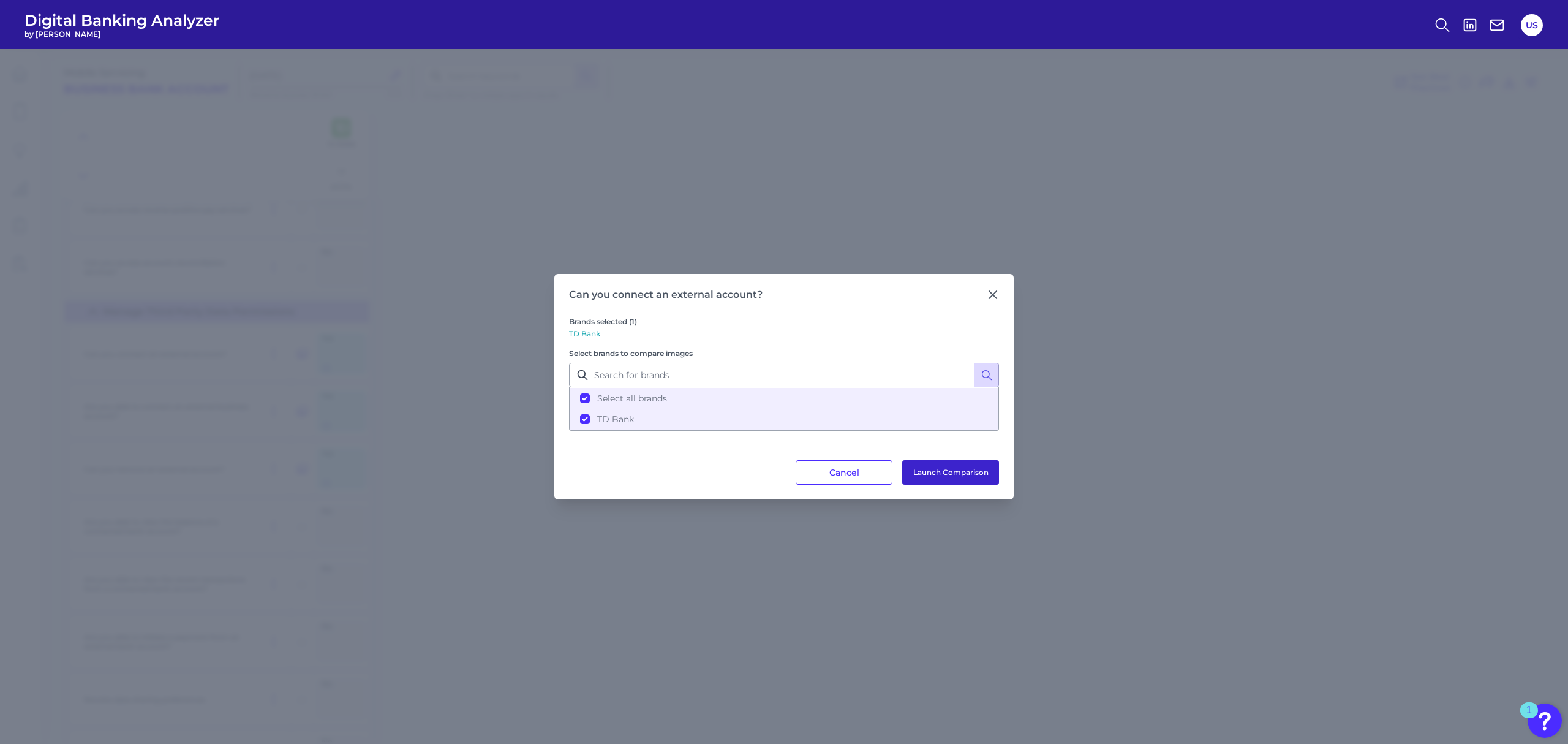
click at [951, 471] on button "Launch Comparison" at bounding box center [950, 472] width 97 height 25
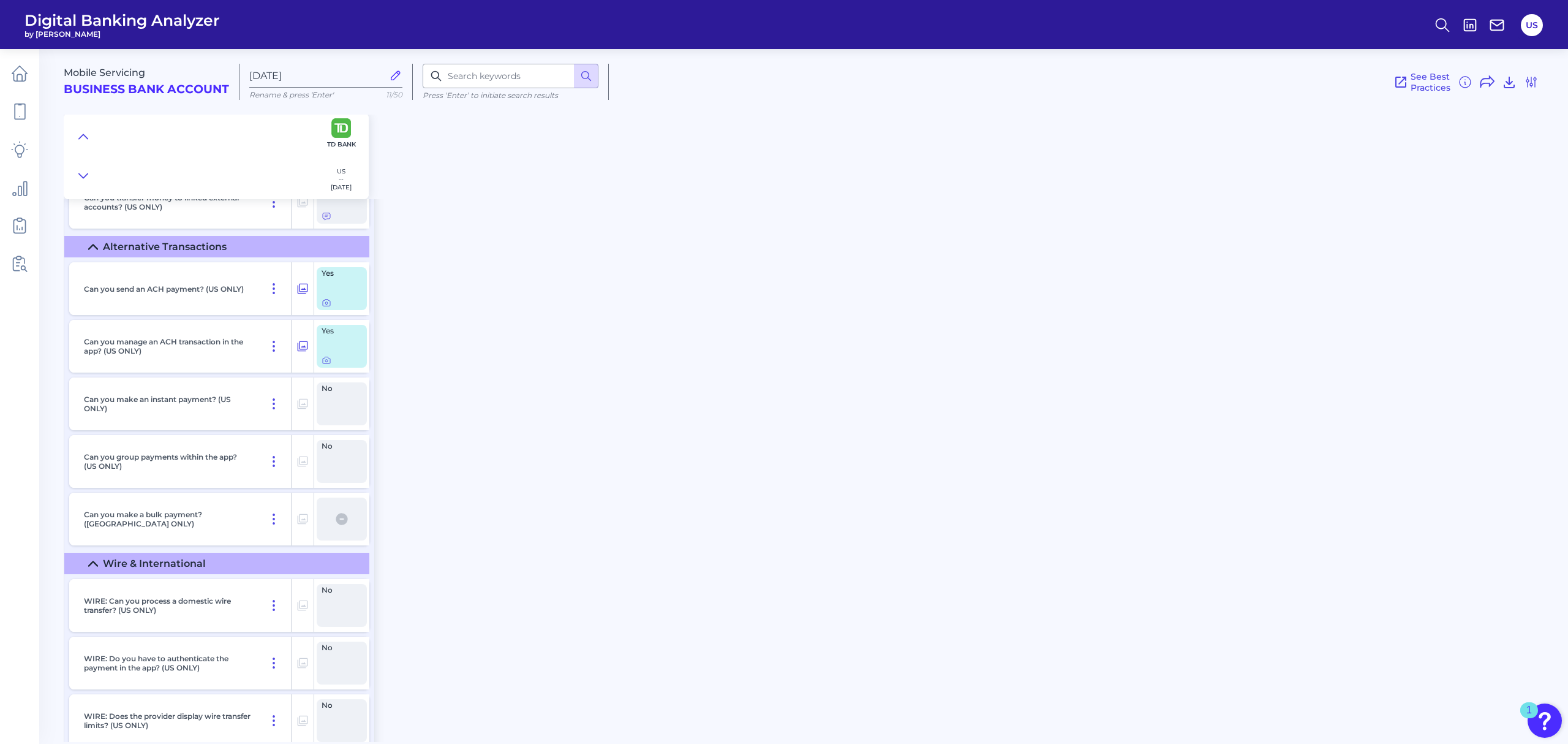
scroll to position [6946, 0]
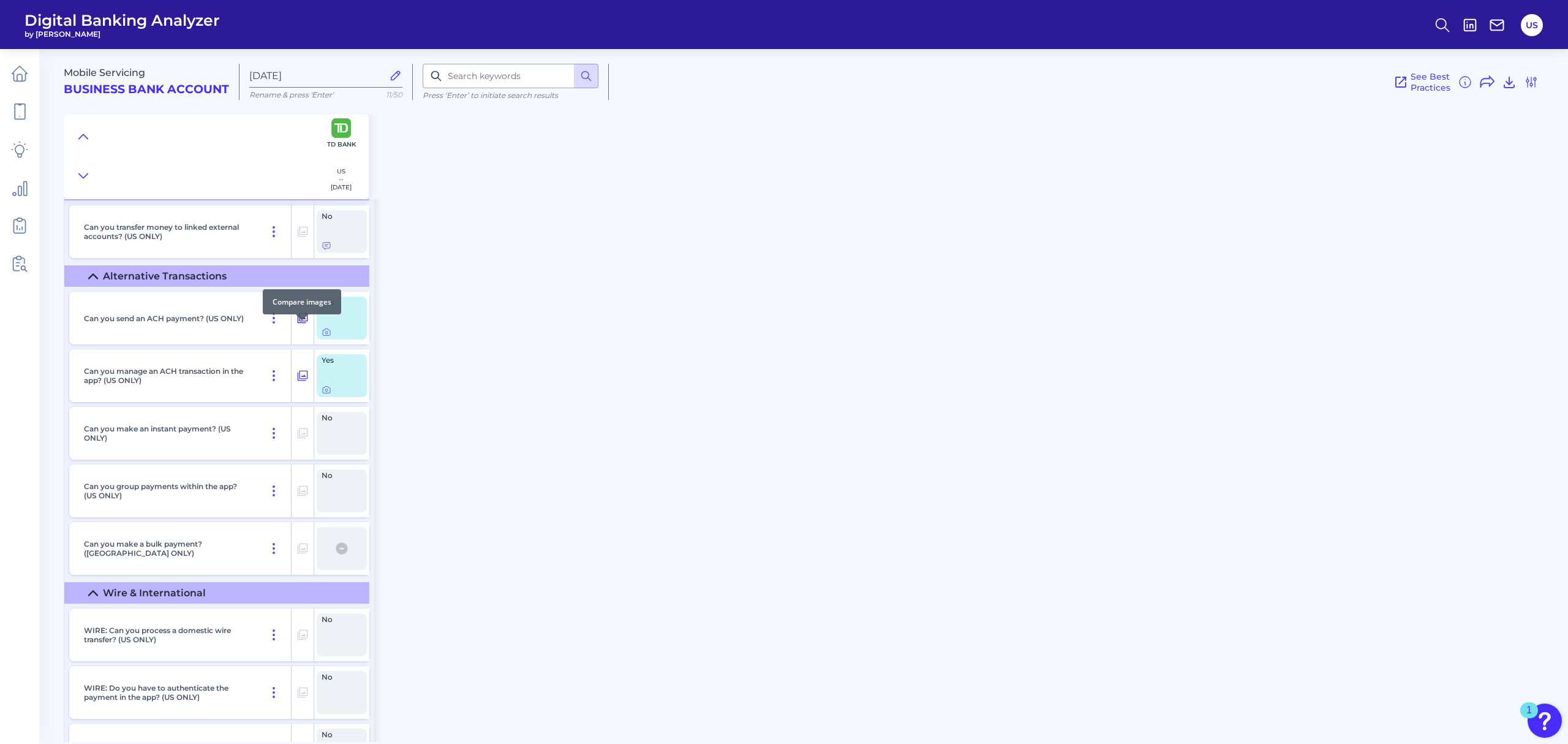
click at [298, 323] on icon at bounding box center [303, 319] width 11 height 11
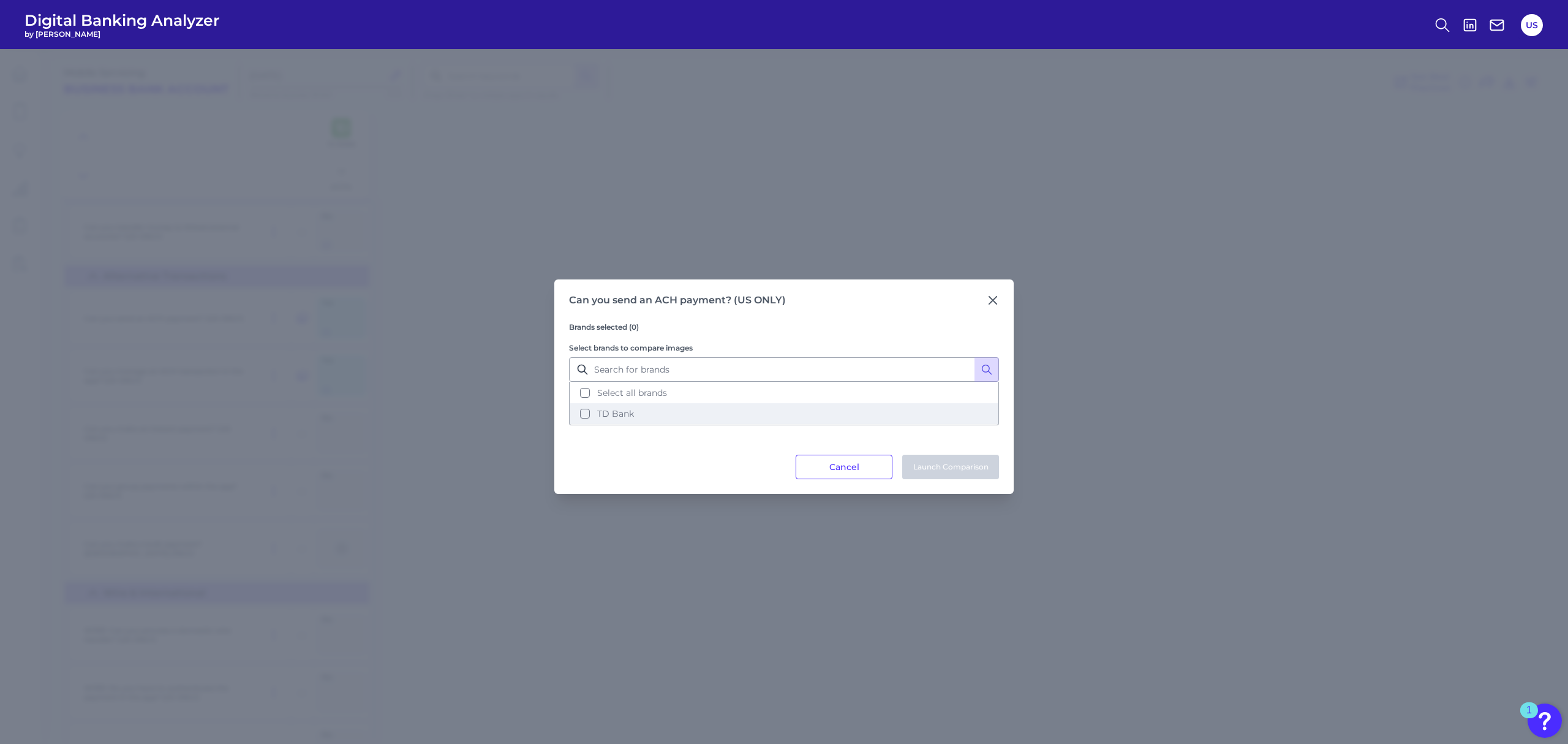
click at [697, 408] on button "TD Bank" at bounding box center [784, 413] width 428 height 21
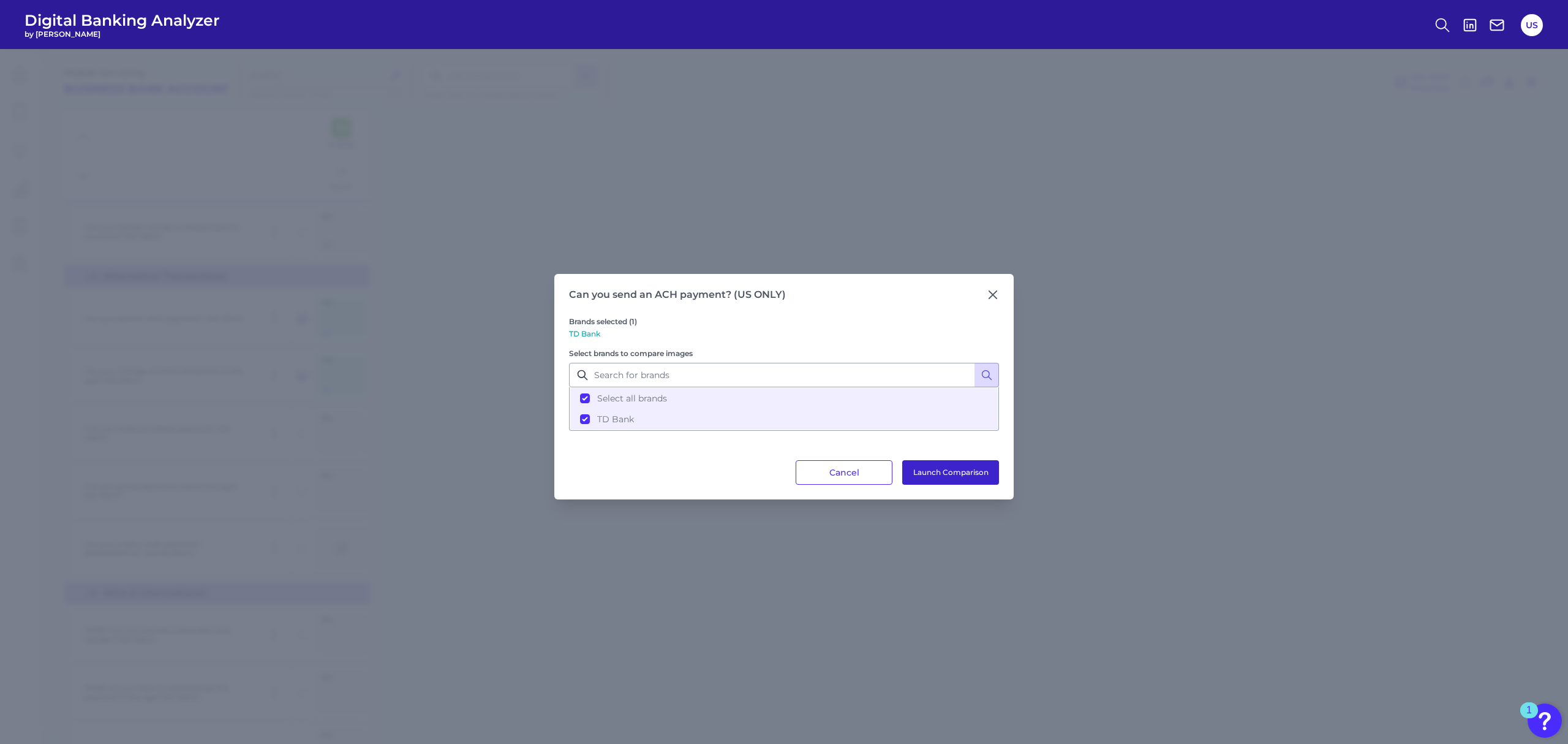
click at [969, 471] on button "Launch Comparison" at bounding box center [950, 472] width 97 height 25
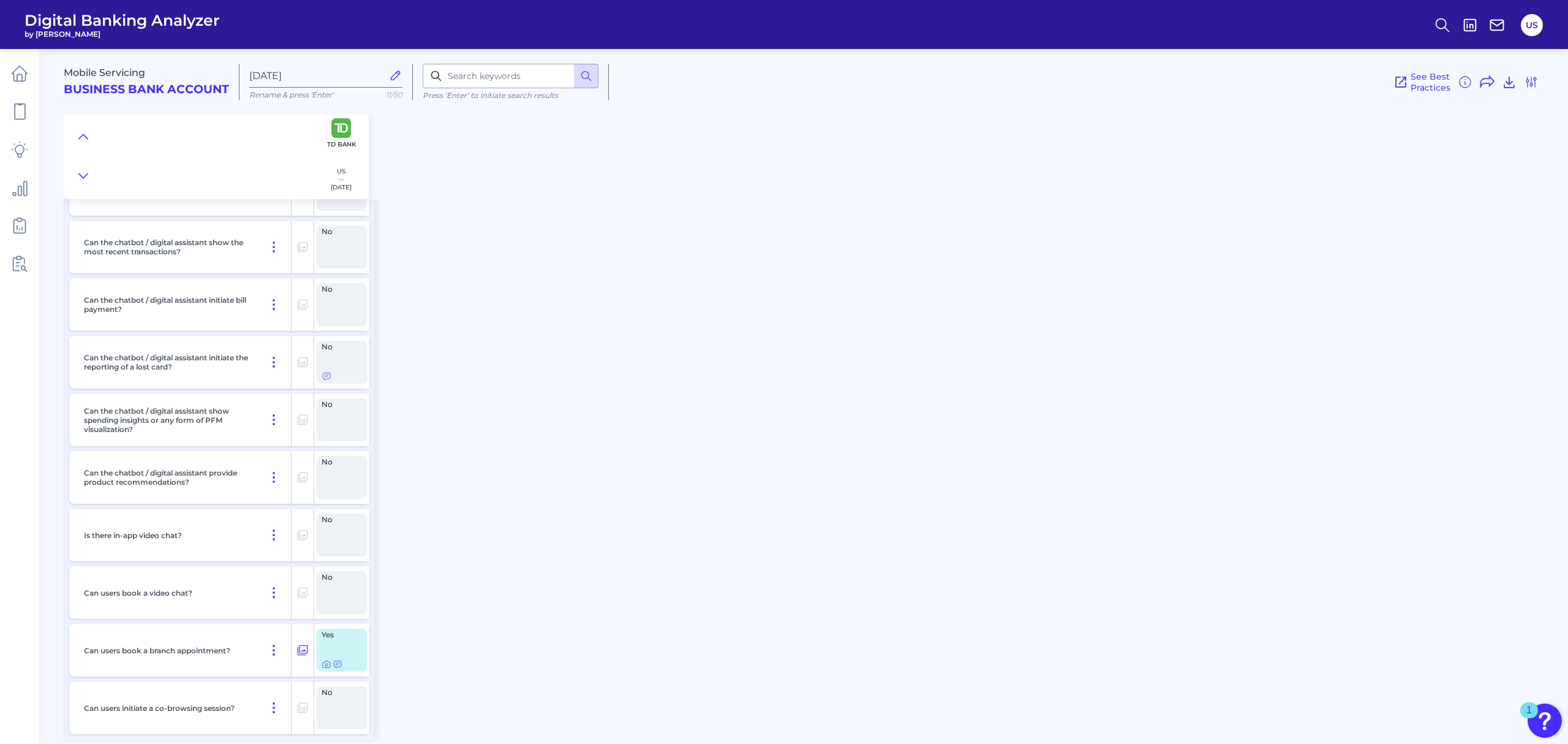
scroll to position [16937, 0]
click at [444, 550] on div "Mobile Servicing Business Bank Account Sep 22 2025 Rename & press 'Enter' 11/50…" at bounding box center [816, 390] width 1504 height 702
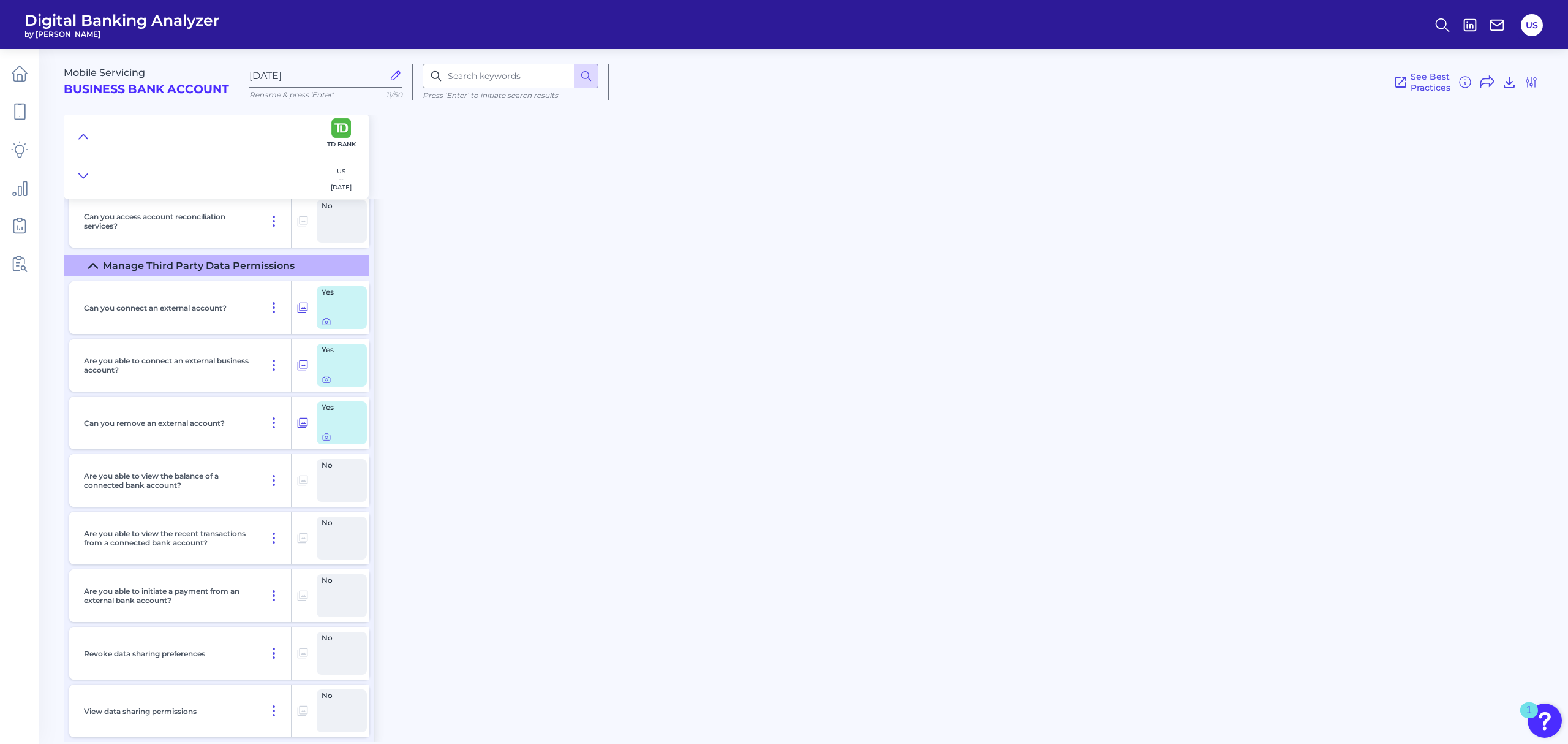
scroll to position [11480, 0]
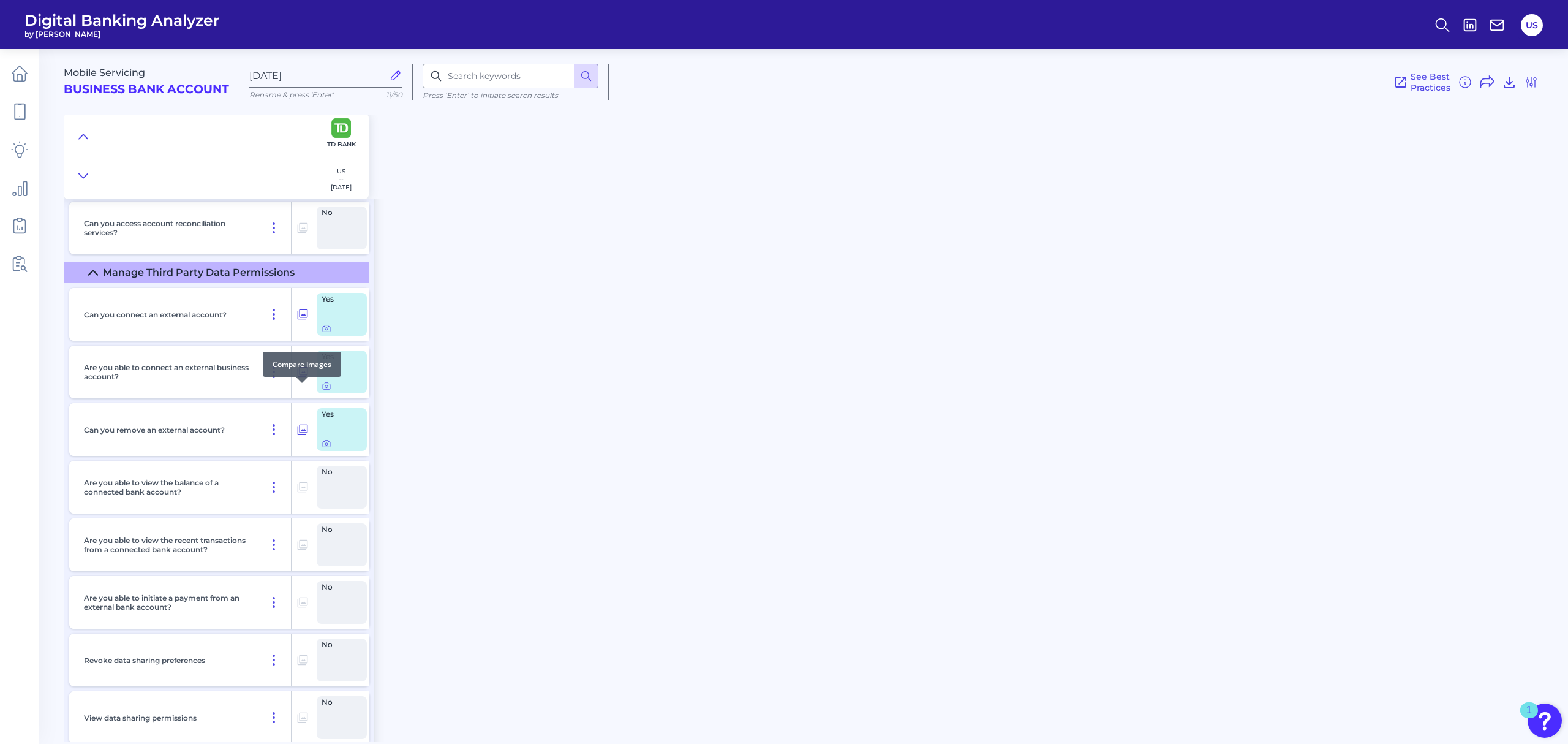
click at [305, 380] on icon at bounding box center [302, 372] width 12 height 15
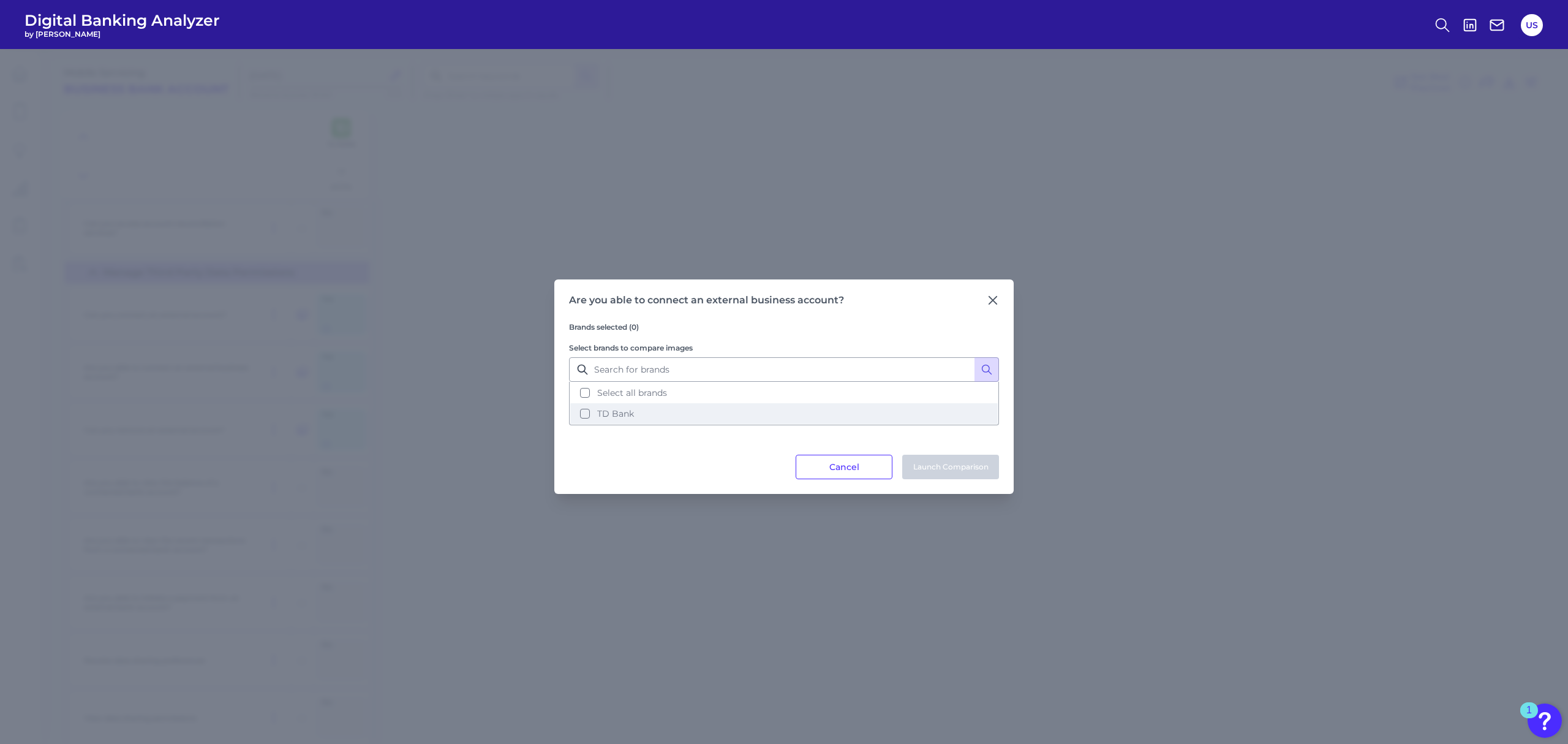
click at [719, 415] on button "TD Bank" at bounding box center [784, 413] width 428 height 21
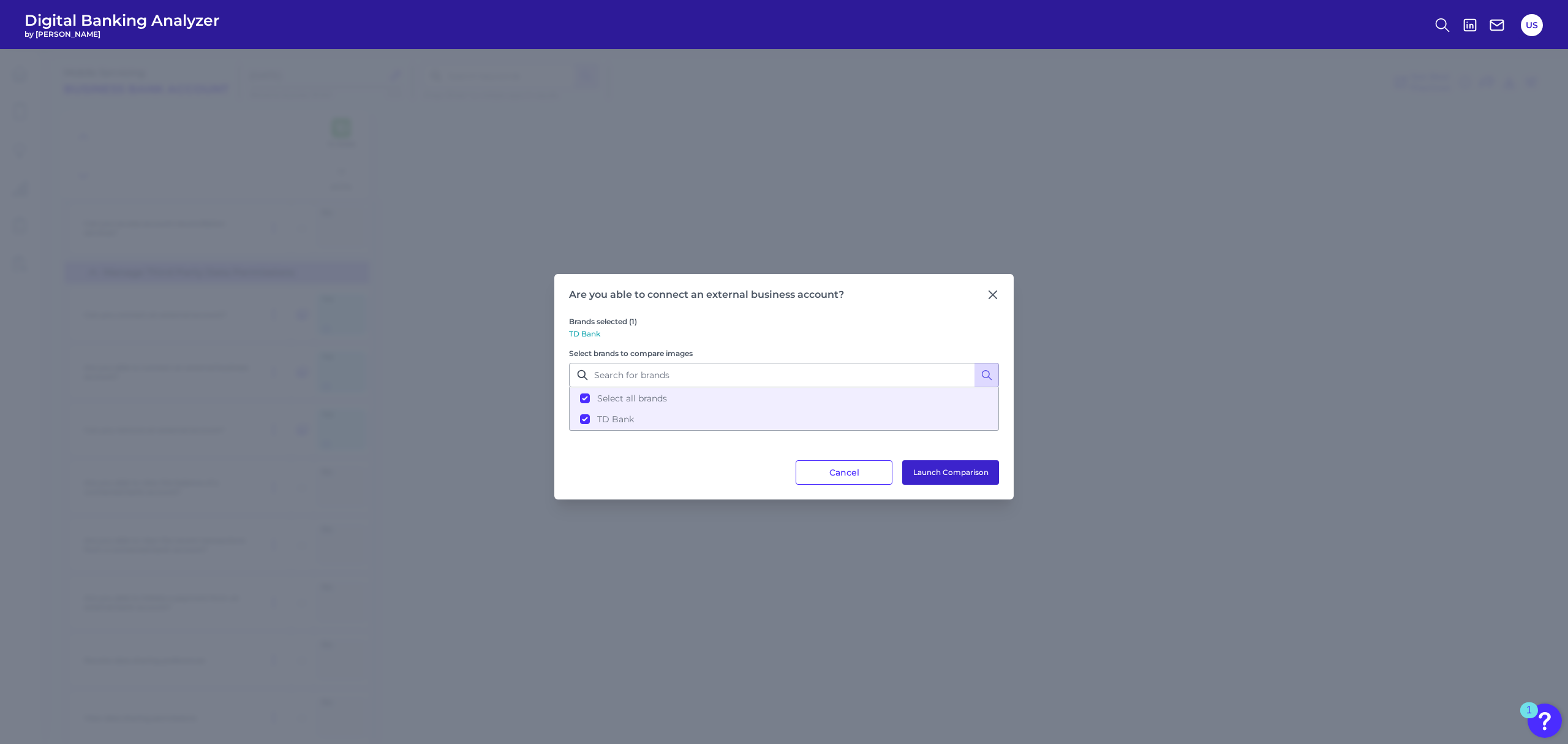
click at [951, 469] on button "Launch Comparison" at bounding box center [950, 472] width 97 height 25
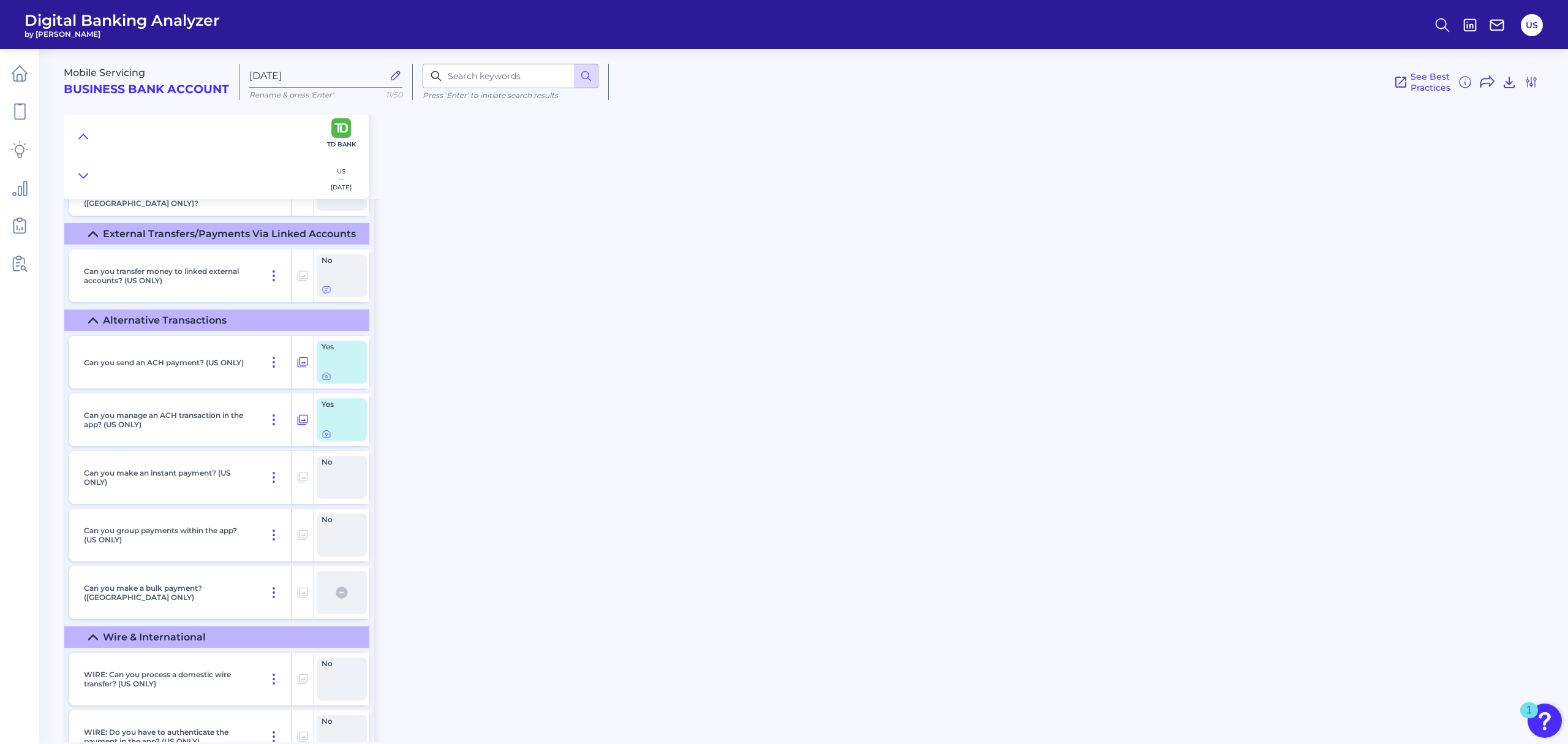
scroll to position [6822, 0]
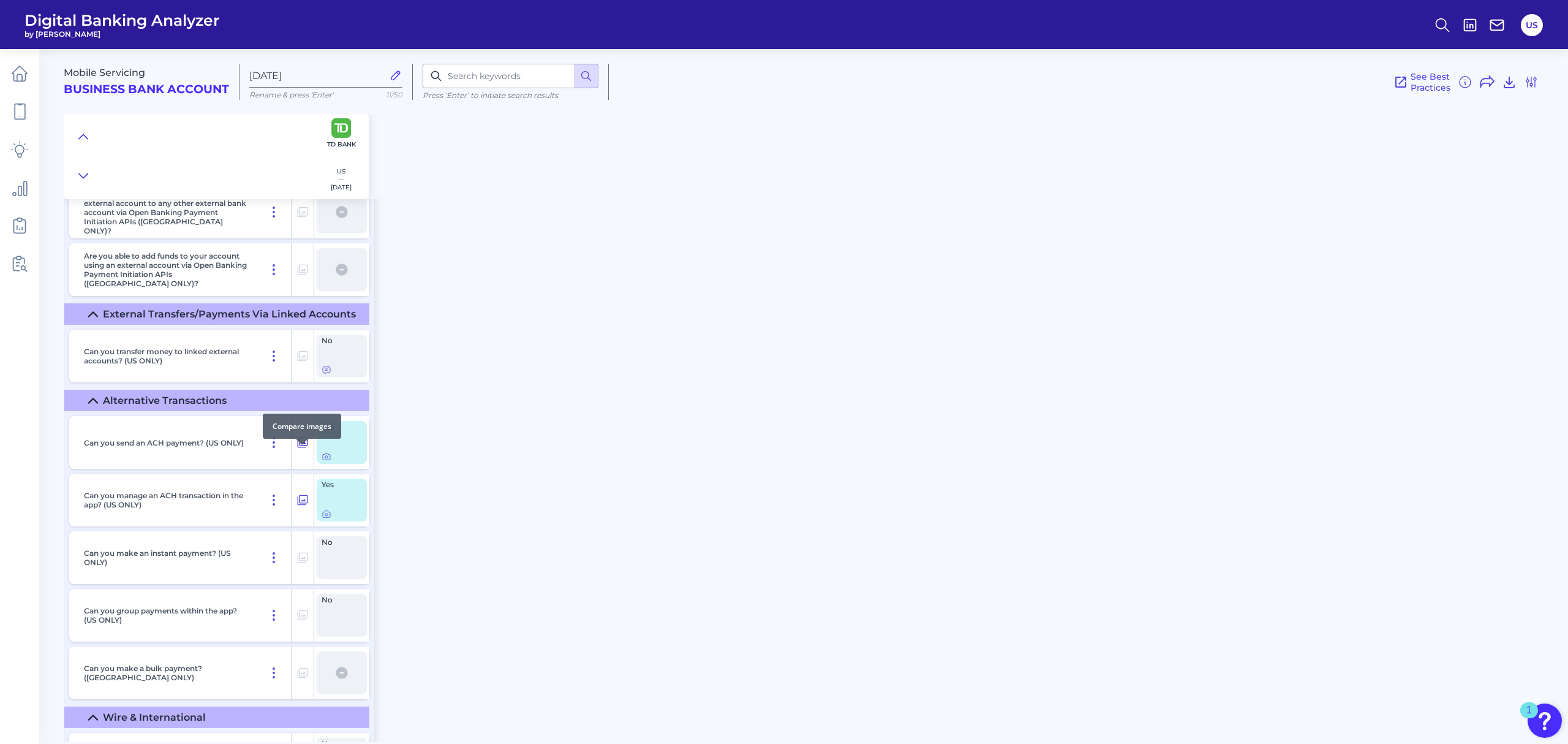
click at [298, 450] on icon at bounding box center [302, 443] width 12 height 15
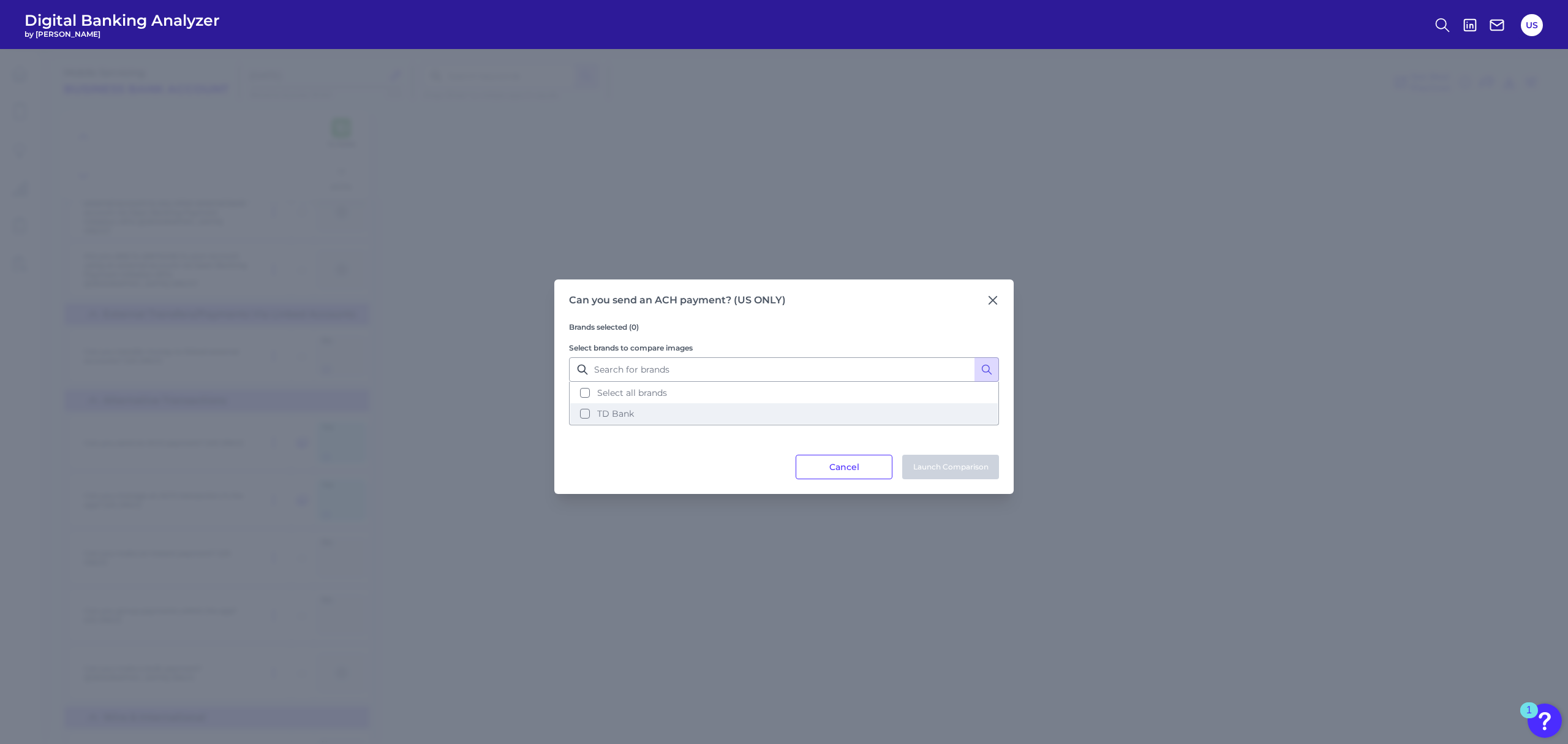
click at [643, 415] on button "TD Bank" at bounding box center [784, 413] width 428 height 21
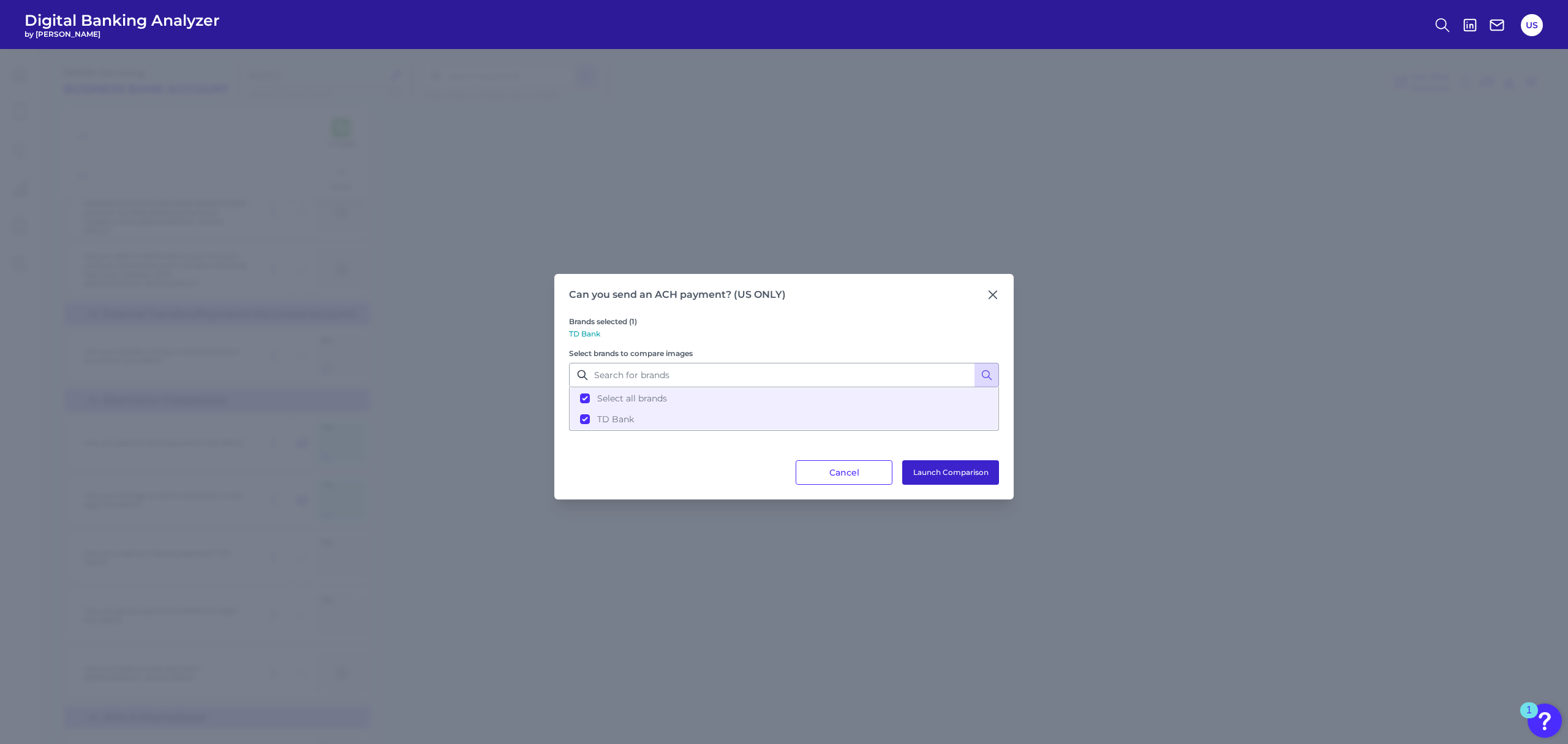
click at [963, 475] on button "Launch Comparison" at bounding box center [950, 472] width 97 height 25
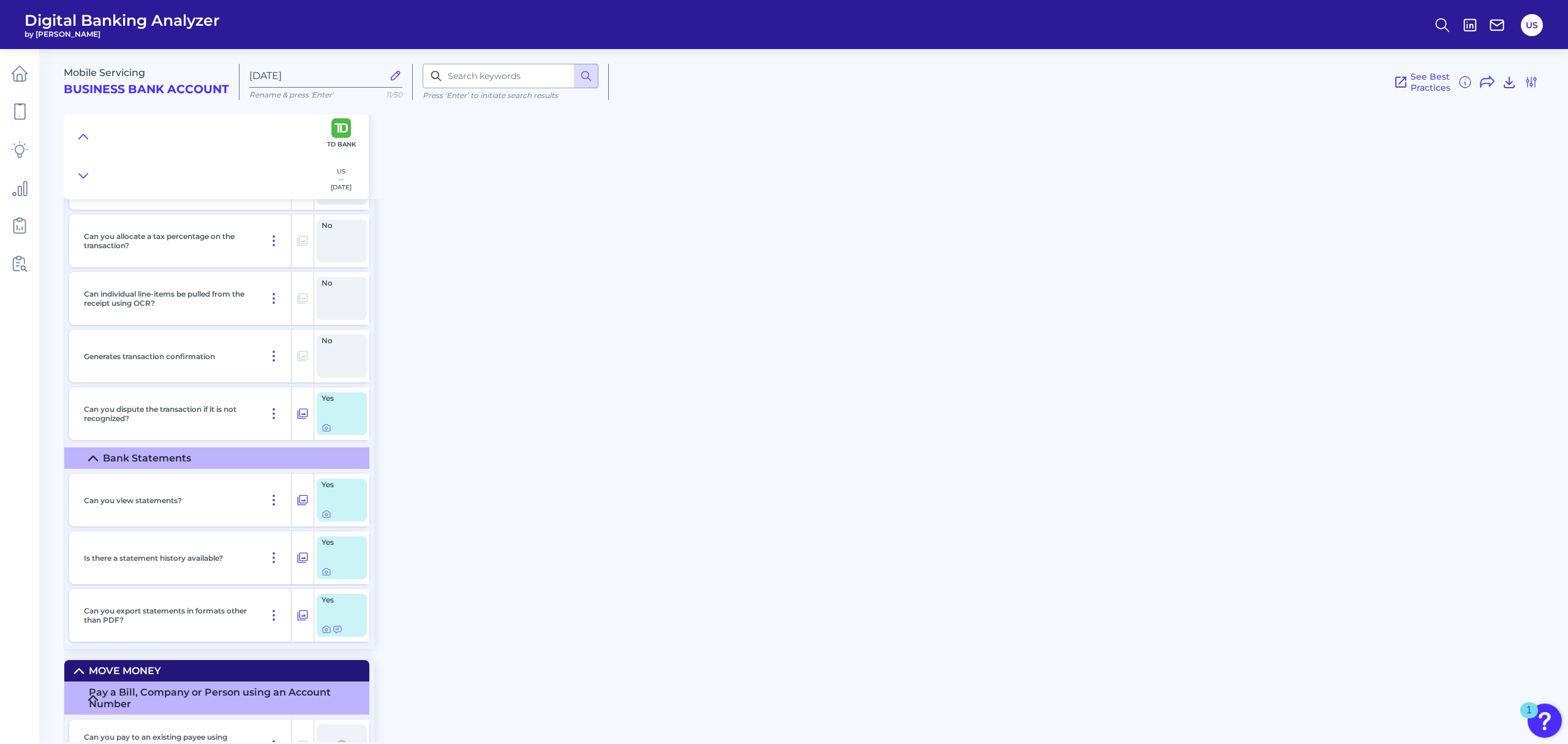
scroll to position [4289, 0]
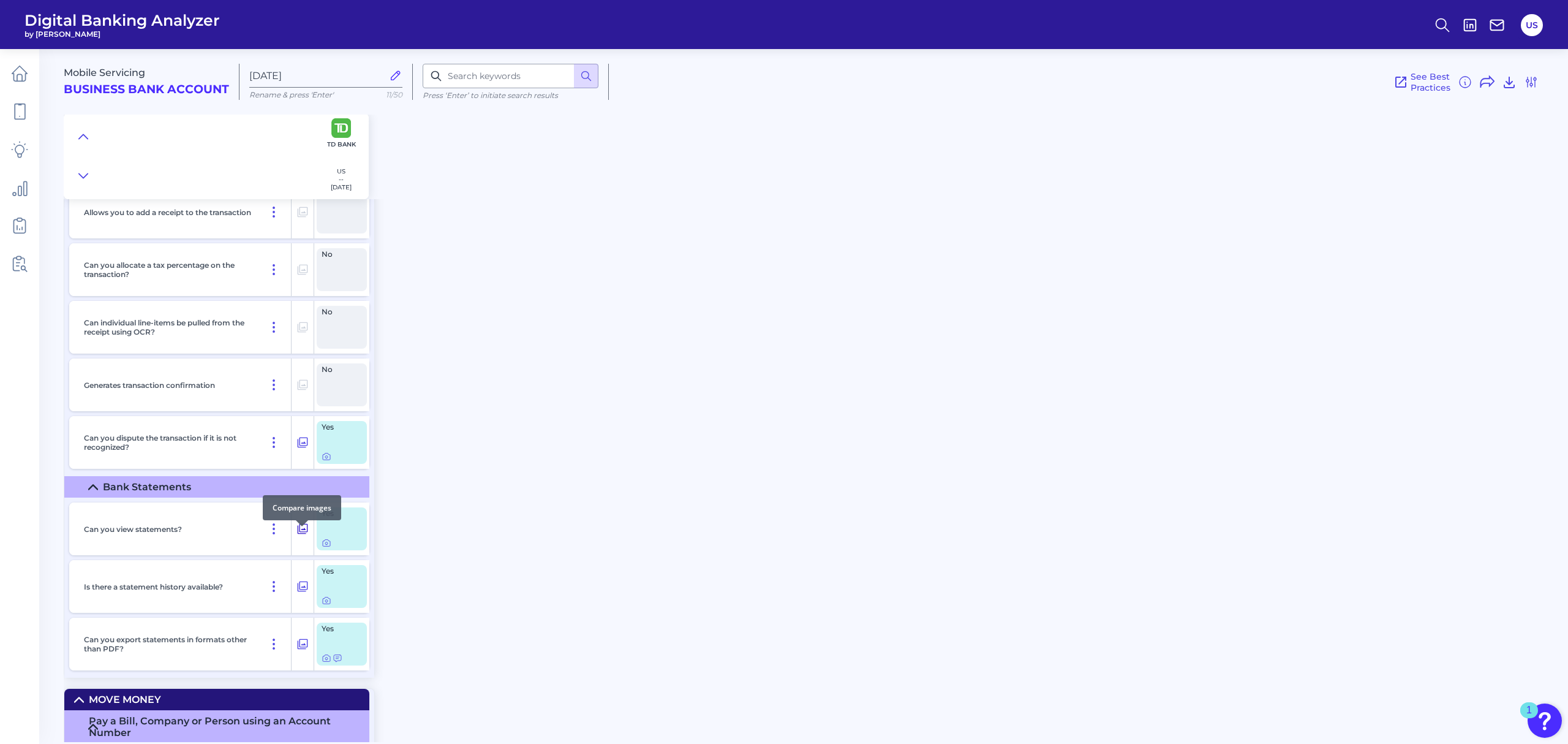
click at [309, 539] on button at bounding box center [302, 528] width 22 height 19
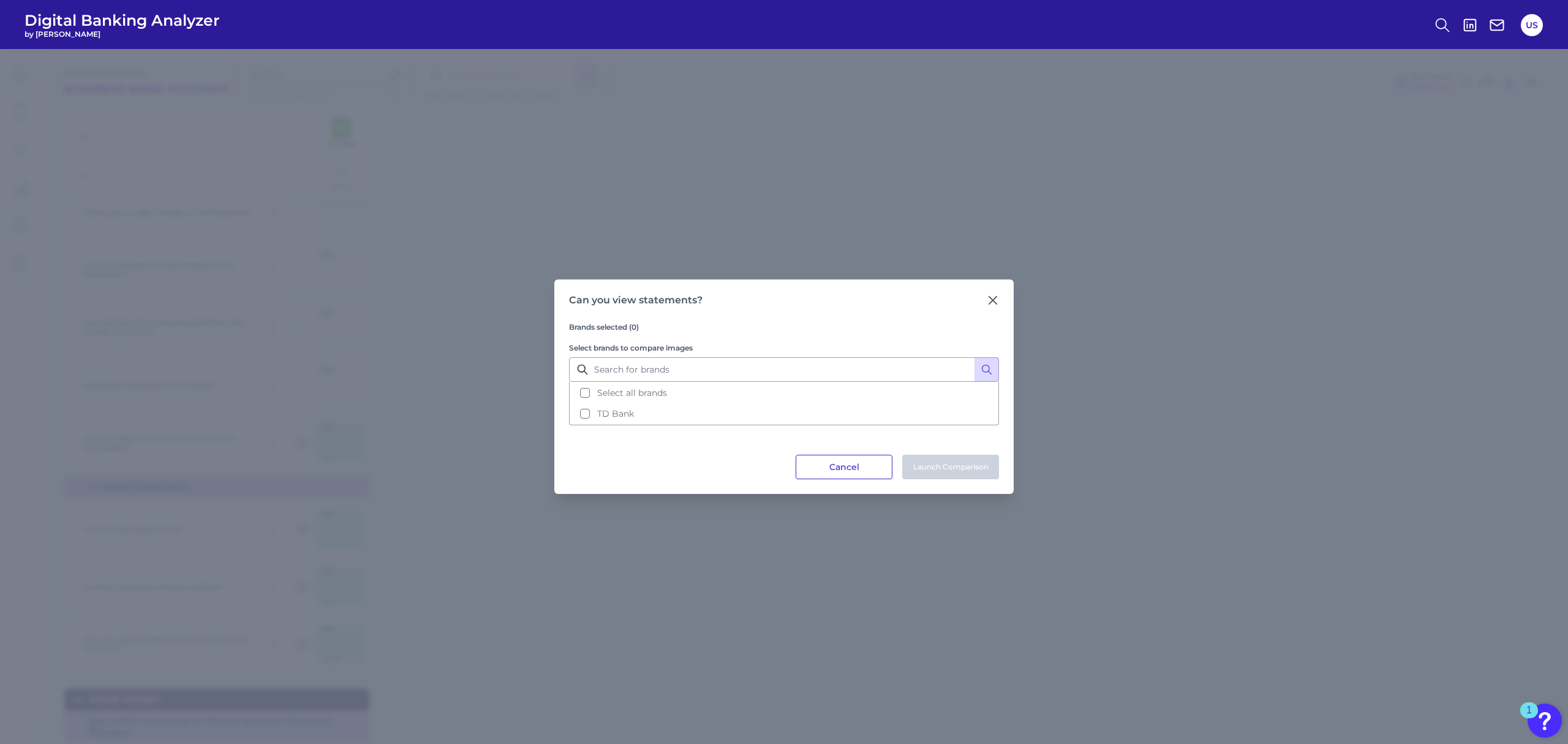
click at [878, 466] on button "Cancel" at bounding box center [844, 467] width 97 height 25
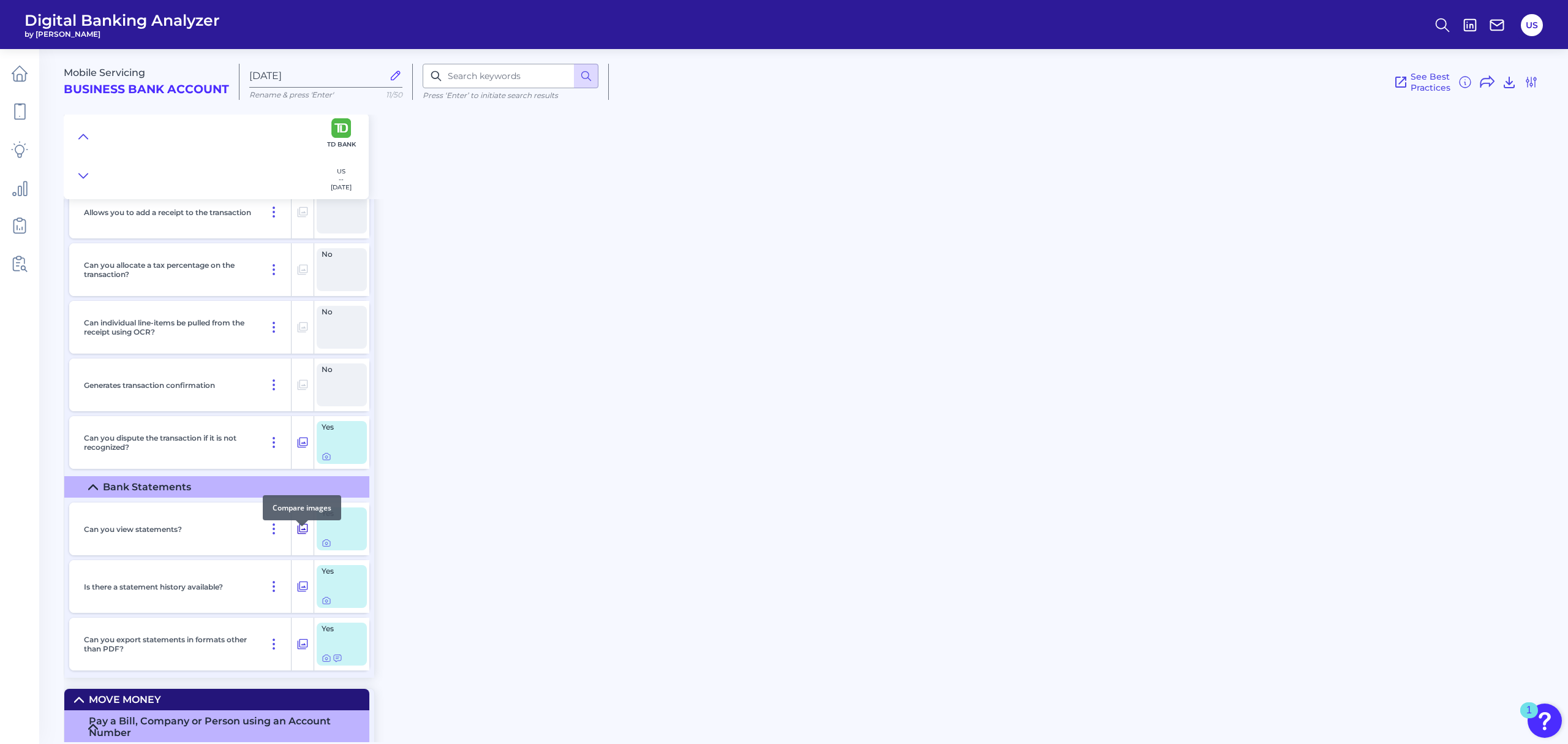
click at [296, 536] on icon at bounding box center [302, 529] width 12 height 15
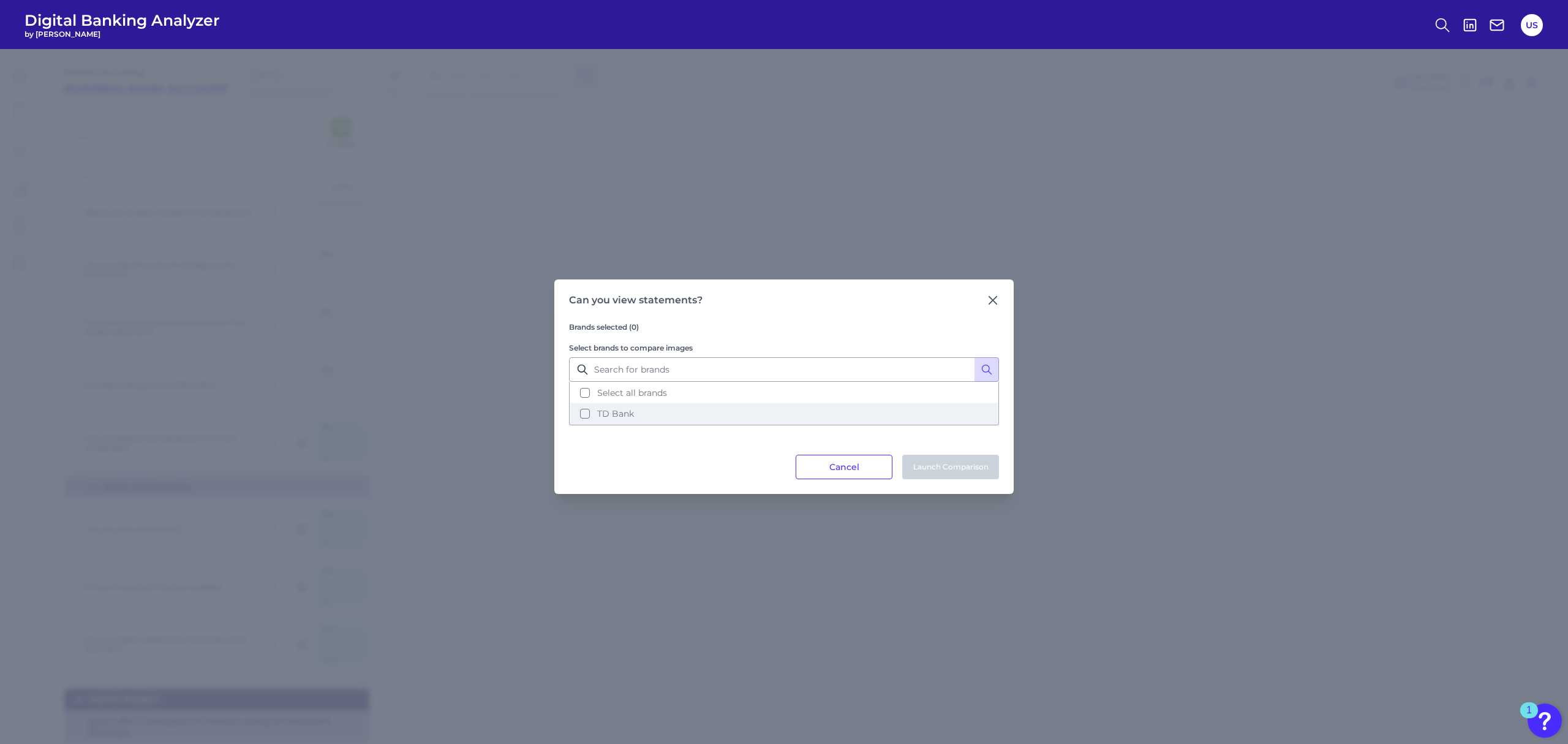
click at [814, 413] on button "TD Bank" at bounding box center [784, 413] width 428 height 21
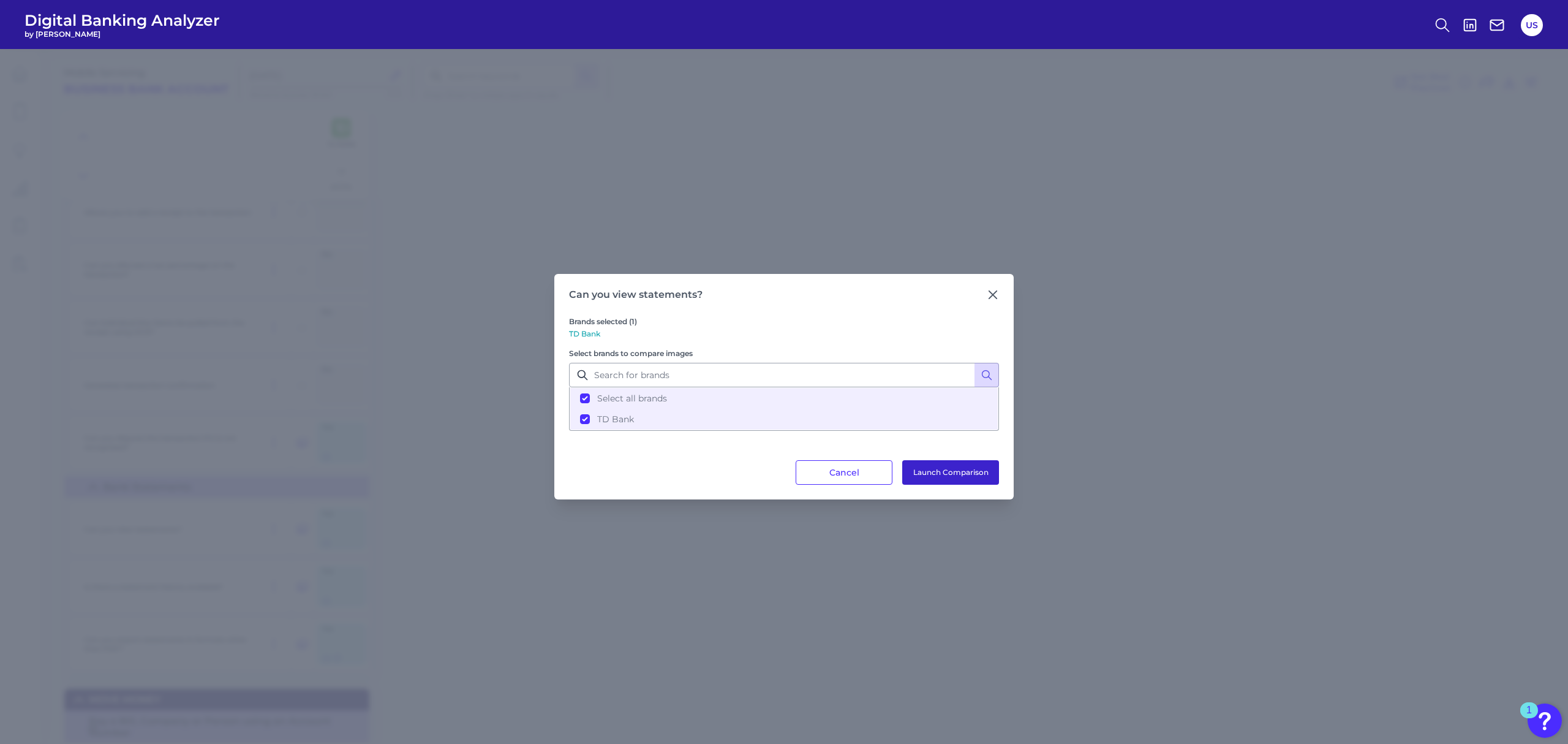
click at [926, 474] on button "Launch Comparison" at bounding box center [950, 472] width 97 height 25
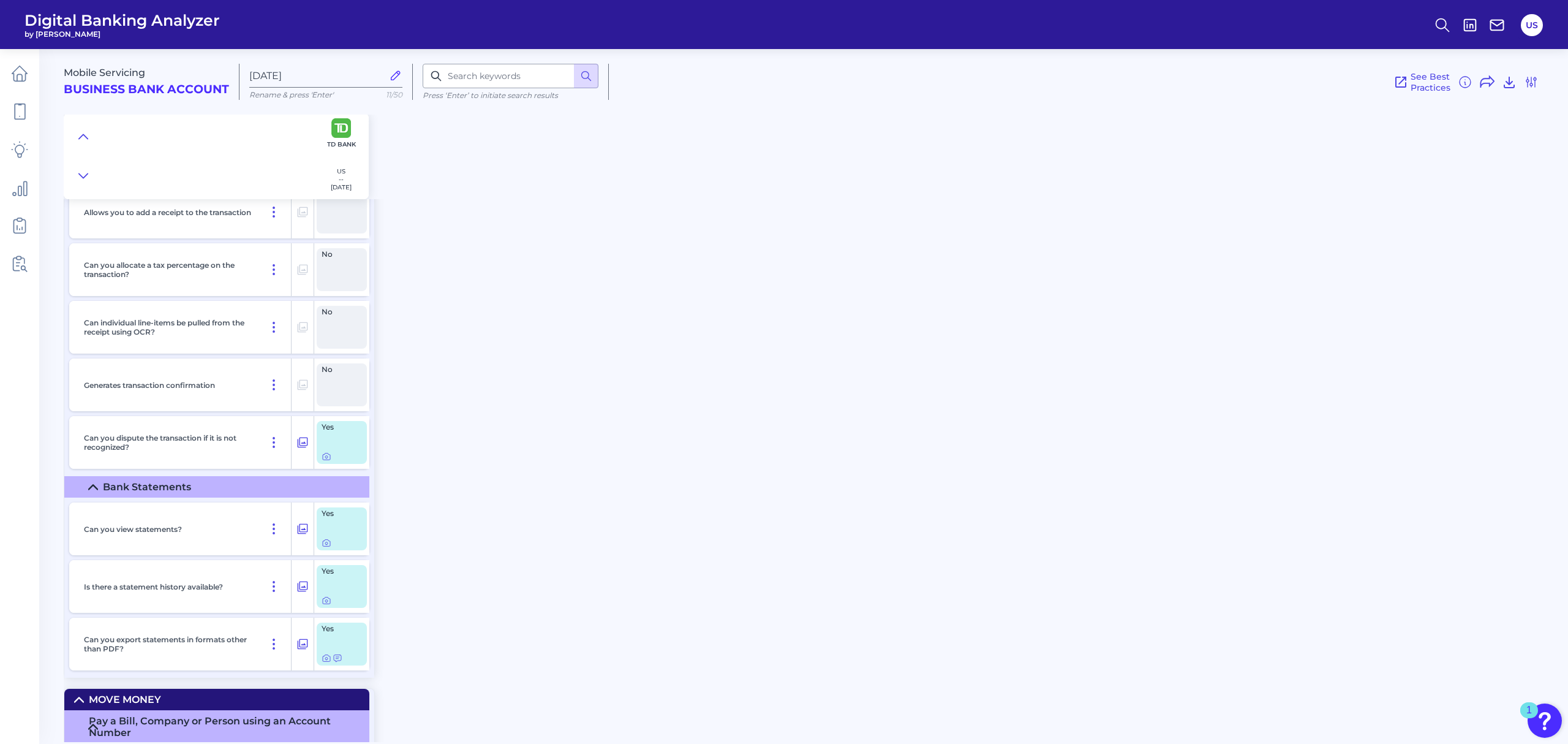
scroll to position [4207, 0]
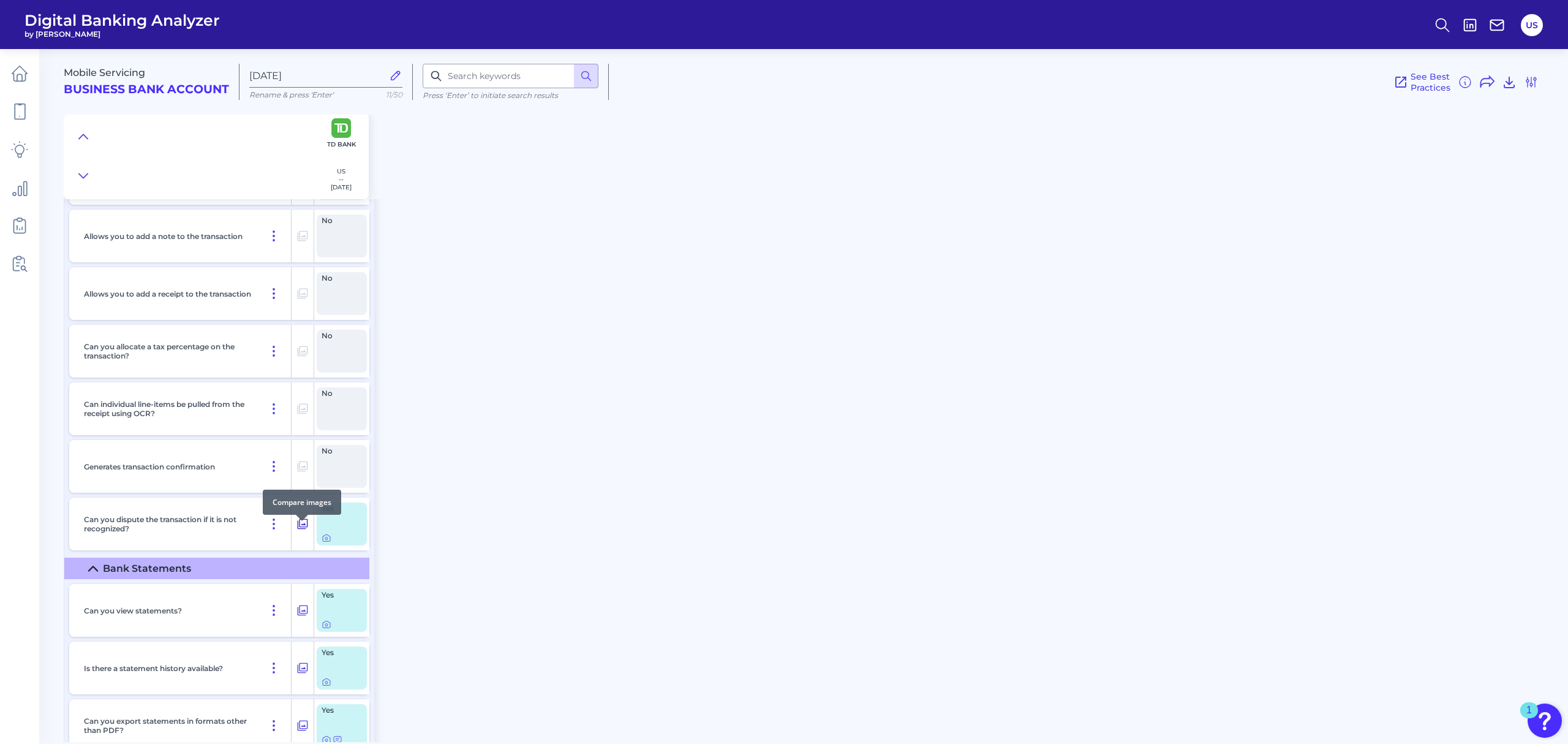
click at [307, 528] on icon at bounding box center [302, 524] width 12 height 15
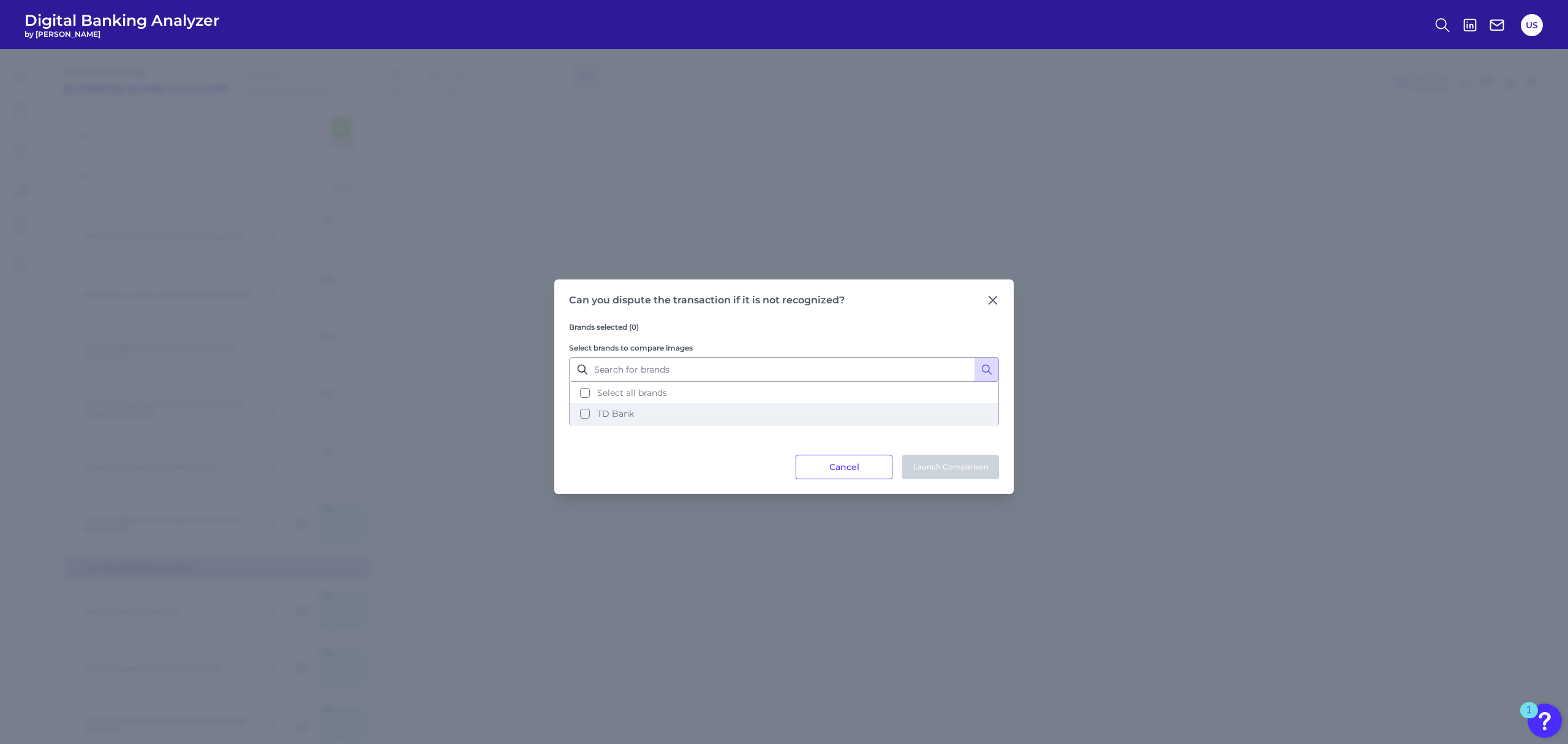
click at [786, 417] on button "TD Bank" at bounding box center [784, 413] width 428 height 21
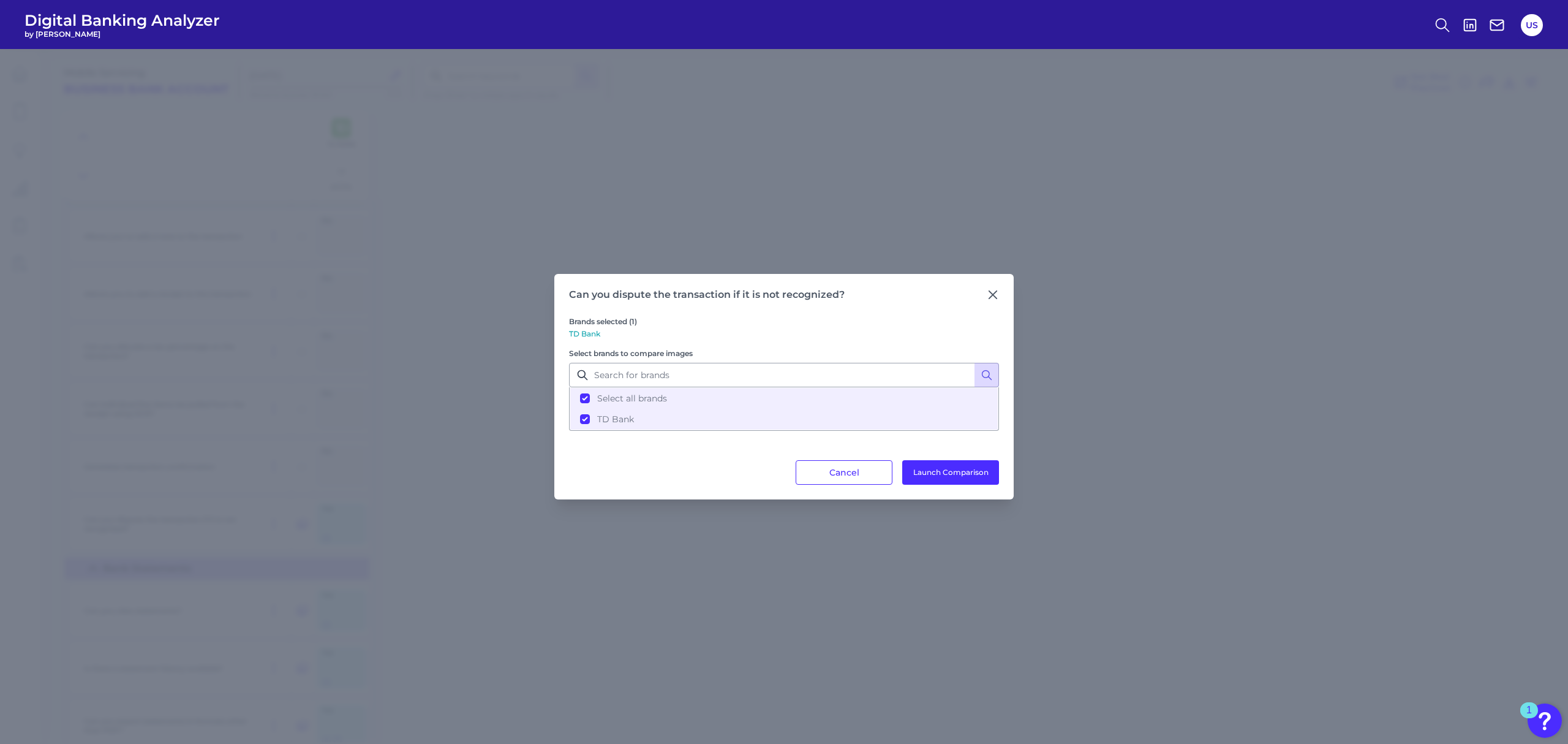
click at [947, 494] on div "Can you dispute the transaction if it is not recognized? Brands selected (1) TD…" at bounding box center [784, 386] width 459 height 226
click at [950, 469] on button "Launch Comparison" at bounding box center [950, 472] width 97 height 25
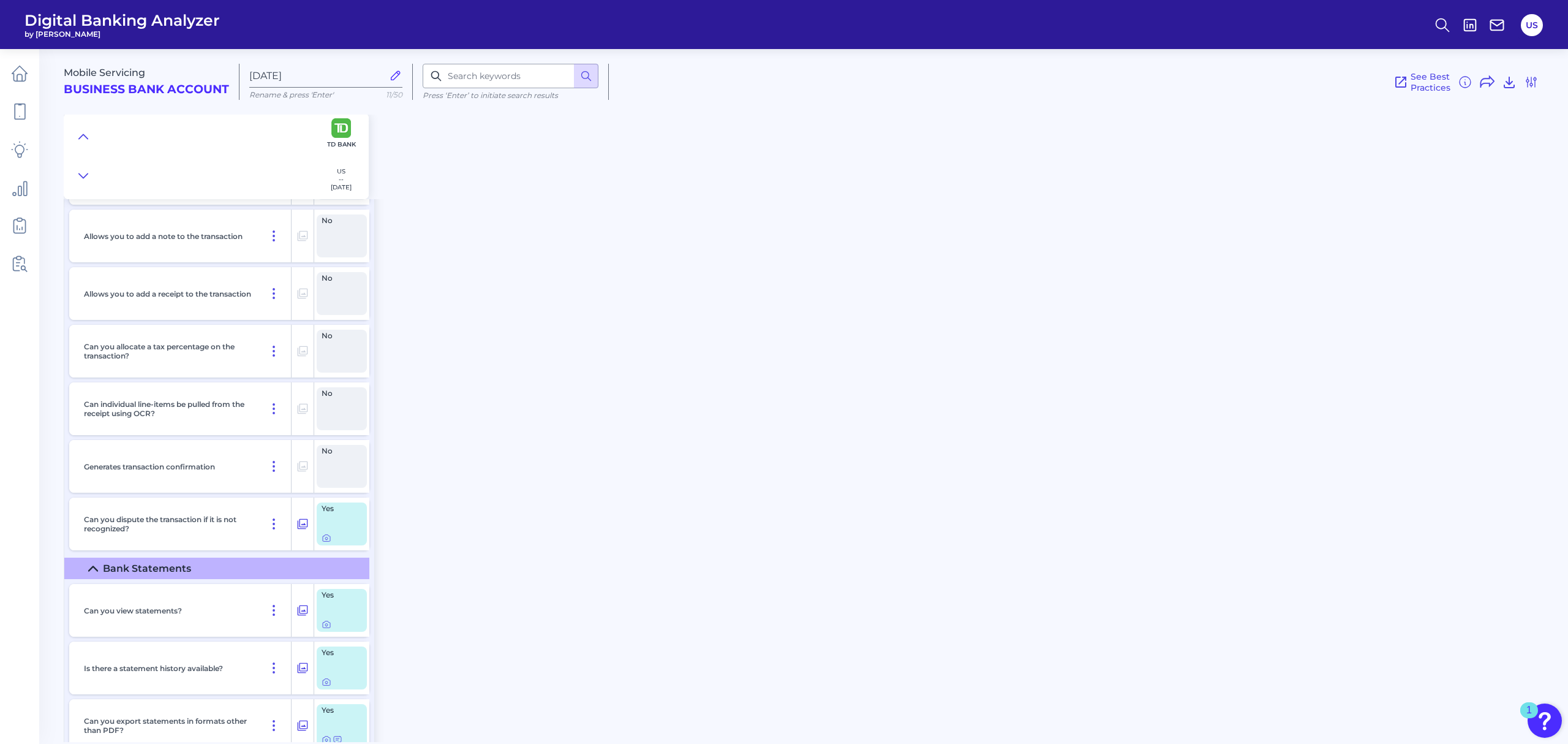
drag, startPoint x: 628, startPoint y: 479, endPoint x: 412, endPoint y: 475, distance: 216.0
click at [628, 478] on div "Mobile Servicing Business Bank Account Sep 22 2025 Rename & press 'Enter' 11/50…" at bounding box center [816, 390] width 1504 height 702
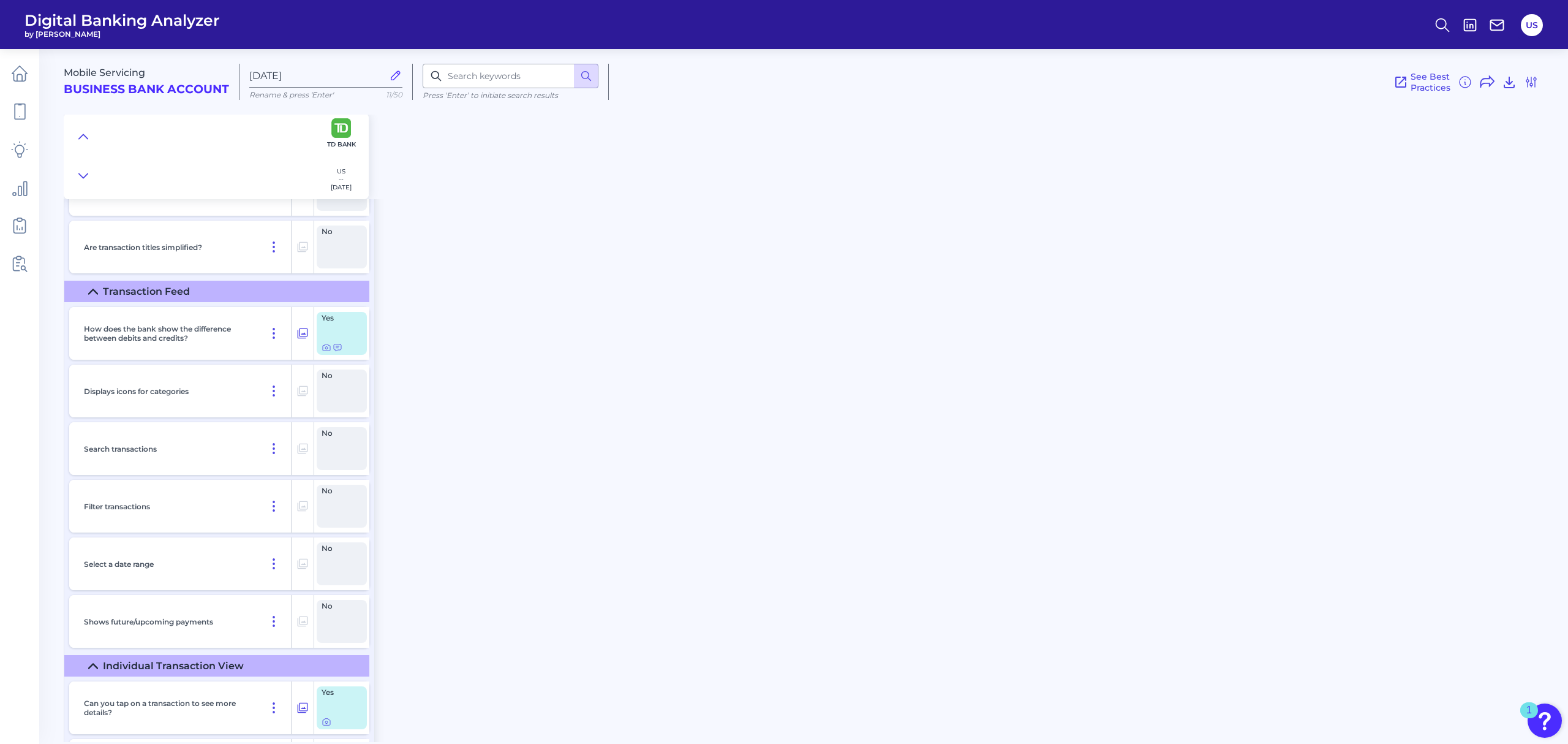
scroll to position [3144, 0]
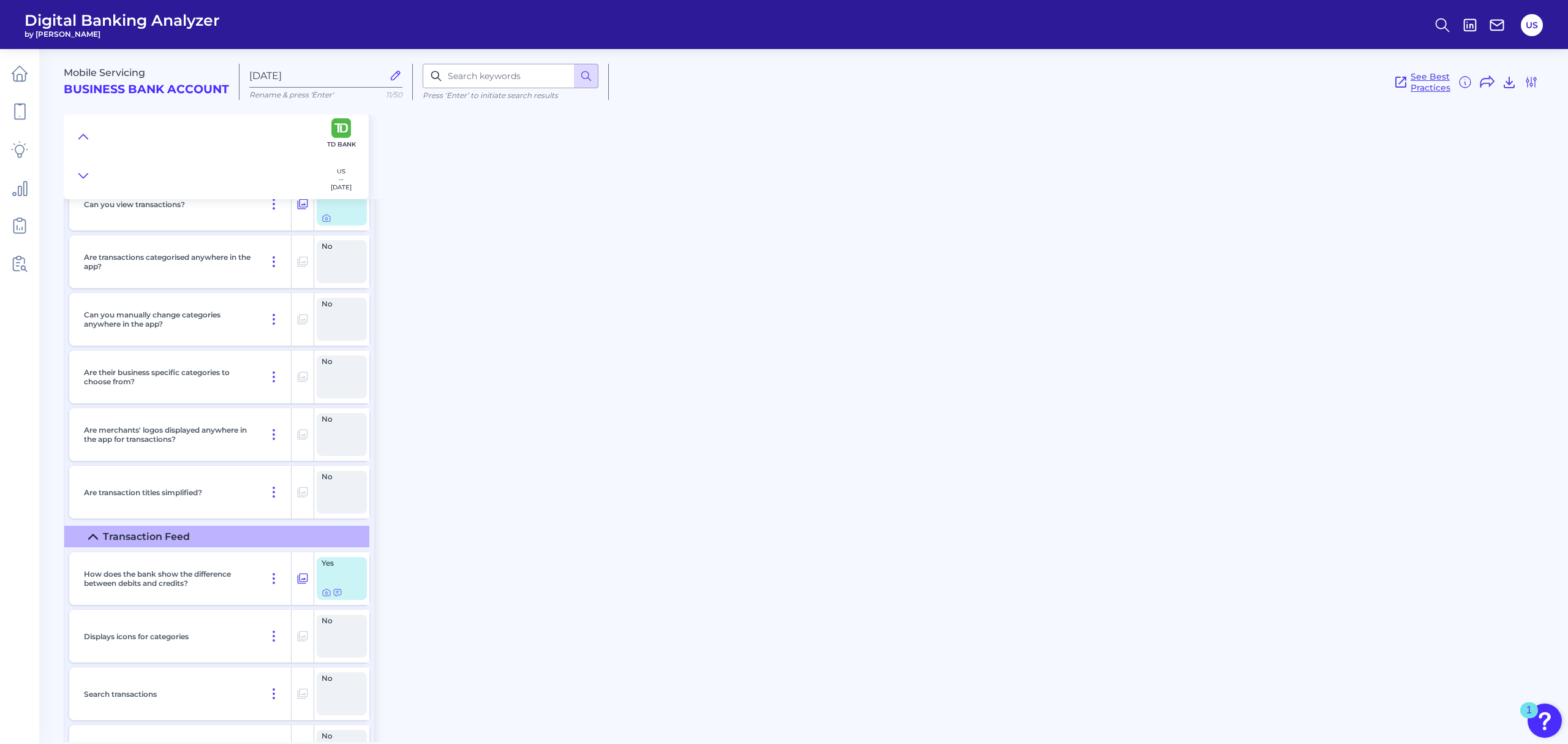
click at [1403, 90] on link "See Best Practices" at bounding box center [1421, 82] width 57 height 22
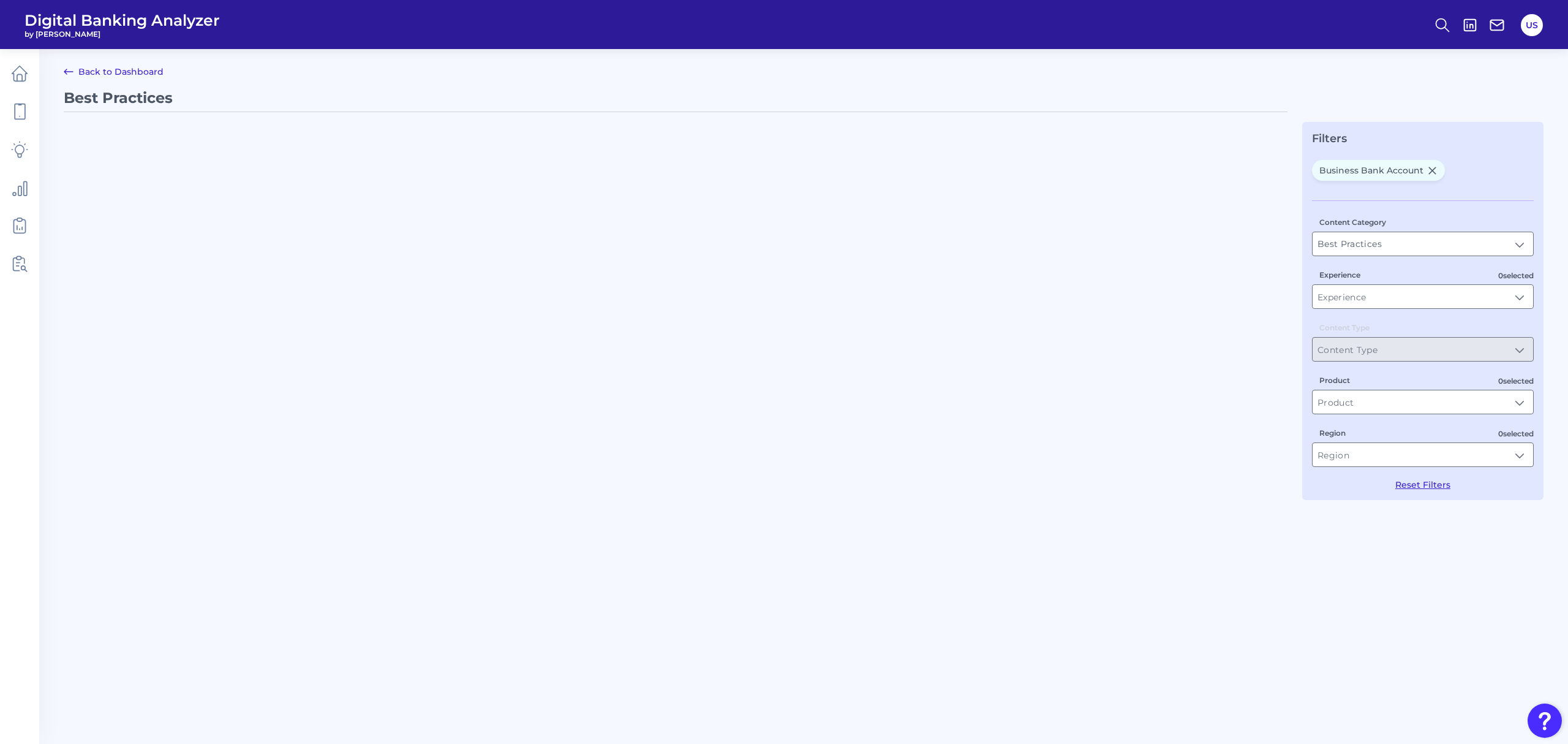
type input "Business Bank Account"
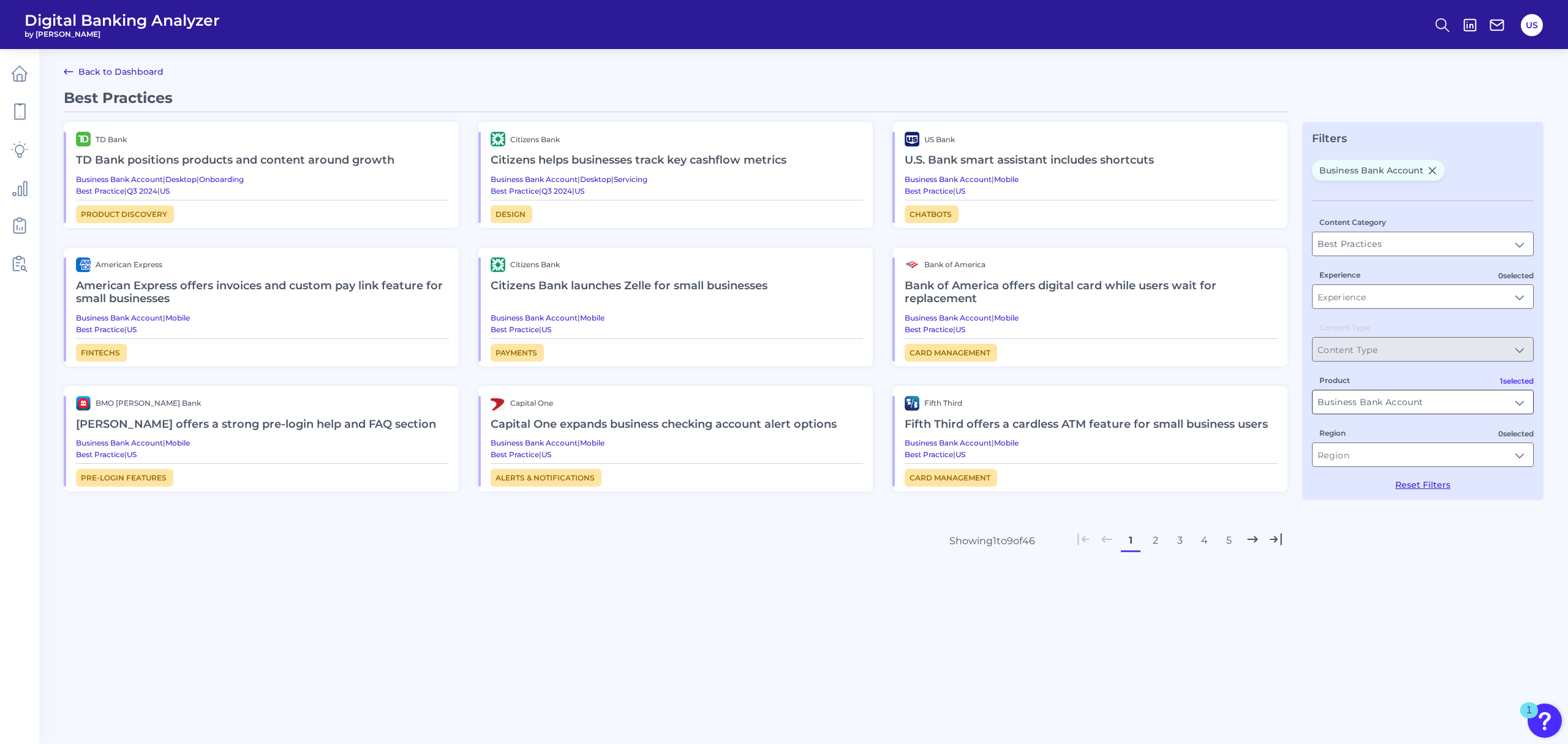
click at [1426, 404] on input "Business Bank Account" at bounding box center [1423, 402] width 221 height 23
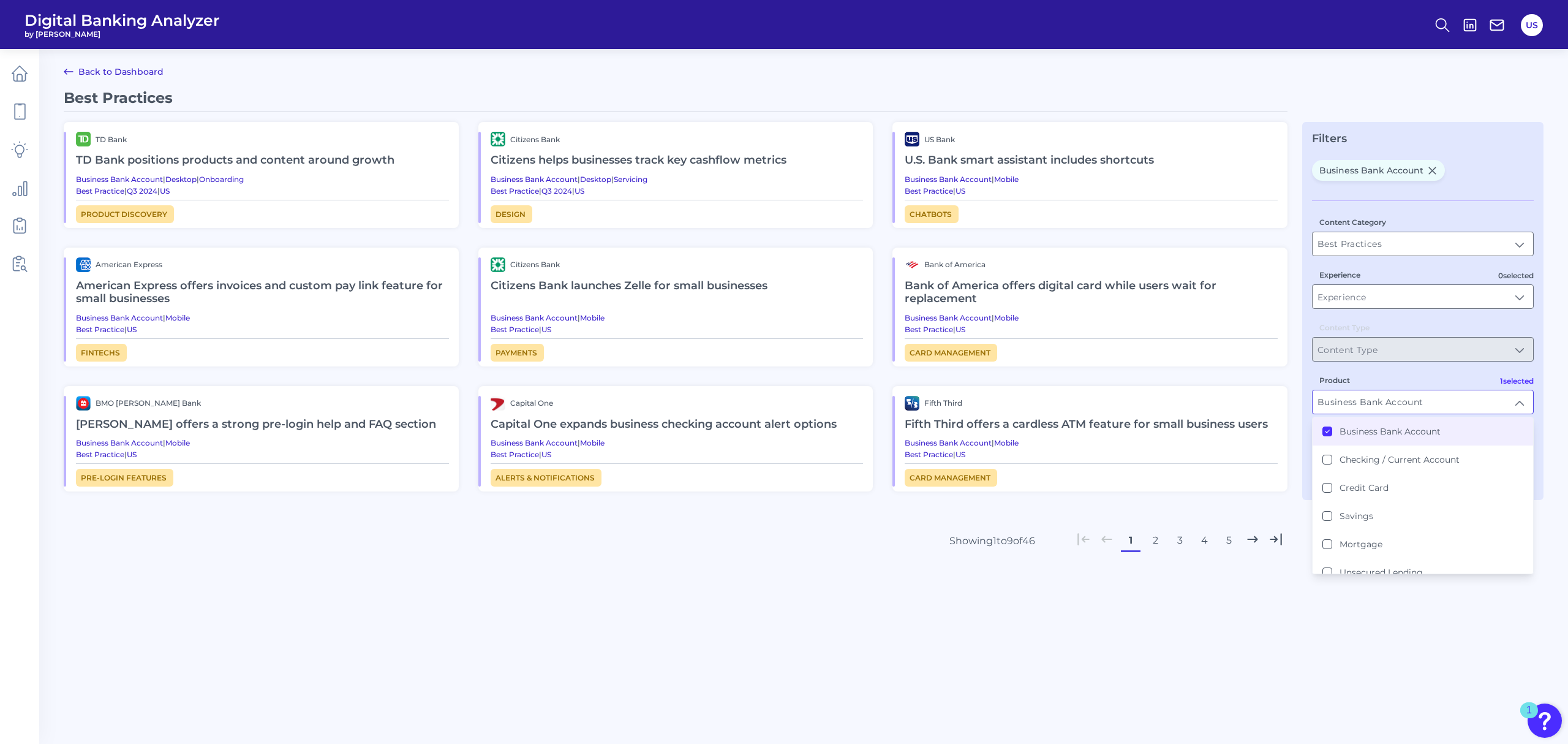
click at [1426, 404] on input "Business Bank Account" at bounding box center [1423, 402] width 221 height 23
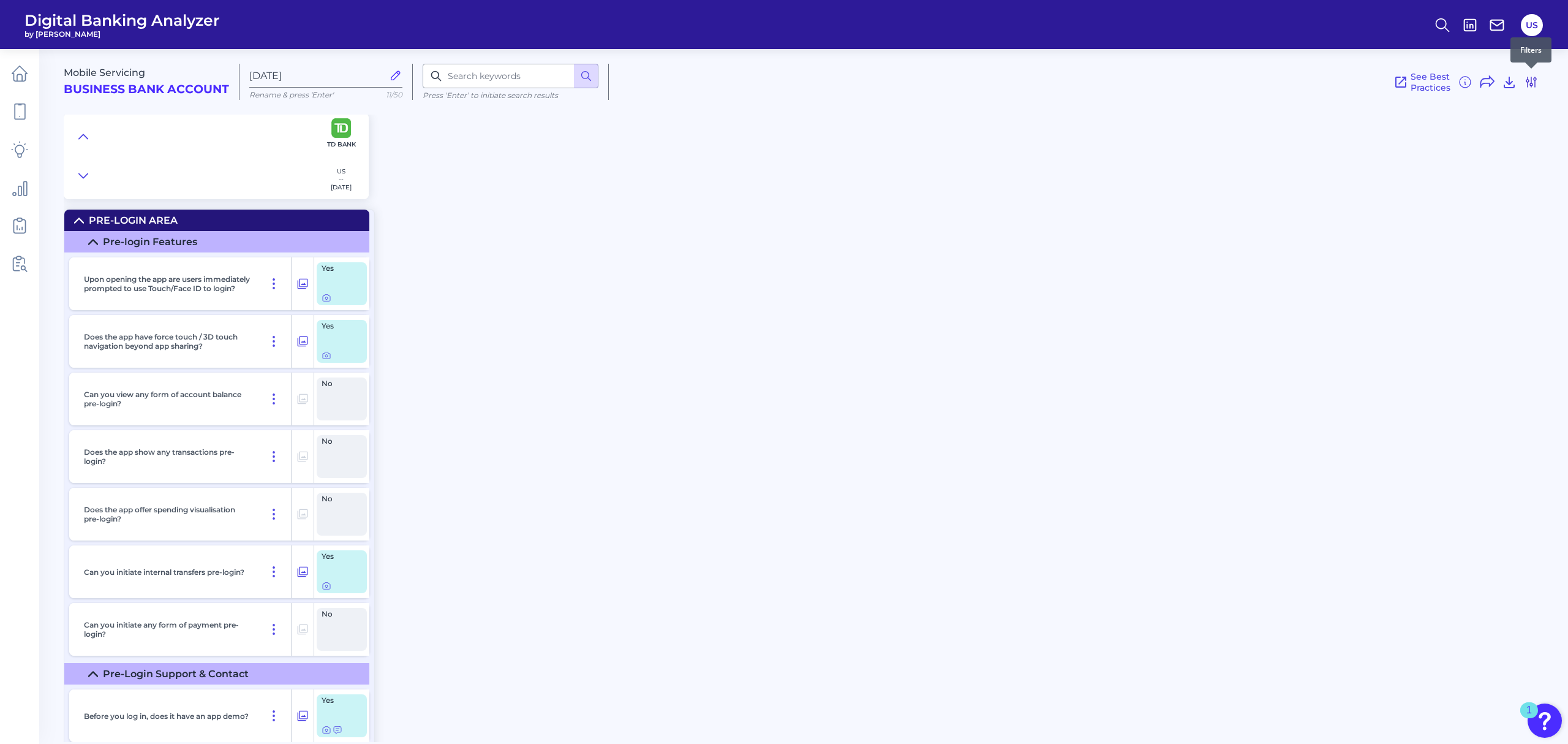
click at [1527, 82] on icon at bounding box center [1531, 82] width 15 height 15
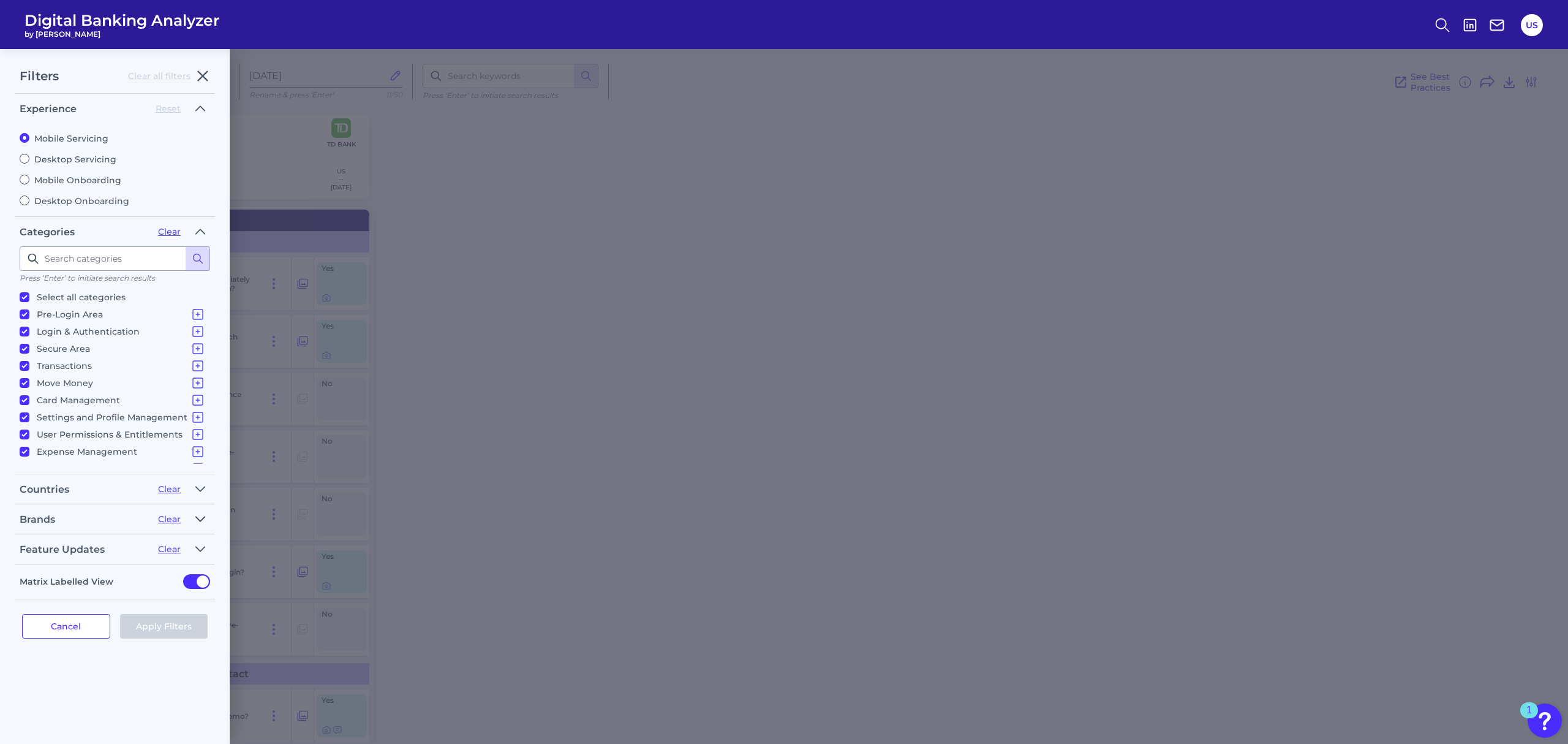
click at [197, 518] on icon "button" at bounding box center [200, 519] width 10 height 15
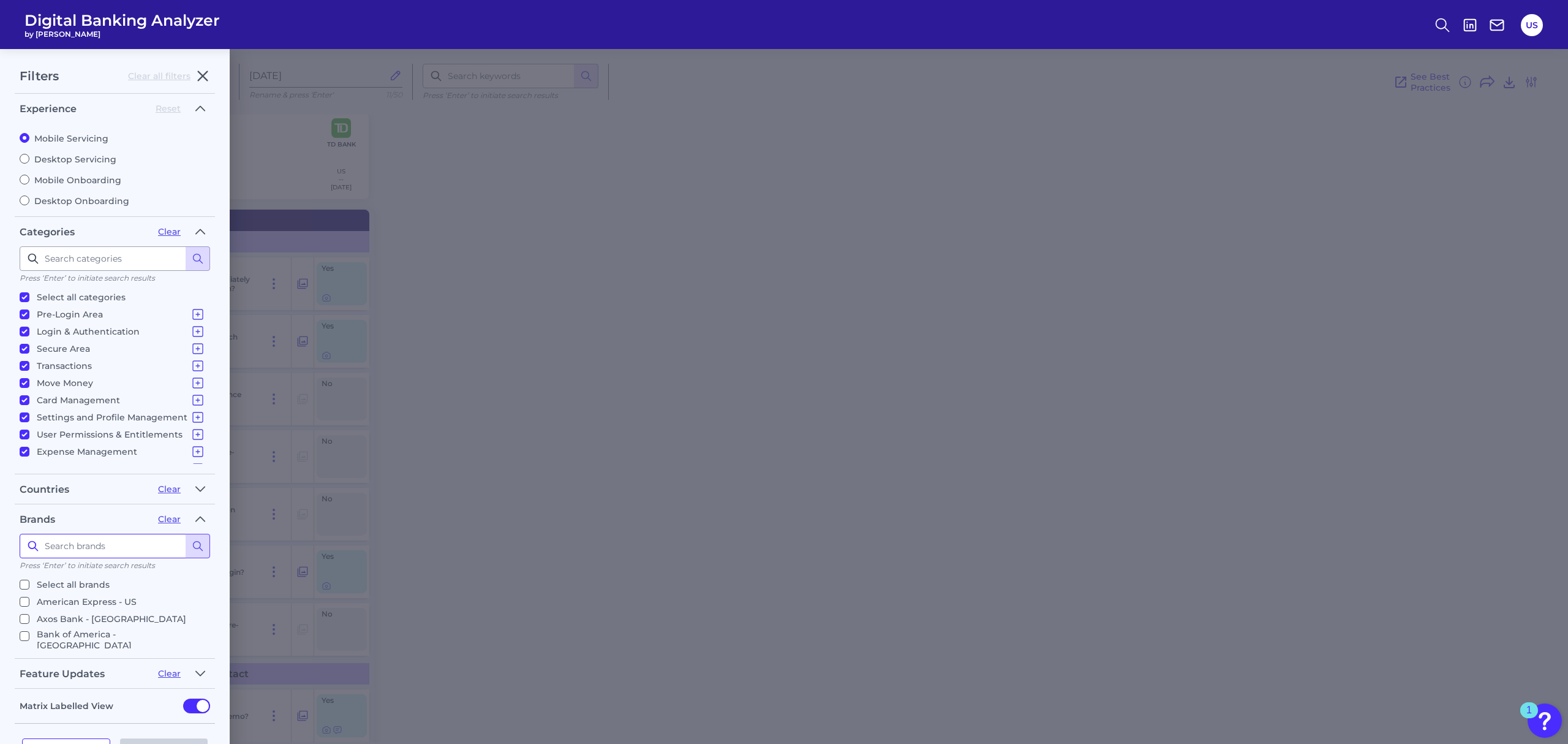
click at [122, 555] on input at bounding box center [114, 546] width 191 height 25
type input "us bank"
click at [60, 601] on p "US Bank - US" at bounding box center [66, 602] width 58 height 15
click at [29, 601] on input "US Bank - US" at bounding box center [24, 601] width 10 height 10
checkbox input "true"
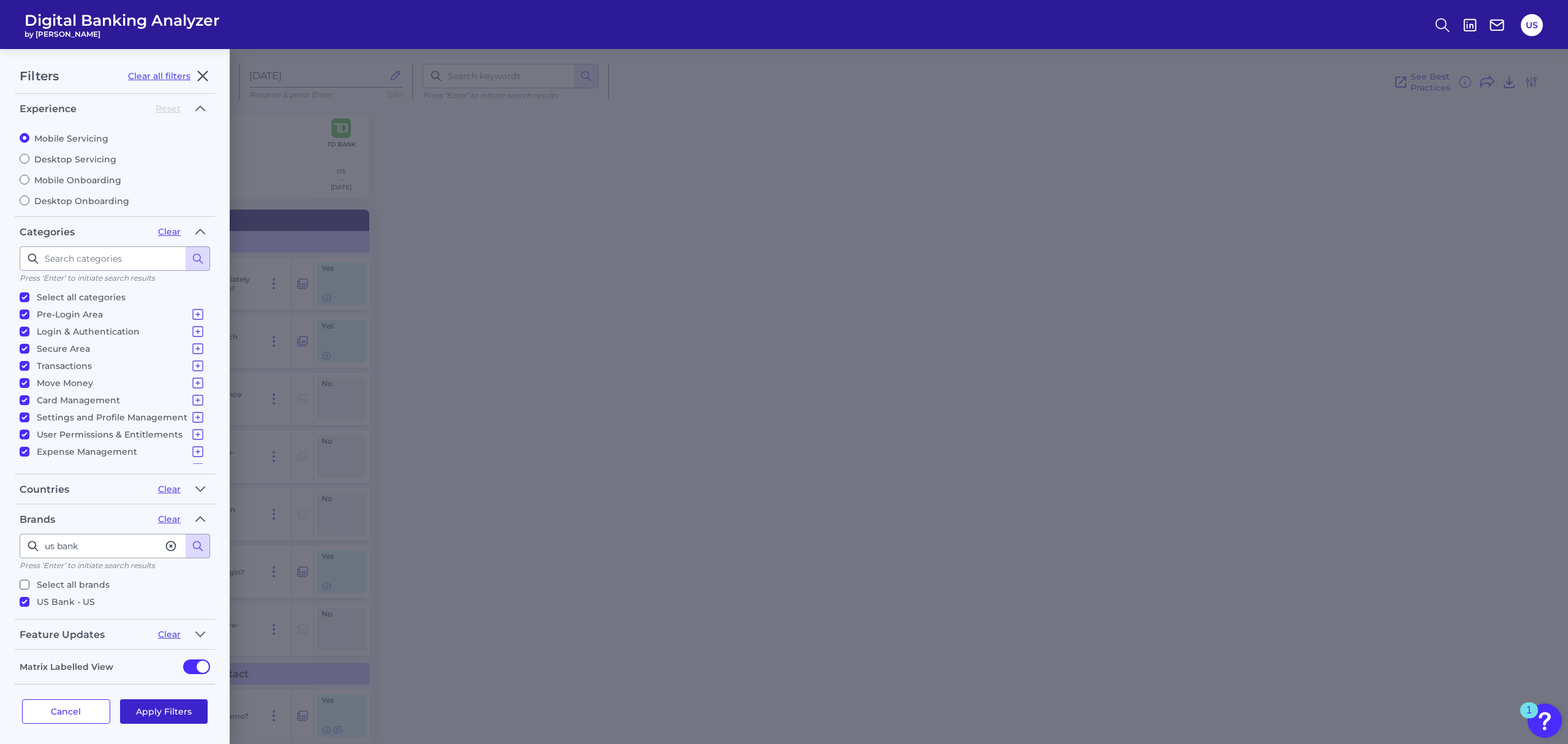
click at [169, 715] on button "Apply Filters" at bounding box center [164, 711] width 88 height 25
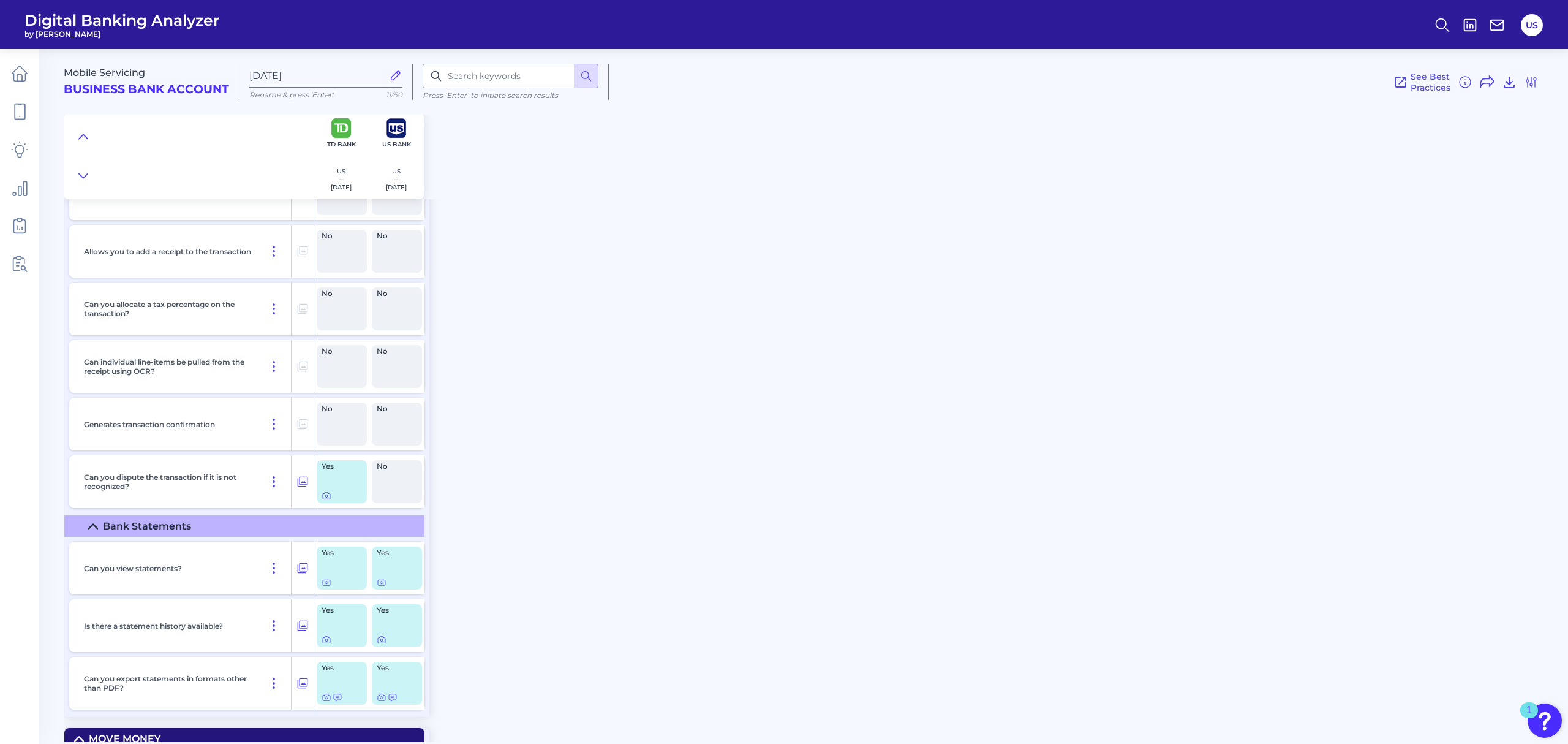
scroll to position [4331, 0]
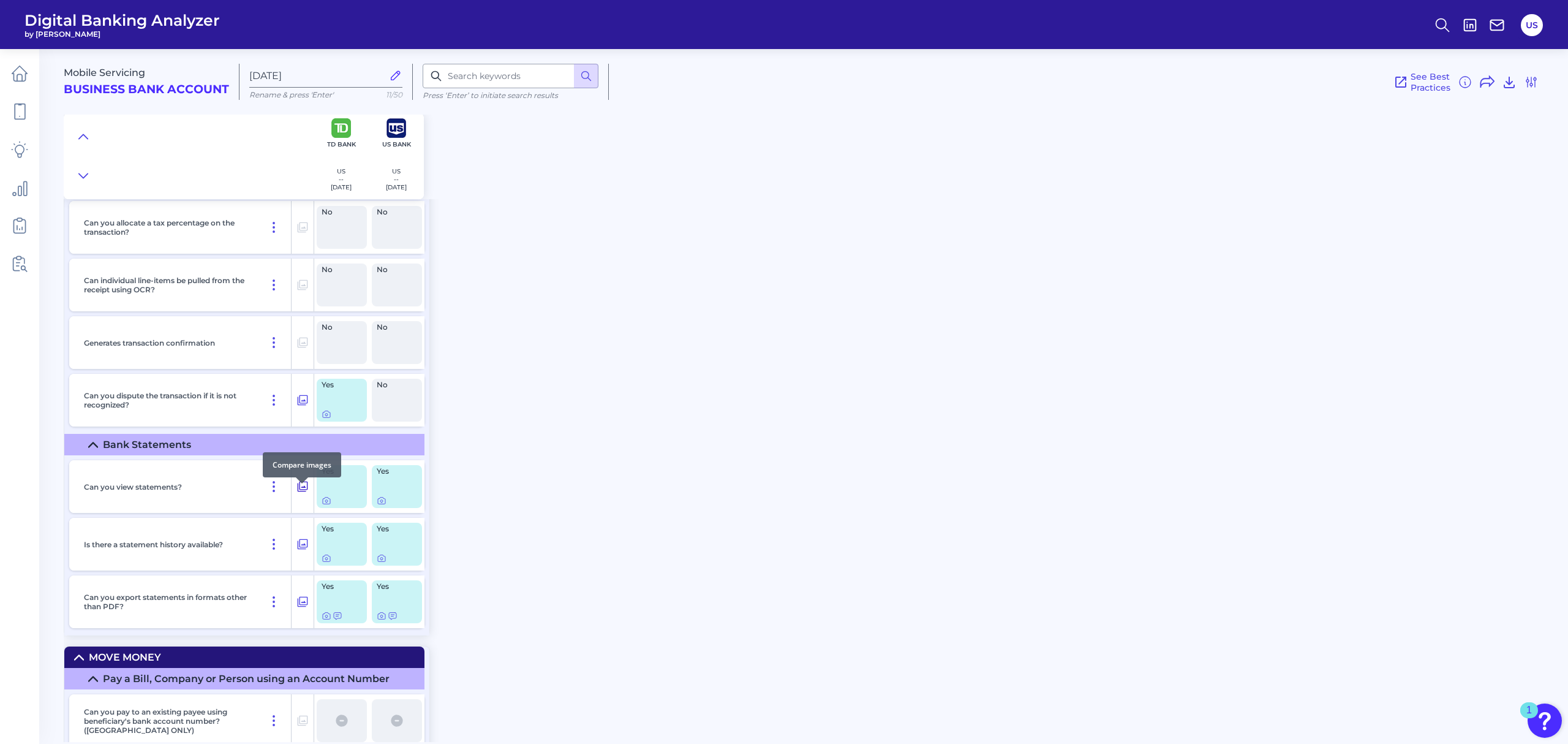
click at [298, 492] on icon at bounding box center [303, 487] width 11 height 11
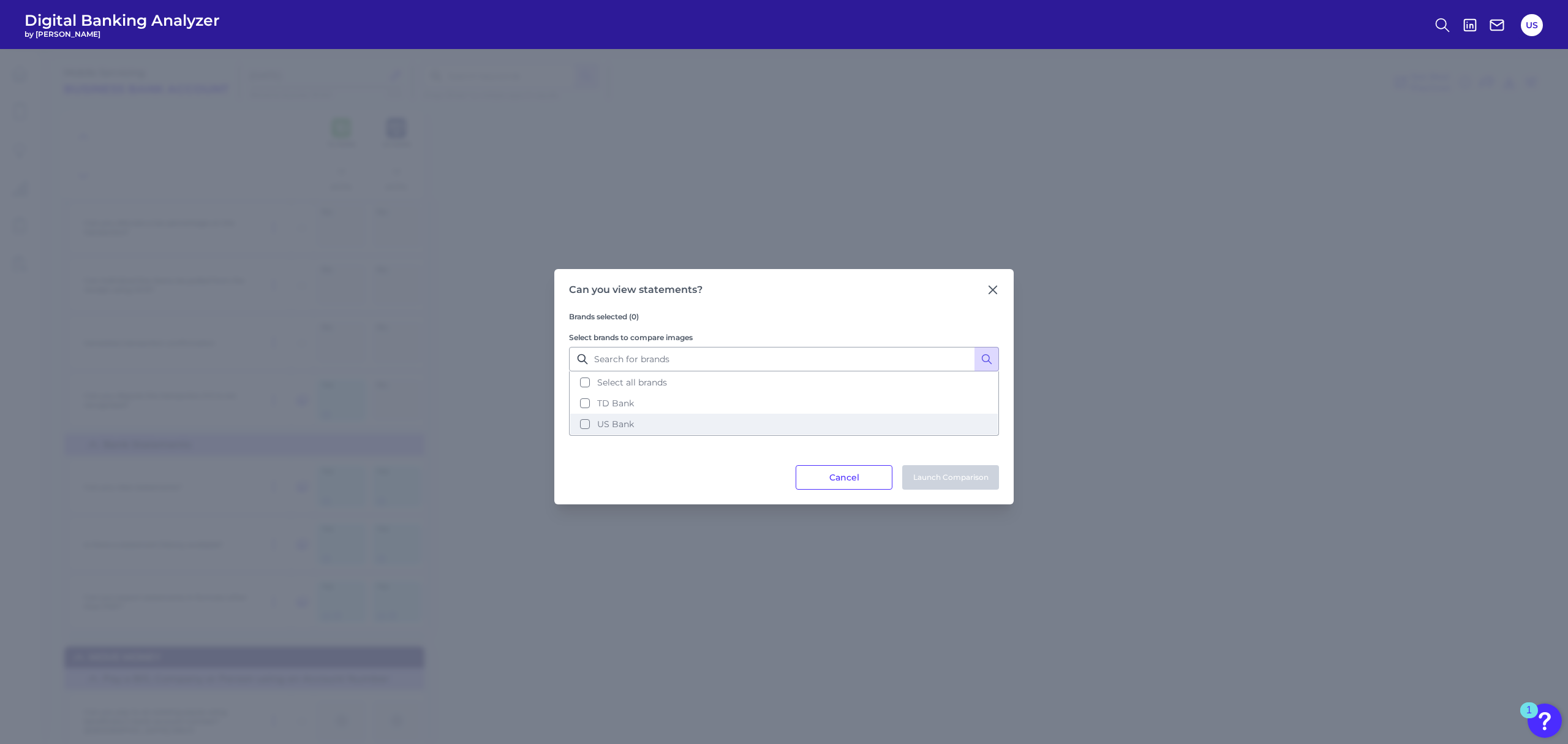
click at [663, 421] on button "US Bank" at bounding box center [784, 424] width 428 height 21
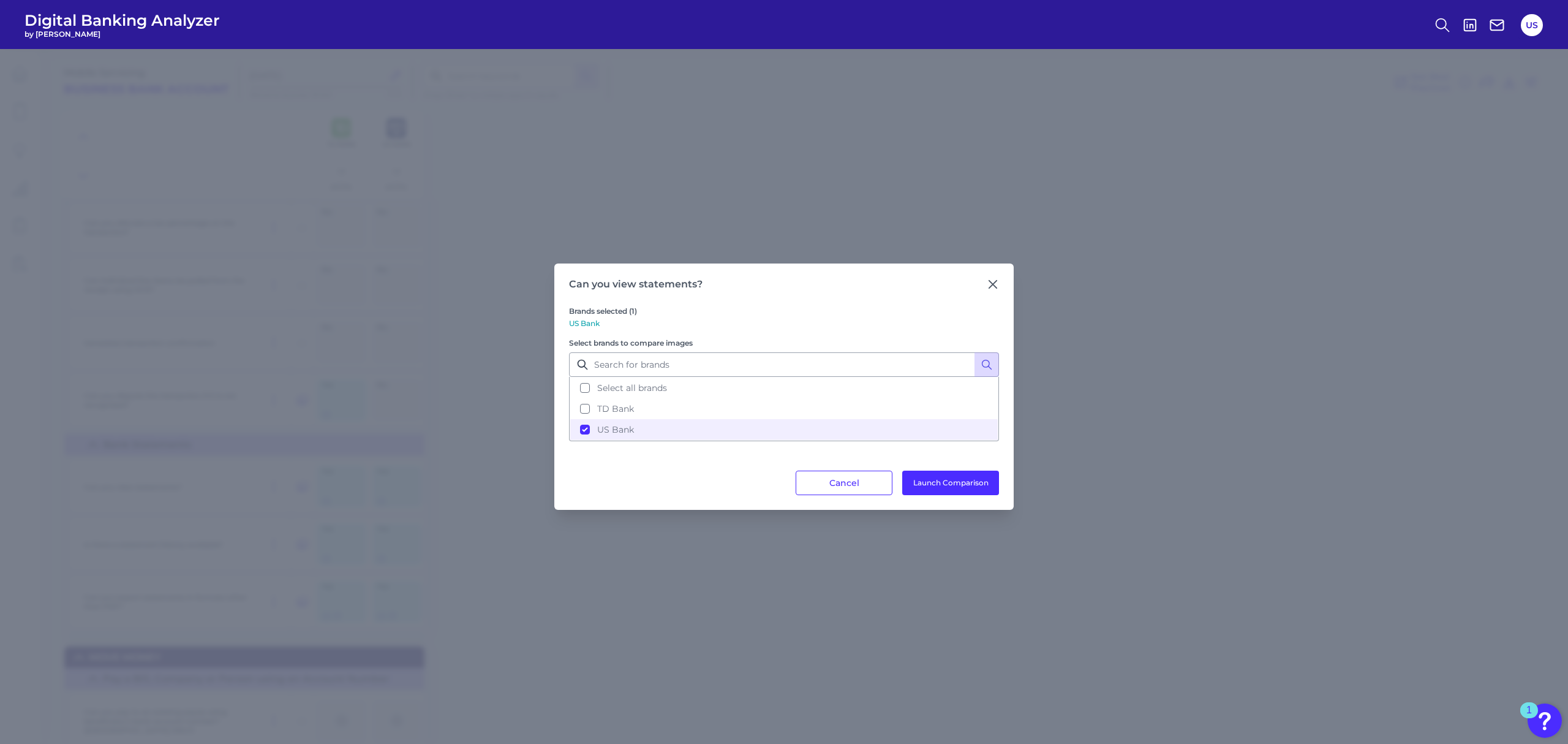
click at [936, 468] on div "Brands selected (1) US Bank Select brands to compare images Select all brands T…" at bounding box center [784, 380] width 430 height 180
click at [936, 474] on button "Launch Comparison" at bounding box center [950, 483] width 97 height 25
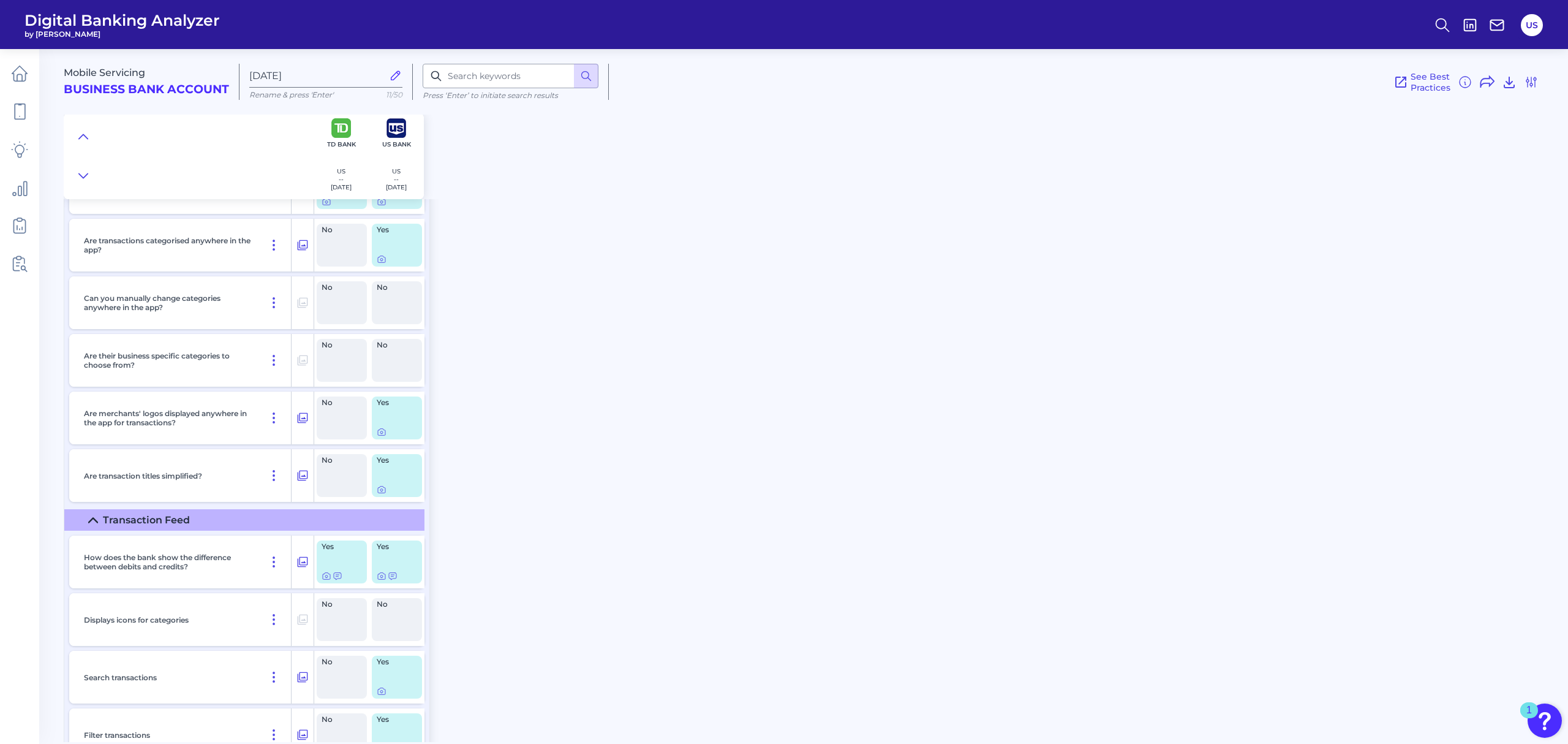
scroll to position [3105, 0]
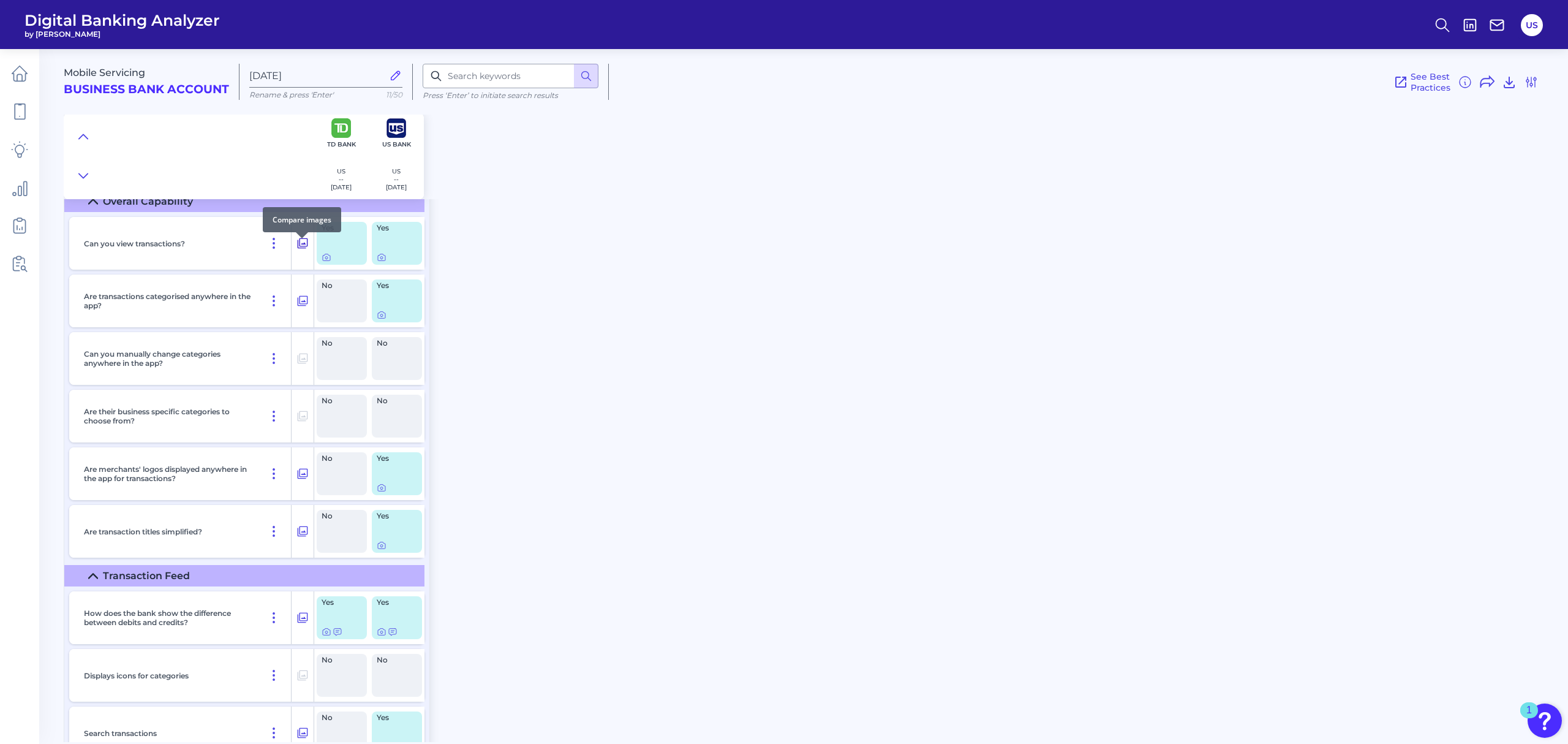
click at [305, 248] on icon at bounding box center [302, 243] width 12 height 15
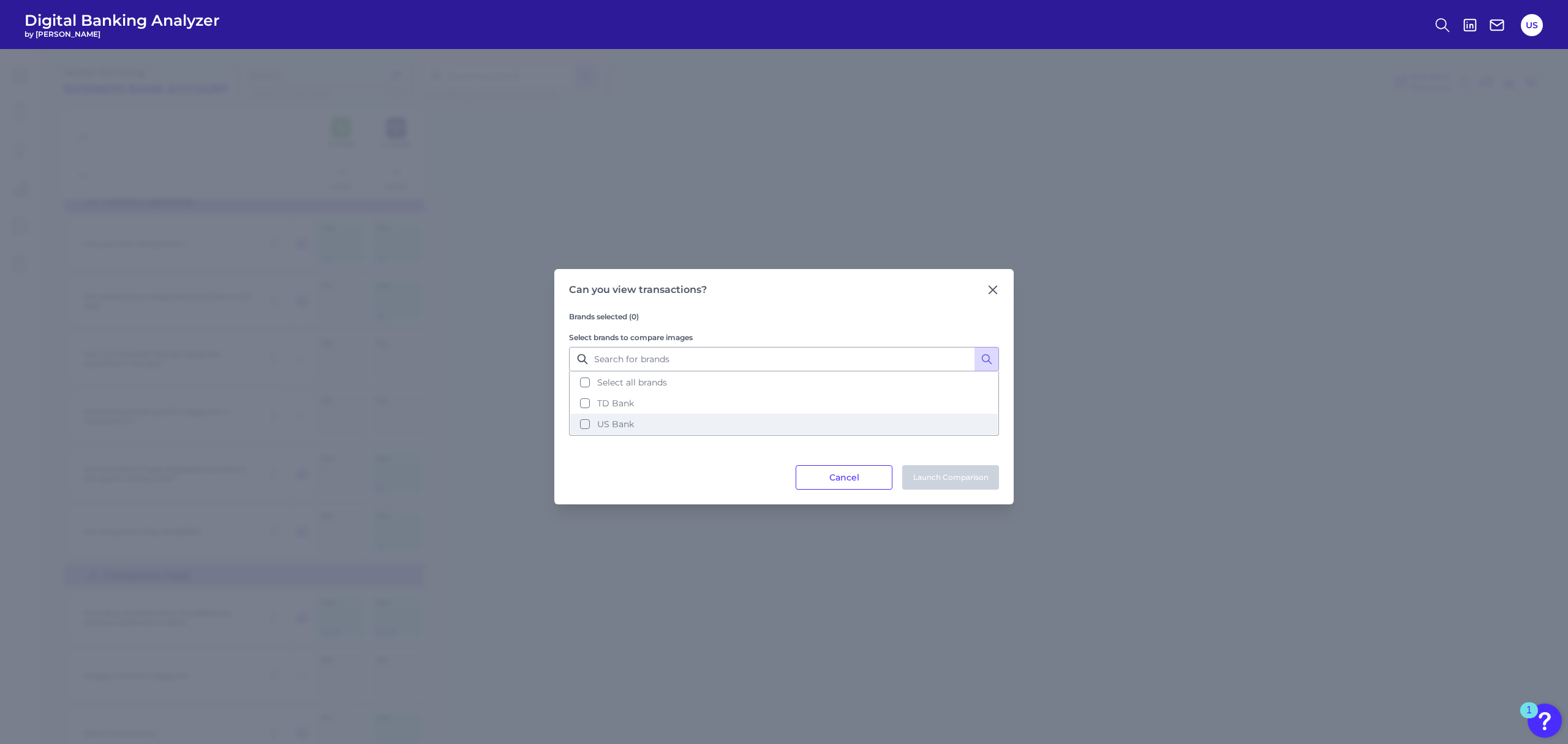
click at [726, 427] on button "US Bank" at bounding box center [784, 424] width 428 height 21
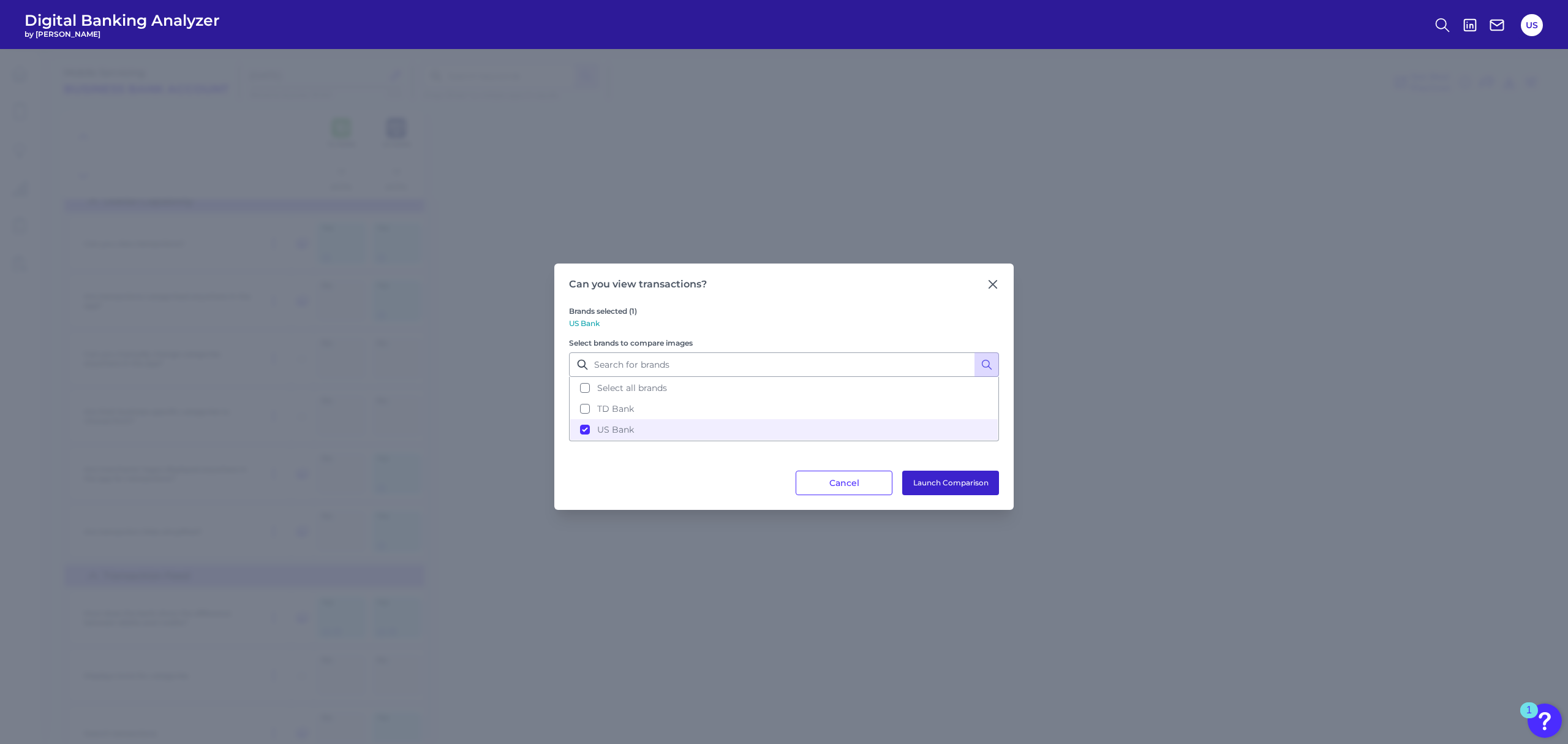
click at [925, 484] on button "Launch Comparison" at bounding box center [950, 483] width 97 height 25
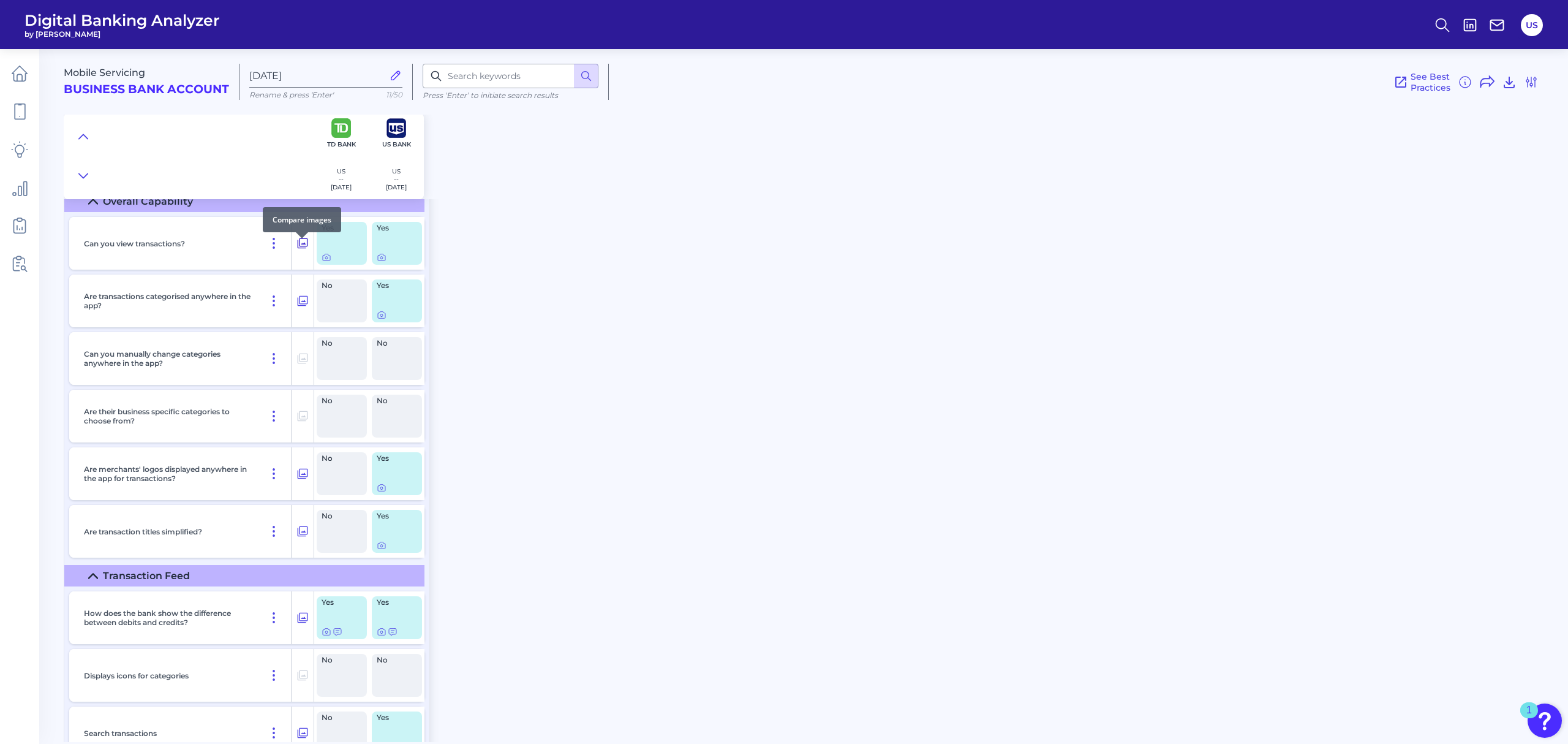
click at [300, 250] on icon at bounding box center [302, 243] width 12 height 15
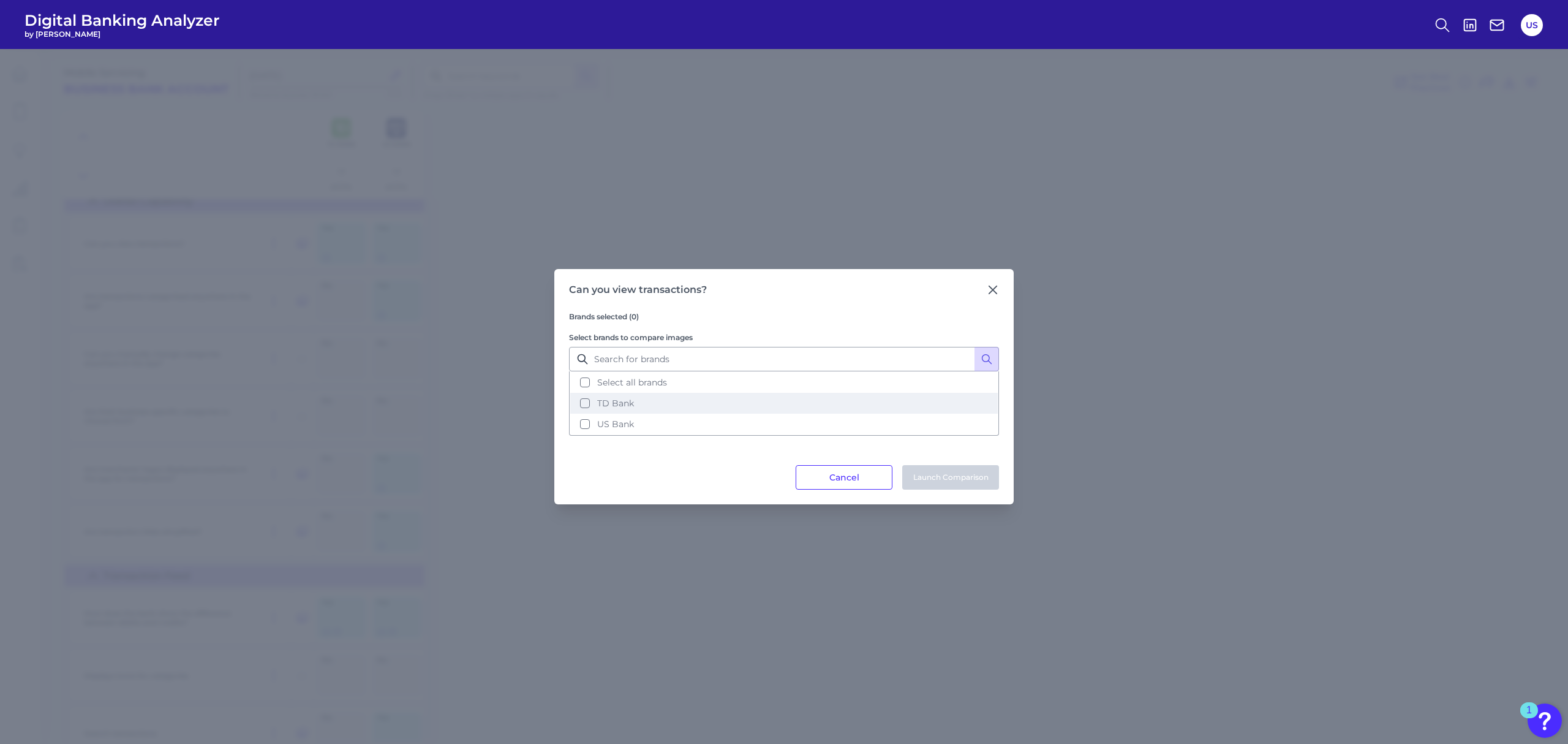
click at [729, 406] on button "TD Bank" at bounding box center [784, 403] width 428 height 21
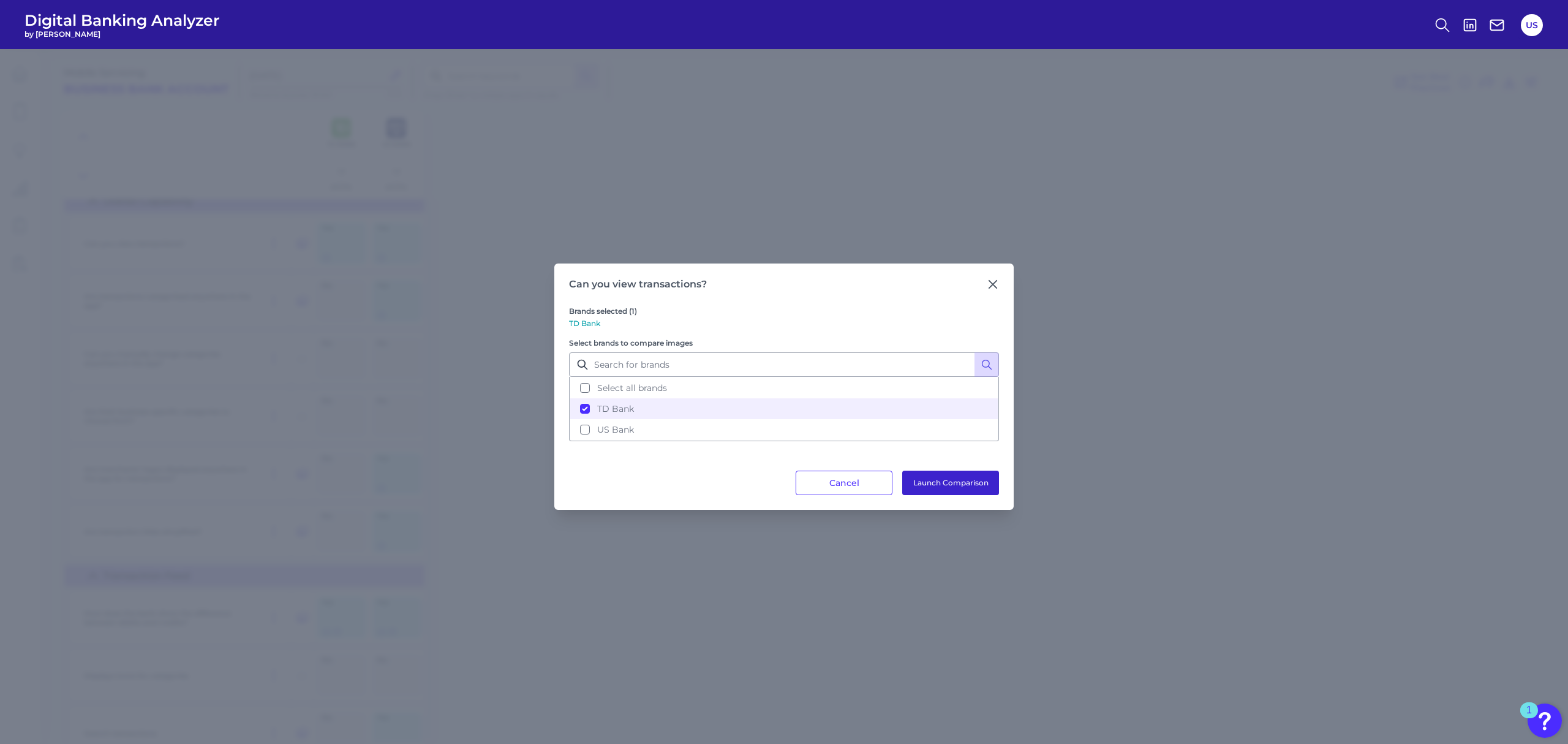
click at [952, 489] on button "Launch Comparison" at bounding box center [950, 483] width 97 height 25
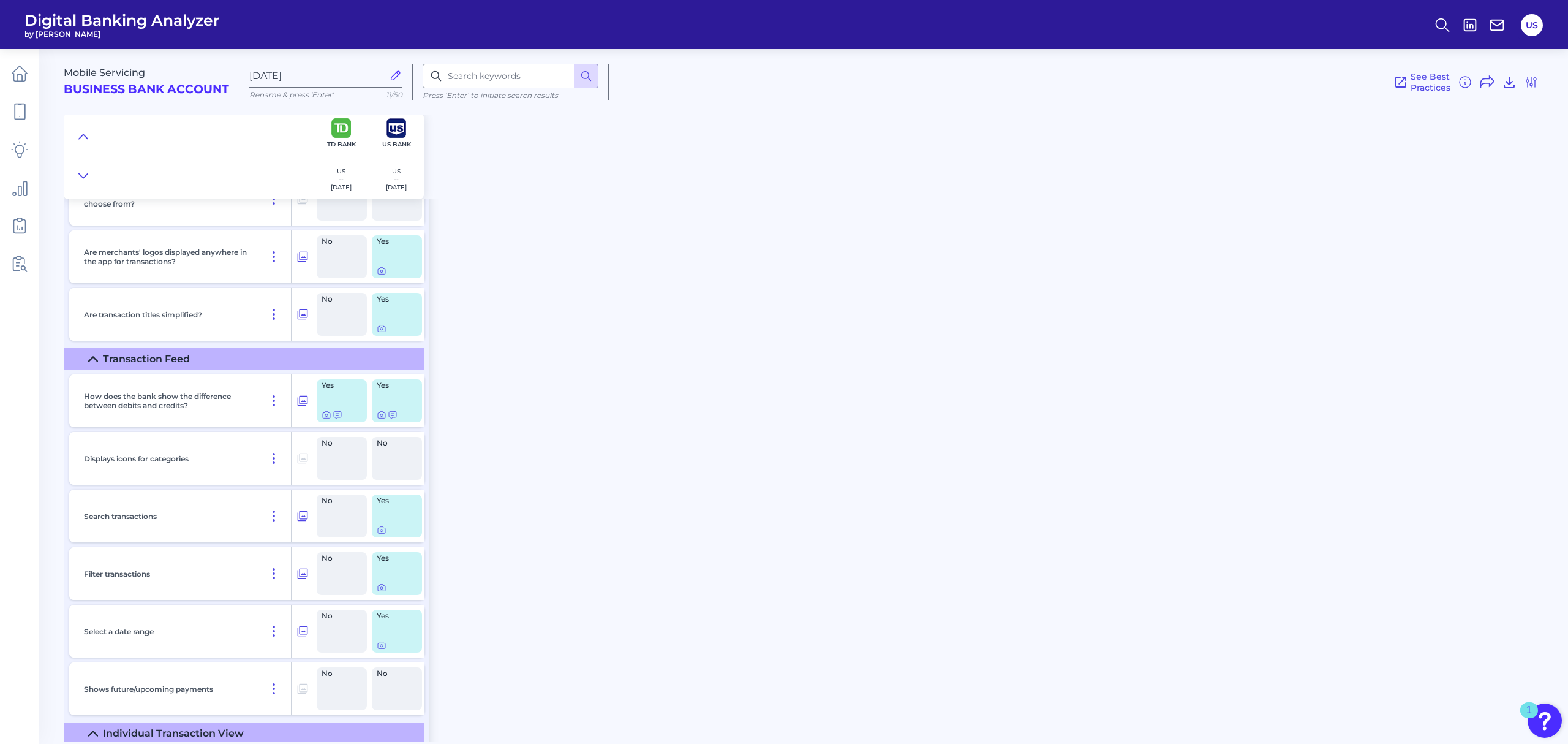
scroll to position [3350, 0]
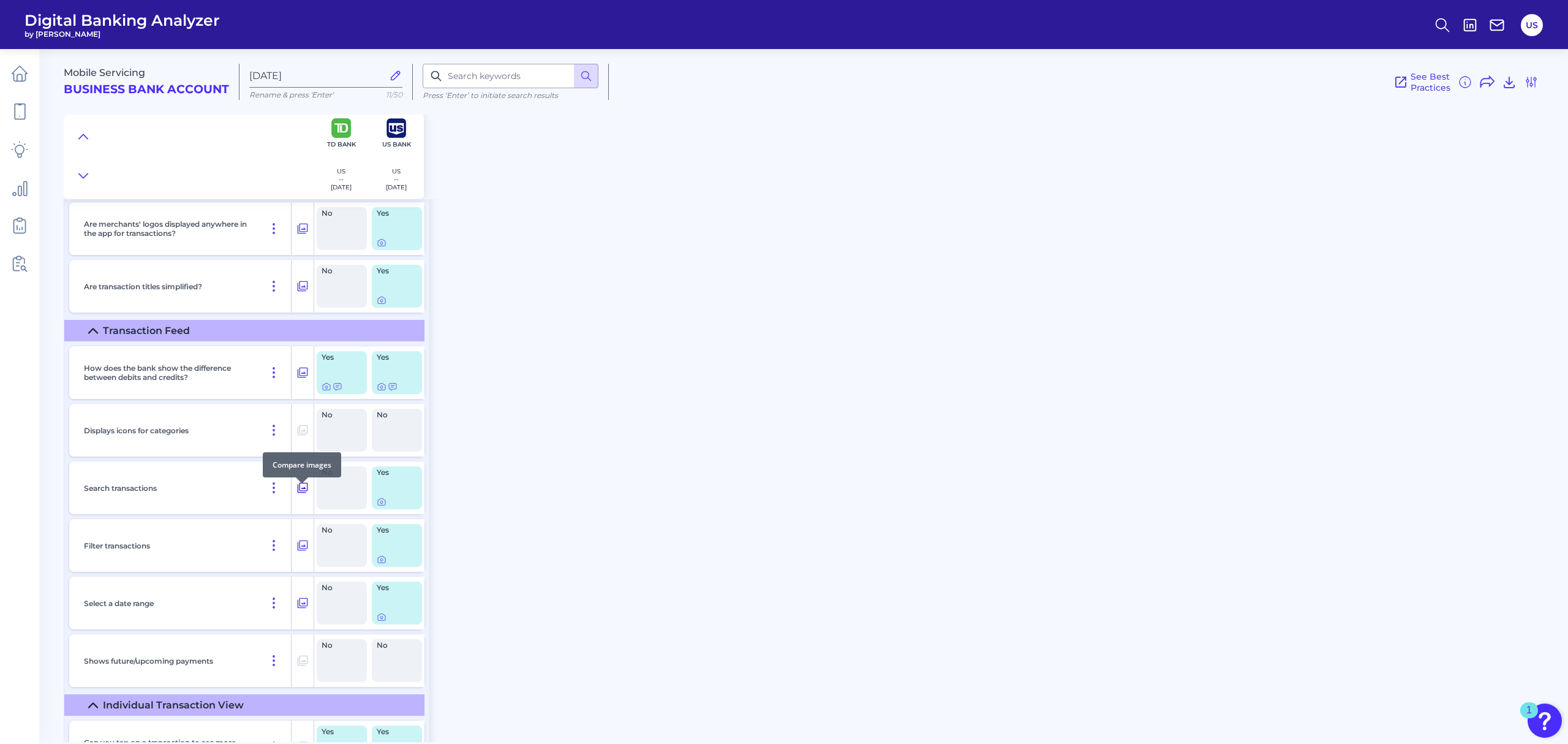
click at [304, 494] on icon at bounding box center [303, 488] width 11 height 11
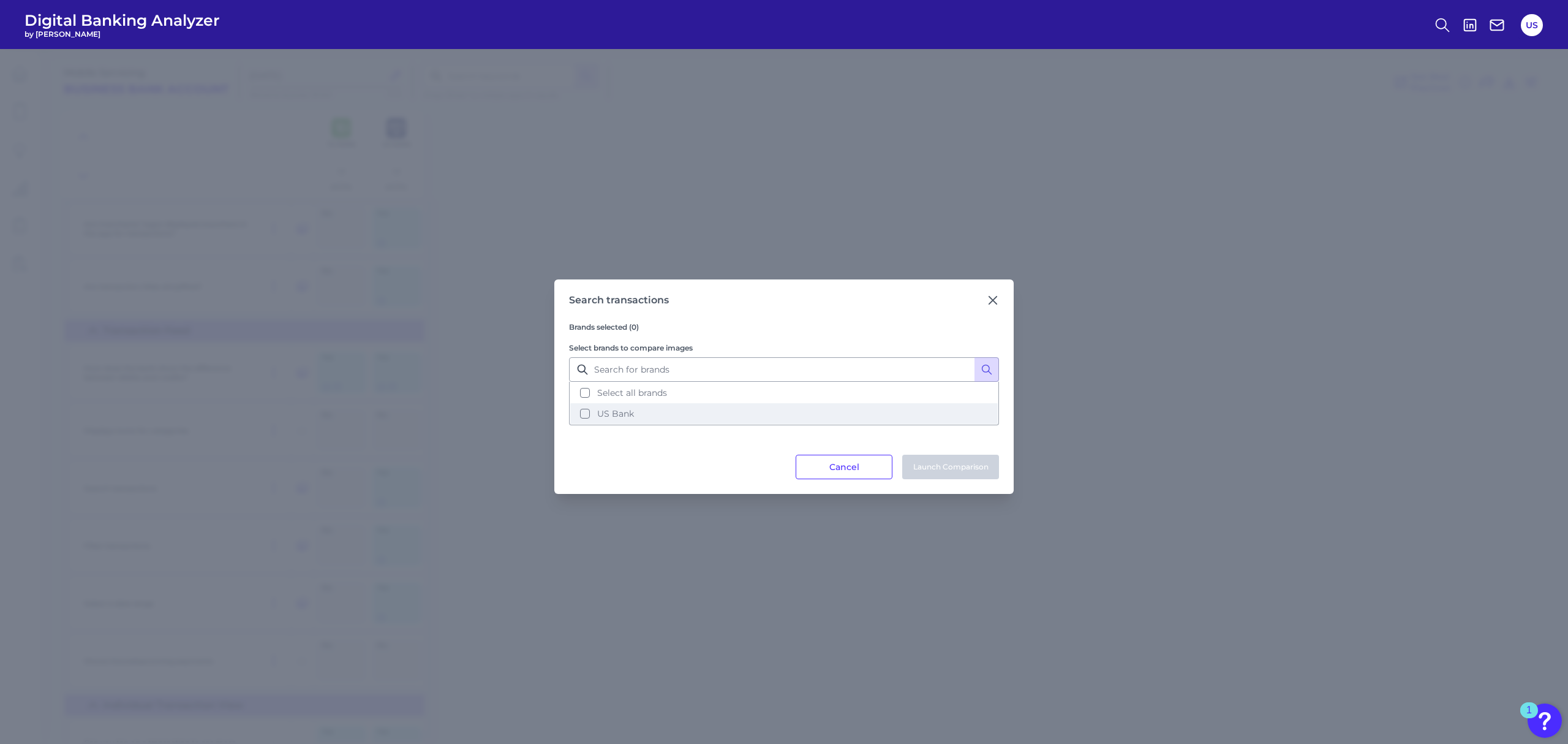
click at [669, 406] on button "US Bank" at bounding box center [784, 413] width 428 height 21
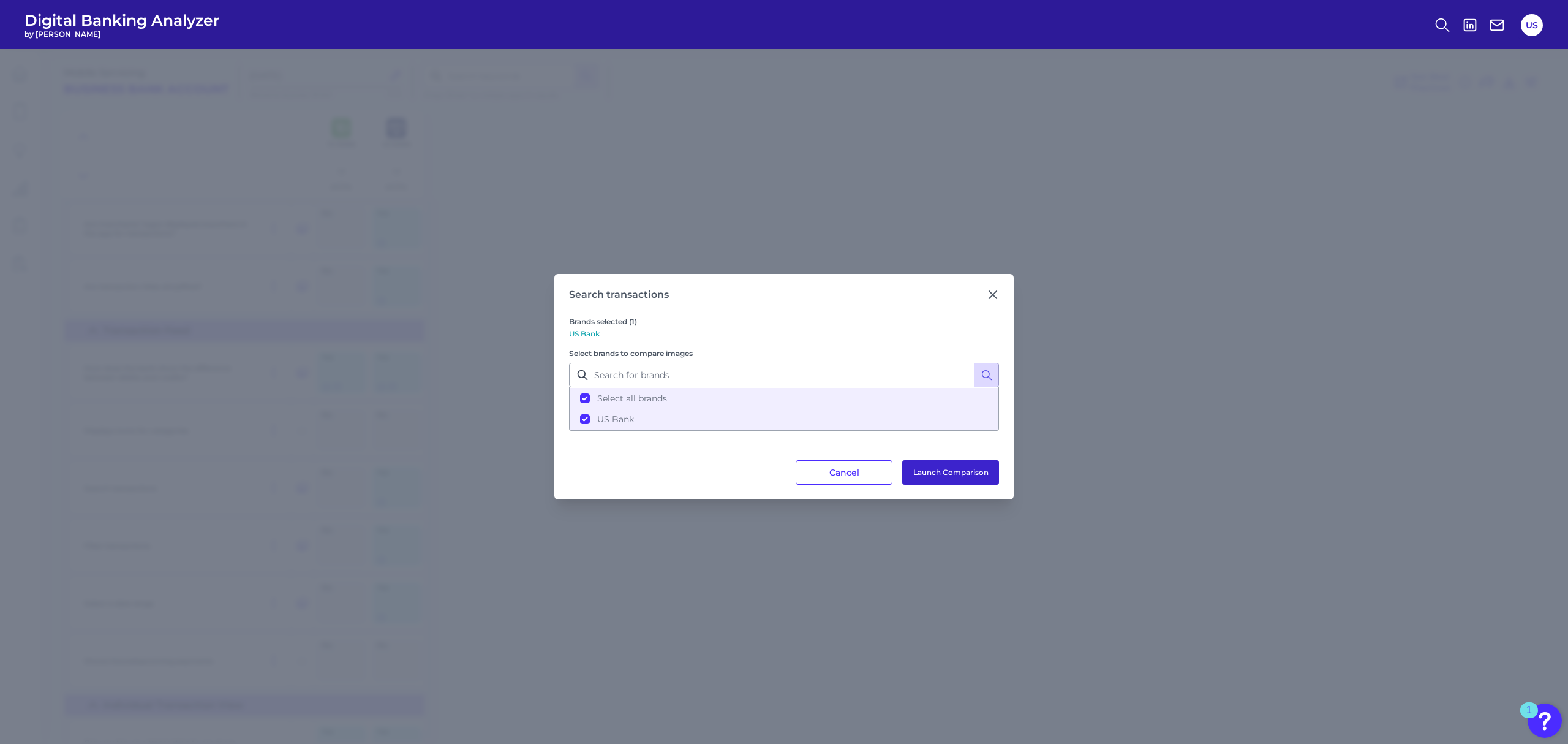
click at [932, 469] on button "Launch Comparison" at bounding box center [950, 472] width 97 height 25
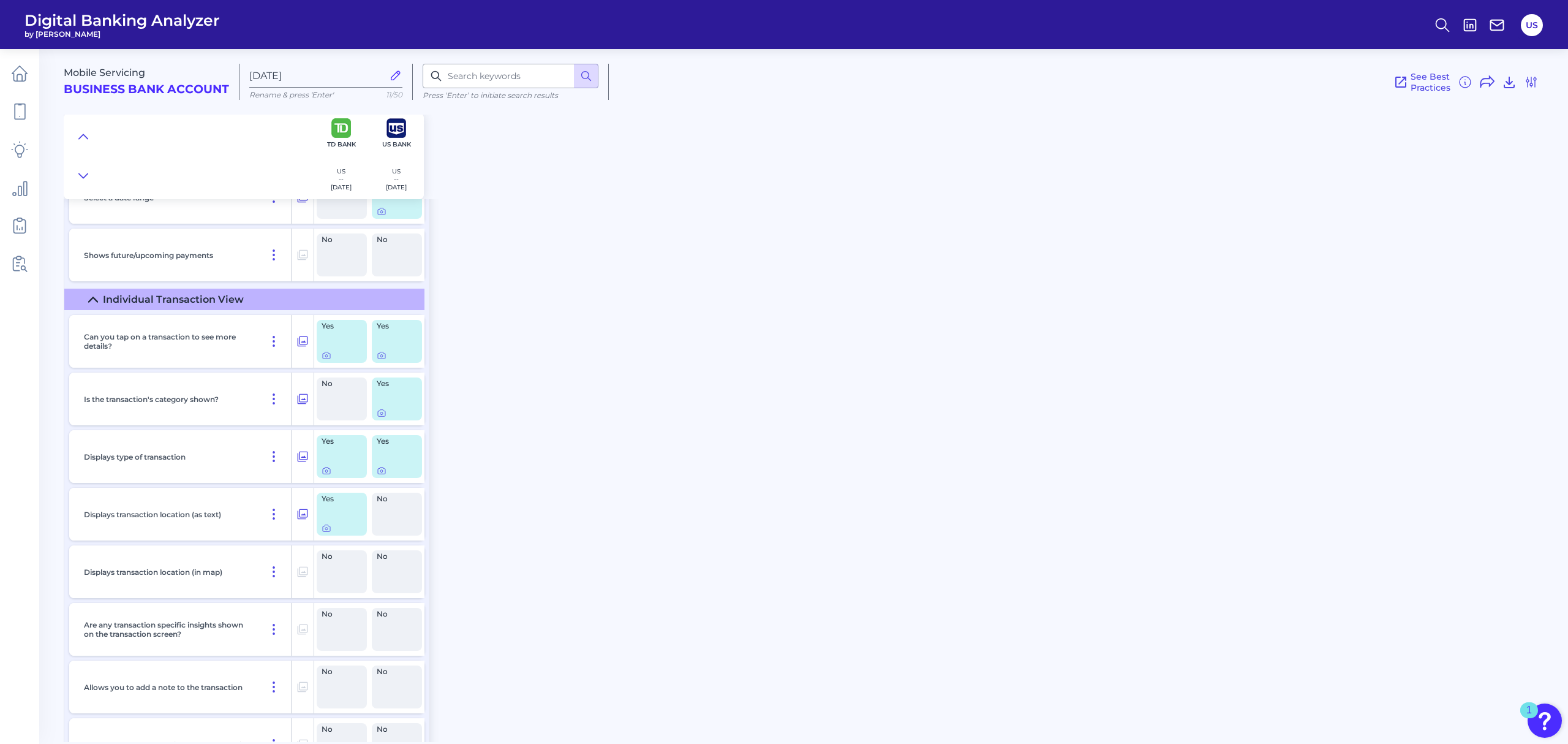
scroll to position [3759, 0]
click at [294, 348] on button at bounding box center [302, 338] width 22 height 19
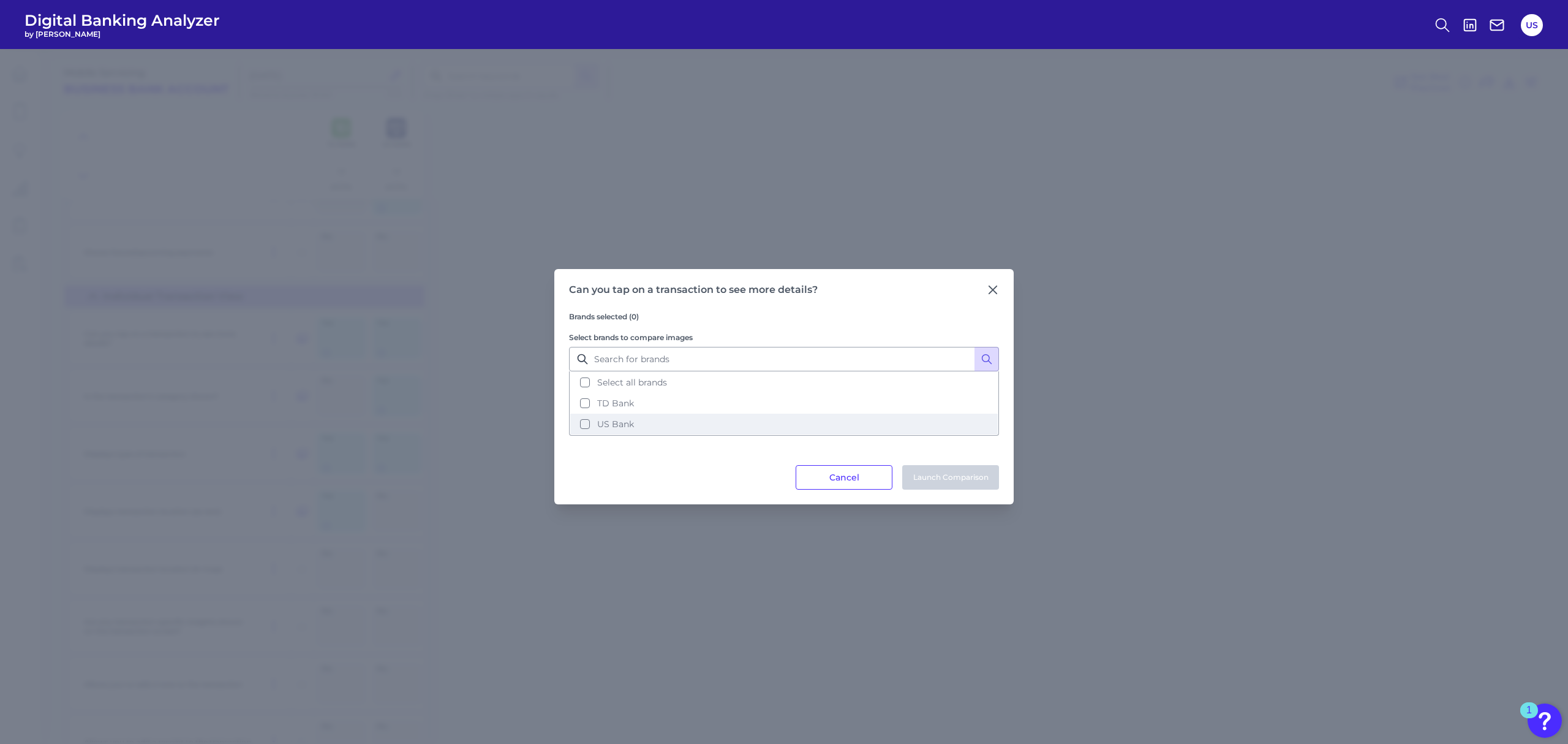
click at [584, 411] on button "TD Bank" at bounding box center [784, 403] width 428 height 21
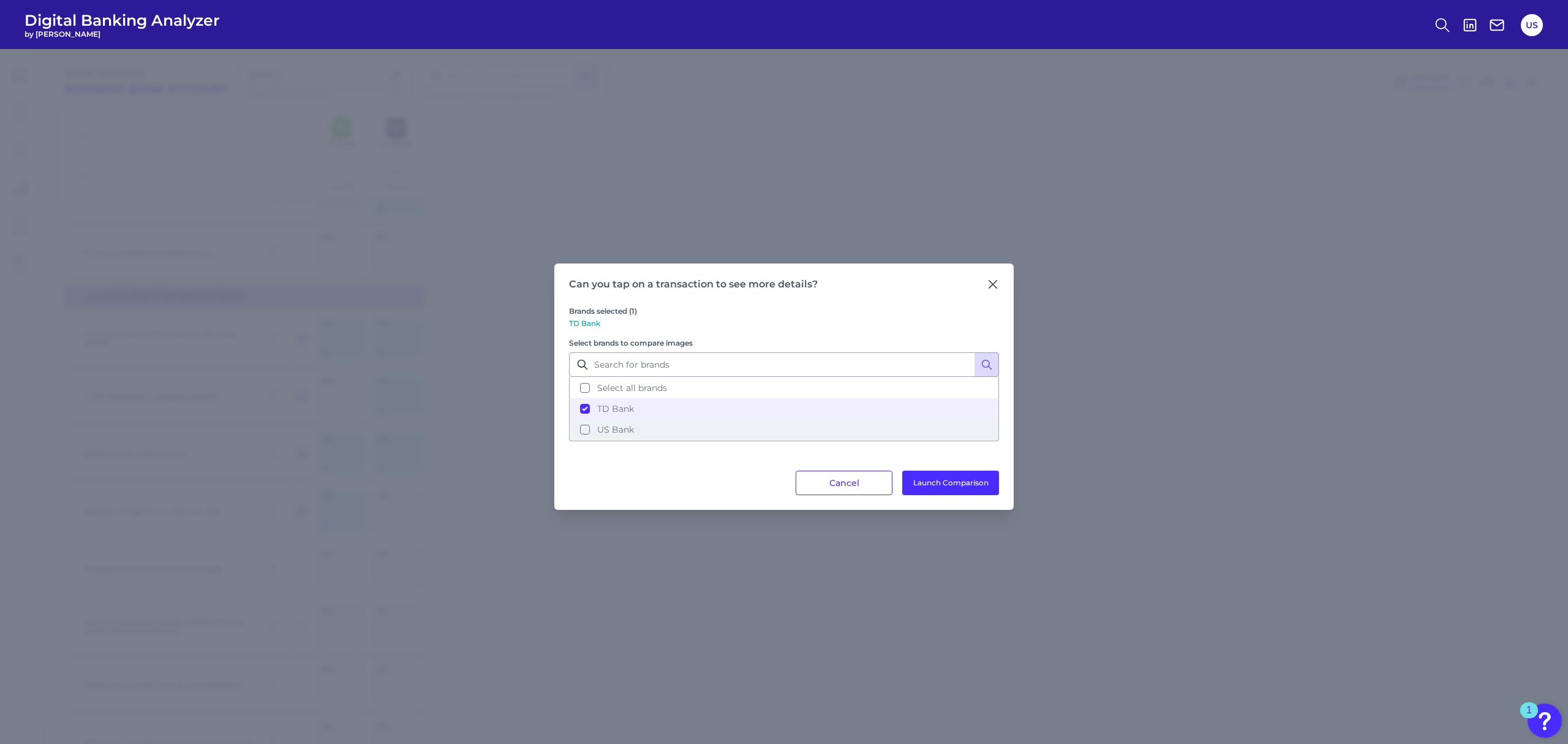
click at [591, 425] on button "US Bank" at bounding box center [784, 429] width 428 height 21
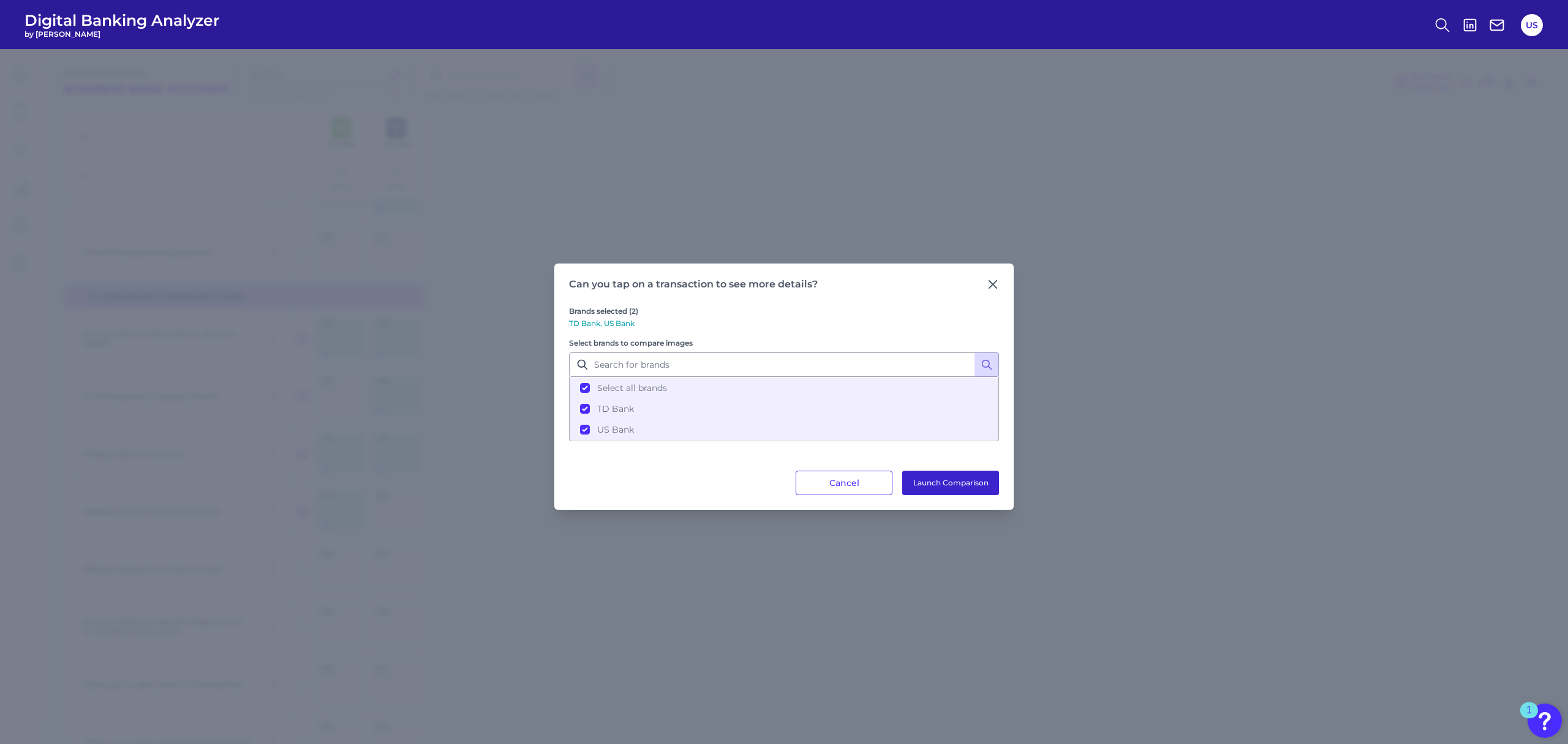
click at [944, 491] on button "Launch Comparison" at bounding box center [950, 483] width 97 height 25
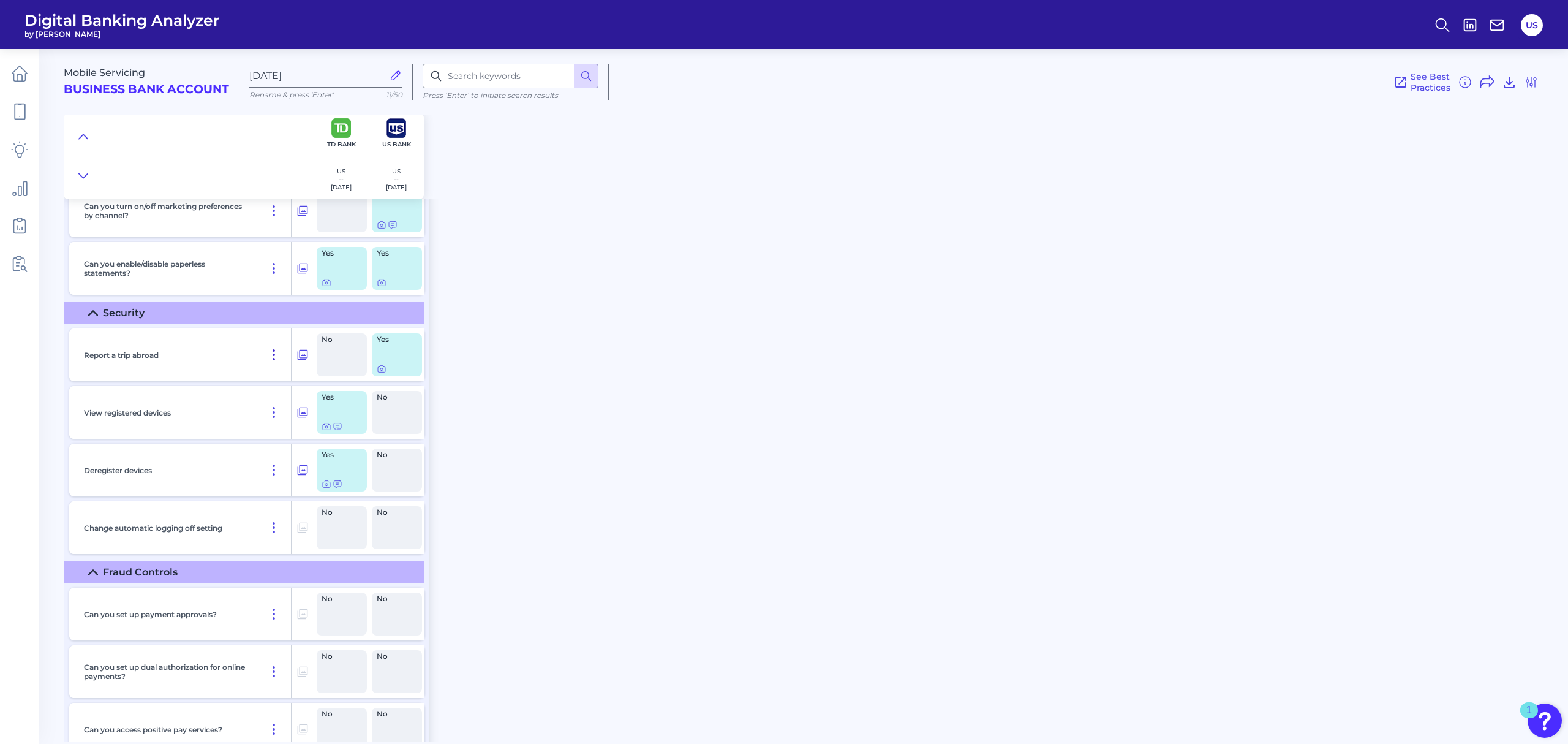
scroll to position [10869, 0]
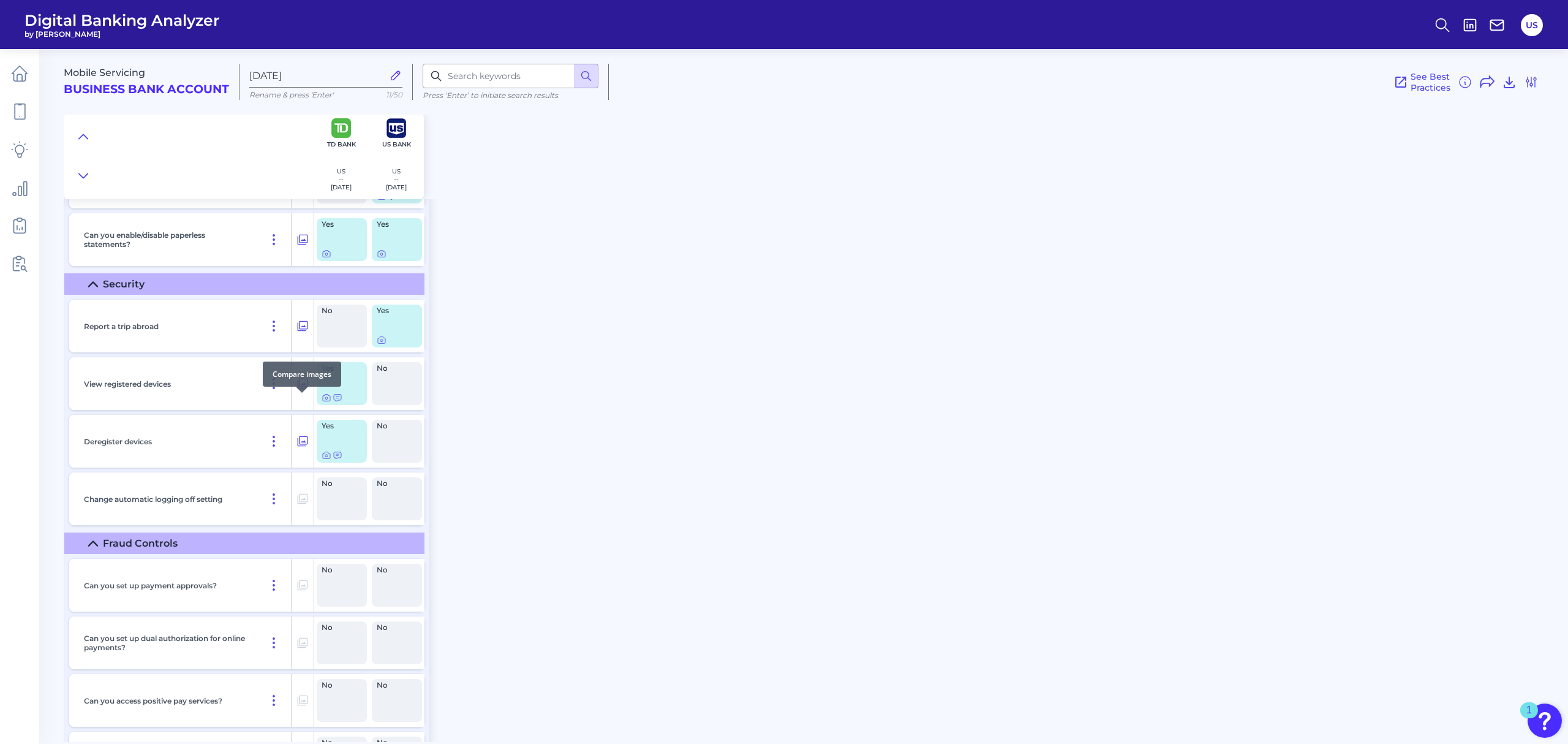
click at [309, 394] on button at bounding box center [302, 383] width 22 height 19
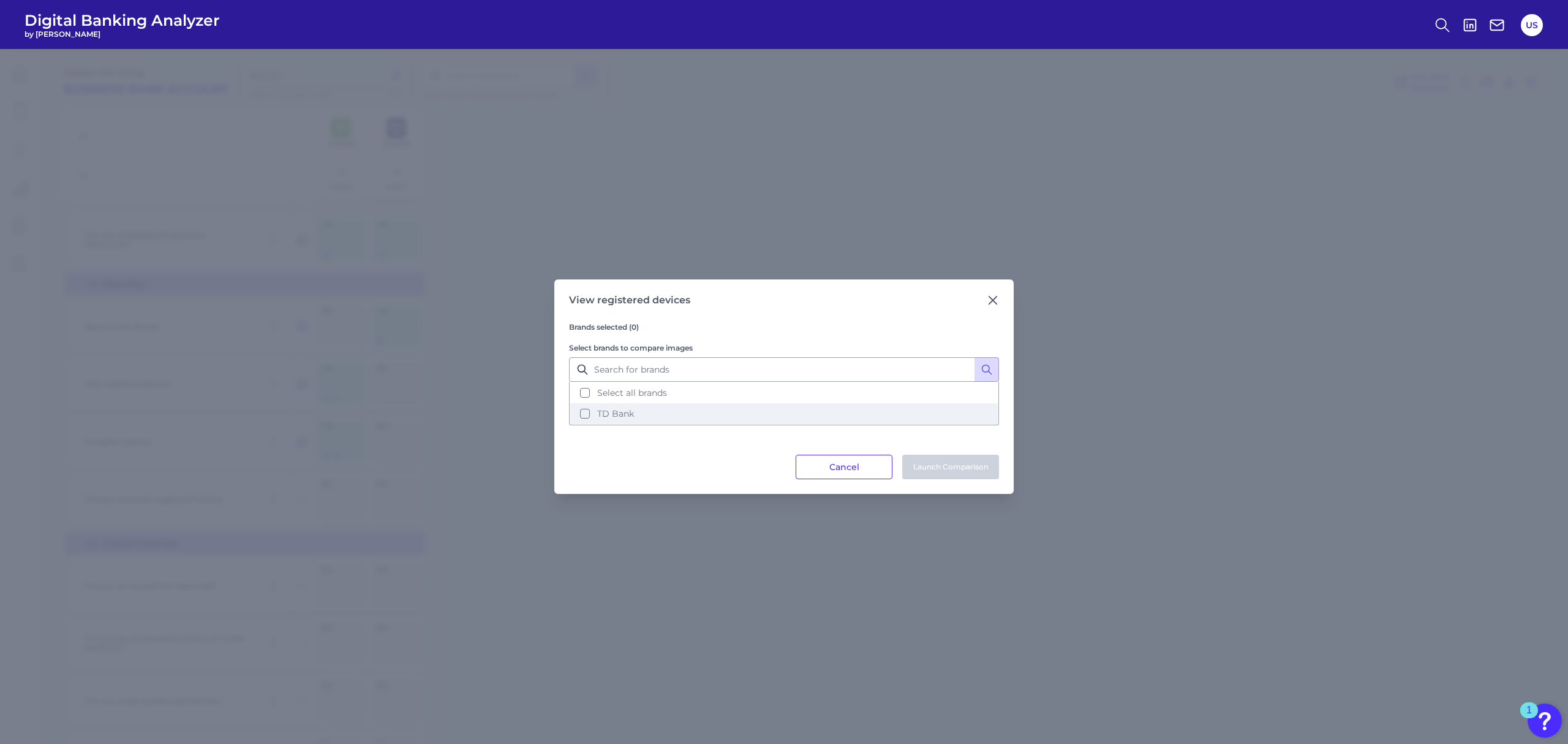
click at [603, 419] on button "TD Bank" at bounding box center [784, 413] width 428 height 21
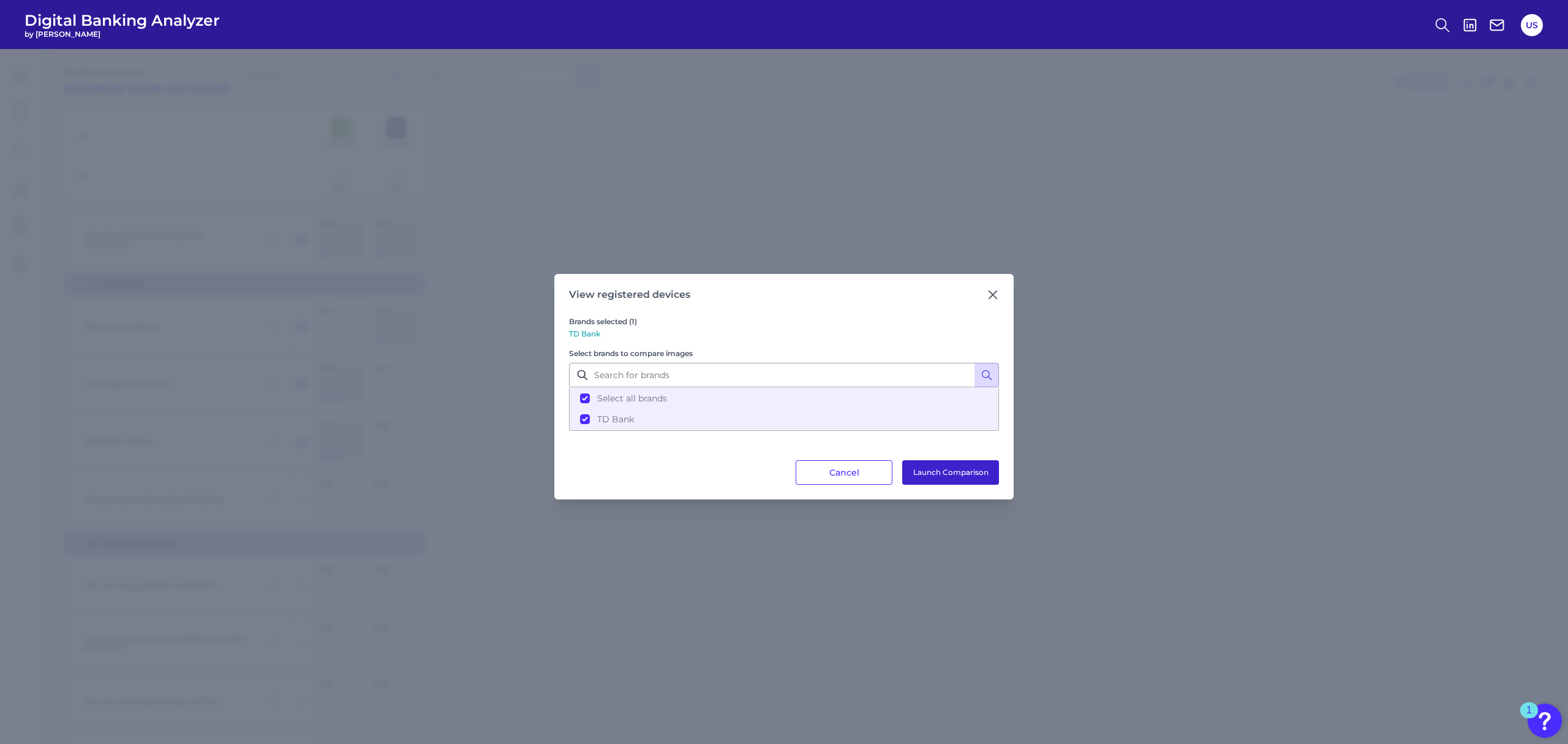
click at [958, 472] on button "Launch Comparison" at bounding box center [950, 472] width 97 height 25
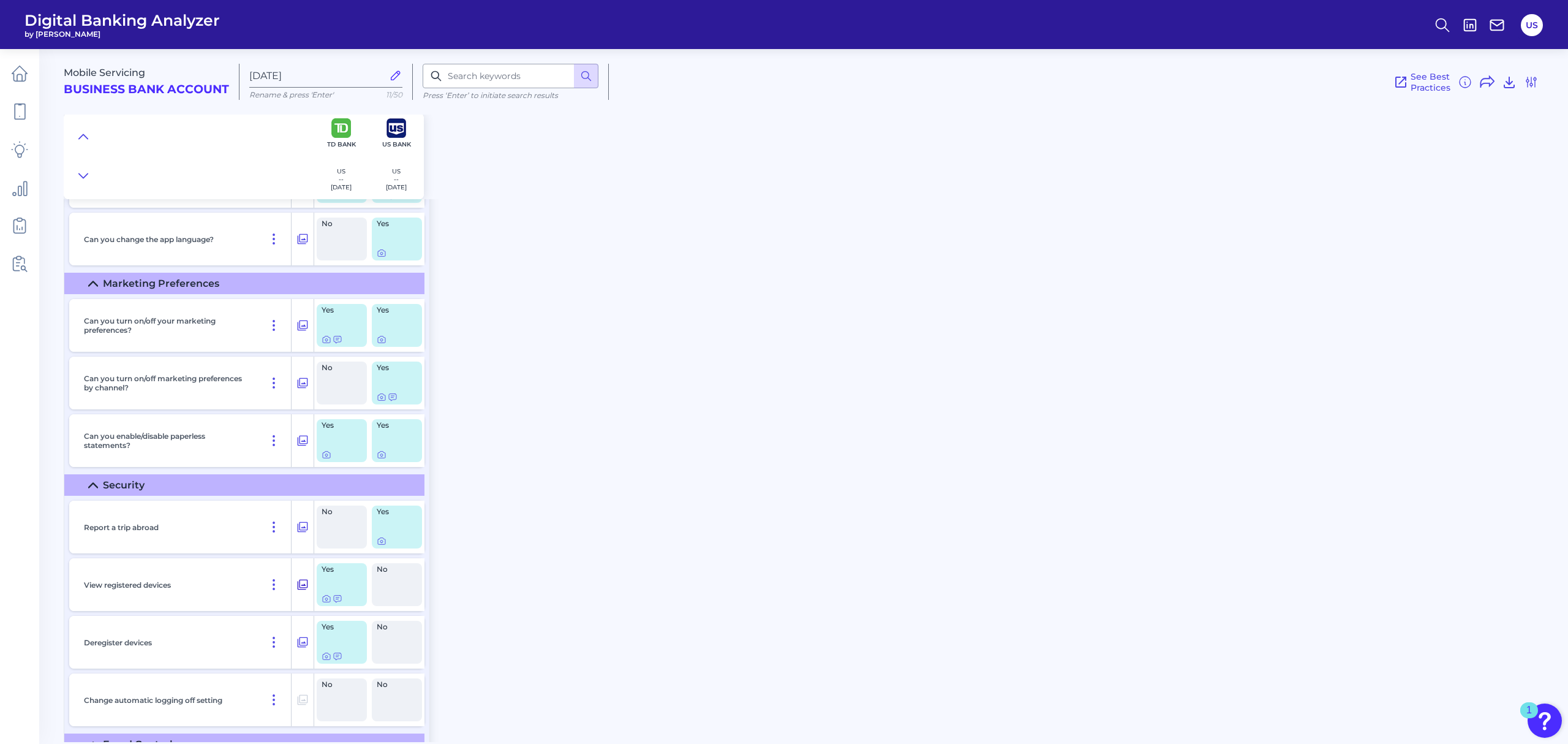
scroll to position [10624, 0]
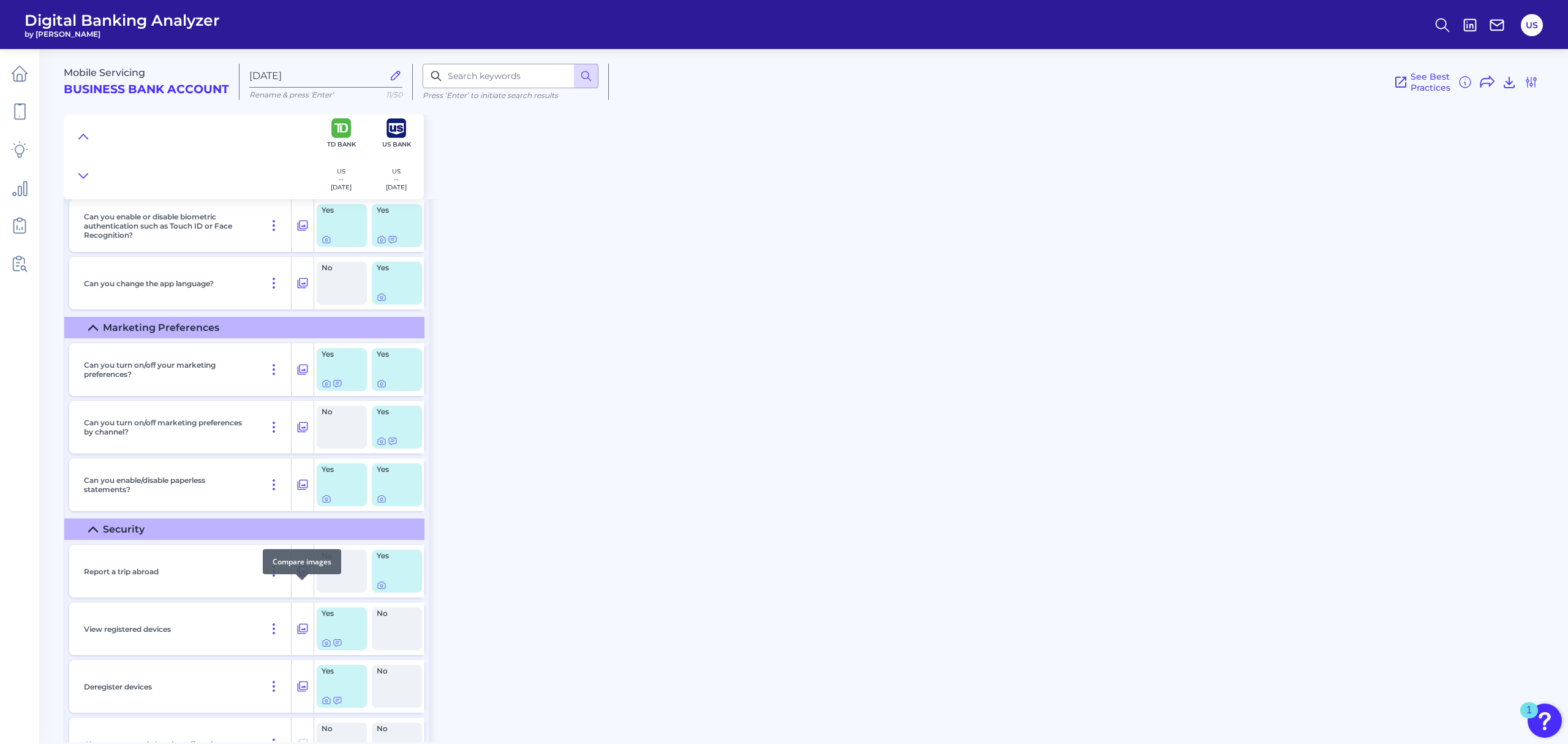
click at [300, 579] on icon at bounding box center [302, 571] width 12 height 15
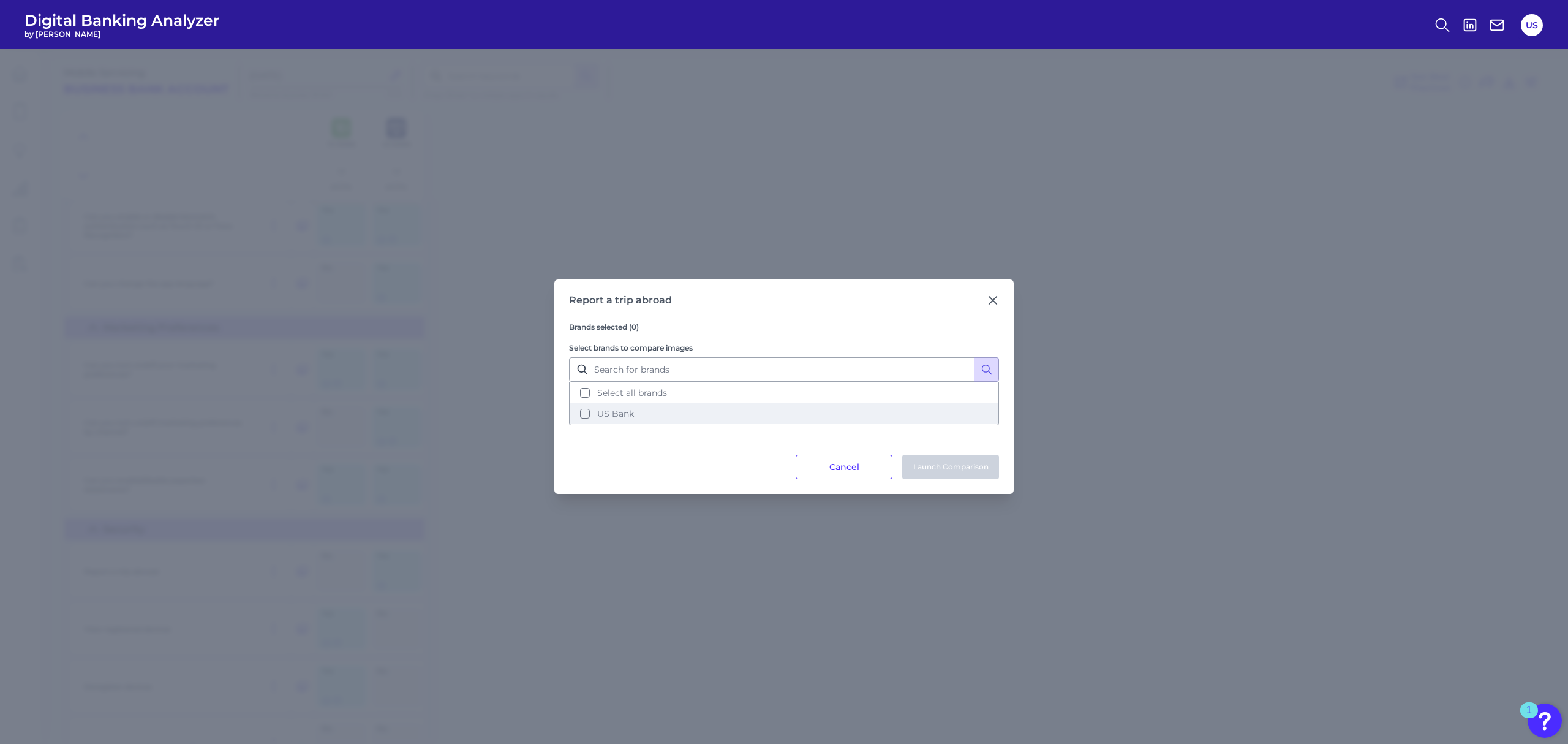
click at [638, 409] on button "US Bank" at bounding box center [784, 413] width 428 height 21
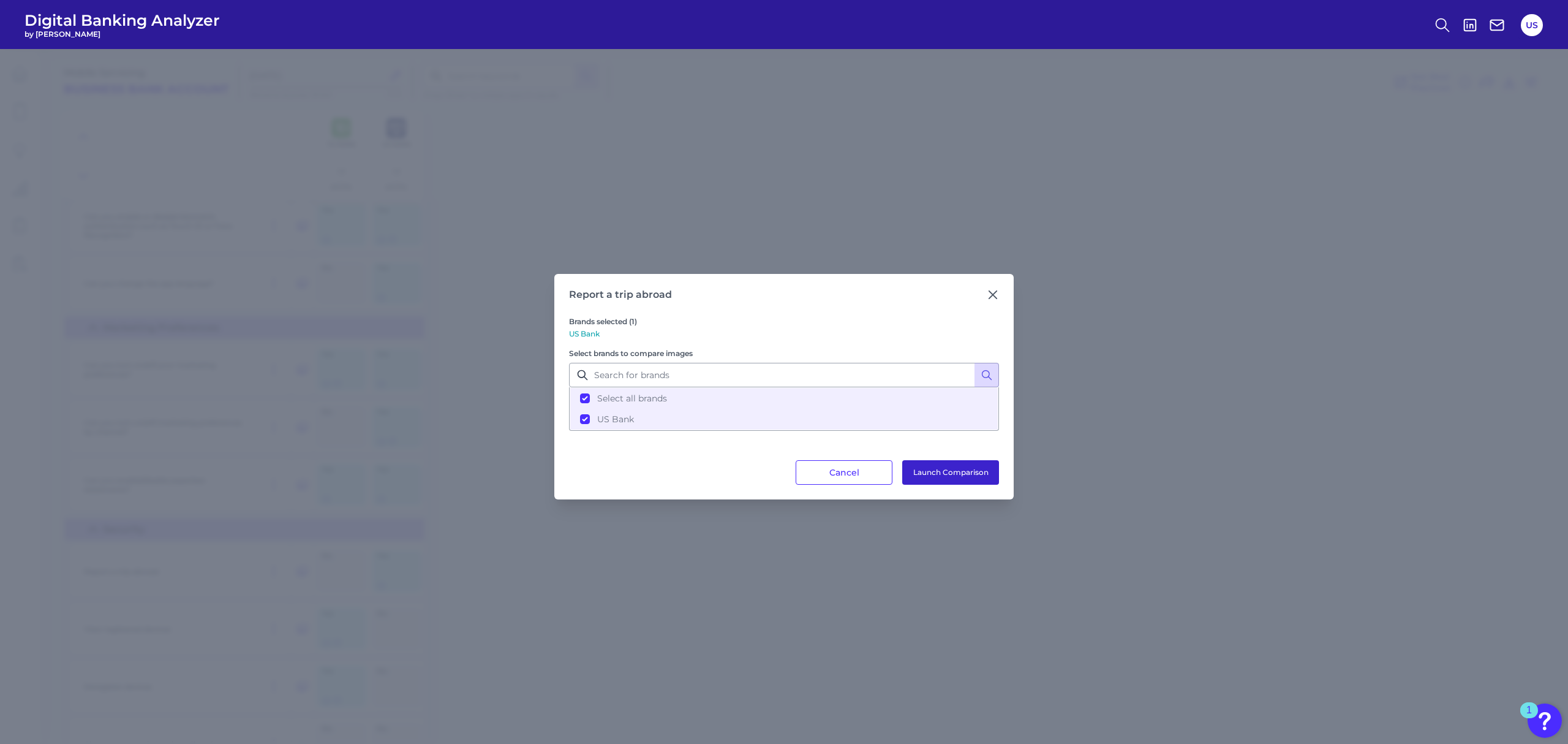
click at [939, 472] on button "Launch Comparison" at bounding box center [950, 472] width 97 height 25
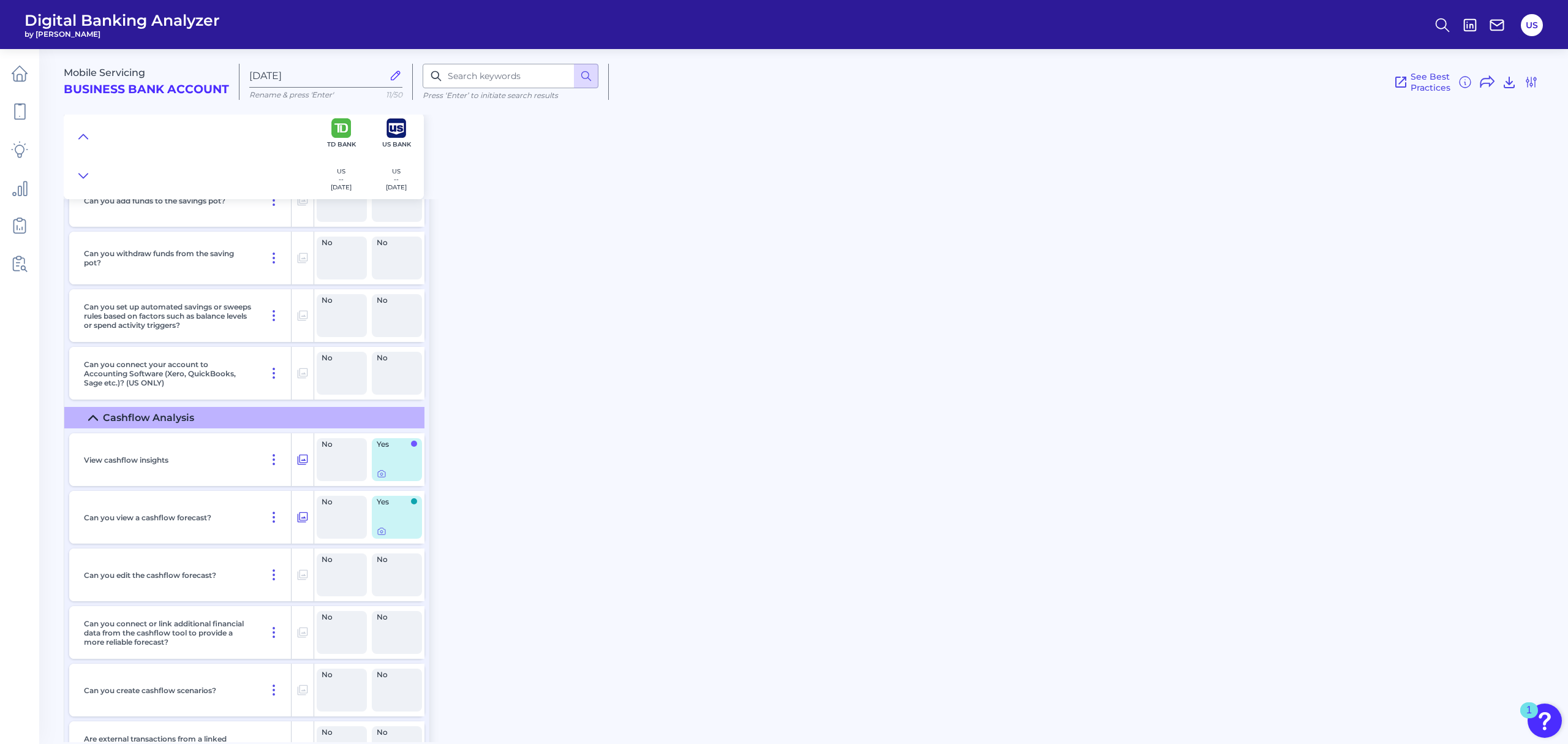
scroll to position [13648, 0]
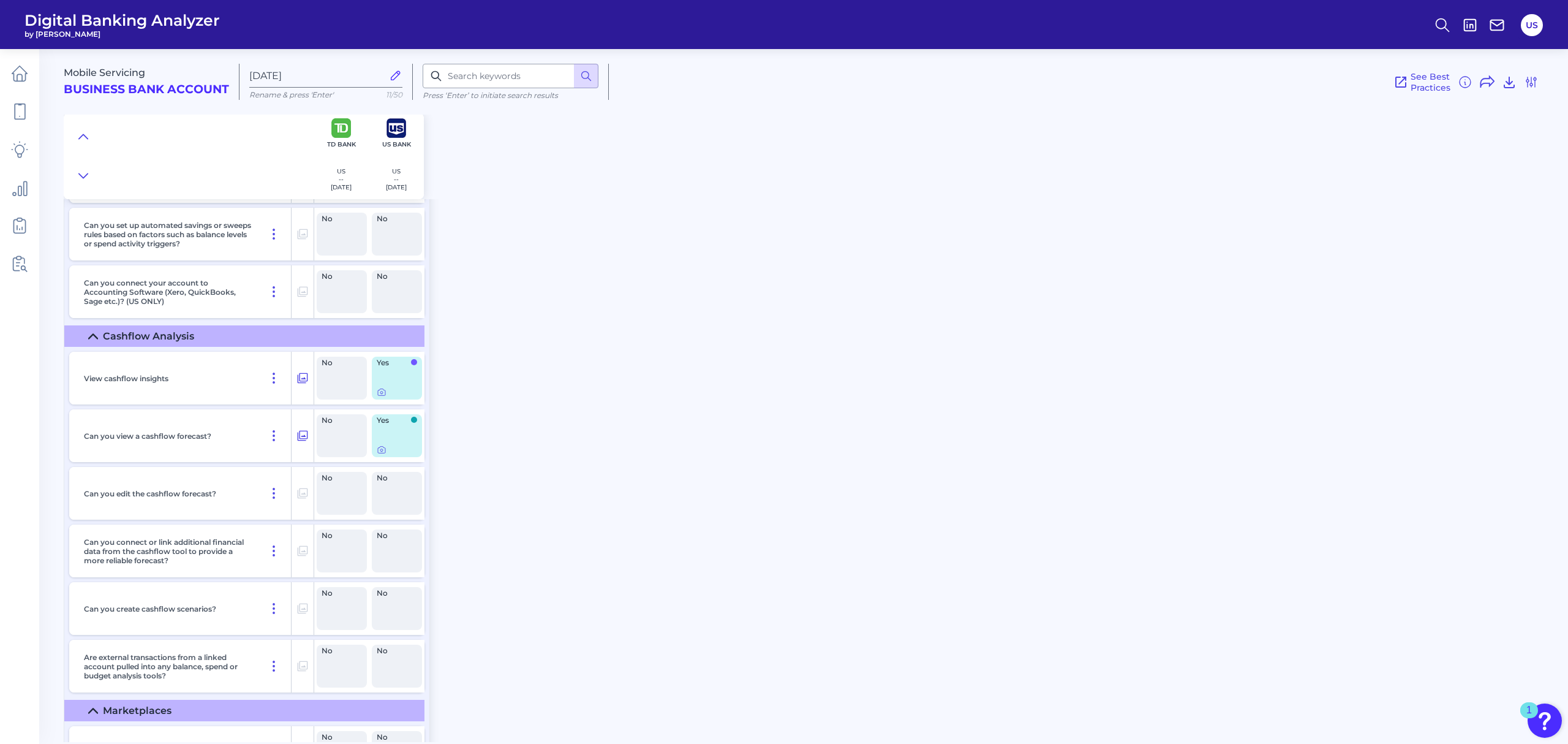
click at [338, 400] on div "No" at bounding box center [341, 378] width 50 height 43
click at [336, 457] on div "No" at bounding box center [341, 436] width 50 height 43
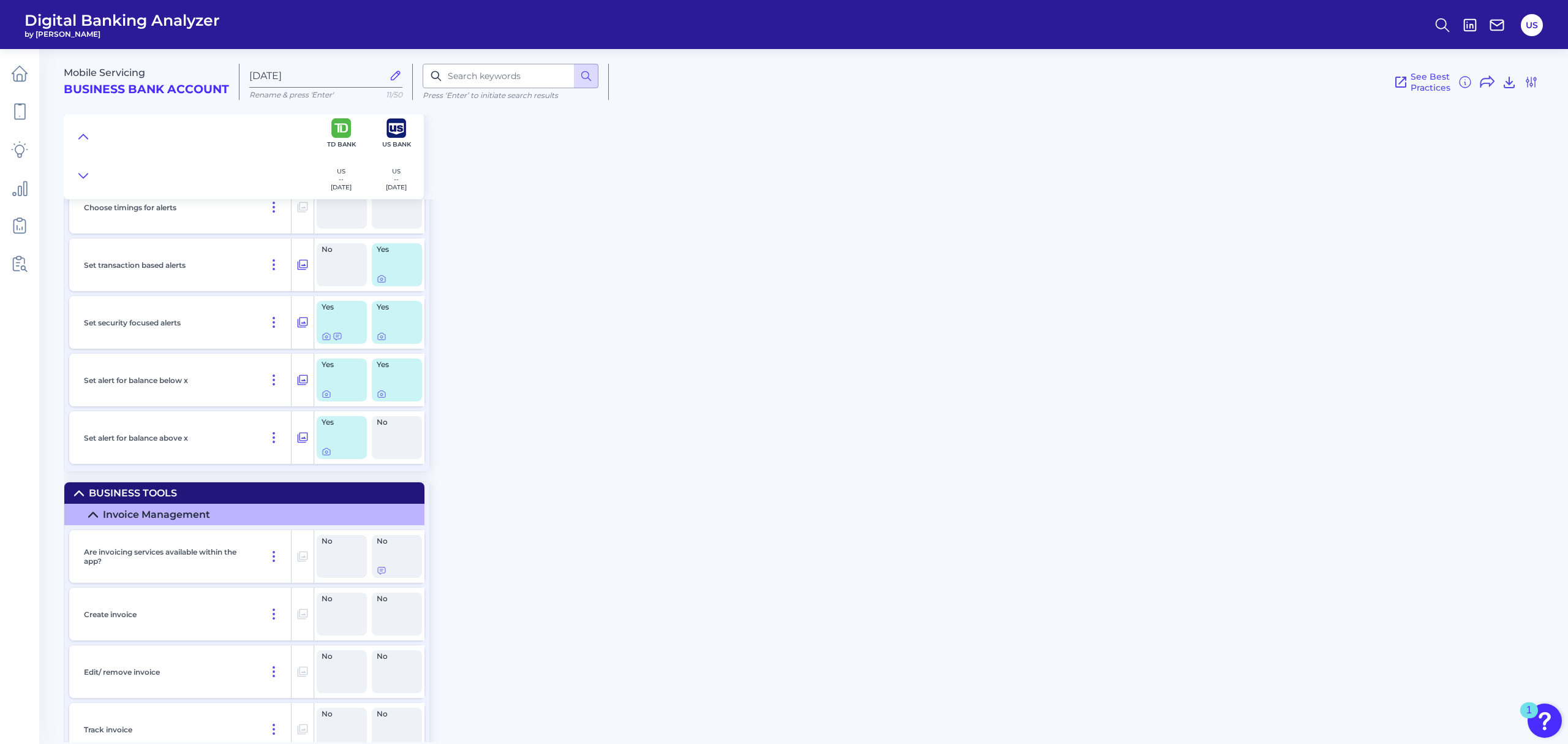
scroll to position [14628, 0]
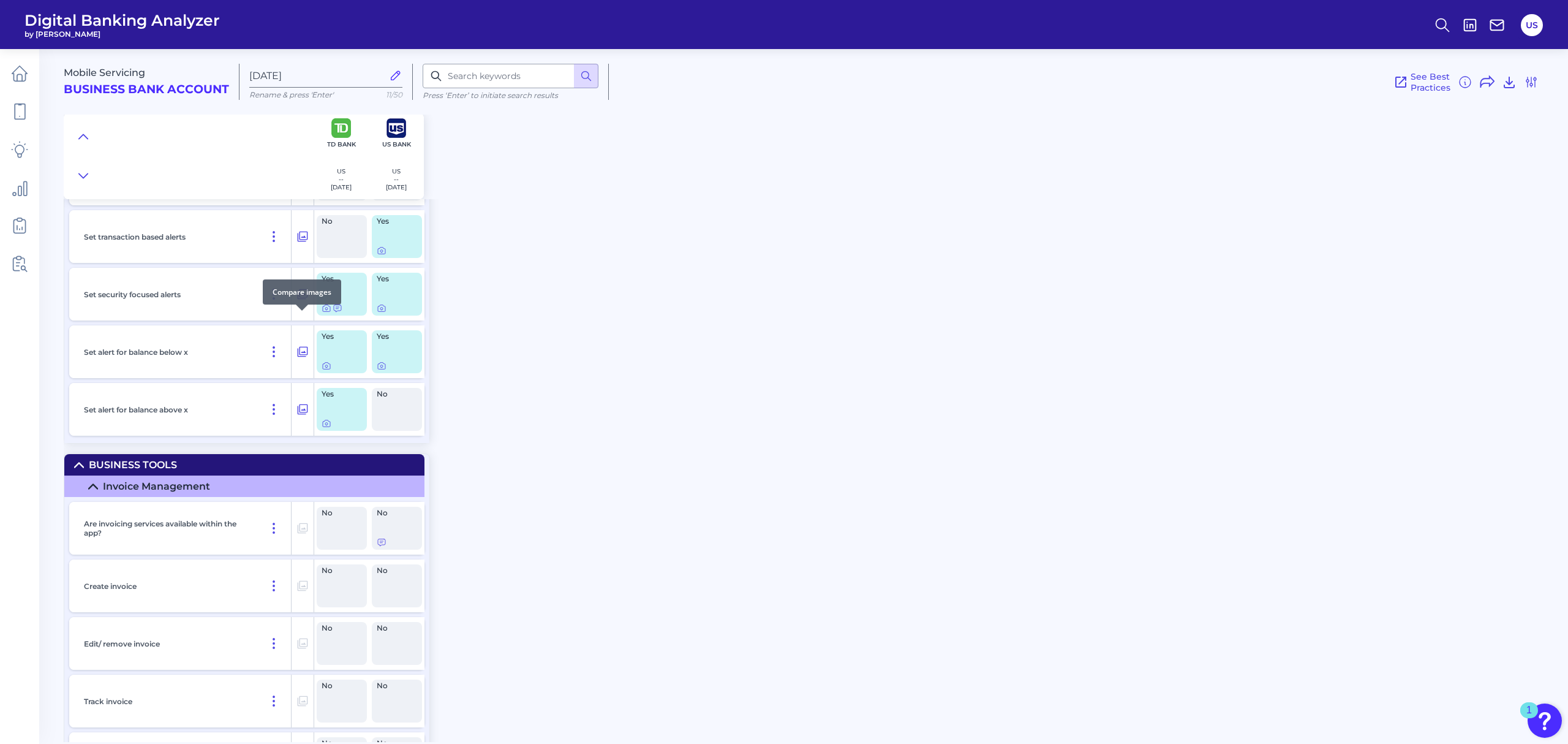
click at [307, 301] on icon at bounding box center [302, 294] width 12 height 15
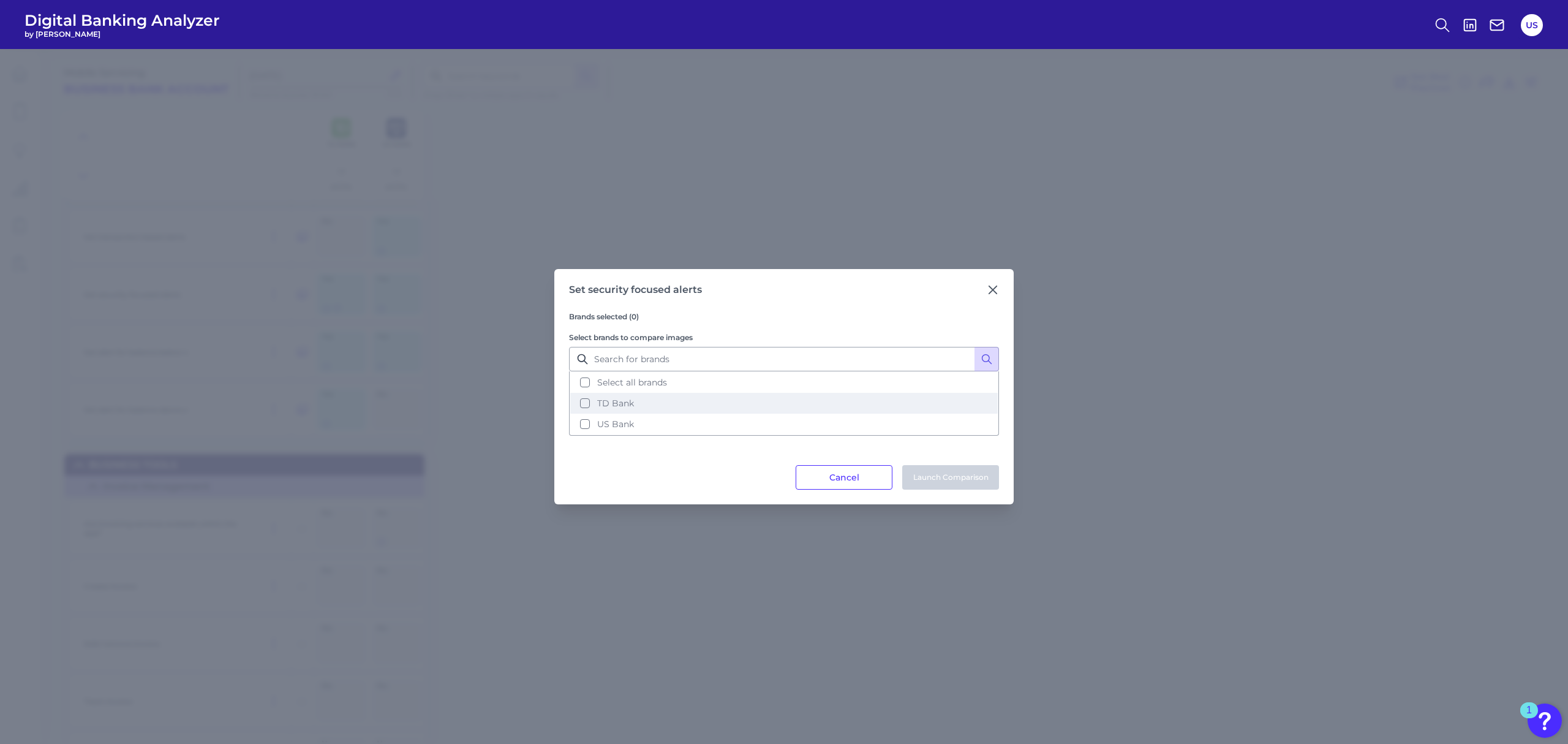
click at [655, 400] on button "TD Bank" at bounding box center [784, 403] width 428 height 21
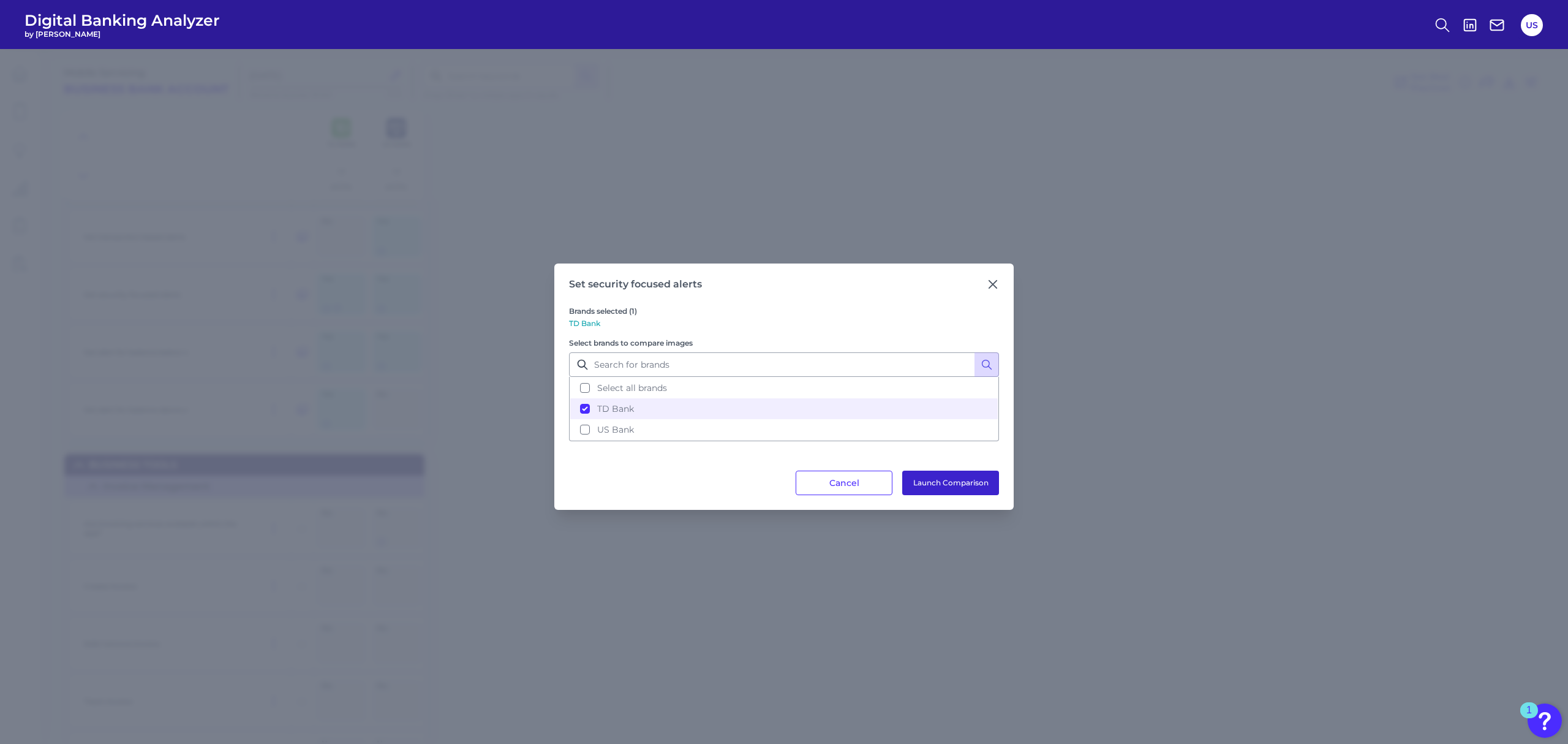
click at [909, 483] on button "Launch Comparison" at bounding box center [950, 483] width 97 height 25
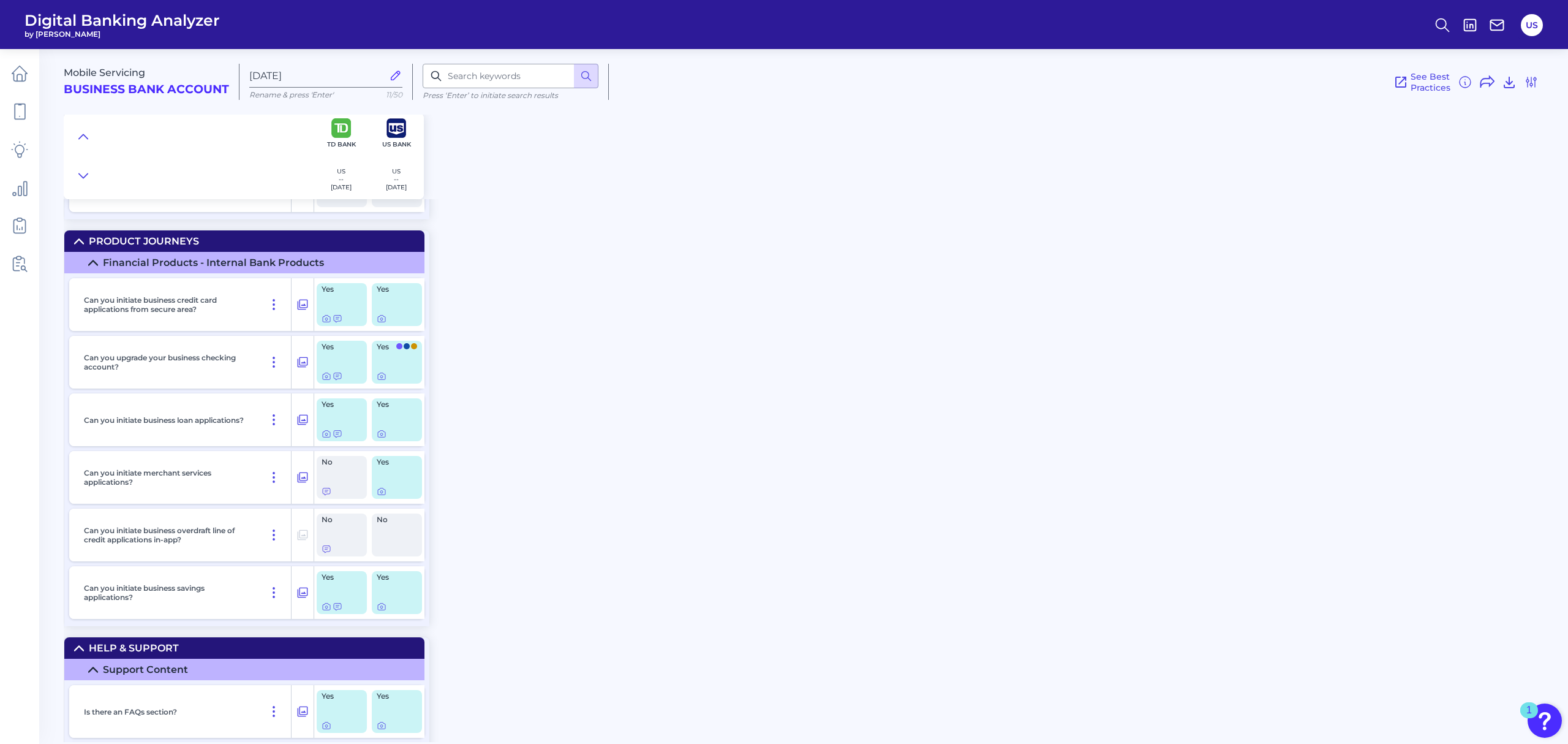
scroll to position [15773, 0]
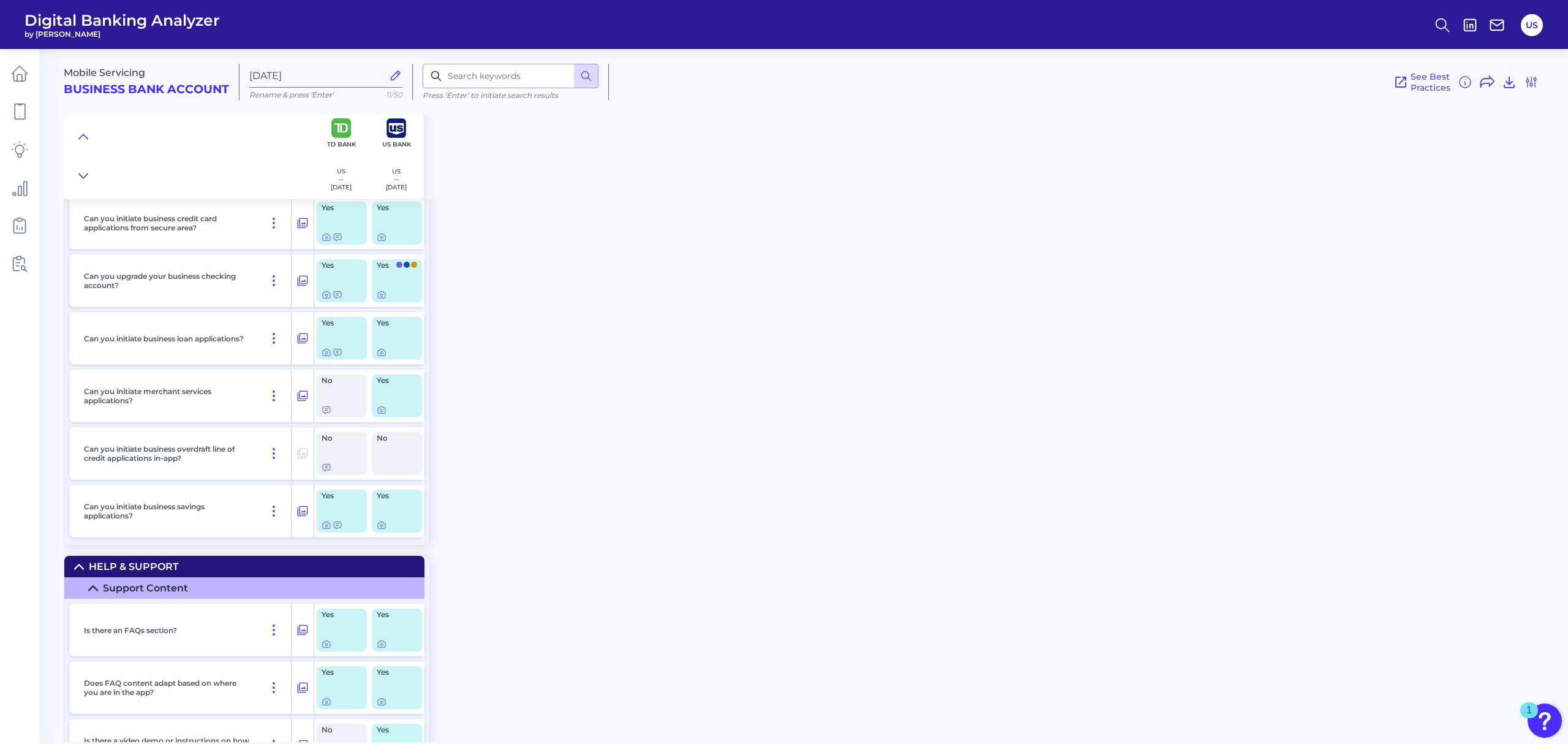
drag, startPoint x: 282, startPoint y: 546, endPoint x: 262, endPoint y: 565, distance: 27.6
drag, startPoint x: 262, startPoint y: 565, endPoint x: 665, endPoint y: 532, distance: 404.3
click at [665, 533] on div "Mobile Servicing Business Bank Account Sep 22 2025 Rename & press 'Enter' 11/50…" at bounding box center [816, 390] width 1504 height 702
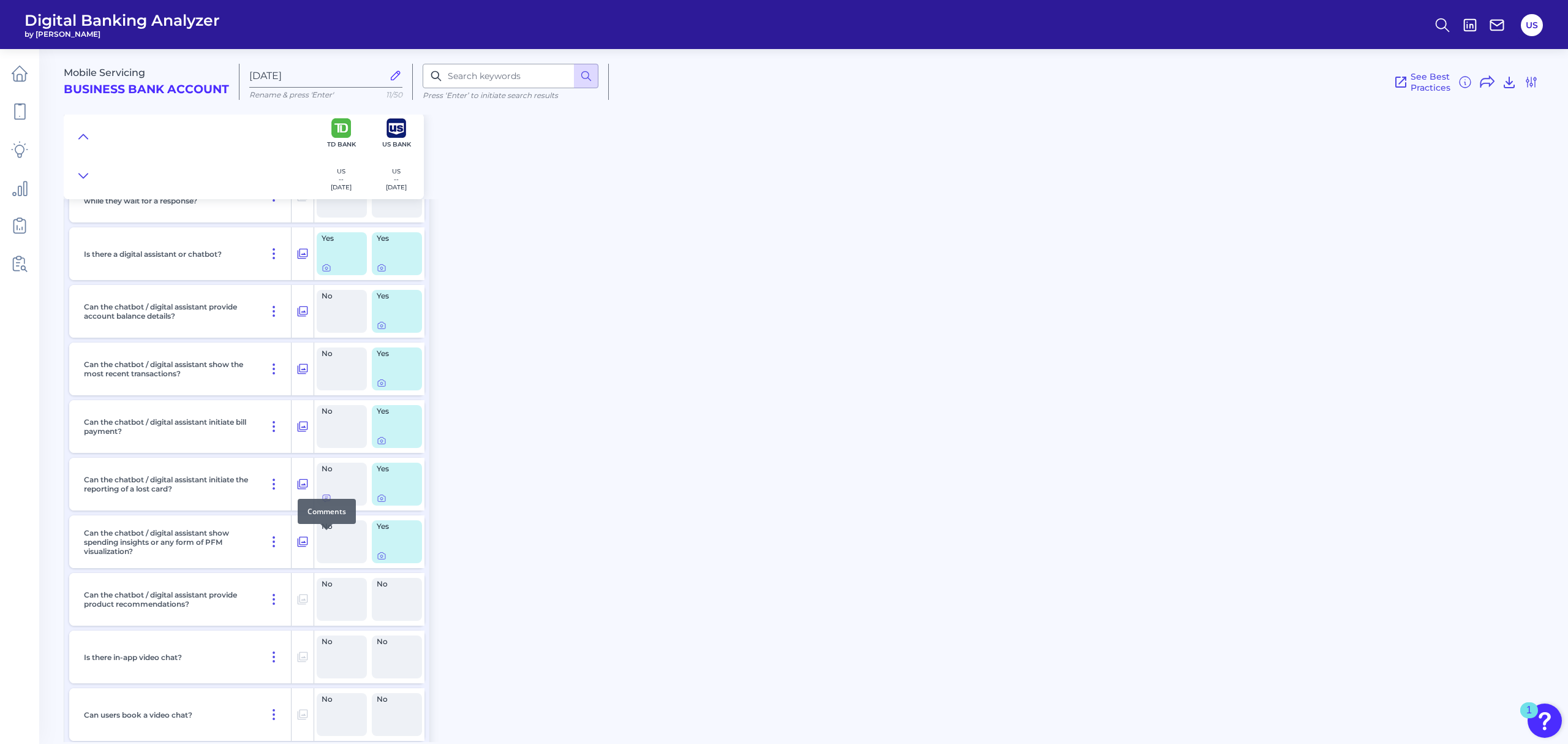
scroll to position [16748, 0]
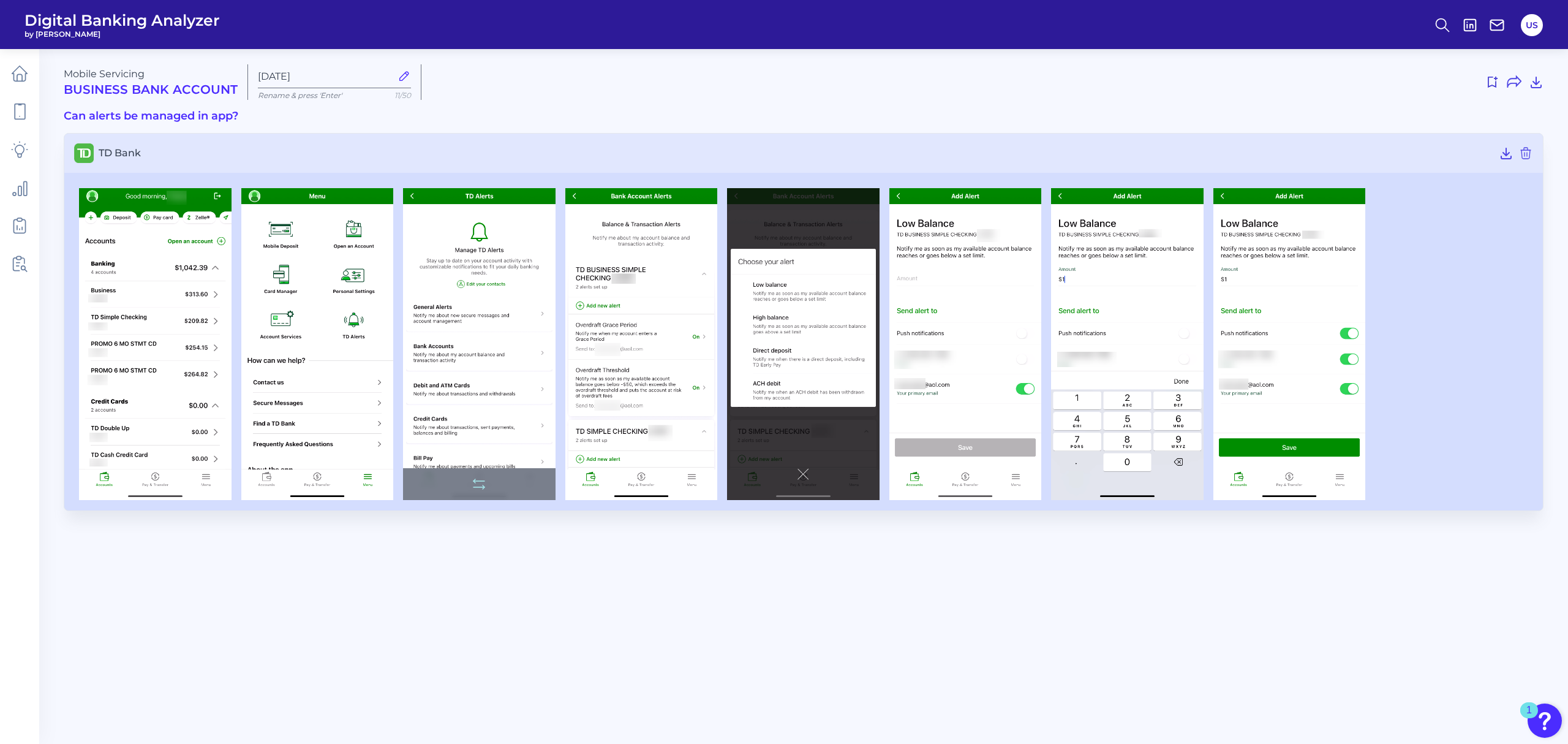
click at [495, 385] on img at bounding box center [479, 344] width 153 height 313
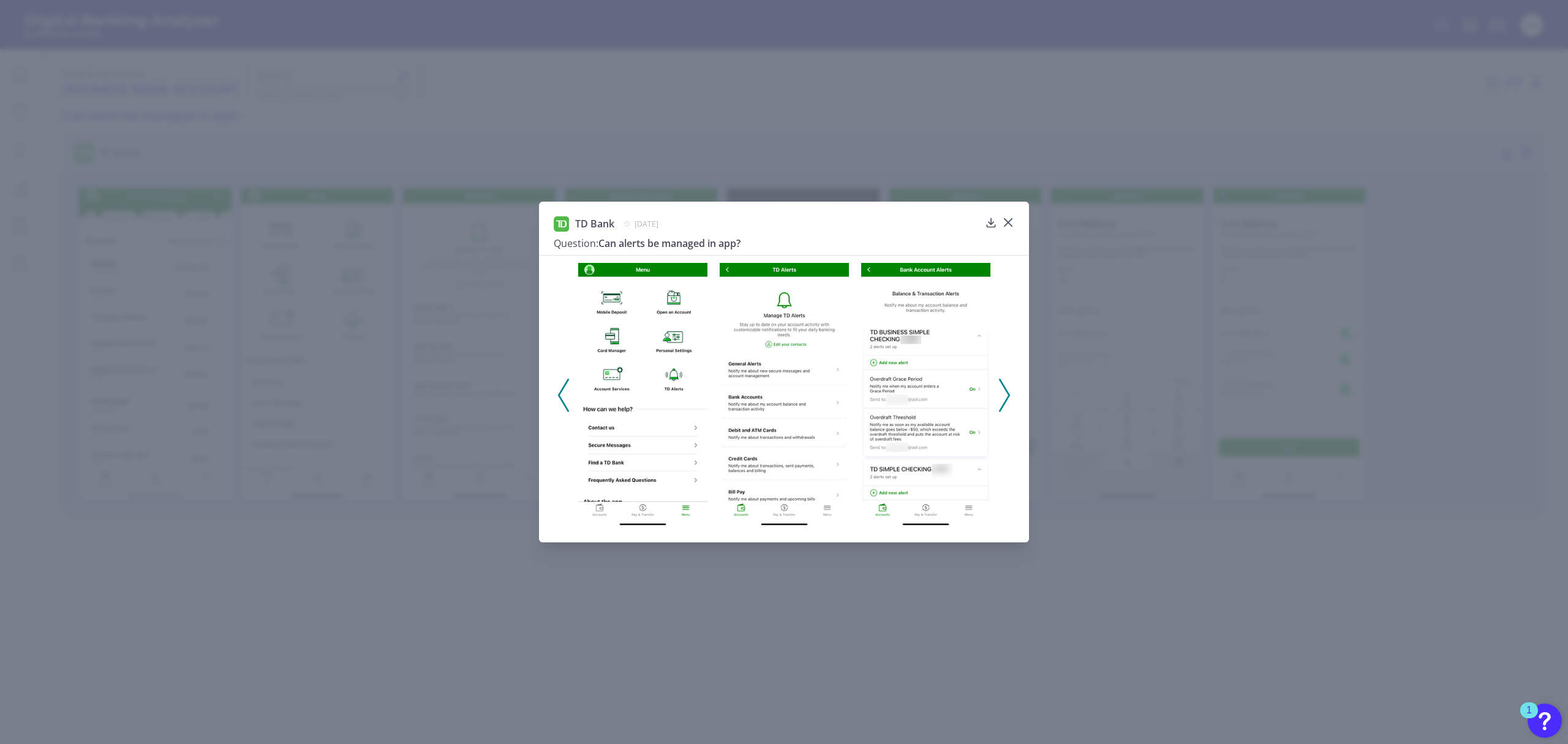
click at [1008, 214] on div "TD Bank [DATE] Question: Can alerts be managed in app?" at bounding box center [784, 372] width 490 height 342
click at [1009, 228] on div at bounding box center [1008, 232] width 12 height 12
click at [1008, 226] on div at bounding box center [1008, 232] width 12 height 12
click at [920, 379] on img at bounding box center [926, 396] width 129 height 265
click at [1007, 398] on polyline at bounding box center [1005, 395] width 9 height 31
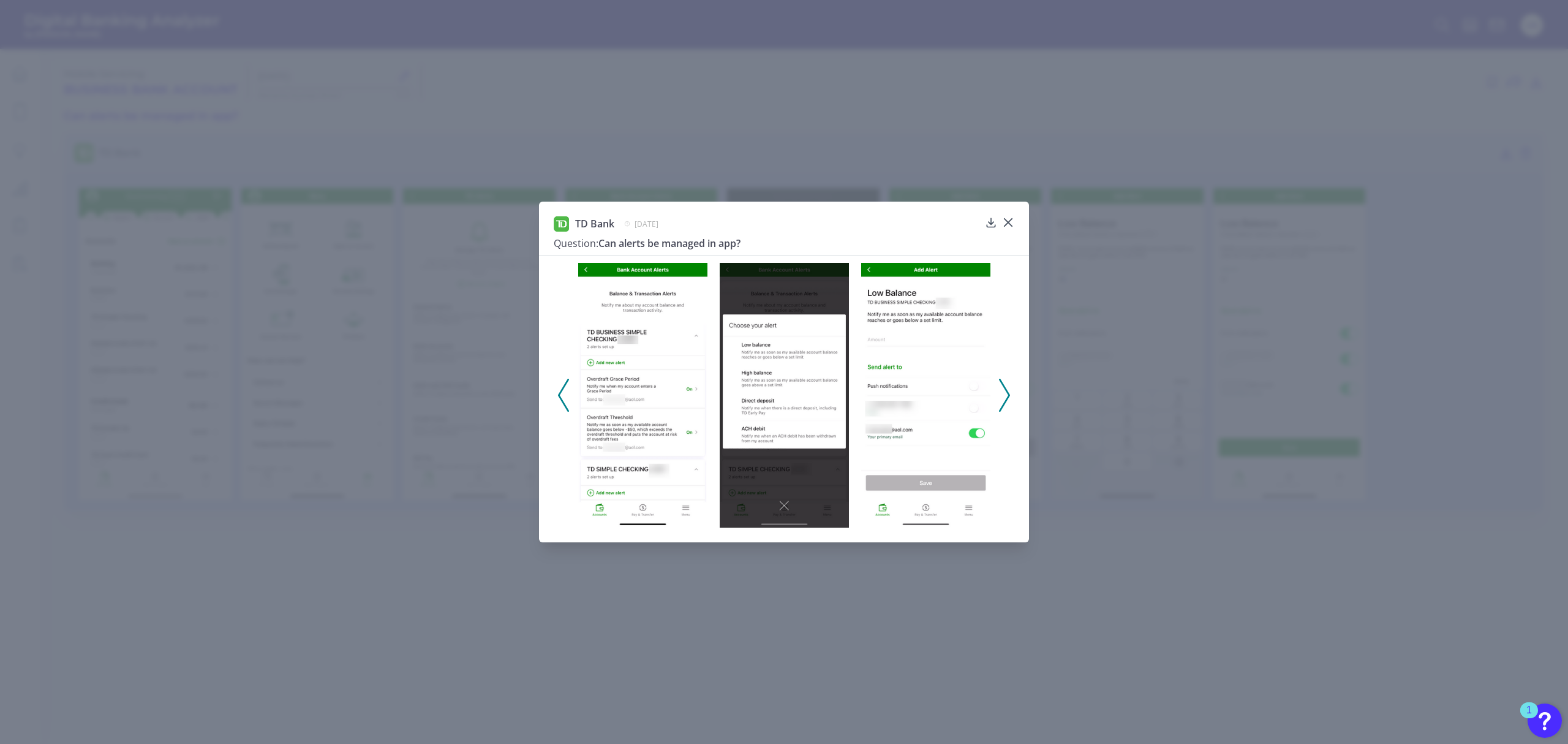
click at [1009, 396] on polyline at bounding box center [1005, 395] width 9 height 31
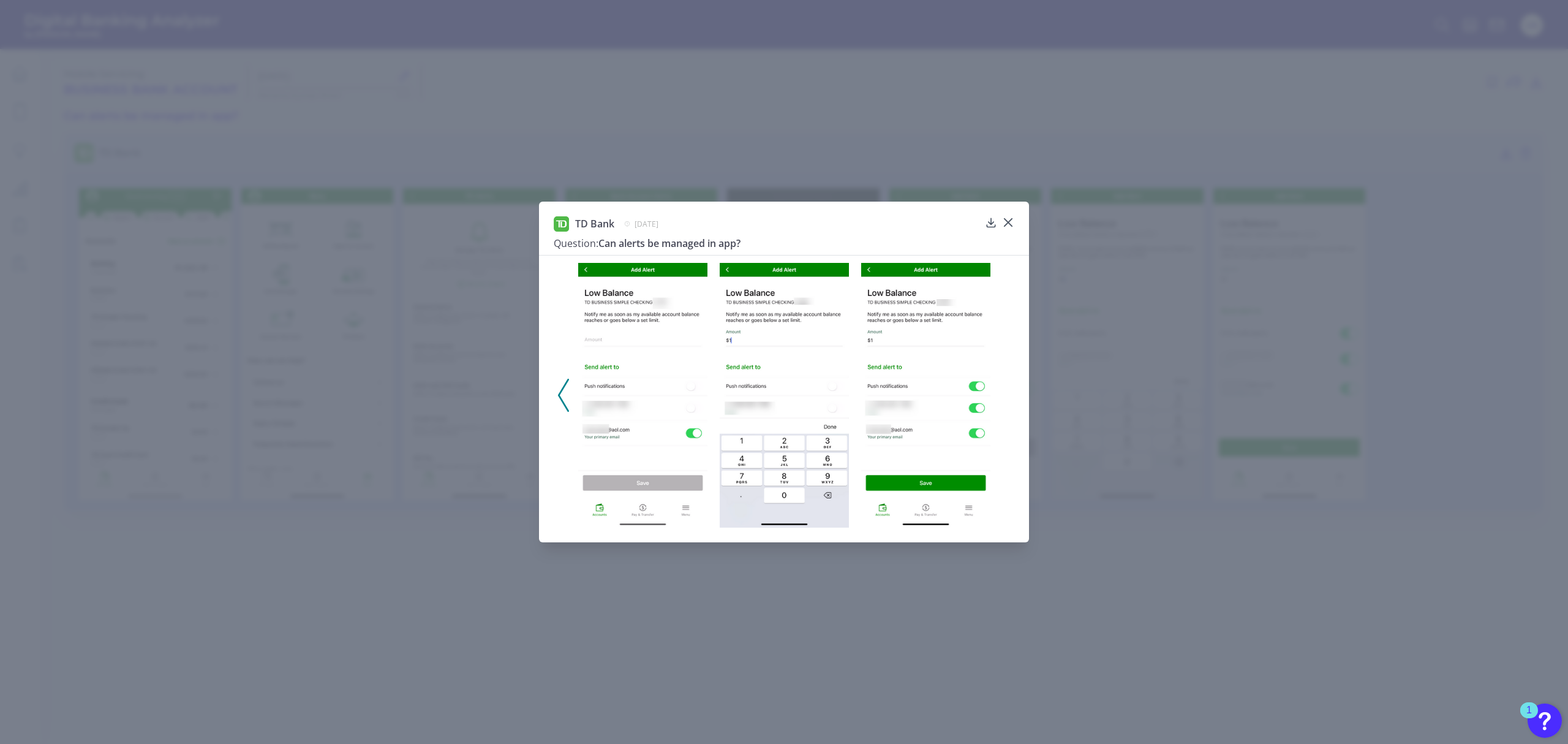
click at [1009, 396] on div at bounding box center [784, 392] width 490 height 273
drag, startPoint x: 1008, startPoint y: 223, endPoint x: 1013, endPoint y: 228, distance: 7.1
click at [1008, 223] on icon at bounding box center [1008, 222] width 7 height 7
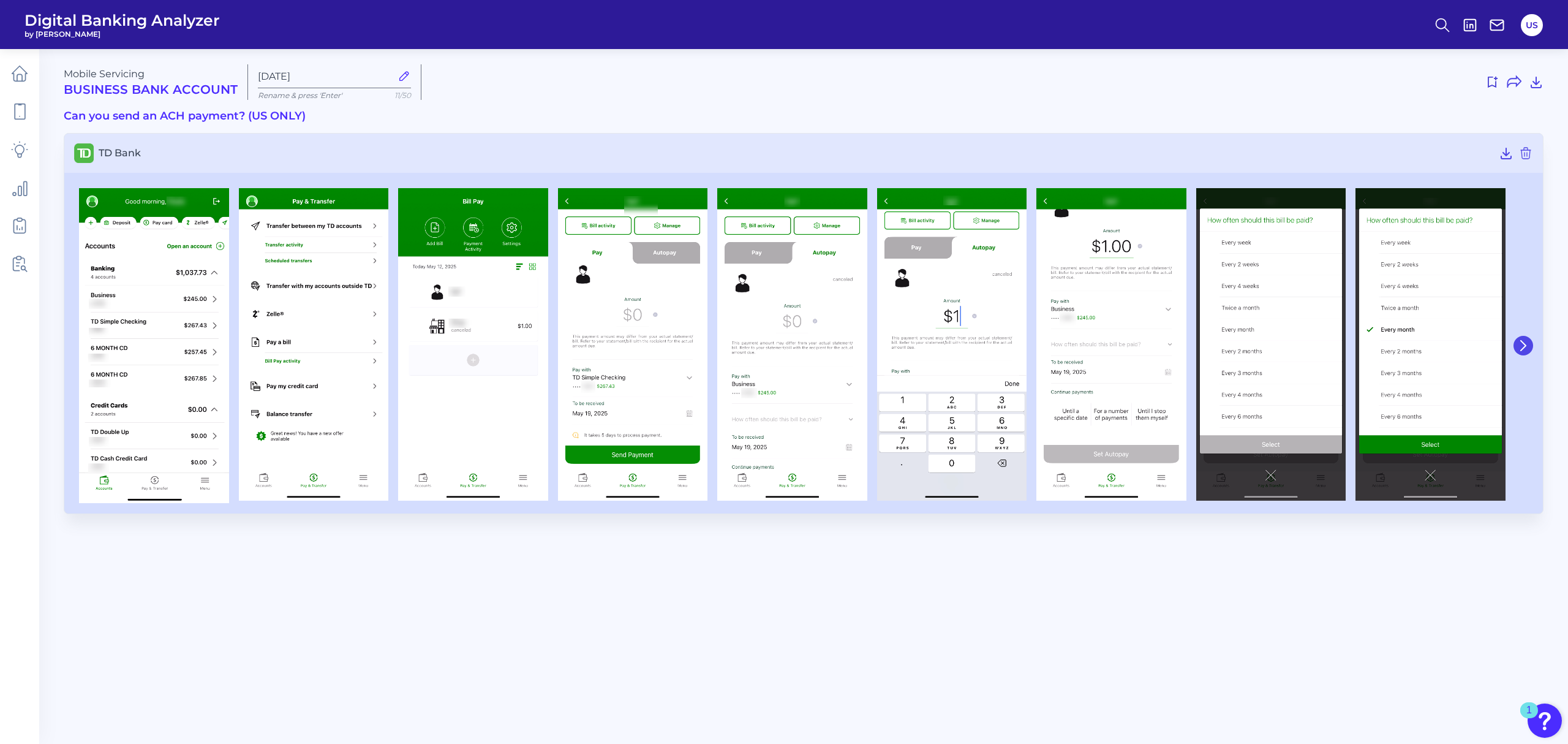
click at [1529, 338] on button at bounding box center [1523, 346] width 19 height 19
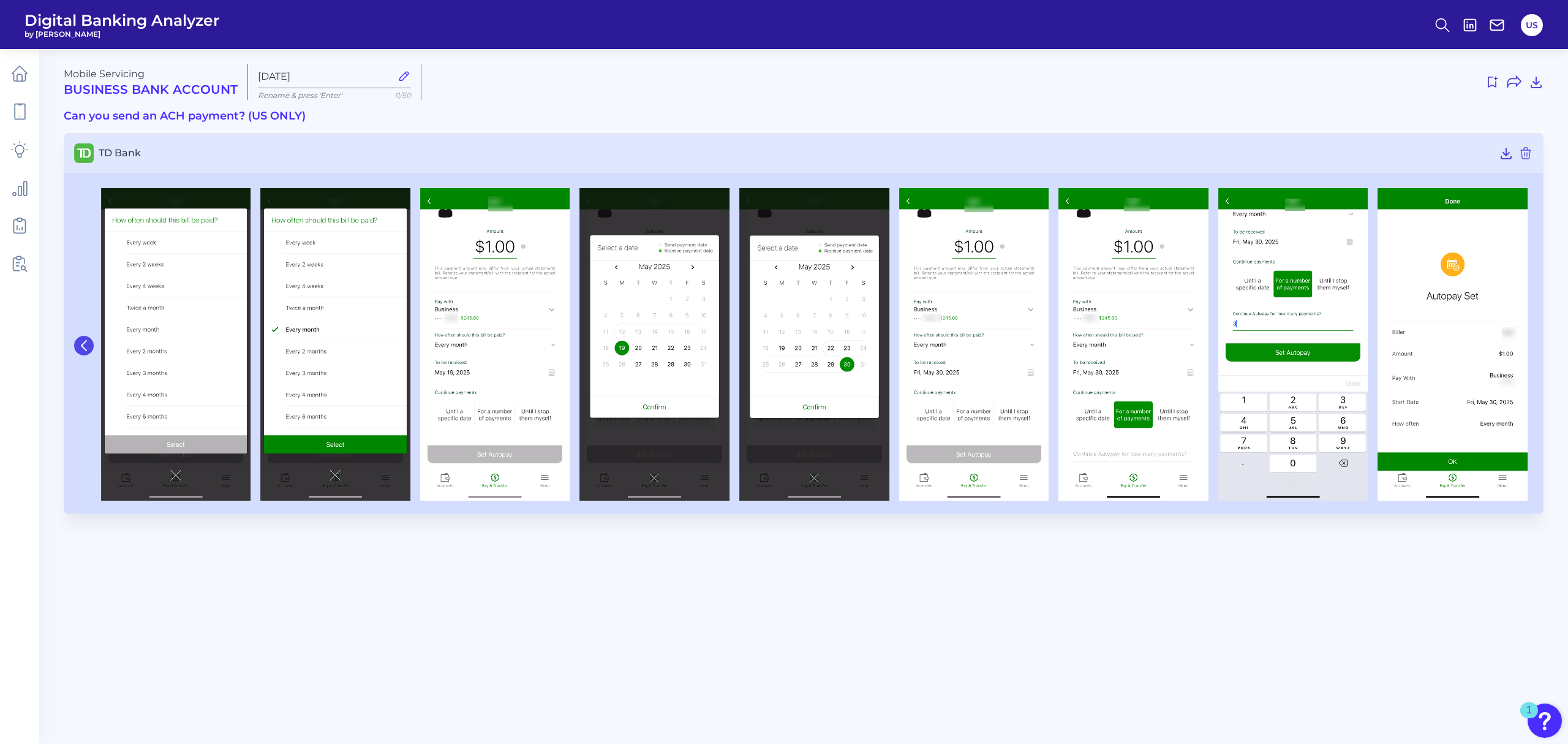
click at [84, 341] on icon at bounding box center [84, 346] width 11 height 11
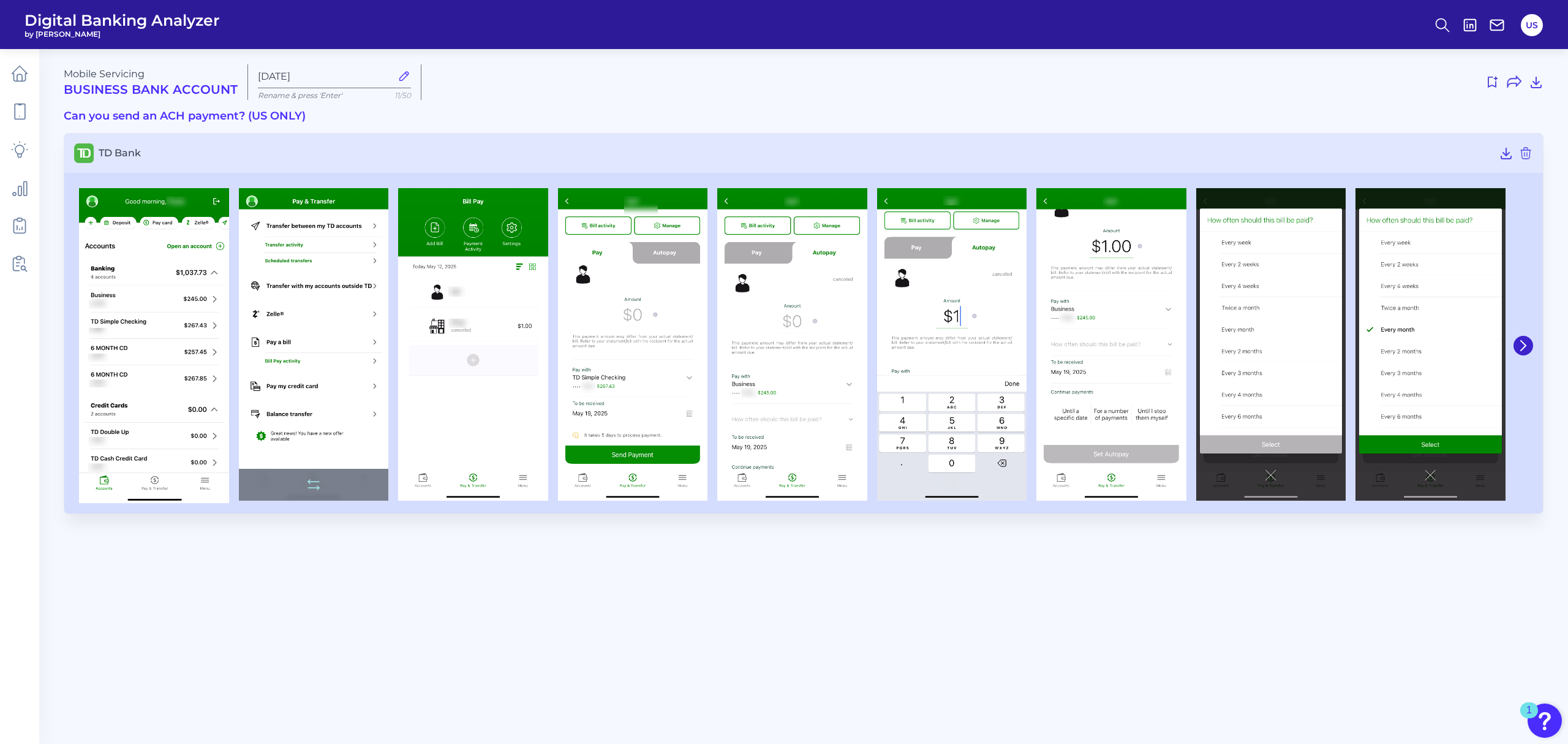
click at [343, 287] on img at bounding box center [314, 344] width 150 height 313
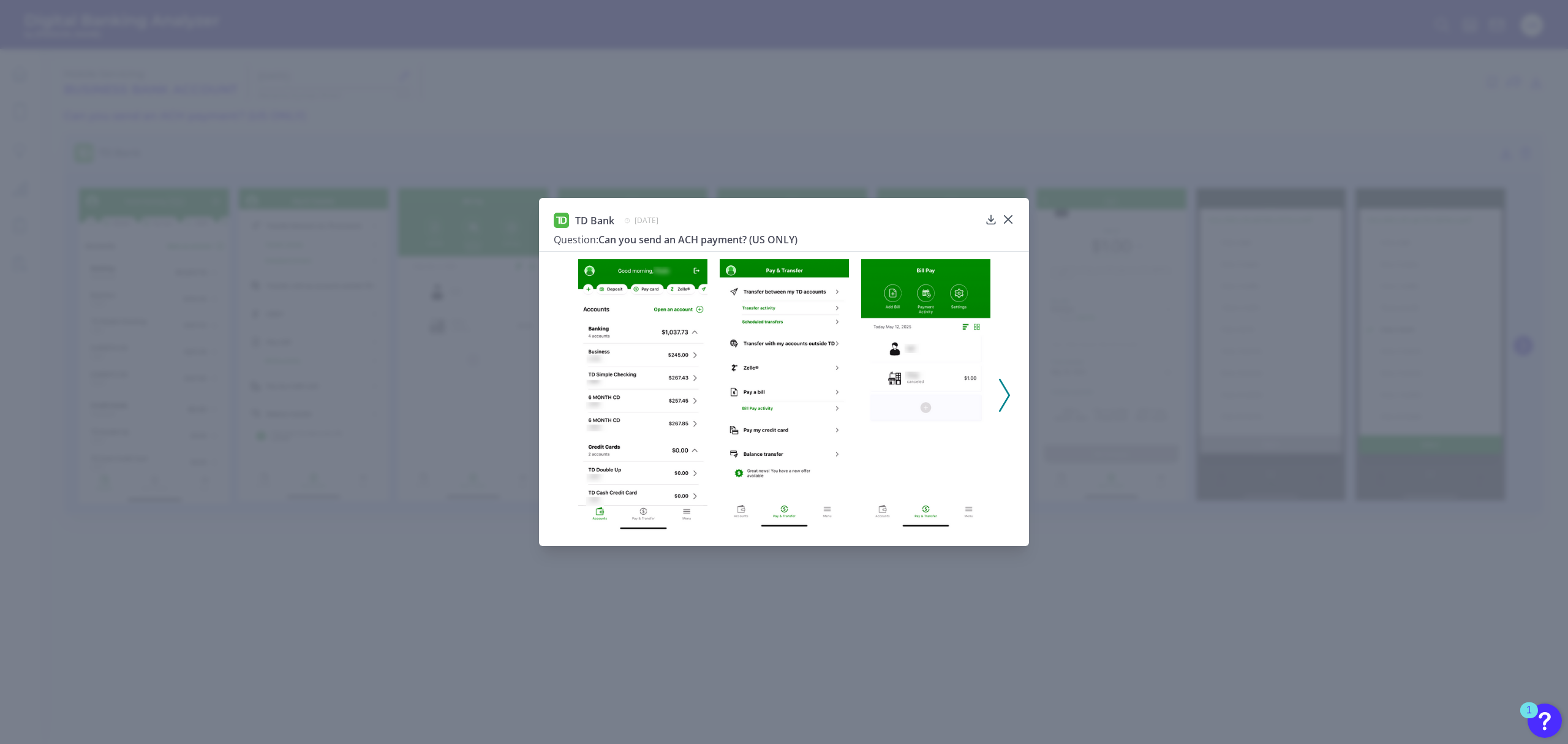
click at [1015, 216] on div "TD Bank [DATE] Question: Can you send an ACH payment? (US ONLY)" at bounding box center [784, 372] width 490 height 348
click at [1015, 217] on div "TD Bank [DATE] Question: Can you send an ACH payment? (US ONLY)" at bounding box center [784, 372] width 490 height 348
click at [1012, 221] on icon at bounding box center [1008, 220] width 12 height 12
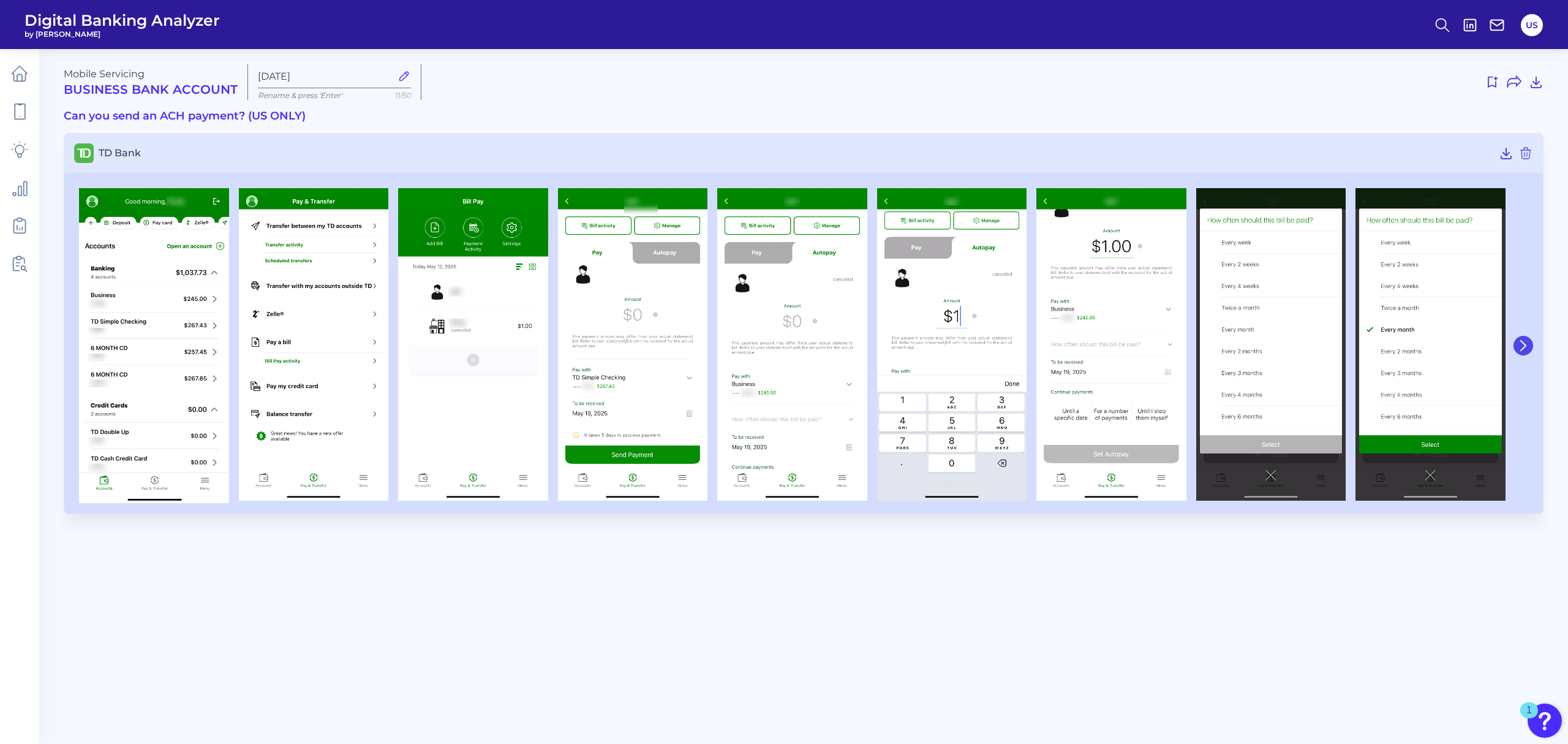
click at [1530, 344] on button at bounding box center [1523, 346] width 19 height 19
click at [1522, 346] on icon at bounding box center [1523, 346] width 11 height 11
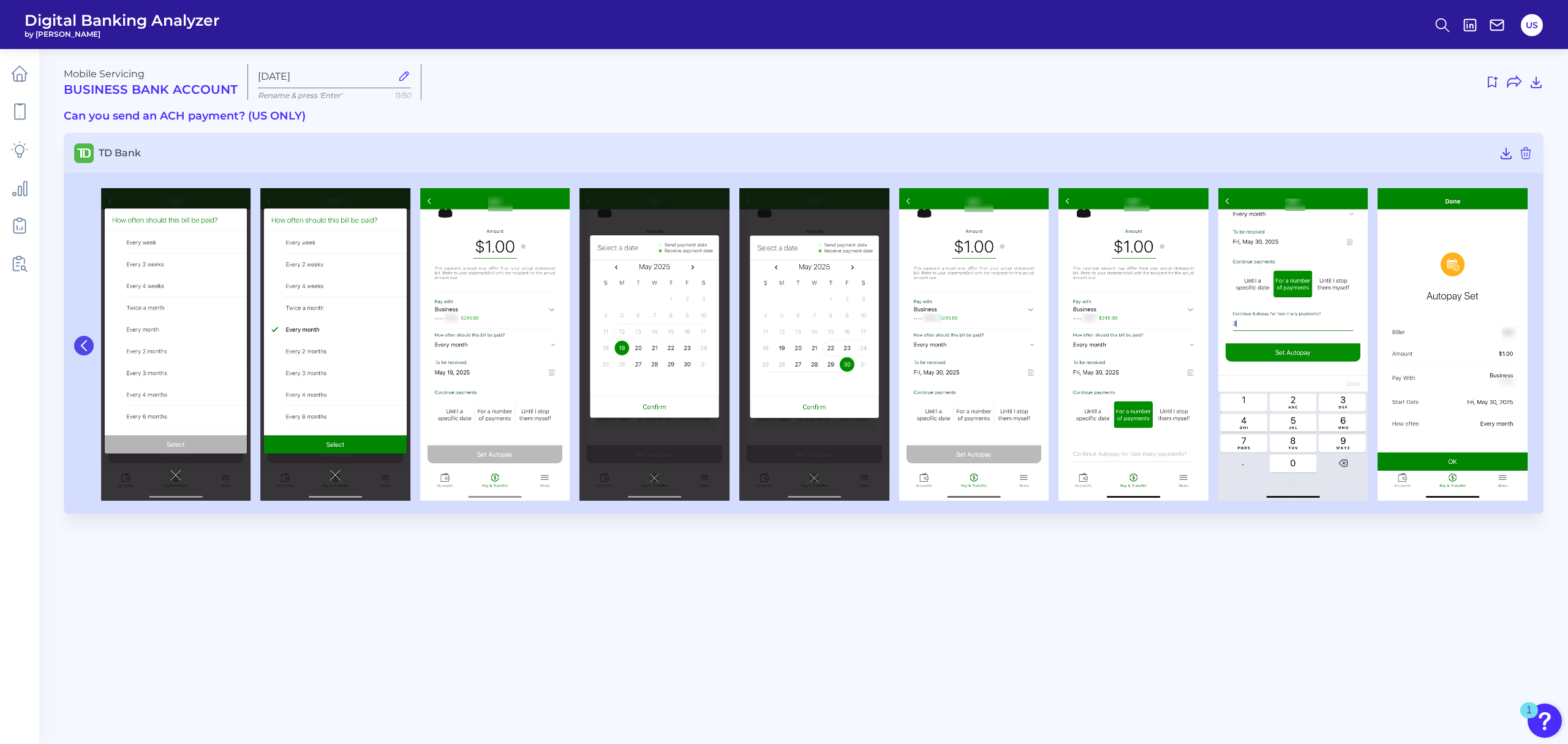
click at [86, 350] on icon at bounding box center [84, 346] width 5 height 10
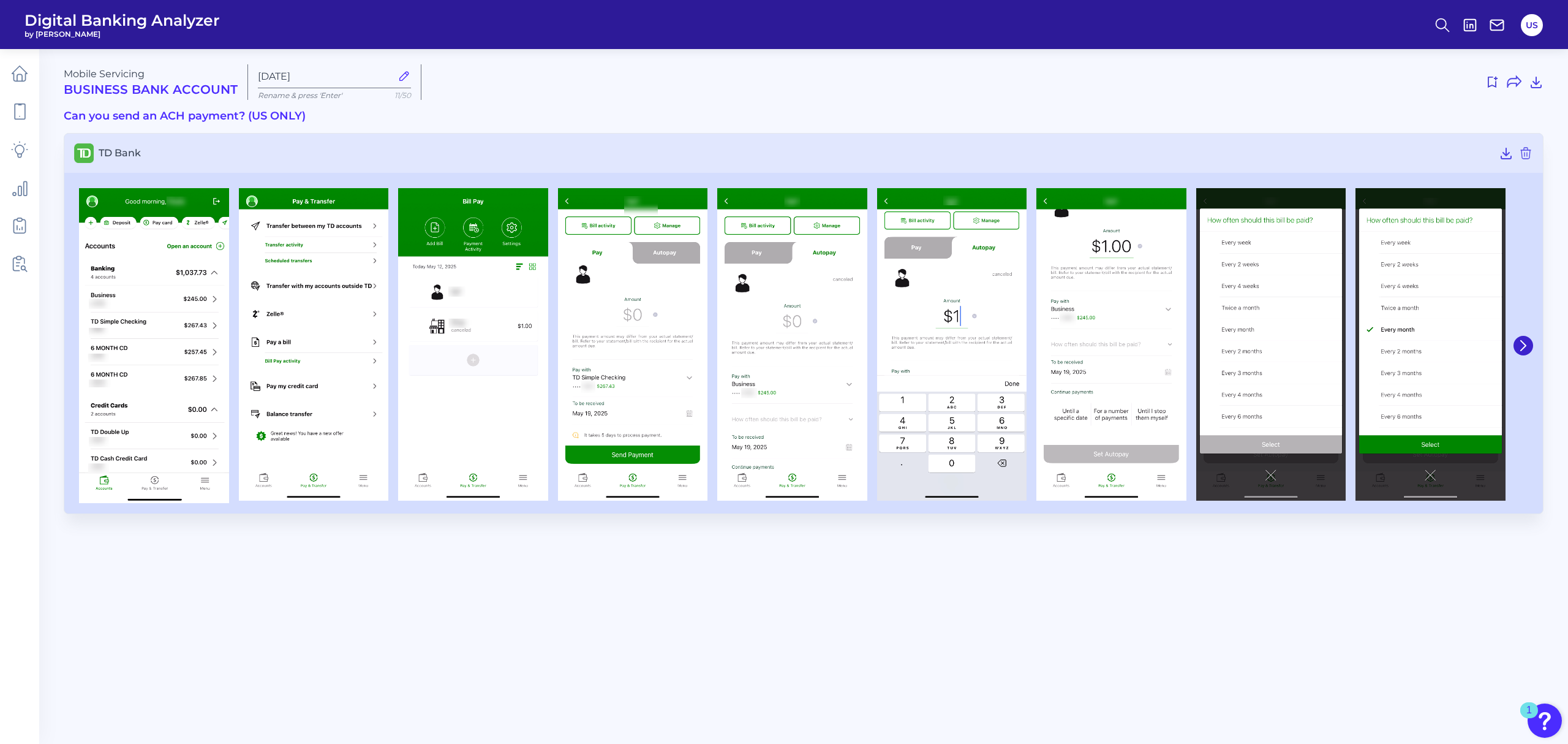
drag, startPoint x: 652, startPoint y: 368, endPoint x: 564, endPoint y: 544, distance: 196.8
click at [564, 546] on main "Mobile Servicing Business Bank Account Sep 22 2025 Rename & press 'Enter' 11/50…" at bounding box center [784, 372] width 1568 height 744
click at [806, 321] on img at bounding box center [792, 344] width 150 height 313
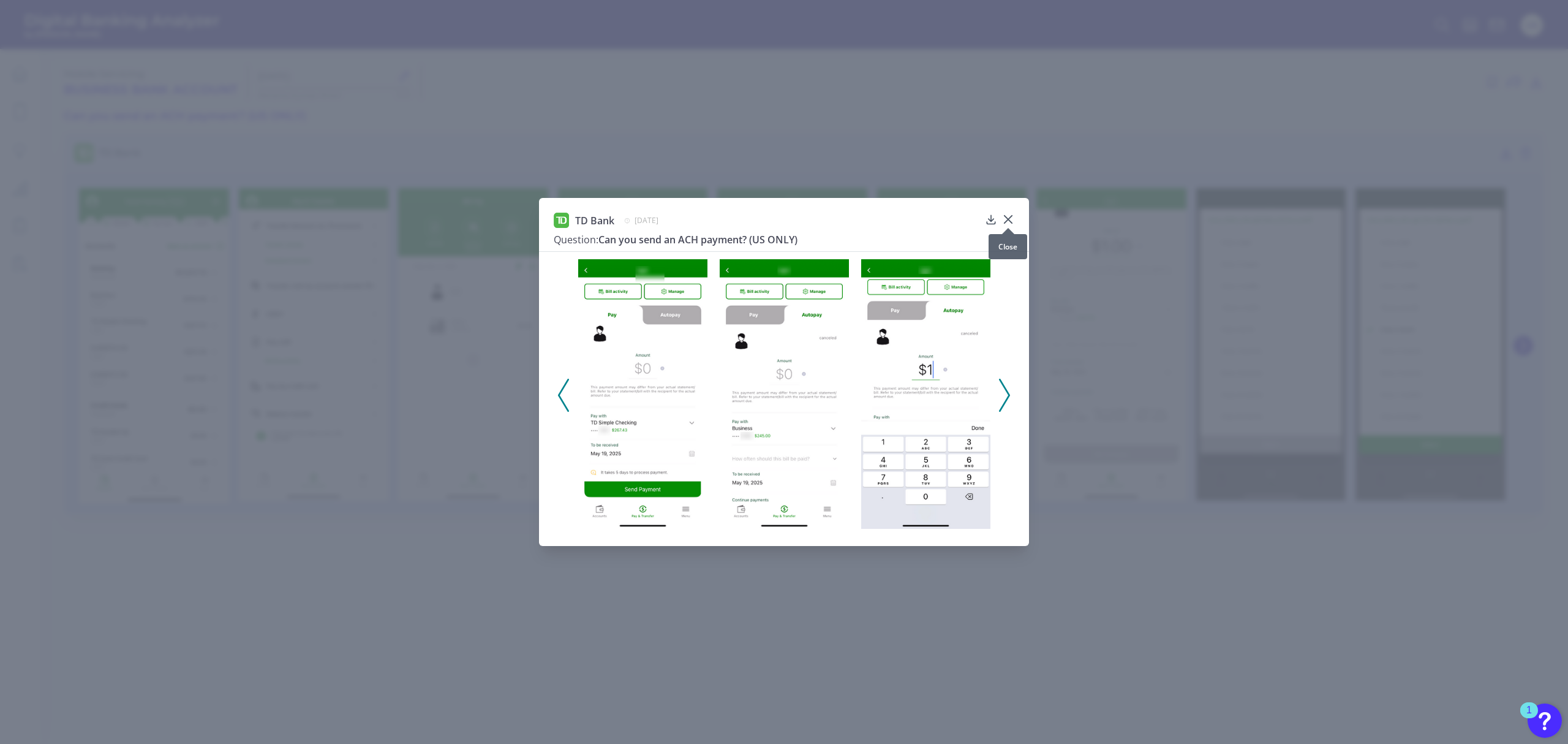
click at [1009, 219] on icon at bounding box center [1008, 219] width 7 height 7
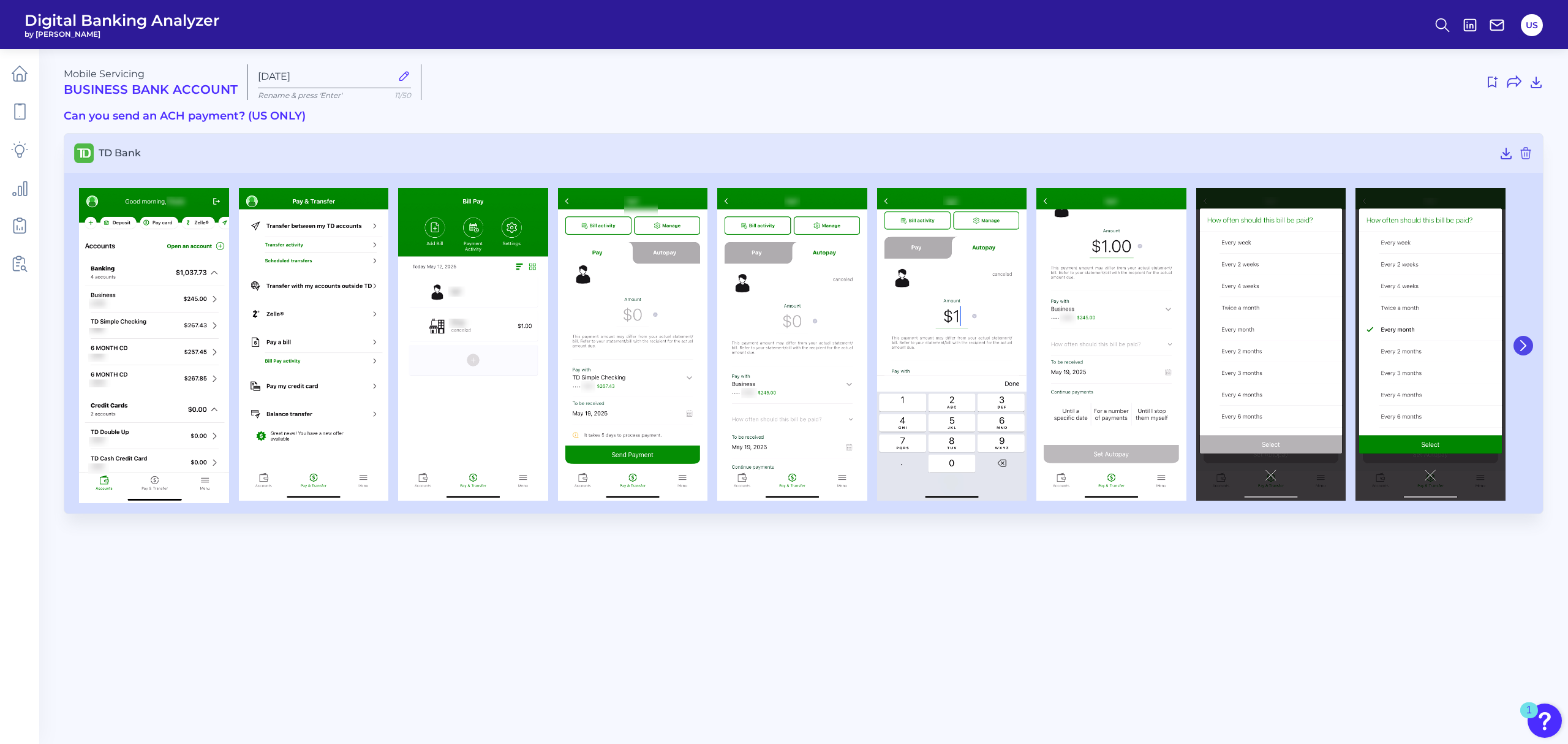
click at [1527, 346] on icon at bounding box center [1523, 346] width 11 height 11
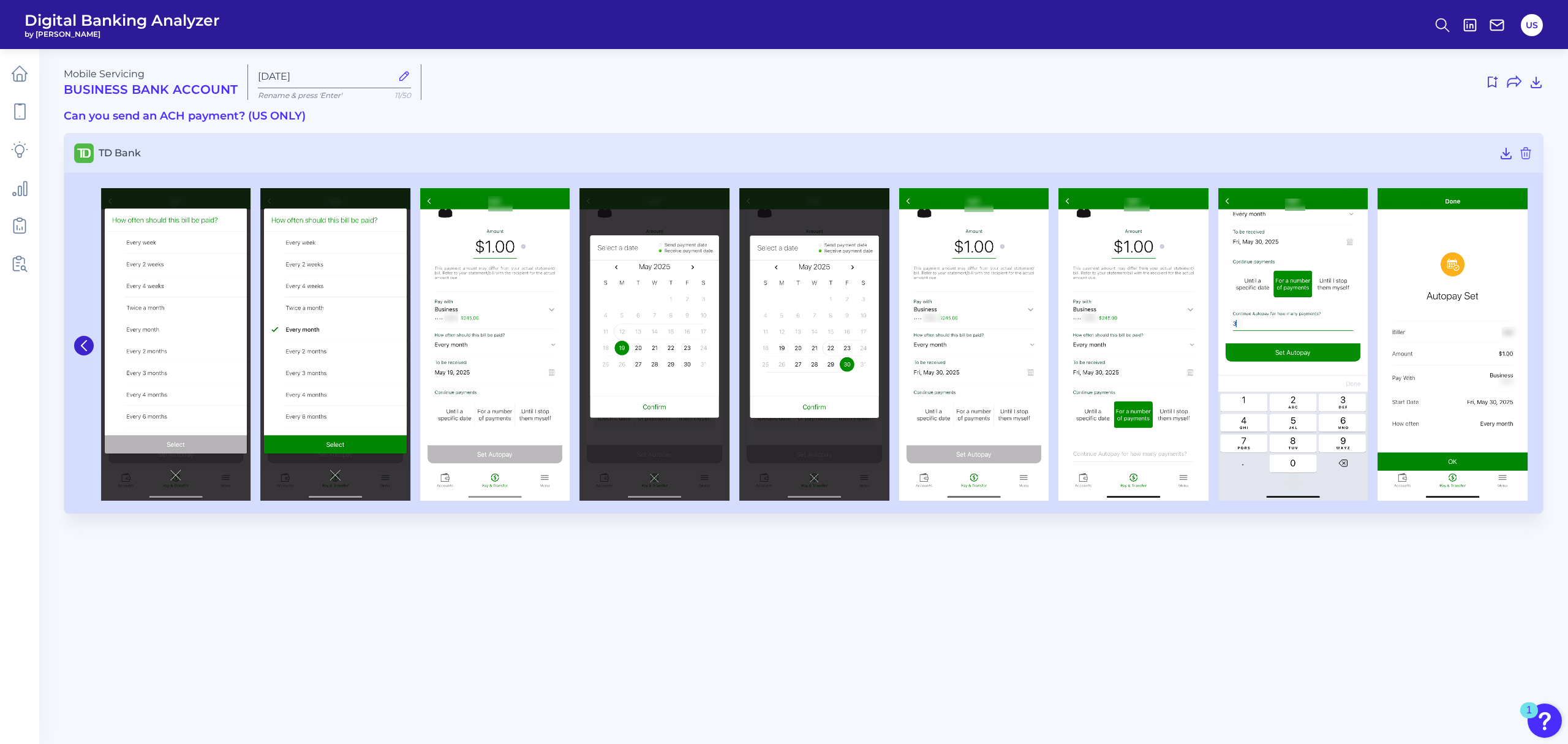
click at [94, 351] on div at bounding box center [85, 346] width 22 height 326
click at [87, 346] on icon at bounding box center [84, 346] width 11 height 11
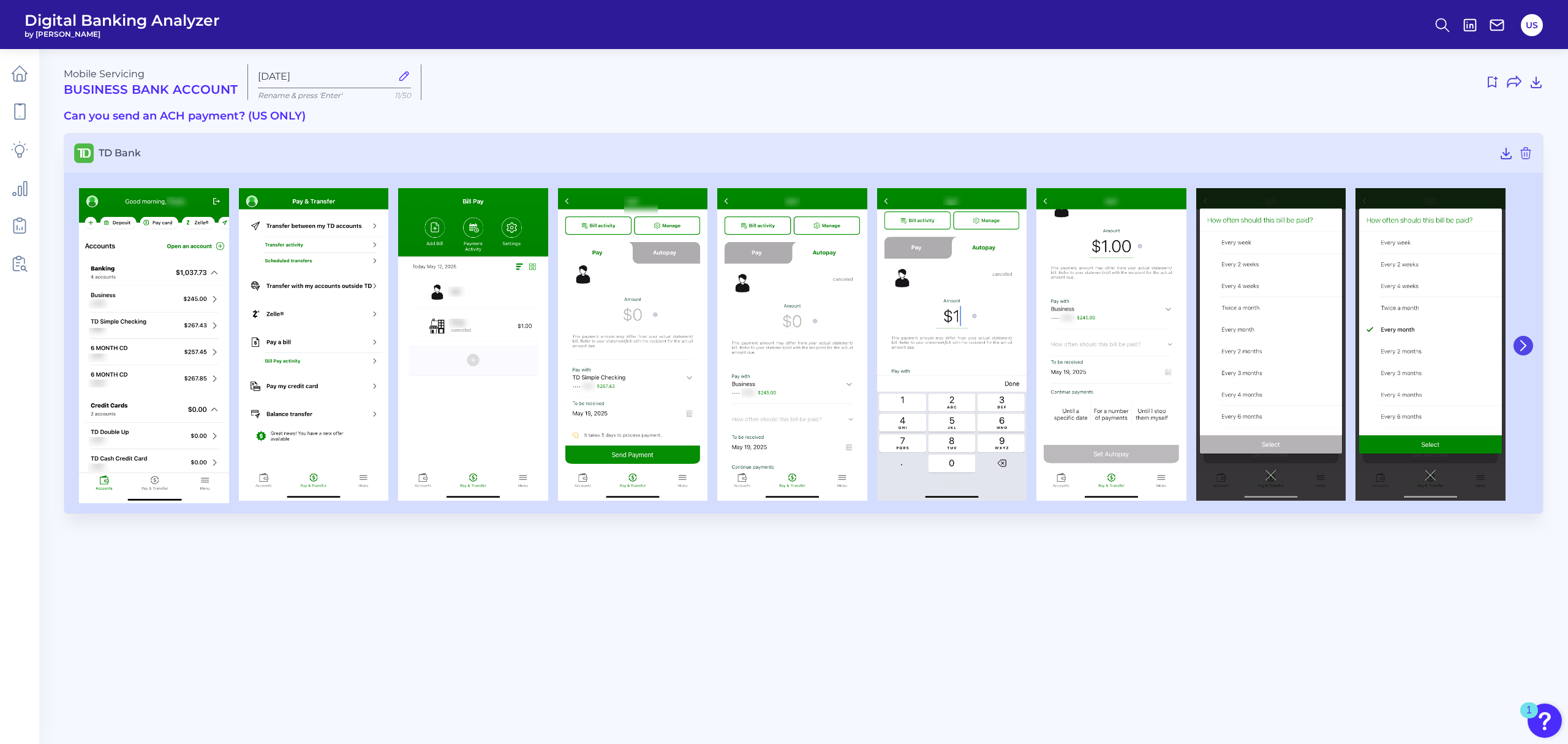
click at [1527, 346] on icon at bounding box center [1523, 346] width 11 height 11
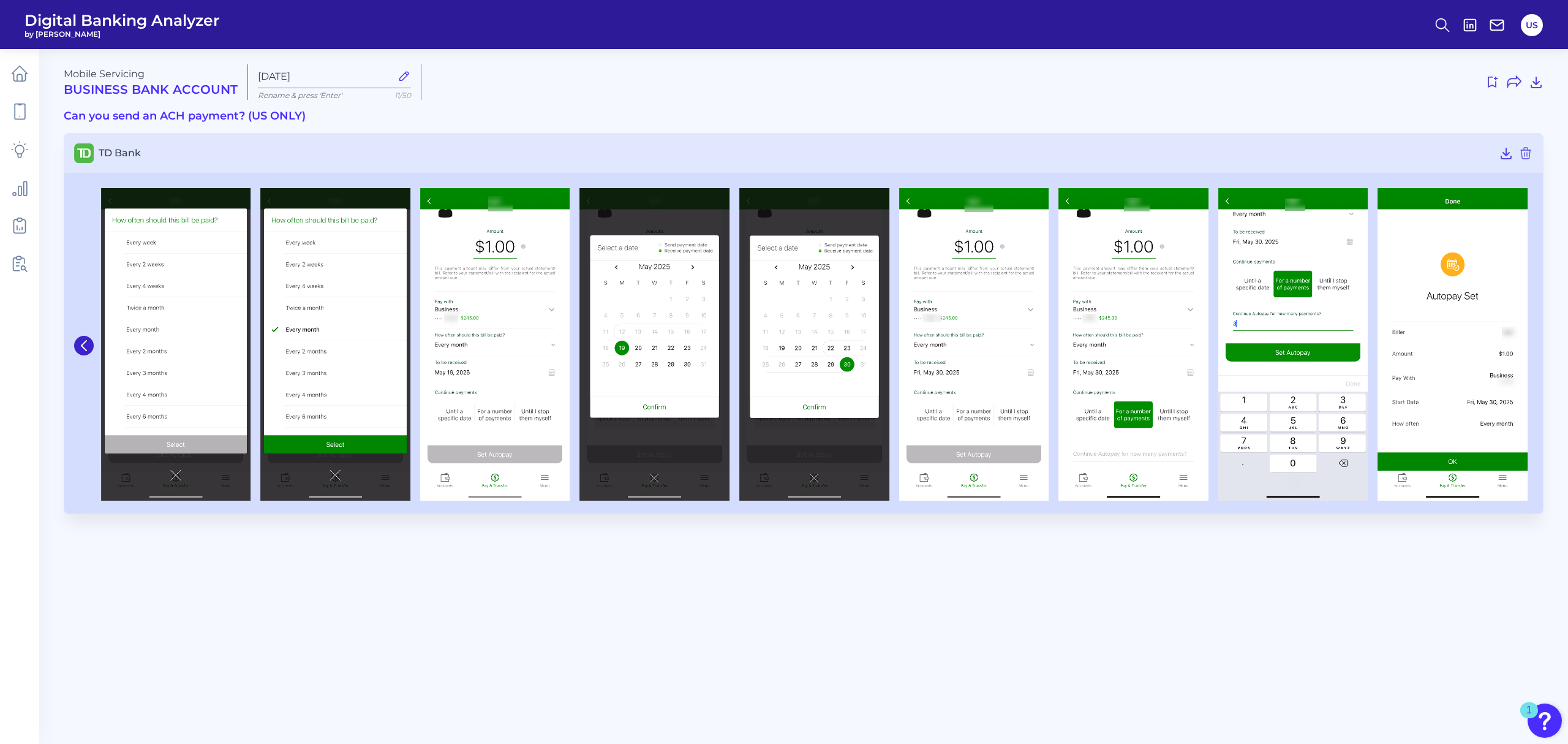
drag, startPoint x: 1433, startPoint y: 344, endPoint x: 1468, endPoint y: 540, distance: 199.1
click at [1468, 540] on main "Mobile Servicing Business Bank Account Sep 22 2025 Rename & press 'Enter' 11/50…" at bounding box center [784, 372] width 1568 height 744
click at [937, 577] on main "Mobile Servicing Business Bank Account Sep 22 2025 Rename & press 'Enter' 11/50…" at bounding box center [784, 372] width 1568 height 744
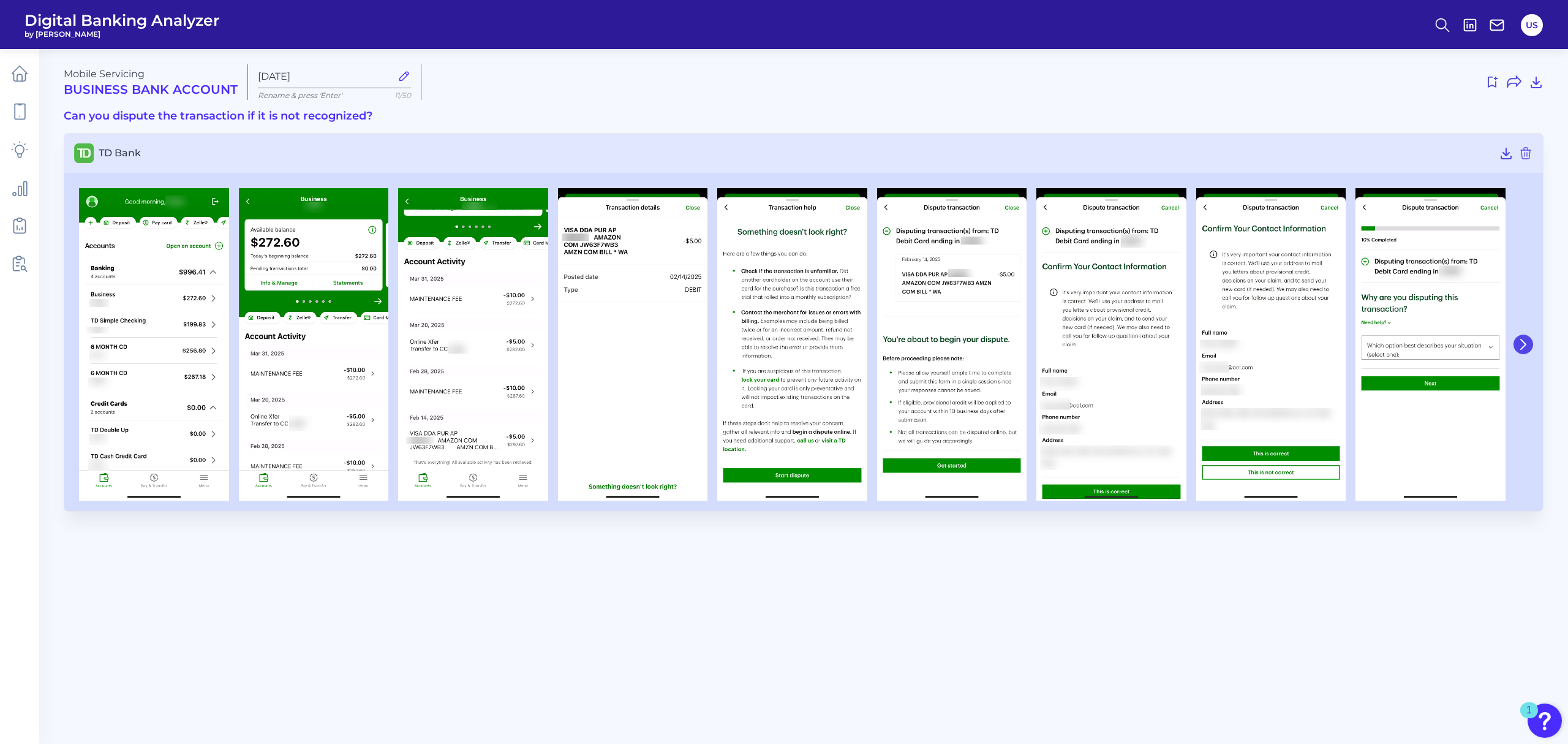
click at [1529, 340] on button at bounding box center [1523, 344] width 19 height 19
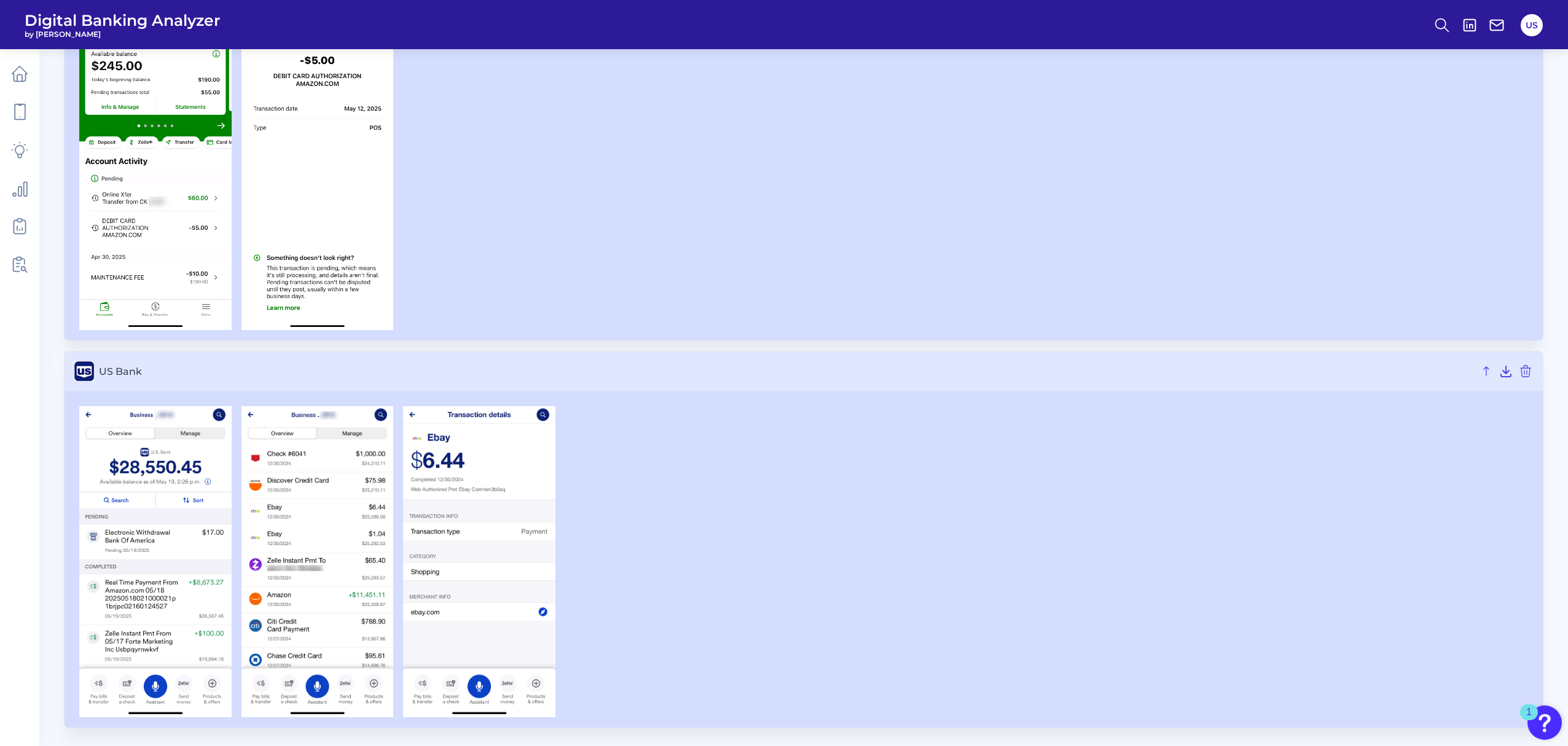
scroll to position [177, 0]
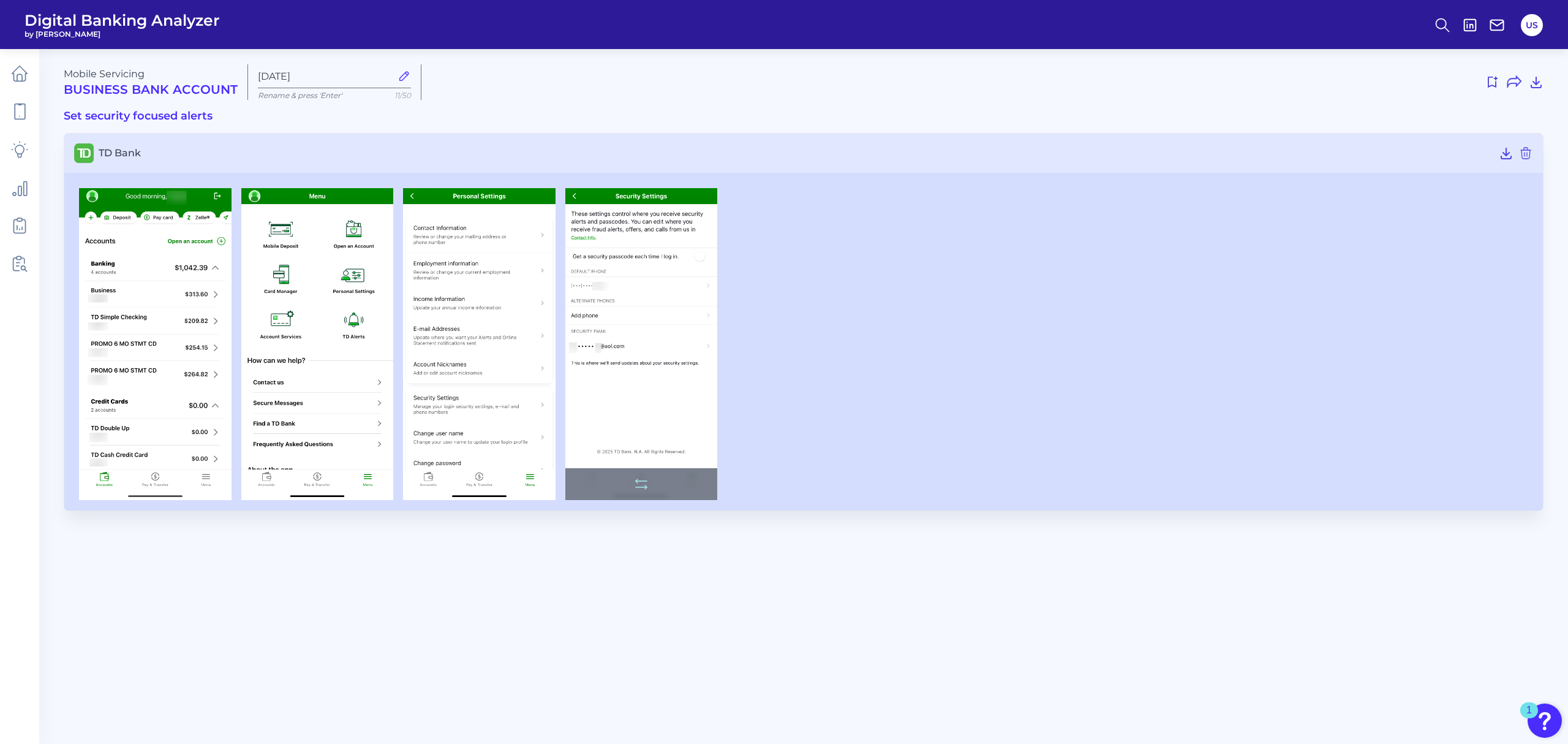
drag, startPoint x: 638, startPoint y: 413, endPoint x: 612, endPoint y: 396, distance: 31.1
click at [612, 396] on img at bounding box center [642, 344] width 153 height 313
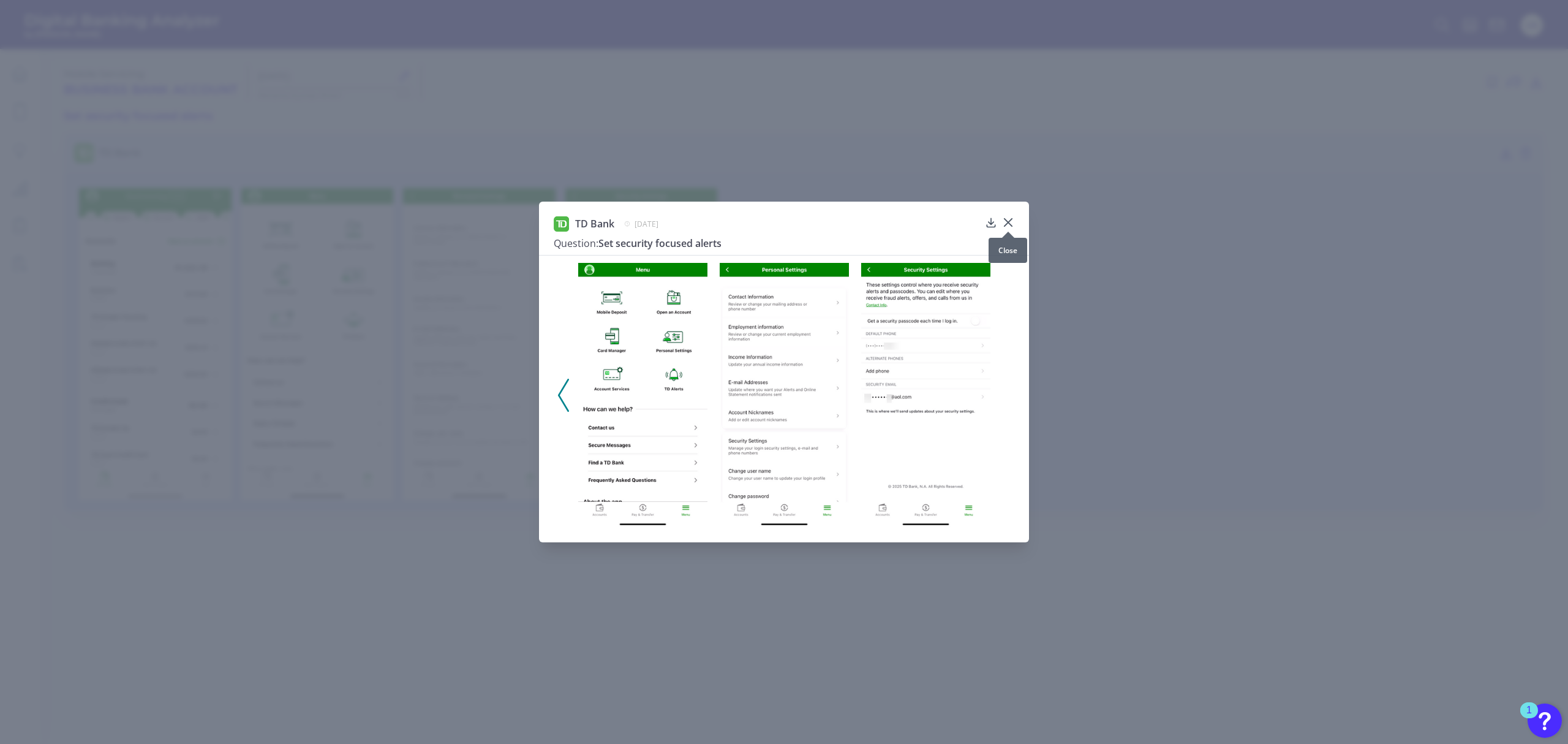
click at [1007, 228] on div at bounding box center [1008, 232] width 12 height 12
click at [1003, 223] on icon at bounding box center [1008, 222] width 12 height 12
